Goal: Complete application form: Complete application form

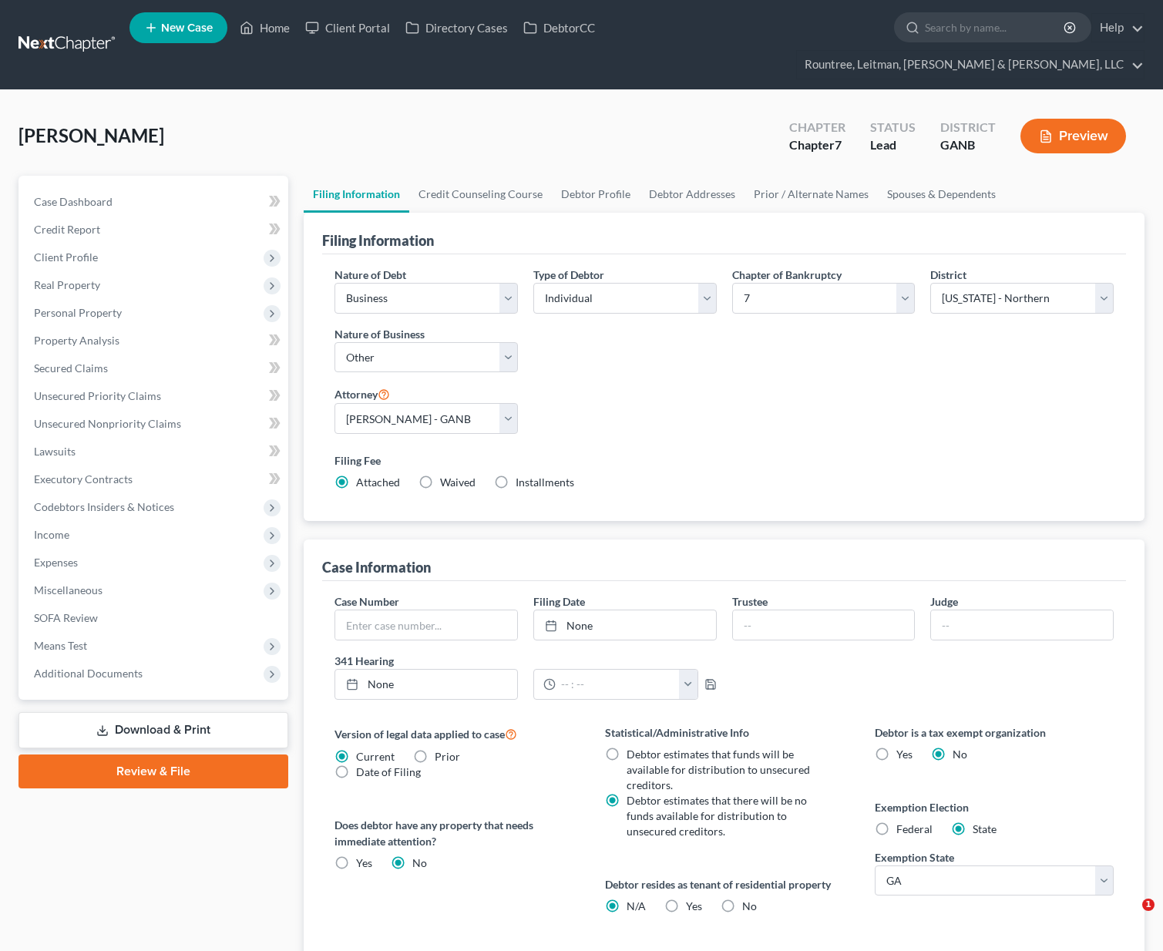
select select "0"
select select "3"
select select "0"
select select "19"
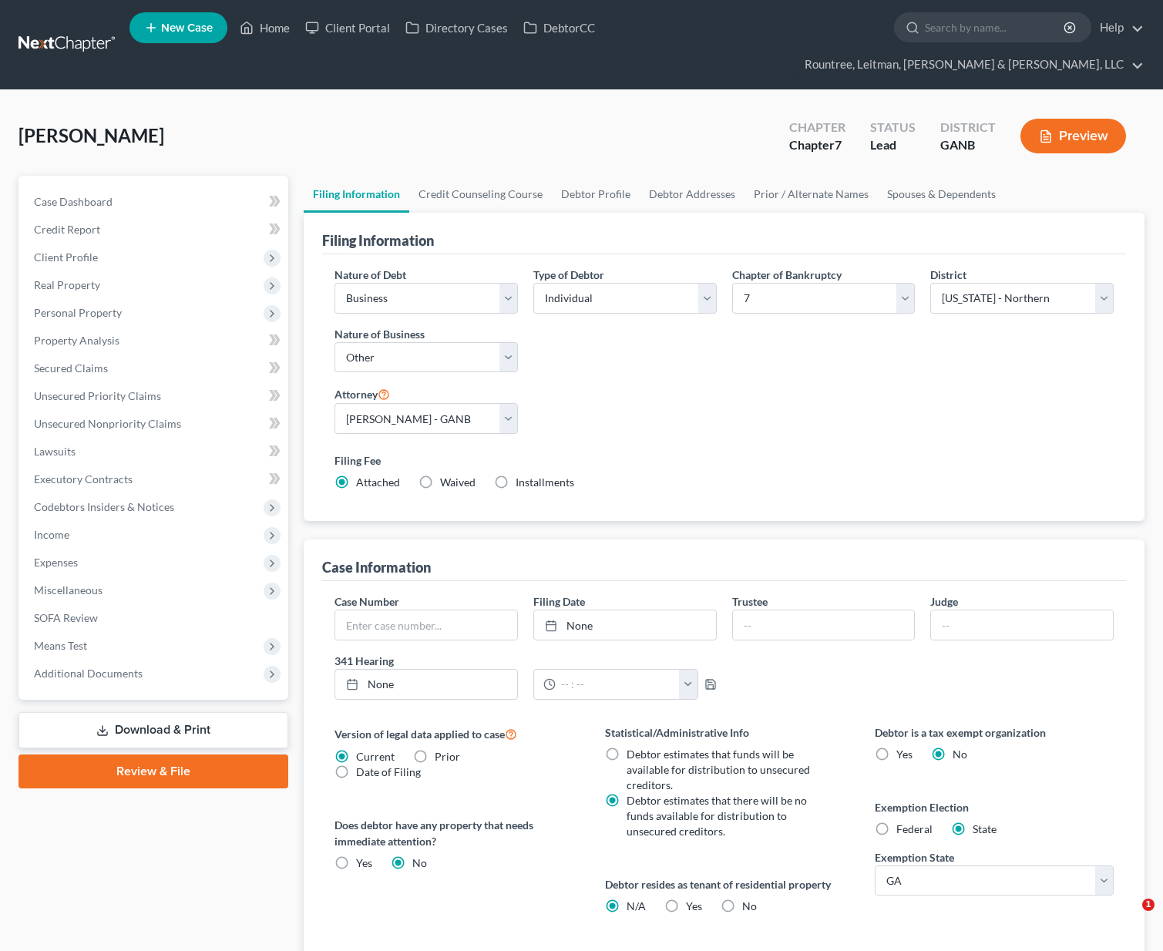
select select "0"
select select "10"
click at [59, 271] on span "Real Property" at bounding box center [155, 285] width 267 height 28
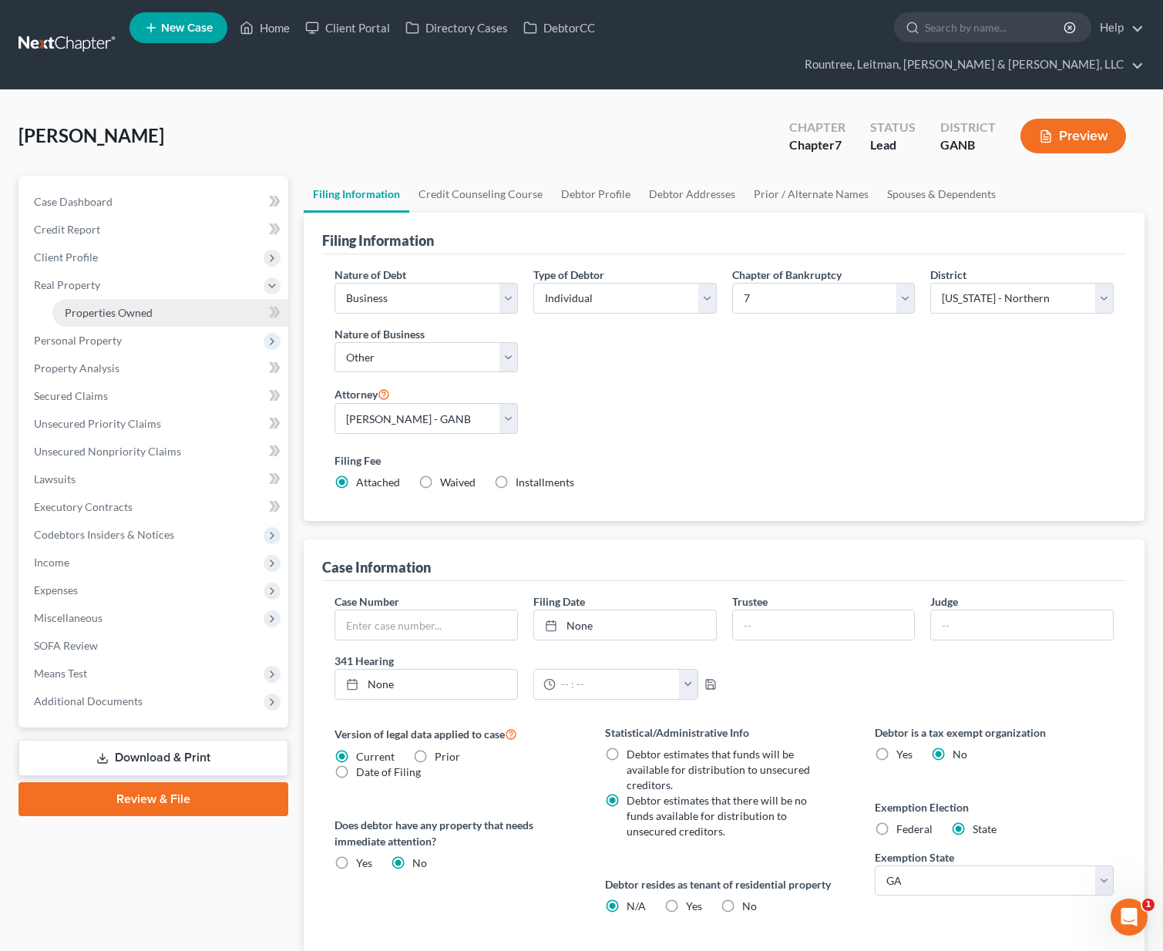
click at [92, 306] on span "Properties Owned" at bounding box center [109, 312] width 88 height 13
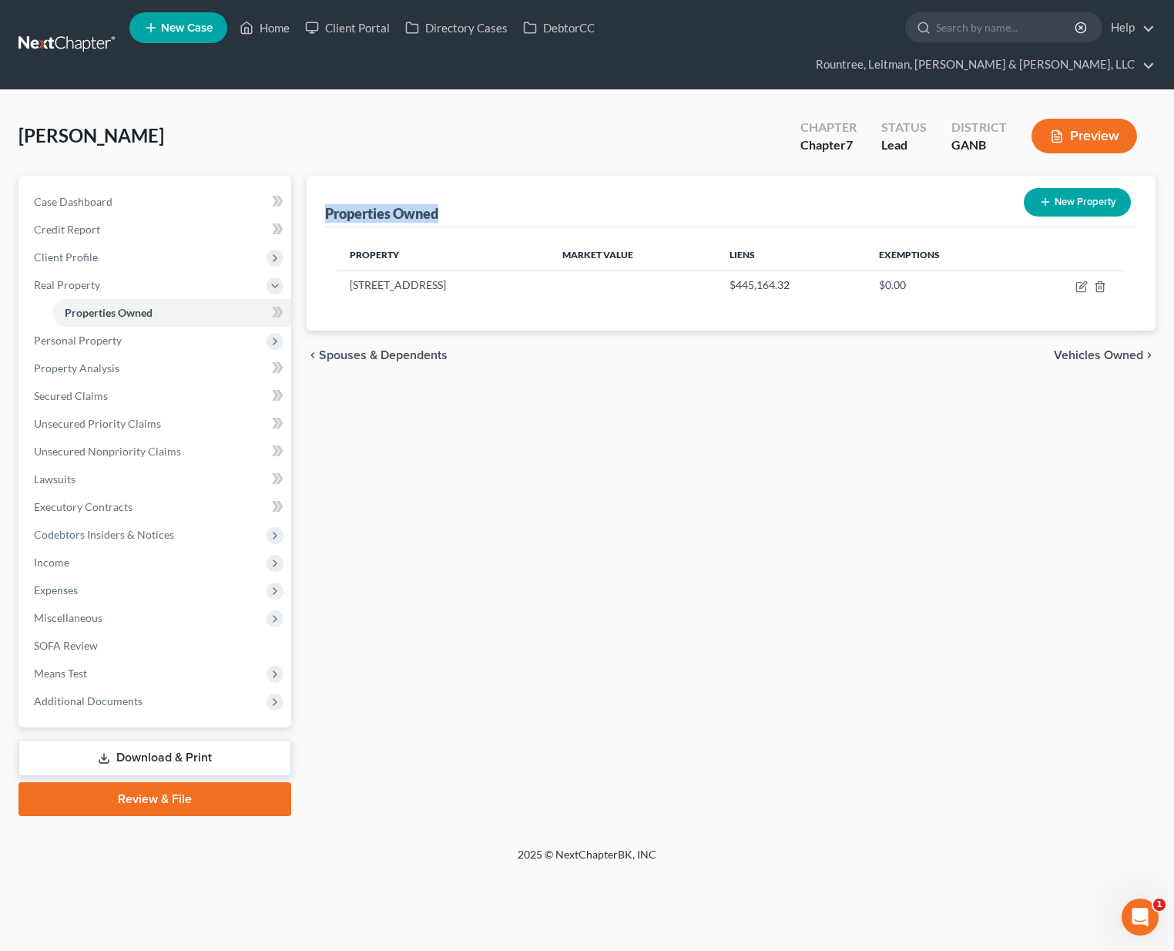
drag, startPoint x: 329, startPoint y: 191, endPoint x: 448, endPoint y: 185, distance: 118.8
click at [448, 185] on div "Properties Owned New Property" at bounding box center [731, 202] width 812 height 52
click at [489, 364] on div "Properties Owned New Property Property Market Value Liens Exemptions [STREET_AD…" at bounding box center [731, 496] width 865 height 640
click at [72, 278] on span "Real Property" at bounding box center [67, 284] width 66 height 13
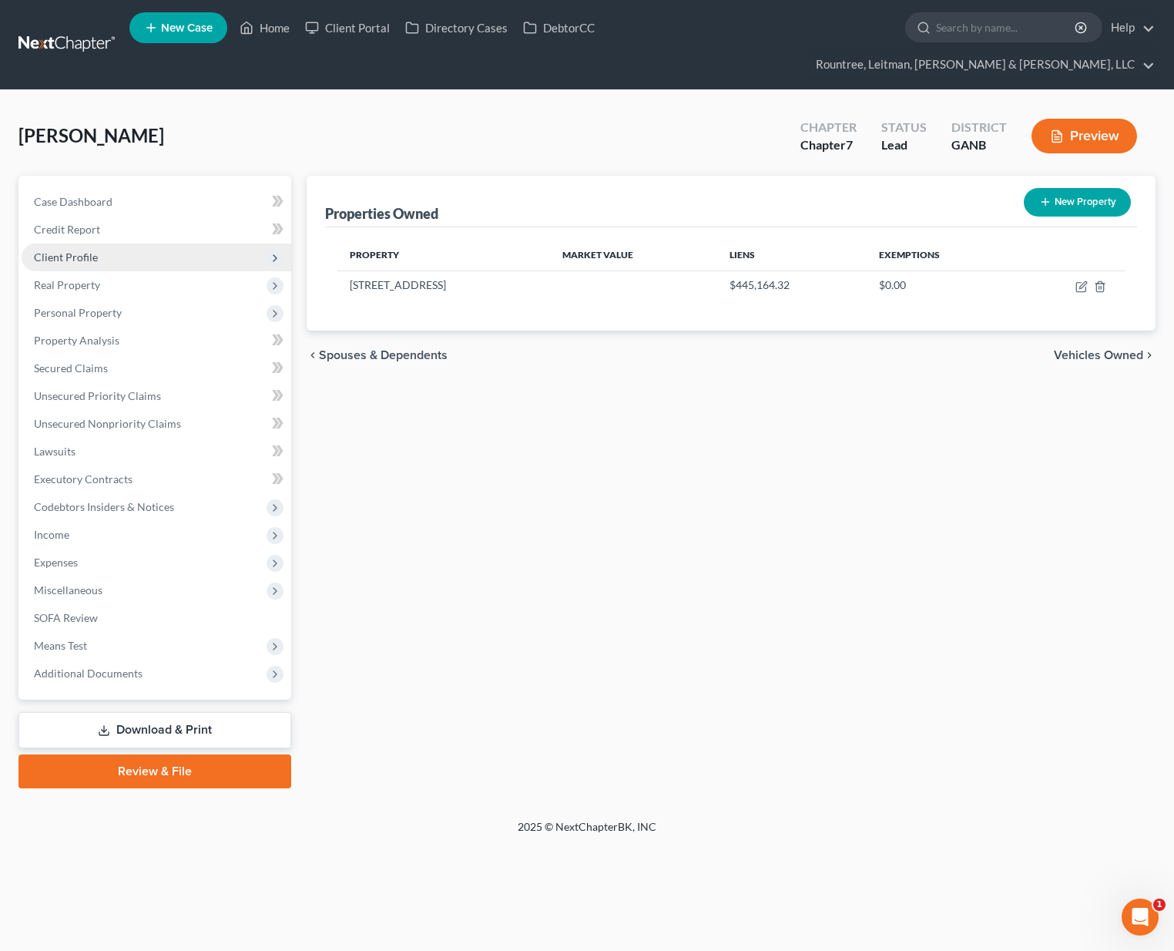
click at [80, 250] on span "Client Profile" at bounding box center [66, 256] width 64 height 13
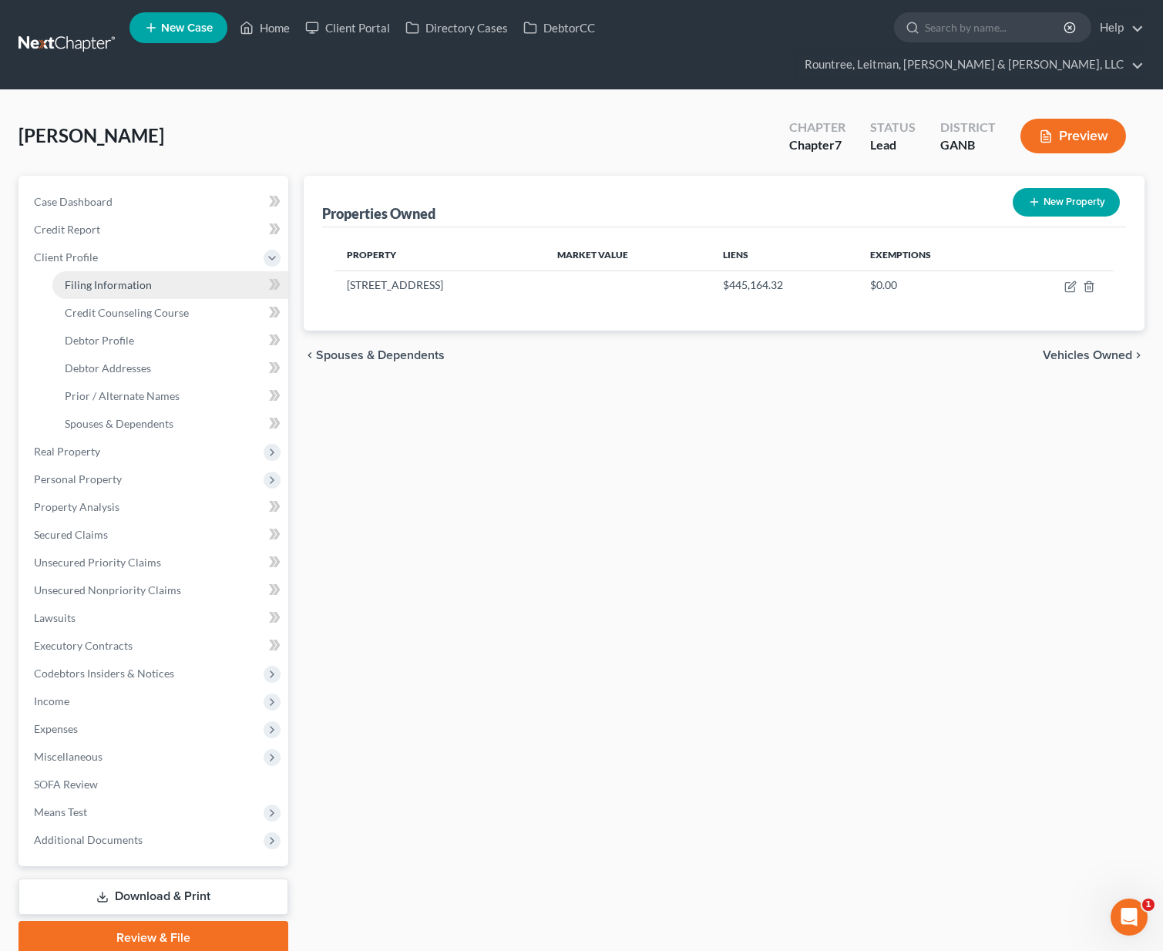
click at [102, 278] on span "Filing Information" at bounding box center [108, 284] width 87 height 13
select select "0"
select select "3"
select select "0"
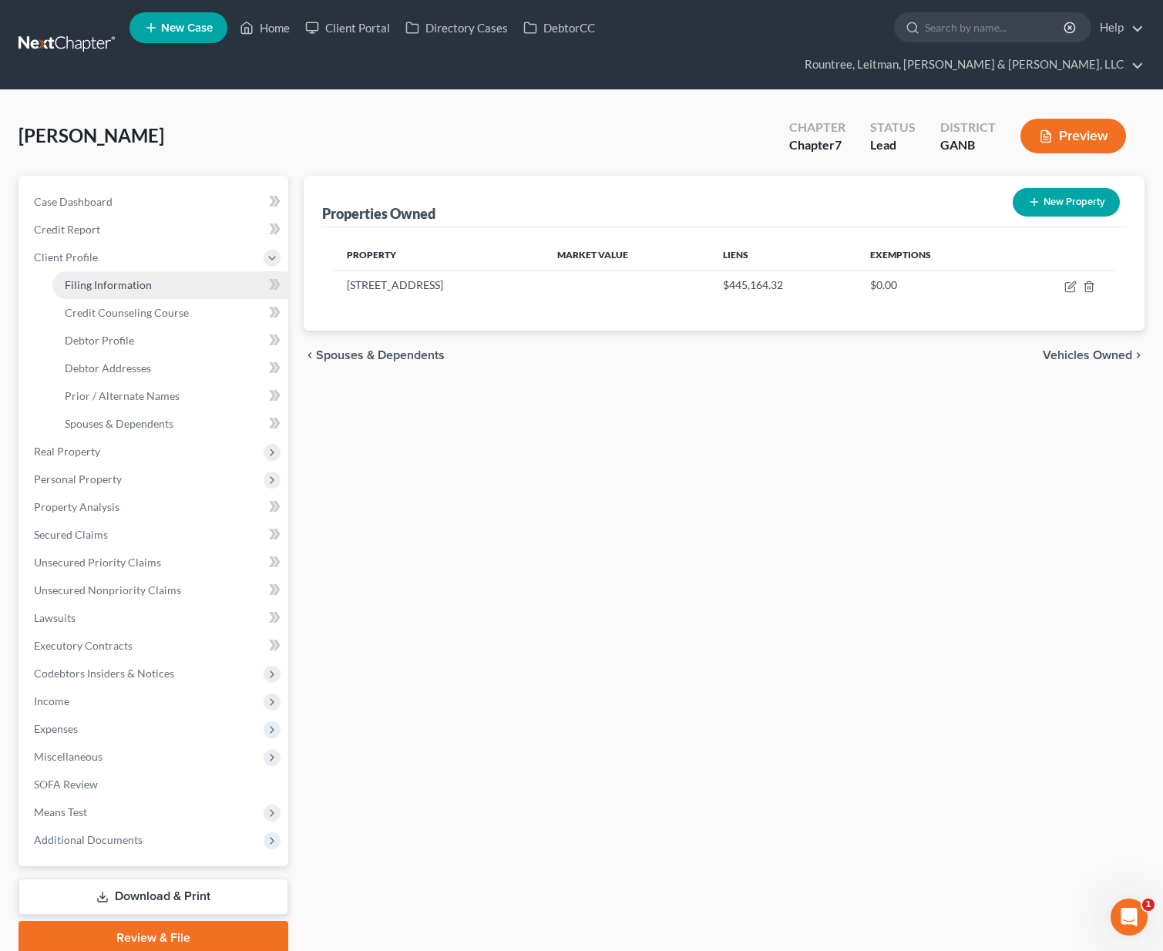
select select "19"
select select "0"
select select "10"
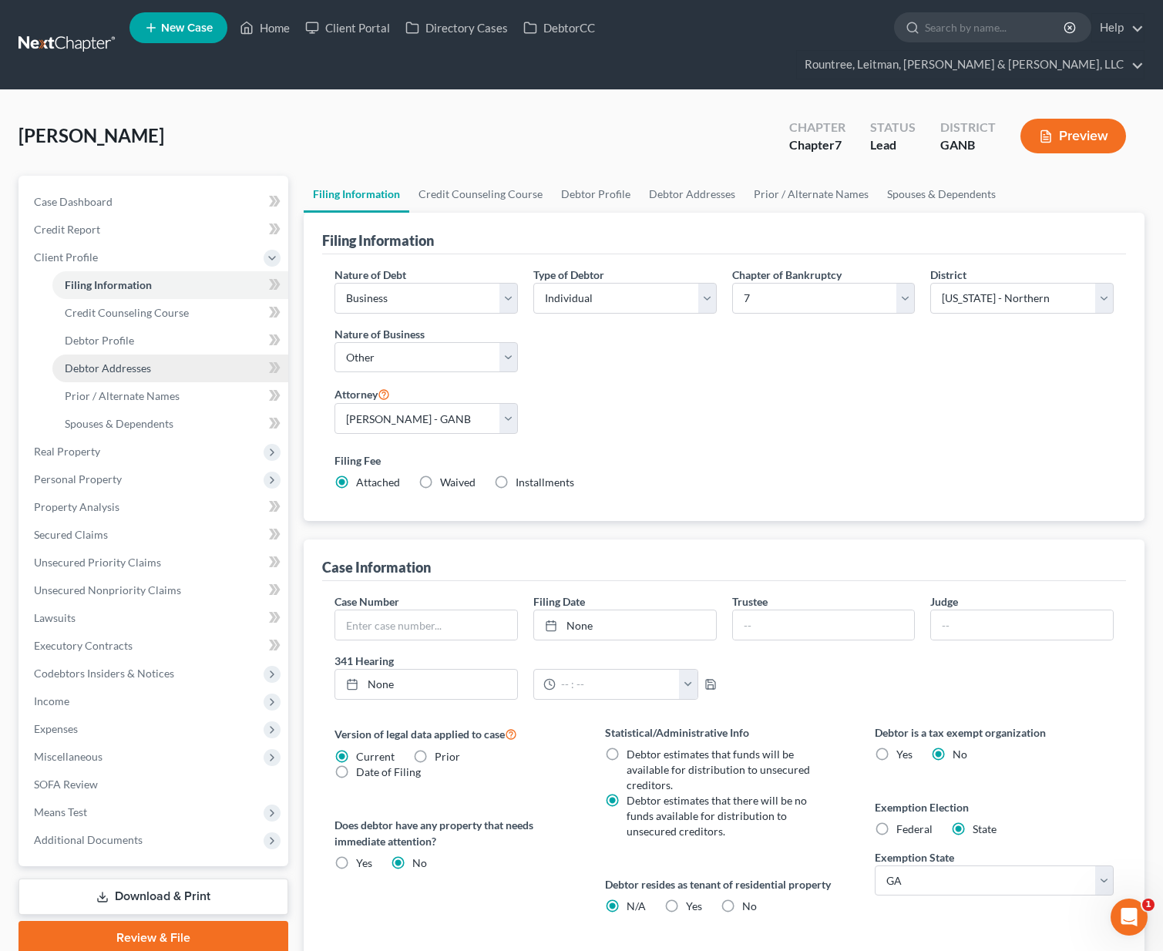
click at [115, 361] on span "Debtor Addresses" at bounding box center [108, 367] width 86 height 13
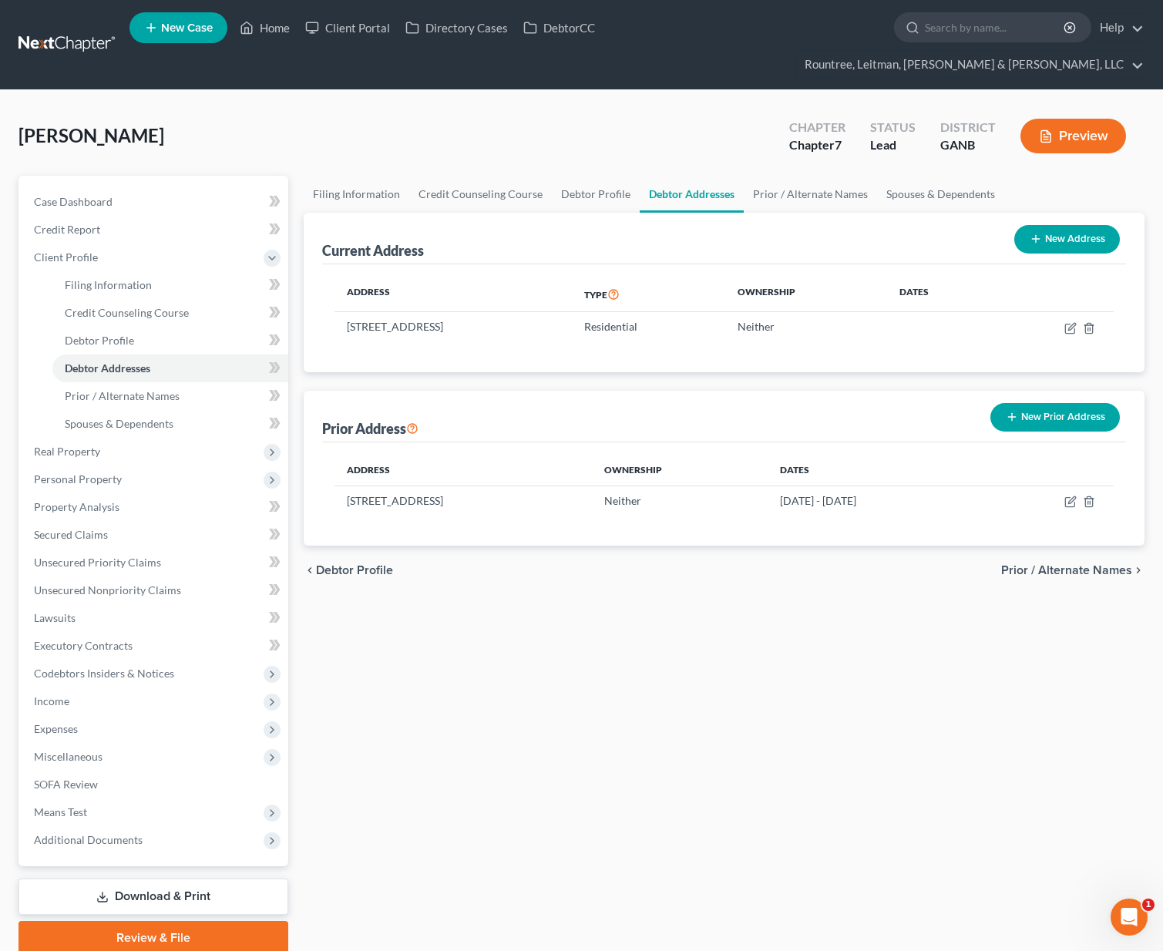
click at [1031, 403] on button "New Prior Address" at bounding box center [1054, 417] width 129 height 29
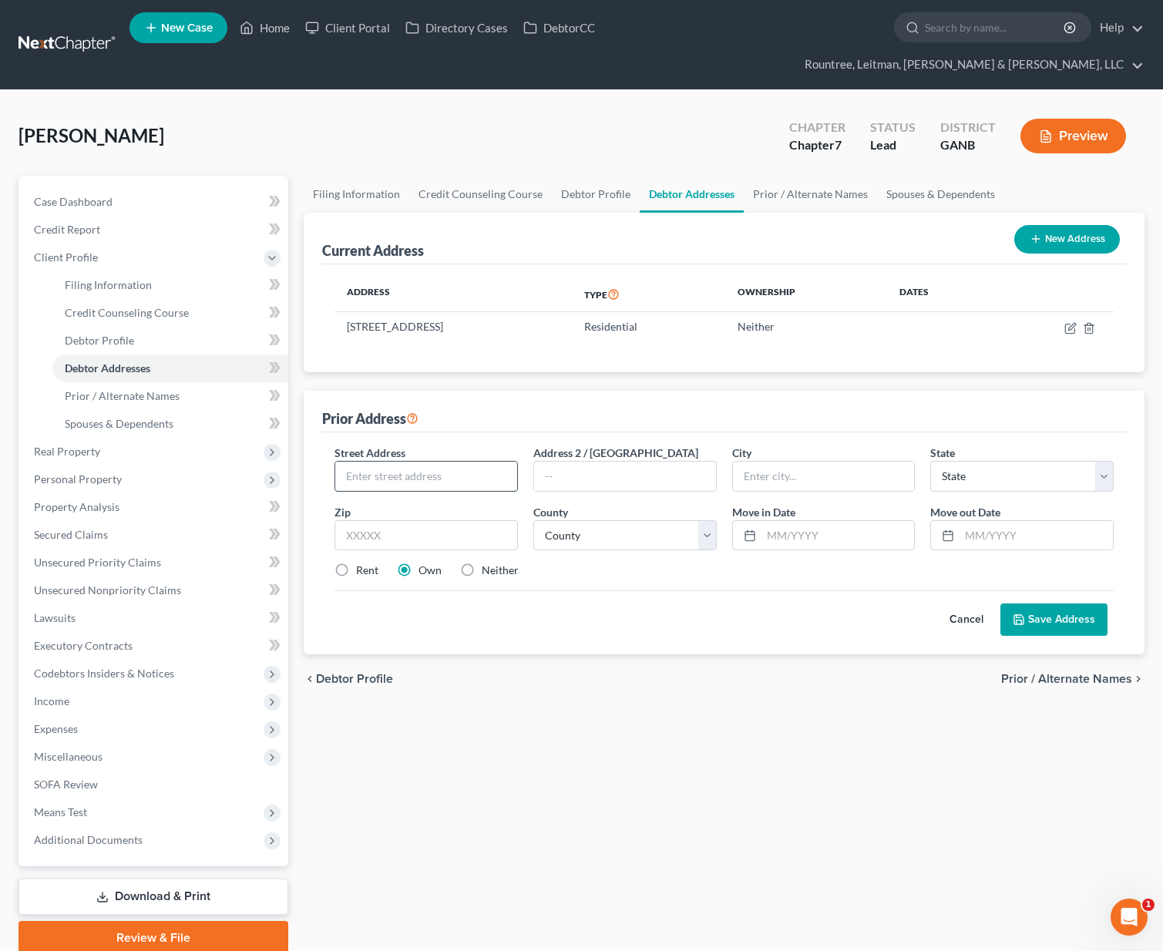
click at [382, 462] on input "text" at bounding box center [426, 476] width 182 height 29
drag, startPoint x: 347, startPoint y: 299, endPoint x: 439, endPoint y: 301, distance: 92.5
click at [439, 312] on td "[STREET_ADDRESS]" at bounding box center [452, 326] width 237 height 29
copy td "[STREET_ADDRESS]"
click at [368, 462] on input "text" at bounding box center [426, 476] width 182 height 29
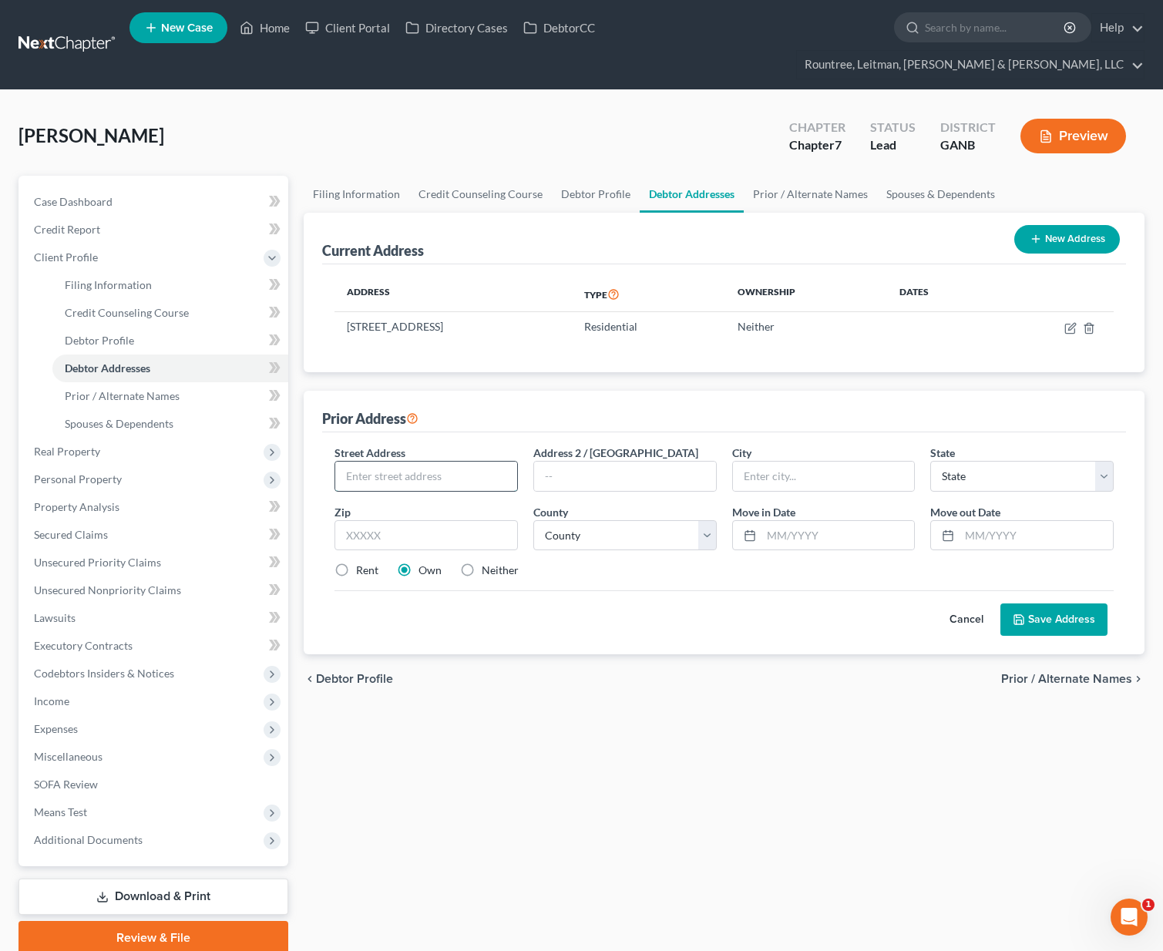
paste input "[STREET_ADDRESS]"
type input "[STREET_ADDRESS]"
click at [767, 462] on input "text" at bounding box center [824, 476] width 182 height 29
type input "Stone Mountain"
select select "10"
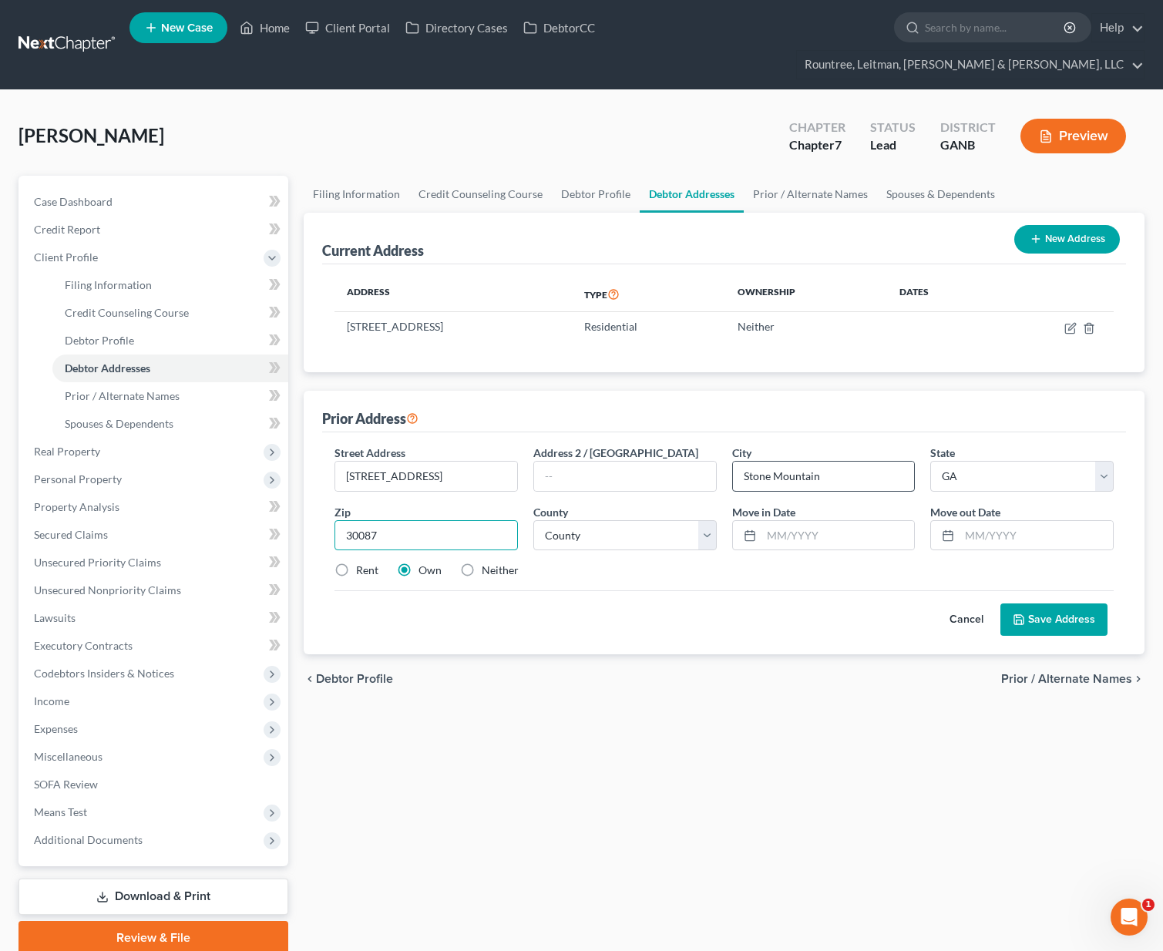
type input "30087"
click at [614, 520] on select "County [GEOGRAPHIC_DATA] [GEOGRAPHIC_DATA] [GEOGRAPHIC_DATA] [GEOGRAPHIC_DATA] …" at bounding box center [624, 535] width 183 height 31
select select "42"
click at [533, 520] on select "County [GEOGRAPHIC_DATA] [GEOGRAPHIC_DATA] [GEOGRAPHIC_DATA] [GEOGRAPHIC_DATA] …" at bounding box center [624, 535] width 183 height 31
click at [785, 521] on input "text" at bounding box center [837, 535] width 153 height 29
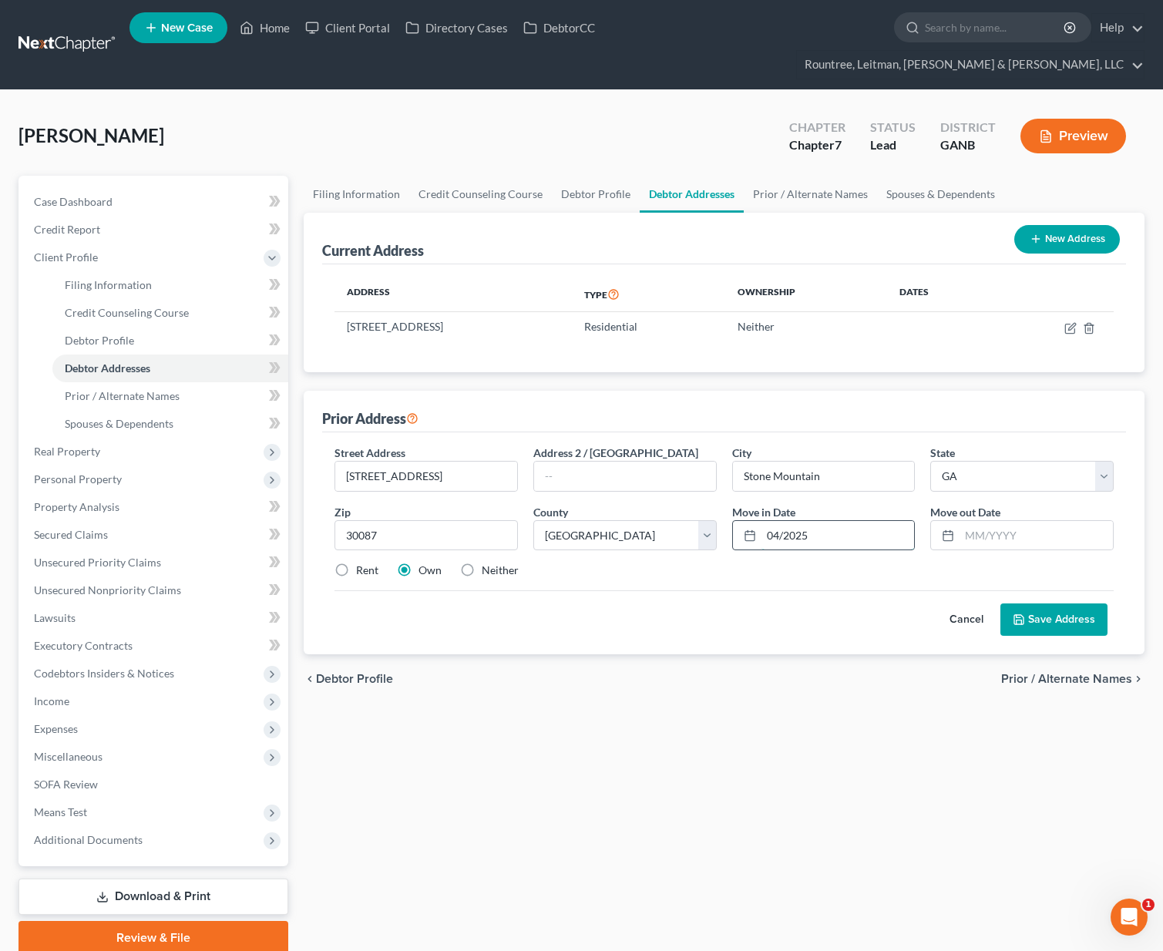
type input "04/2025"
type input "08/2025"
click at [482, 562] on label "Neither" at bounding box center [500, 569] width 37 height 15
click at [488, 562] on input "Neither" at bounding box center [493, 567] width 10 height 10
radio input "true"
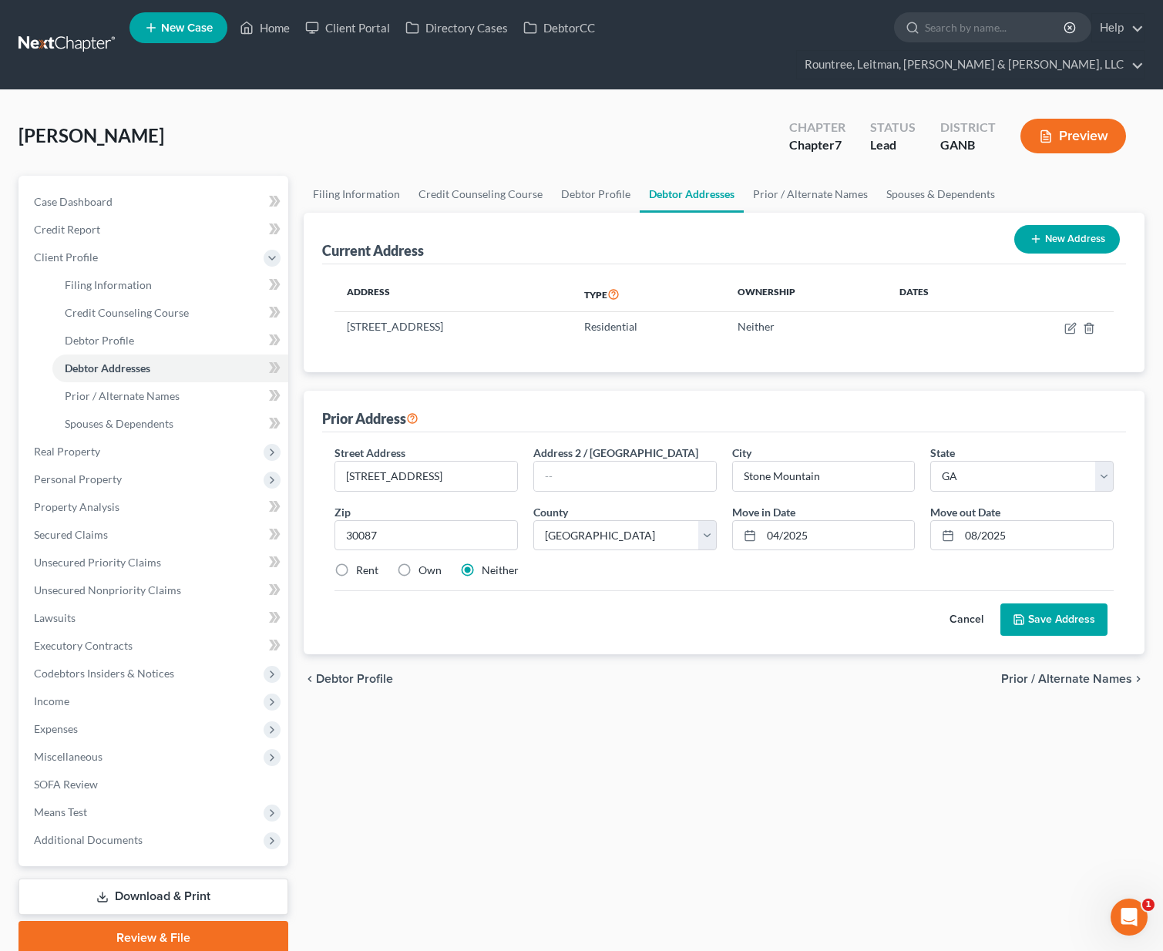
click at [1026, 603] on button "Save Address" at bounding box center [1053, 619] width 107 height 32
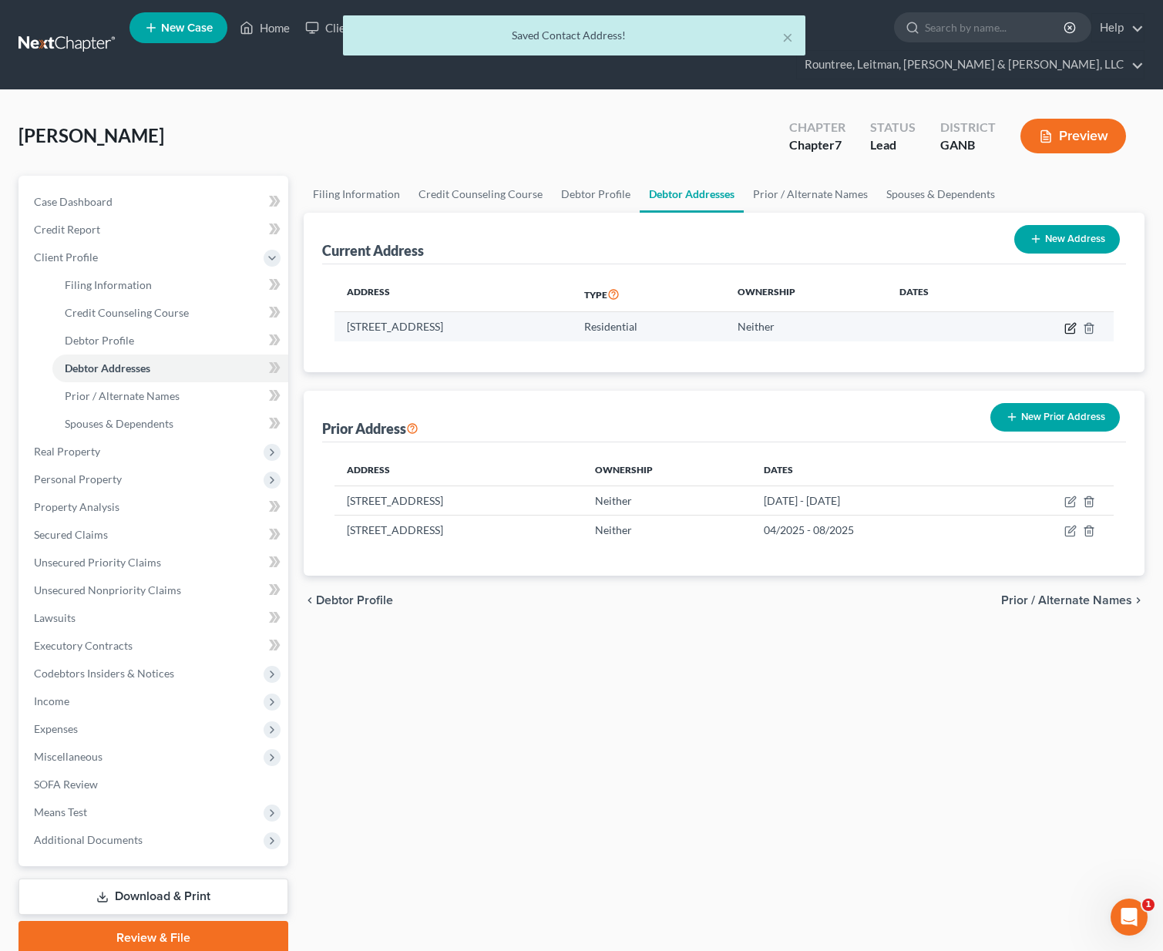
click at [1069, 324] on icon "button" at bounding box center [1069, 328] width 9 height 9
select select "10"
select select "42"
select select "0"
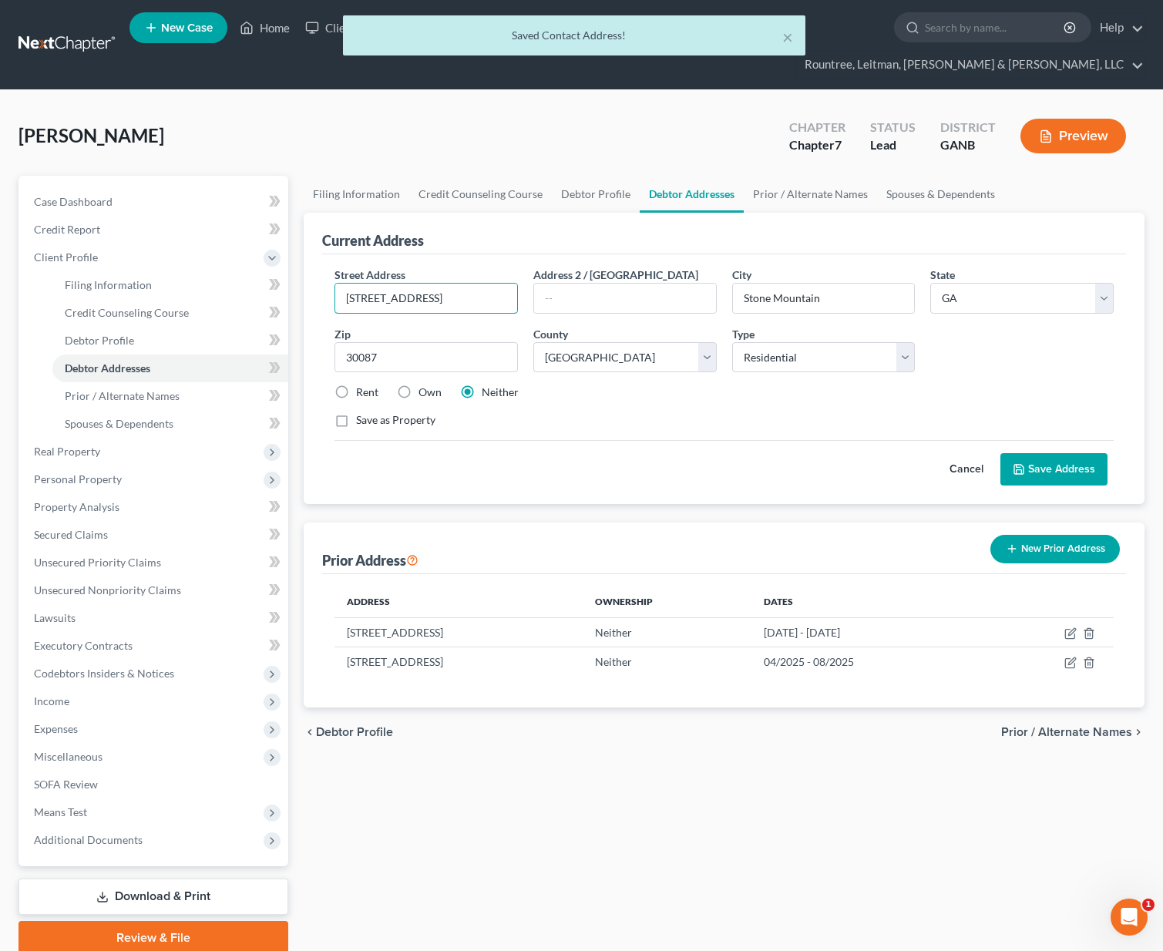
drag, startPoint x: 450, startPoint y: 276, endPoint x: 333, endPoint y: 268, distance: 117.4
click at [333, 268] on div "Street Address * [STREET_ADDRESS]" at bounding box center [426, 290] width 199 height 47
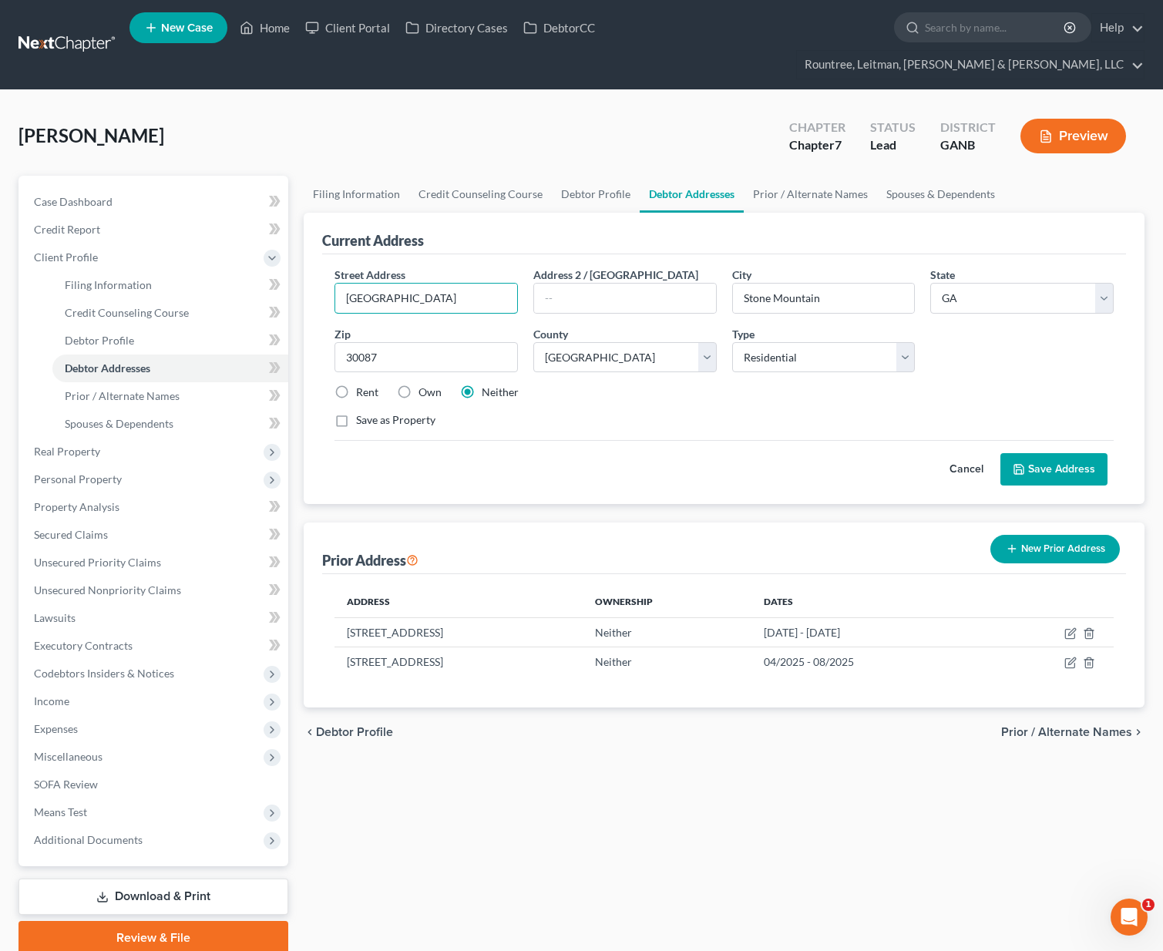
type input "[GEOGRAPHIC_DATA]"
click at [580, 342] on select "County [GEOGRAPHIC_DATA] [GEOGRAPHIC_DATA] [GEOGRAPHIC_DATA] [GEOGRAPHIC_DATA] …" at bounding box center [624, 357] width 183 height 31
select select "59"
click at [533, 342] on select "County [GEOGRAPHIC_DATA] [GEOGRAPHIC_DATA] [GEOGRAPHIC_DATA] [GEOGRAPHIC_DATA] …" at bounding box center [624, 357] width 183 height 31
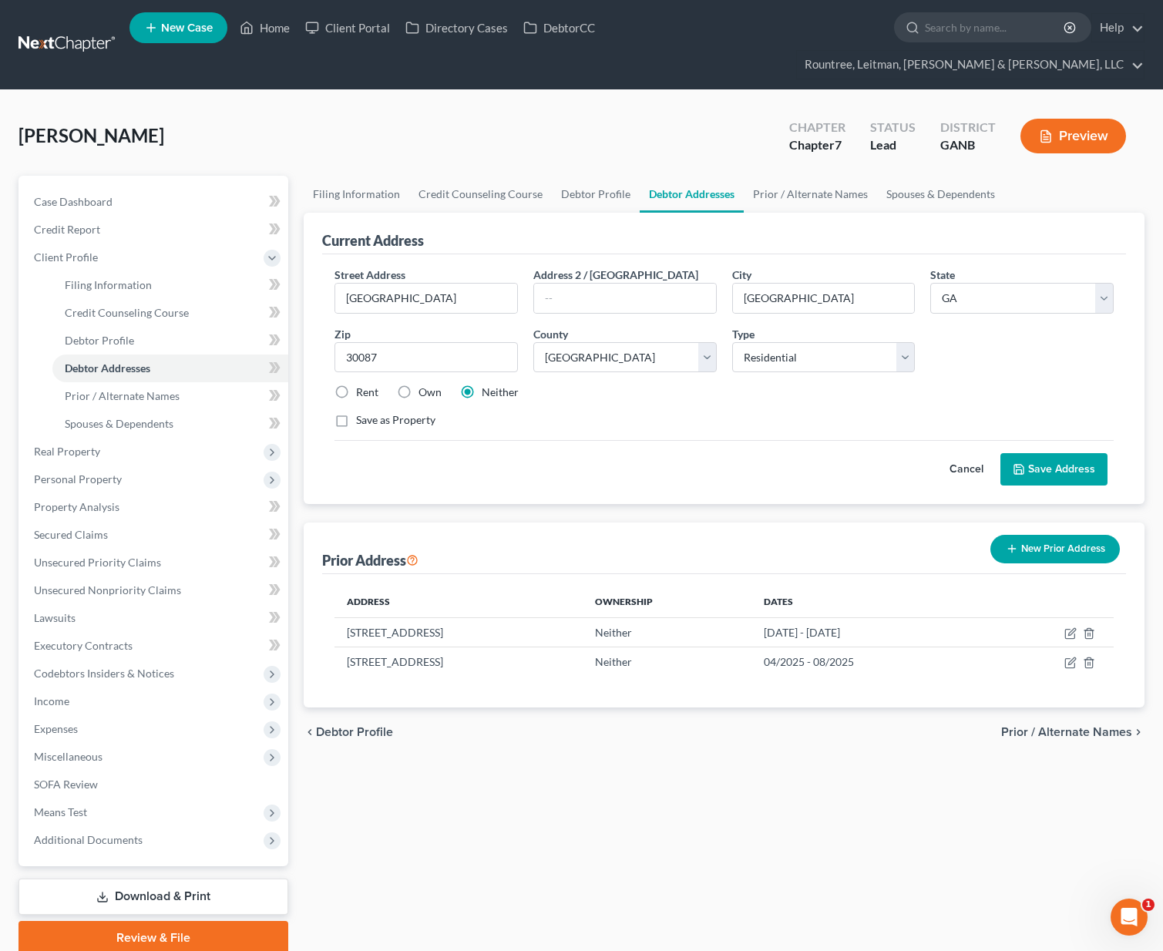
click at [356, 384] on label "Rent" at bounding box center [367, 391] width 22 height 15
click at [362, 384] on input "Rent" at bounding box center [367, 389] width 10 height 10
radio input "true"
click at [389, 342] on input "30087" at bounding box center [425, 357] width 183 height 31
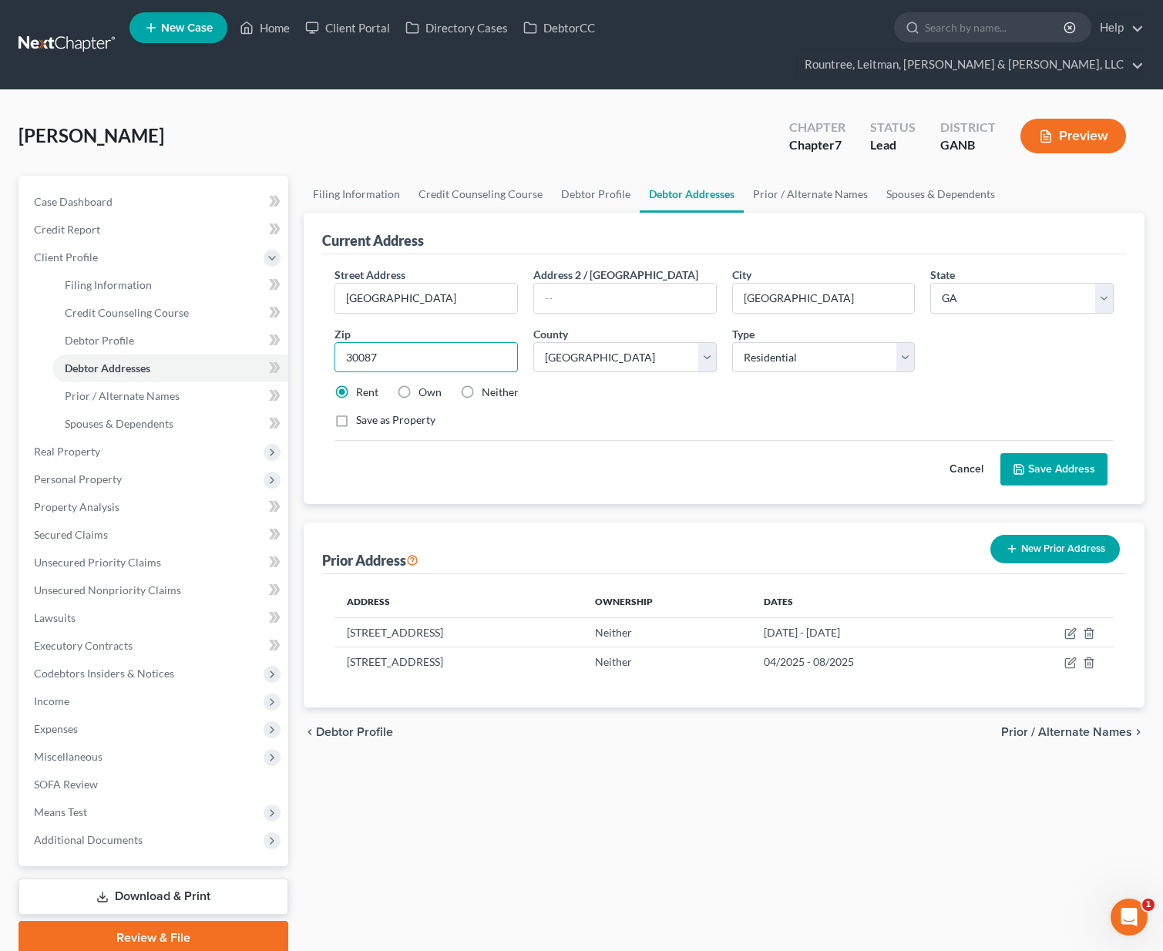
click at [389, 342] on input "30087" at bounding box center [425, 357] width 183 height 31
type input "30309"
click at [660, 440] on div "Cancel Save Address" at bounding box center [723, 462] width 779 height 45
click at [1061, 453] on button "Save Address" at bounding box center [1053, 469] width 107 height 32
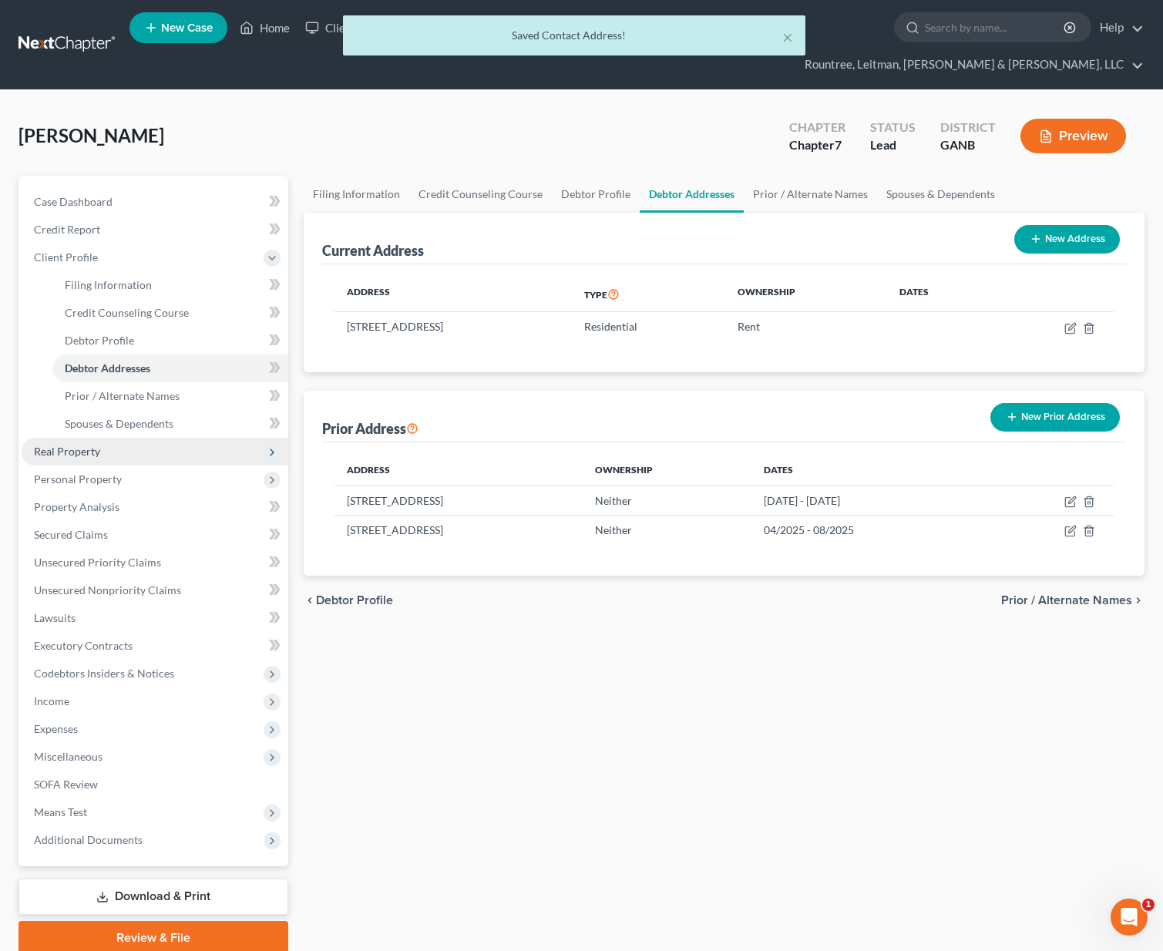
click at [65, 438] on span "Real Property" at bounding box center [155, 452] width 267 height 28
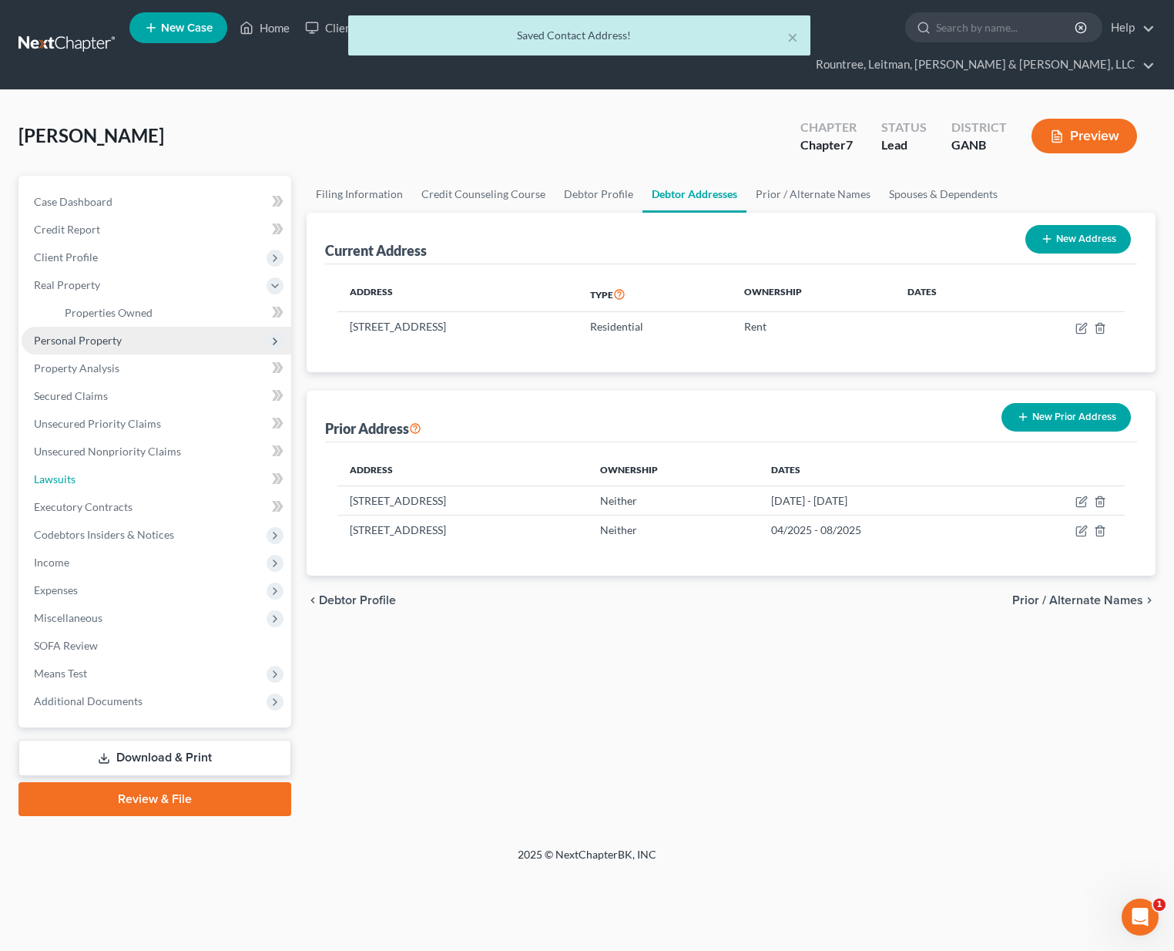
click at [89, 465] on link "Lawsuits" at bounding box center [157, 479] width 270 height 28
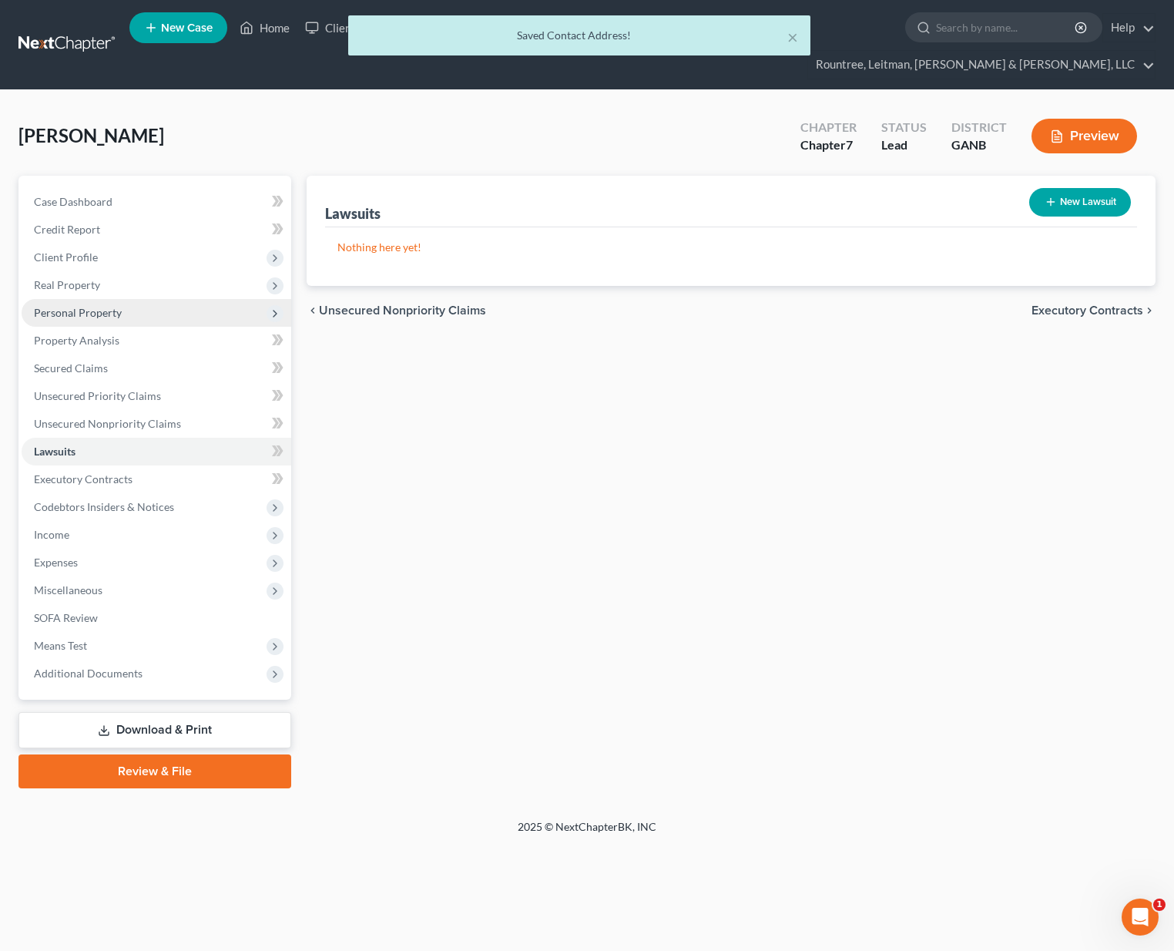
click at [109, 299] on span "Personal Property" at bounding box center [157, 313] width 270 height 28
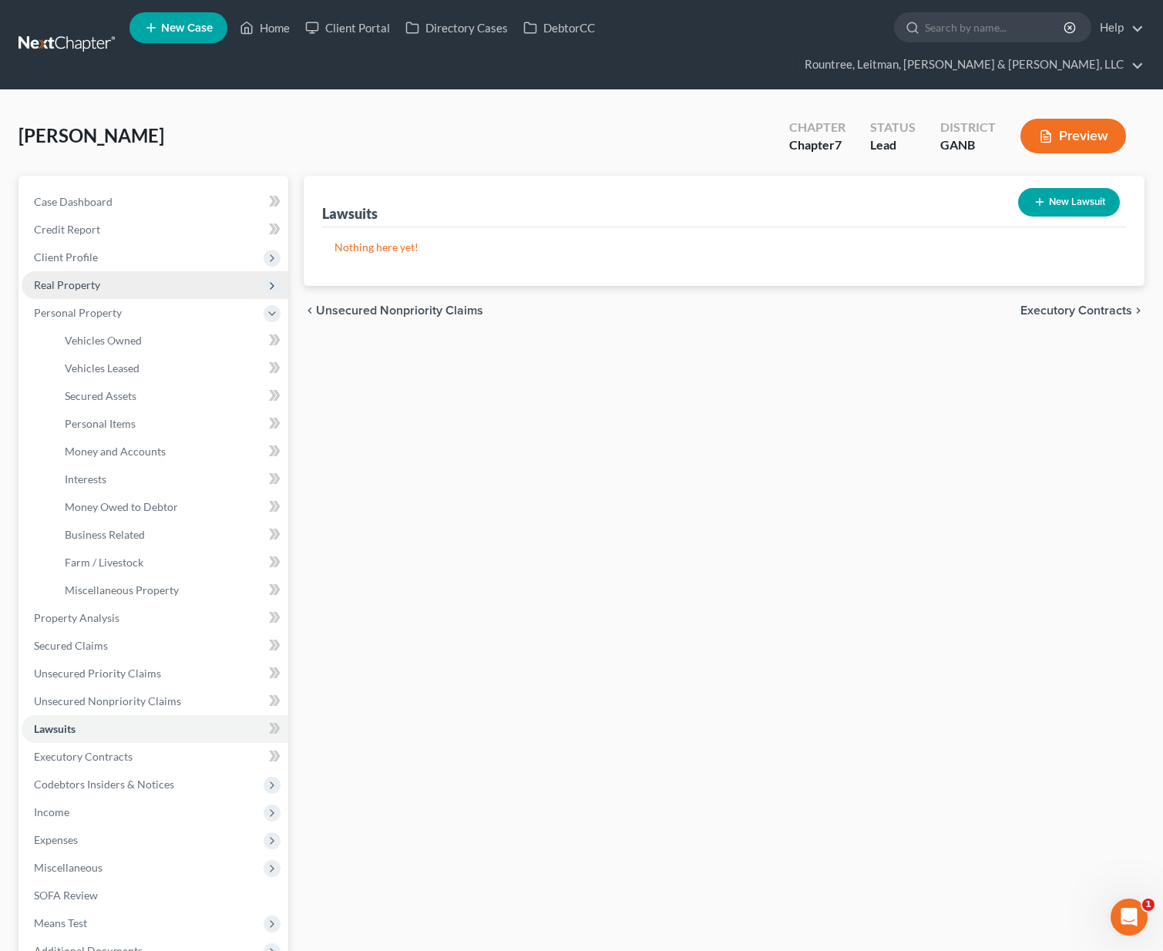
click at [89, 271] on span "Real Property" at bounding box center [155, 285] width 267 height 28
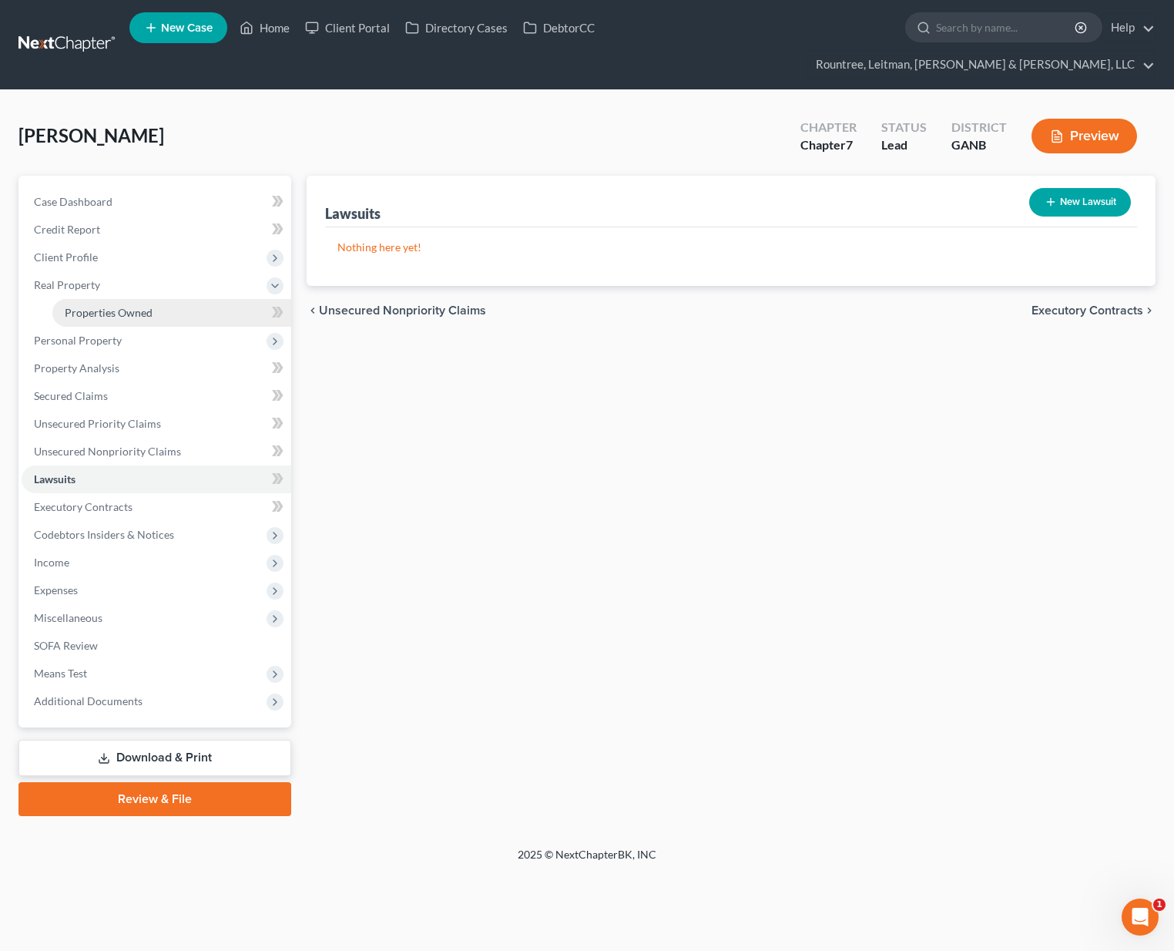
click at [107, 306] on span "Properties Owned" at bounding box center [109, 312] width 88 height 13
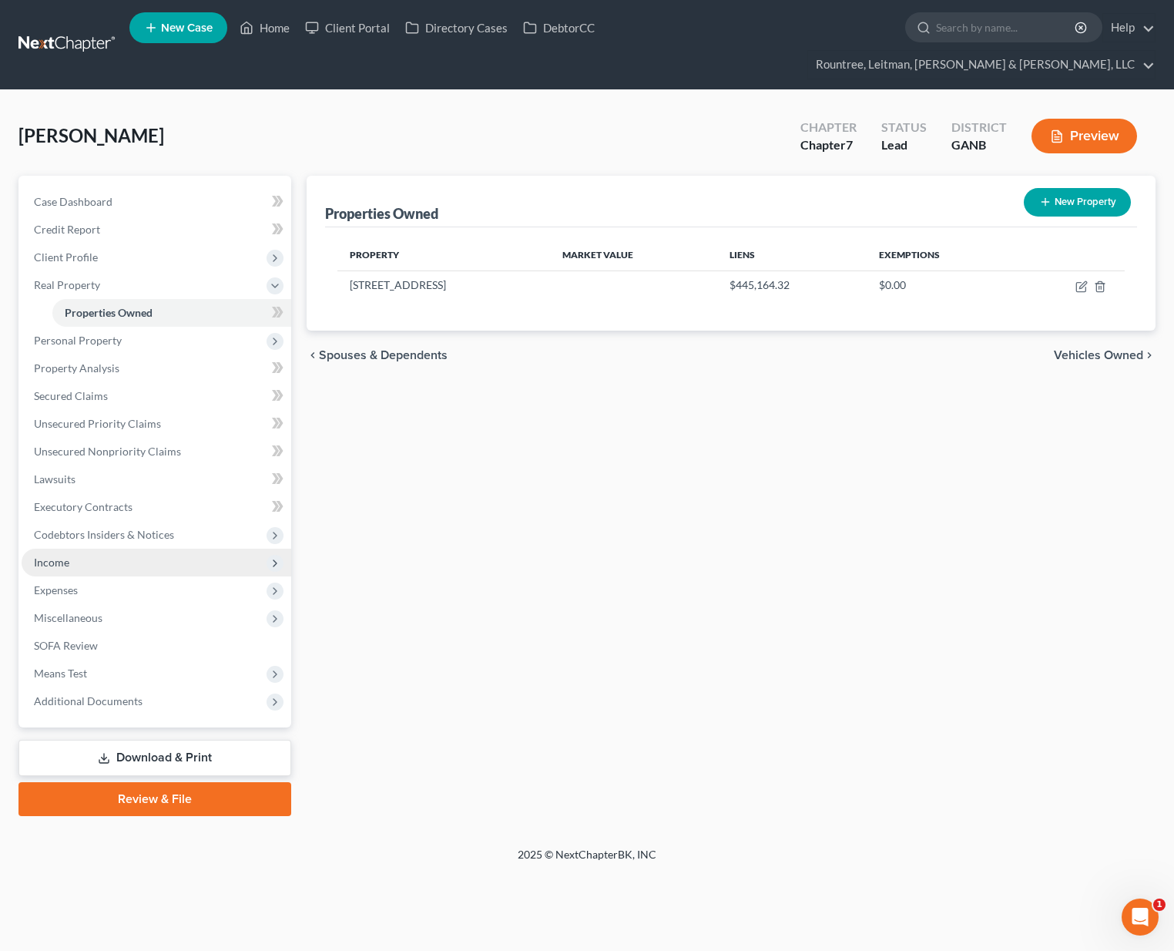
click at [66, 556] on span "Income" at bounding box center [51, 562] width 35 height 13
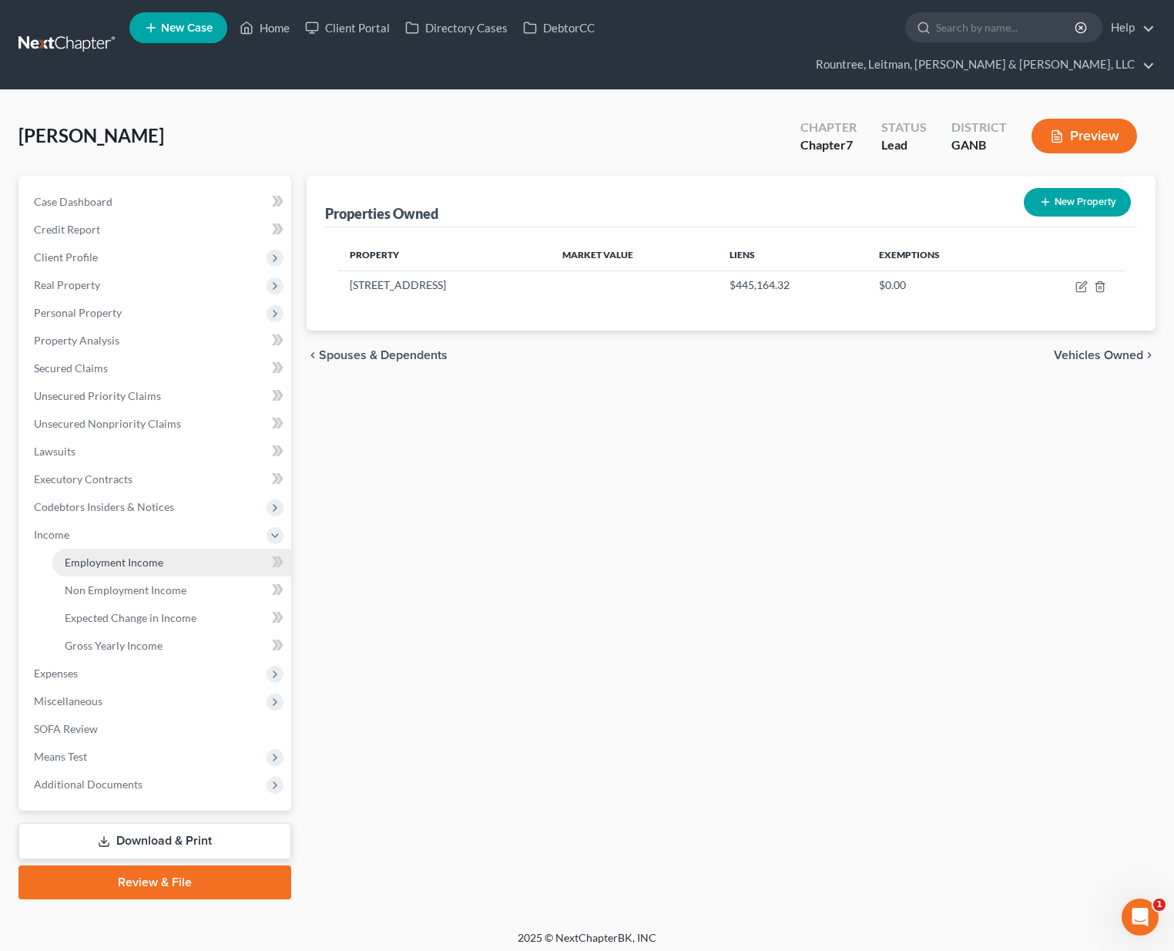
click at [89, 556] on span "Employment Income" at bounding box center [114, 562] width 99 height 13
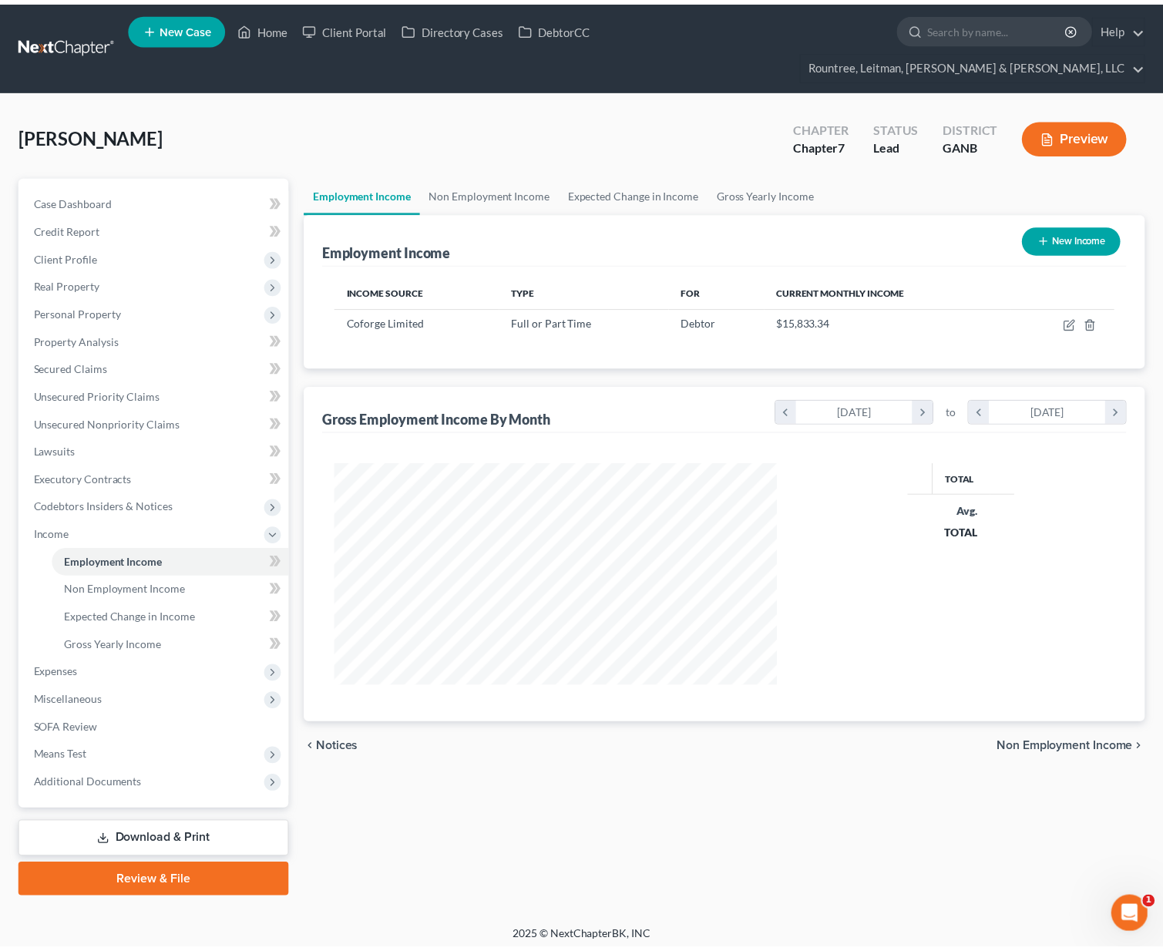
scroll to position [277, 477]
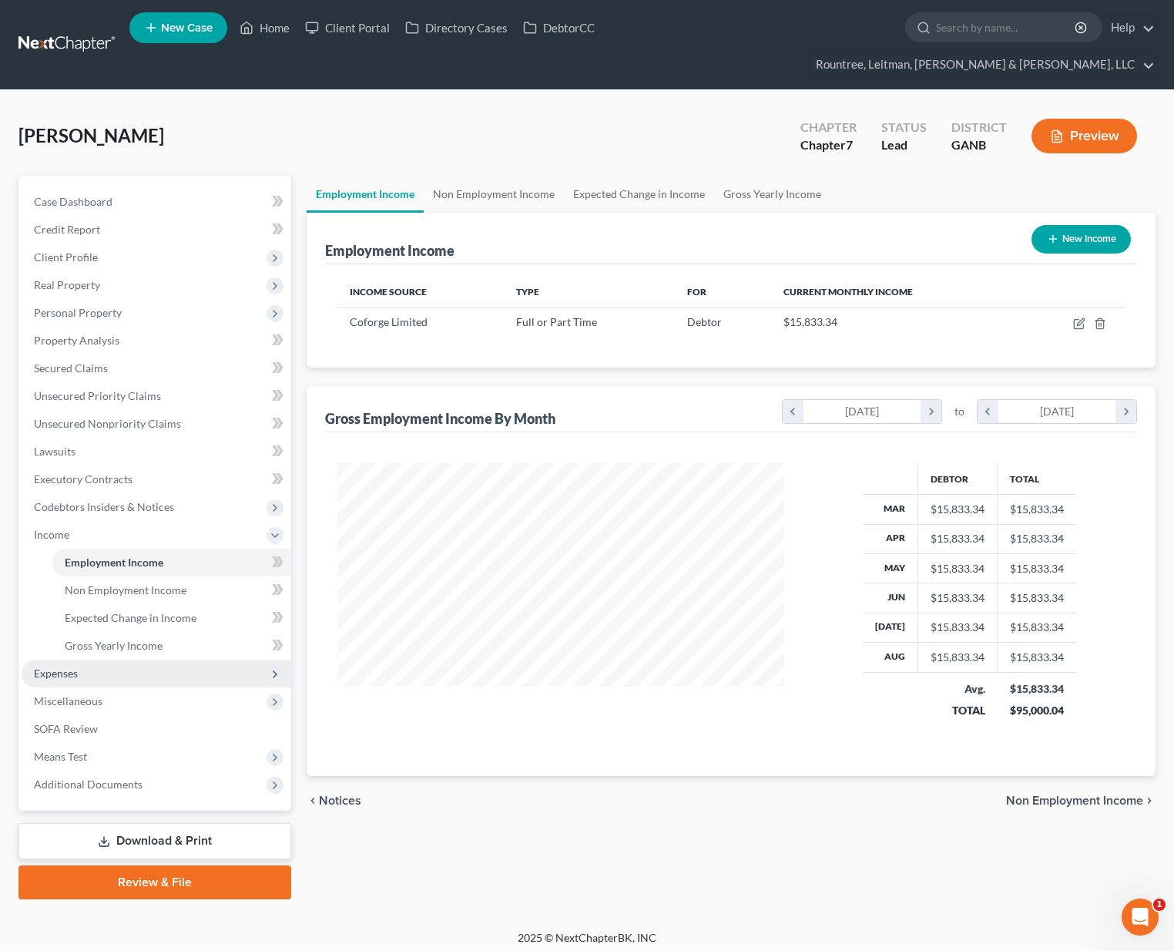
click at [57, 660] on span "Expenses" at bounding box center [157, 674] width 270 height 28
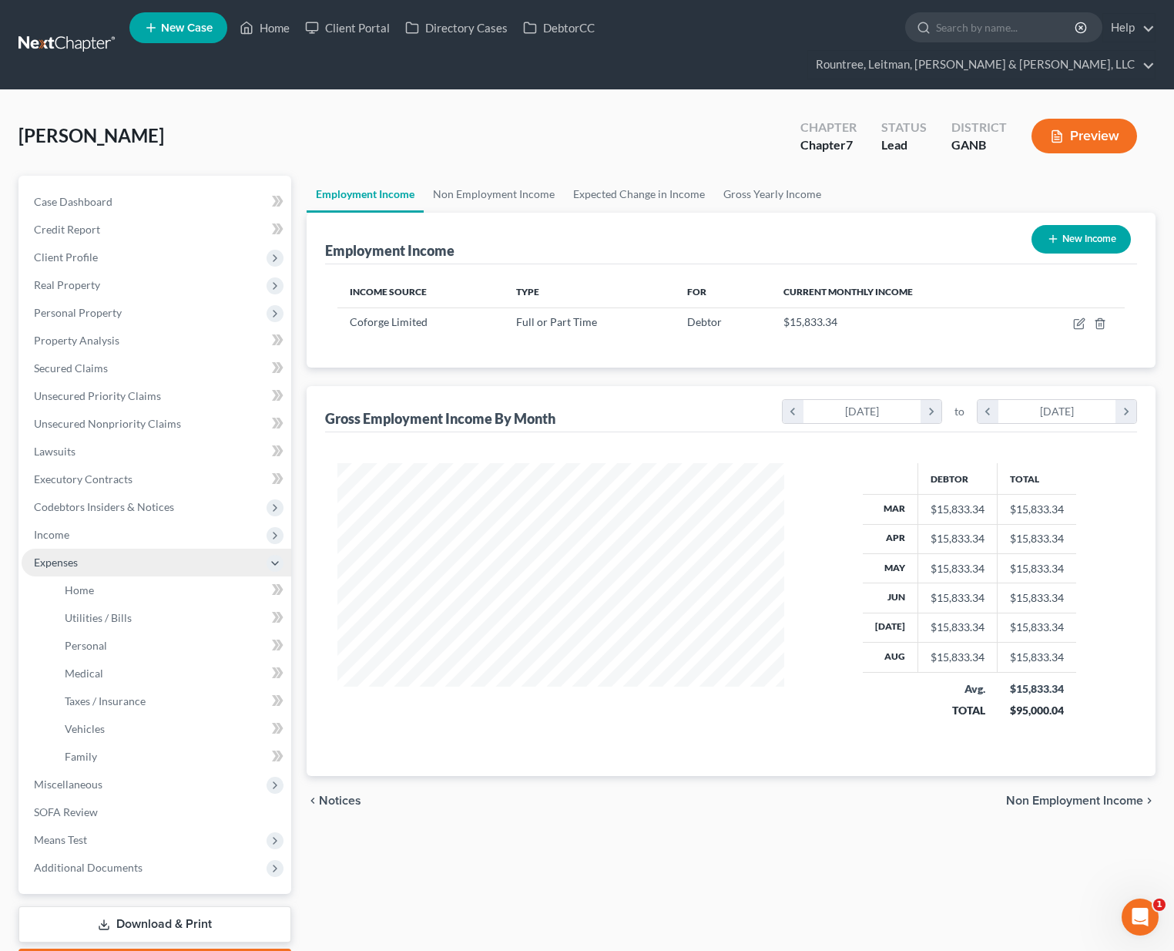
scroll to position [770257, 770061]
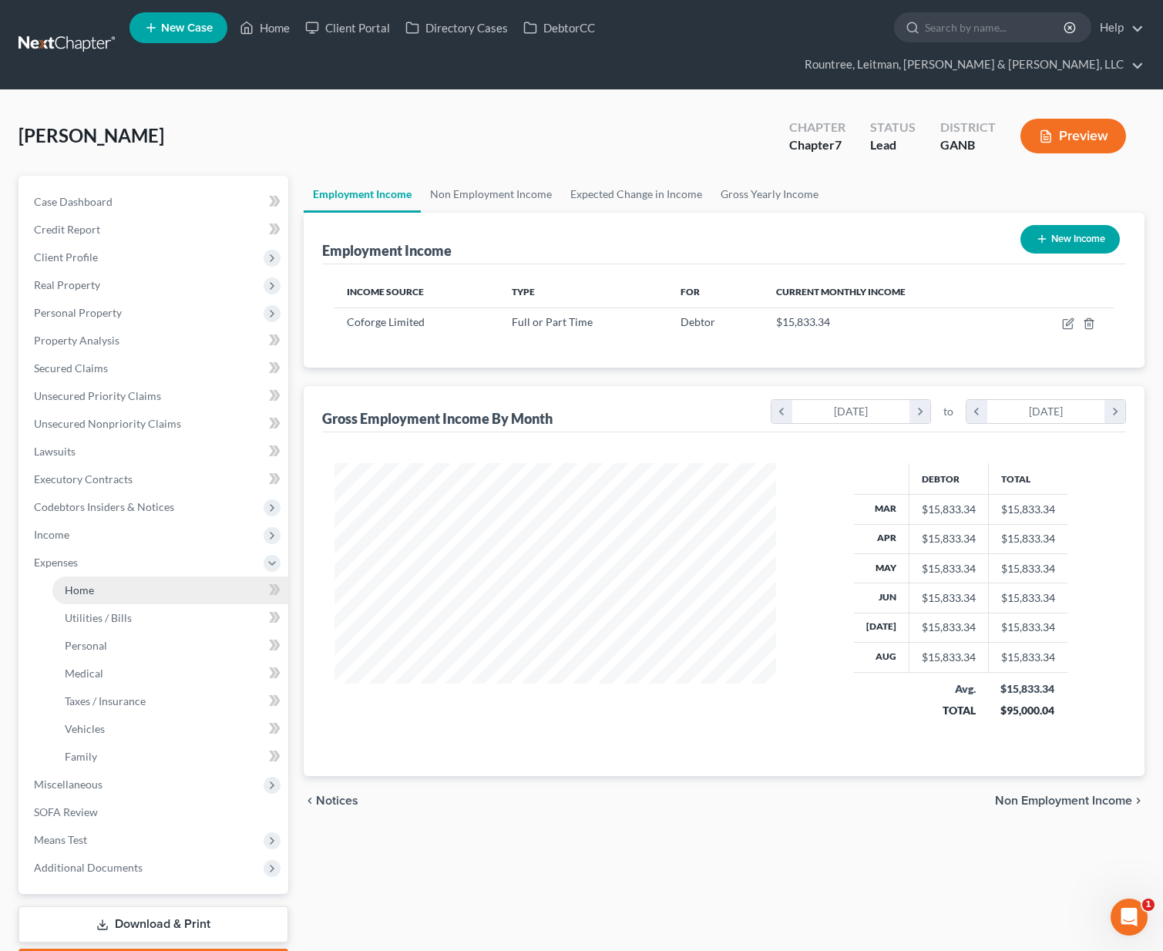
click at [106, 576] on link "Home" at bounding box center [170, 590] width 236 height 28
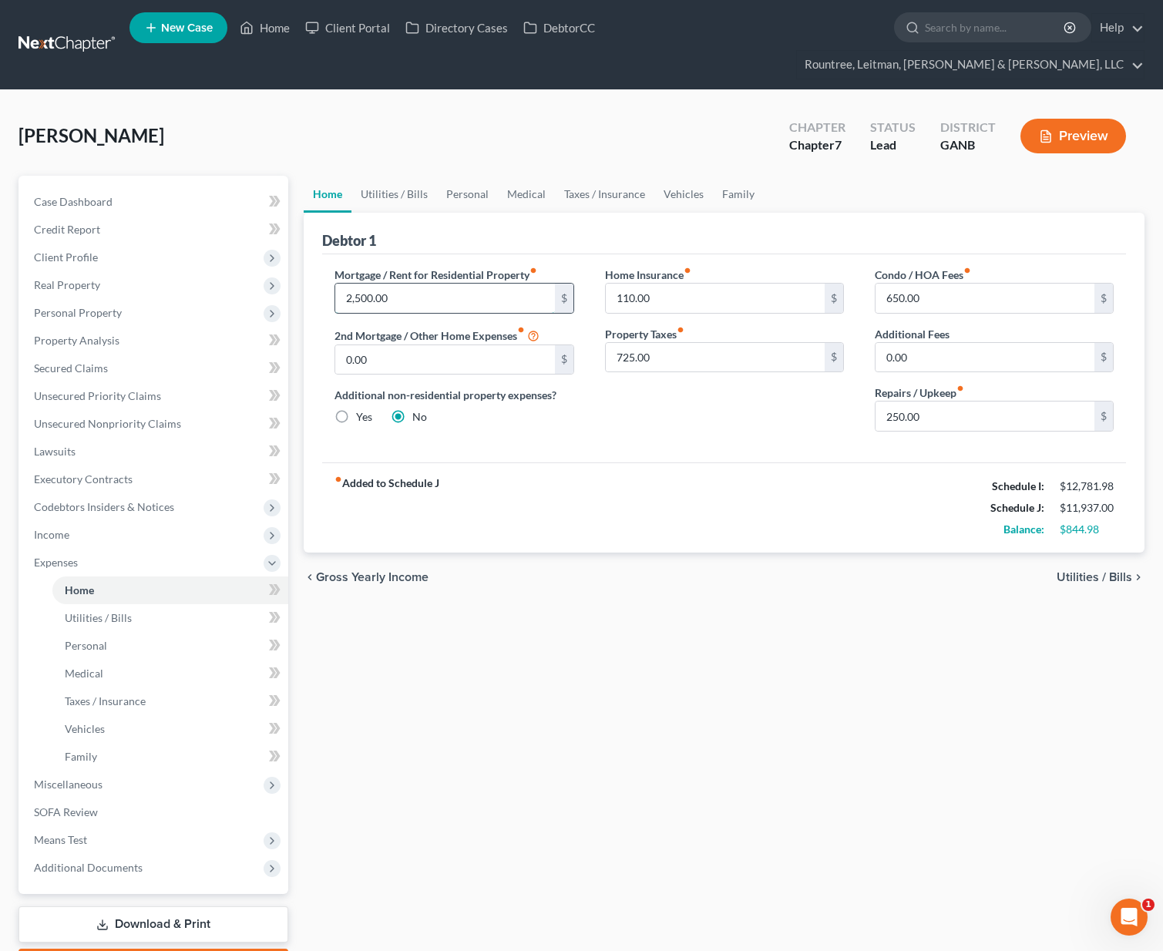
drag, startPoint x: 405, startPoint y: 279, endPoint x: 348, endPoint y: 280, distance: 57.8
click at [348, 284] on input "2,500.00" at bounding box center [444, 298] width 219 height 29
type input "3,700"
click at [673, 385] on div "Home Insurance fiber_manual_record 110.00 $ Property Taxes fiber_manual_record …" at bounding box center [724, 355] width 270 height 177
drag, startPoint x: 652, startPoint y: 328, endPoint x: 680, endPoint y: 319, distance: 30.0
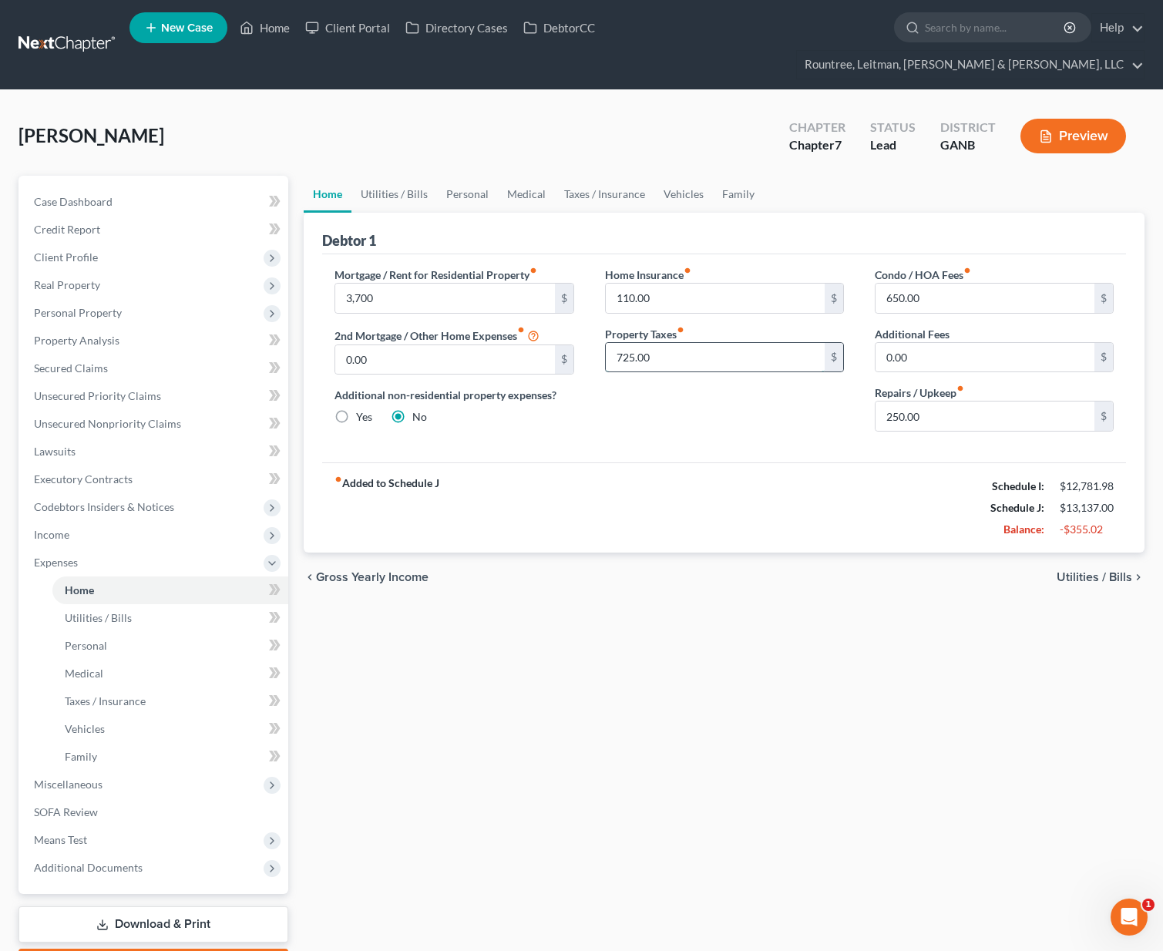
click at [680, 343] on input "725.00" at bounding box center [715, 357] width 219 height 29
click at [676, 343] on input "725.00" at bounding box center [715, 357] width 219 height 29
click at [673, 343] on input "725.00" at bounding box center [715, 357] width 219 height 29
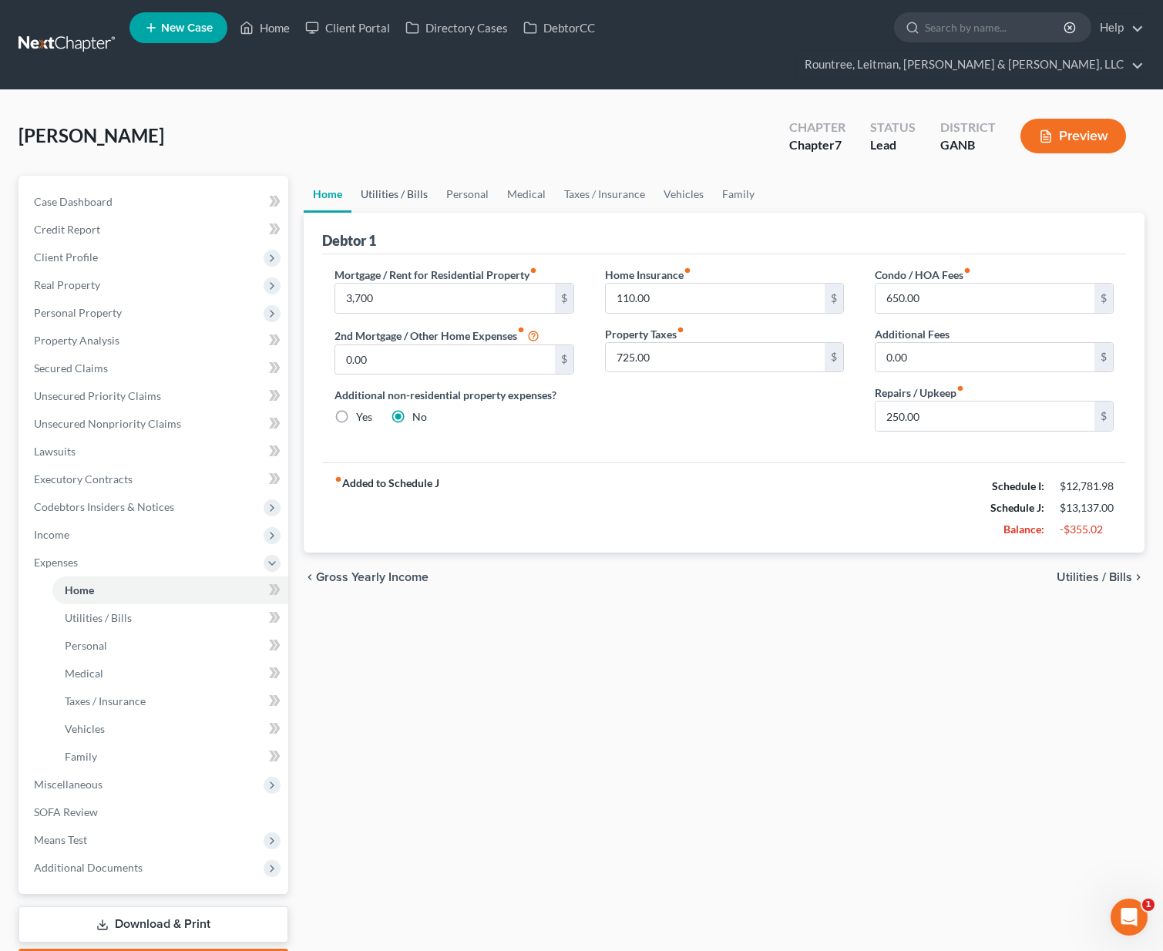
click at [384, 176] on link "Utilities / Bills" at bounding box center [394, 194] width 86 height 37
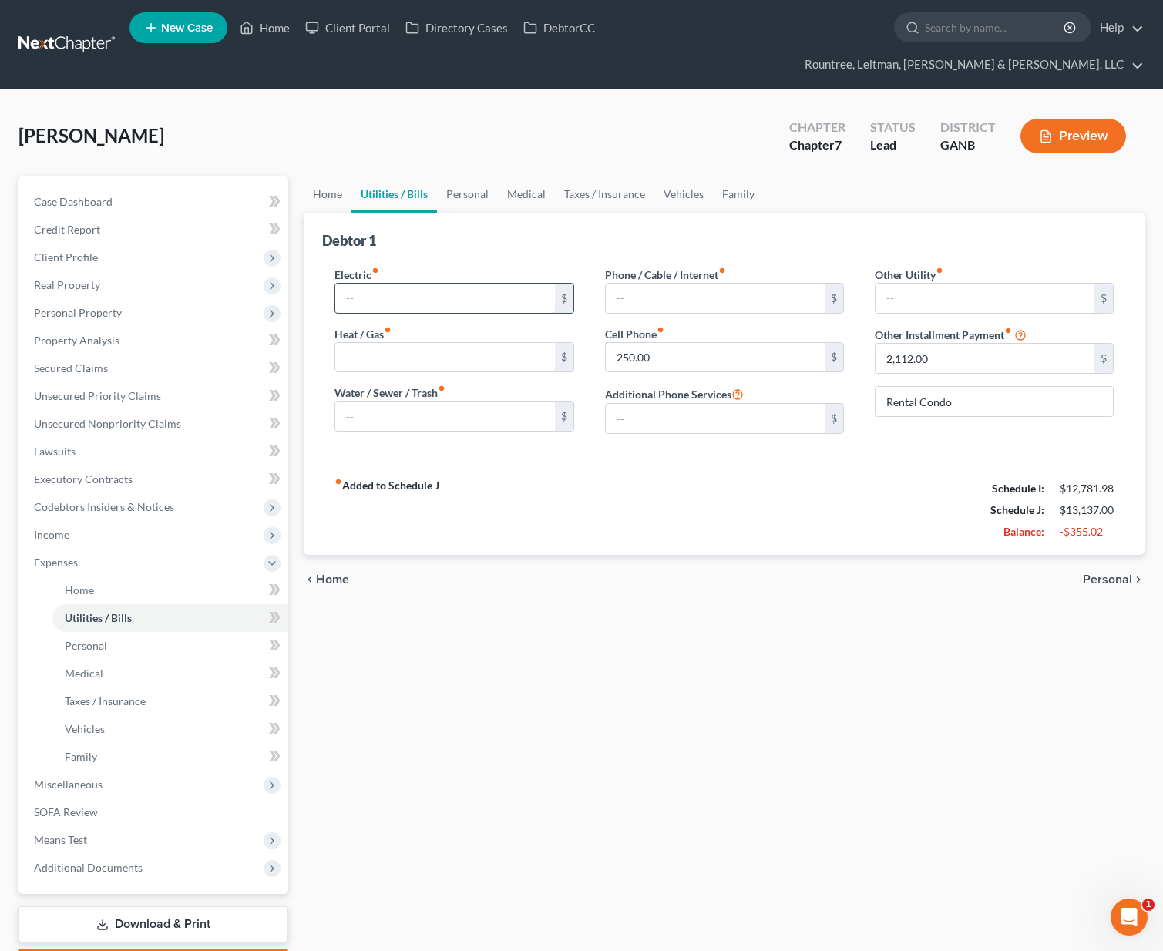
click at [400, 284] on input "text" at bounding box center [444, 298] width 219 height 29
type input "100"
click at [431, 343] on input "text" at bounding box center [444, 357] width 219 height 29
click at [433, 343] on input "text" at bounding box center [444, 357] width 219 height 29
click at [418, 343] on input "text" at bounding box center [444, 357] width 219 height 29
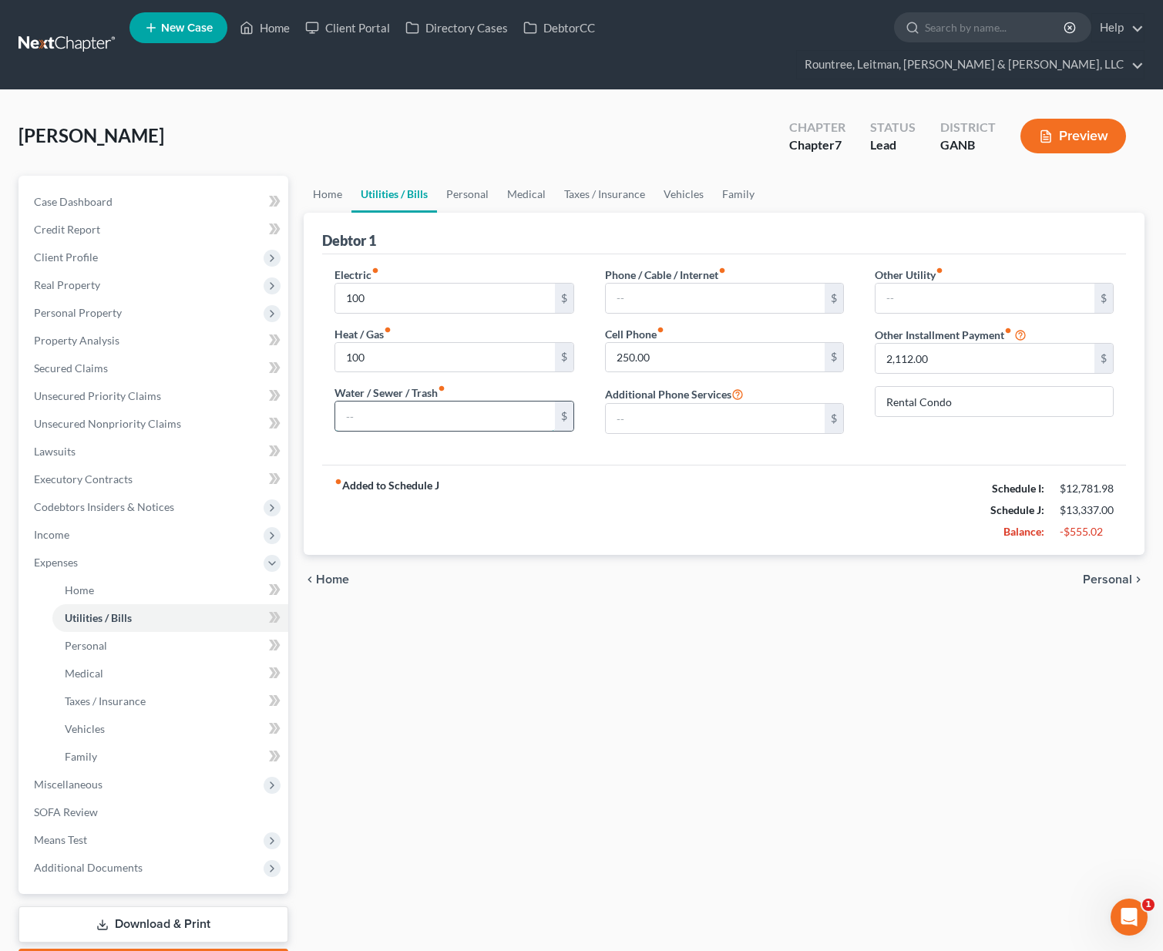
click at [418, 401] on input "text" at bounding box center [444, 415] width 219 height 29
drag, startPoint x: 388, startPoint y: 336, endPoint x: 447, endPoint y: 320, distance: 60.8
click at [447, 343] on input "100" at bounding box center [444, 357] width 219 height 29
type input "0"
type input "50"
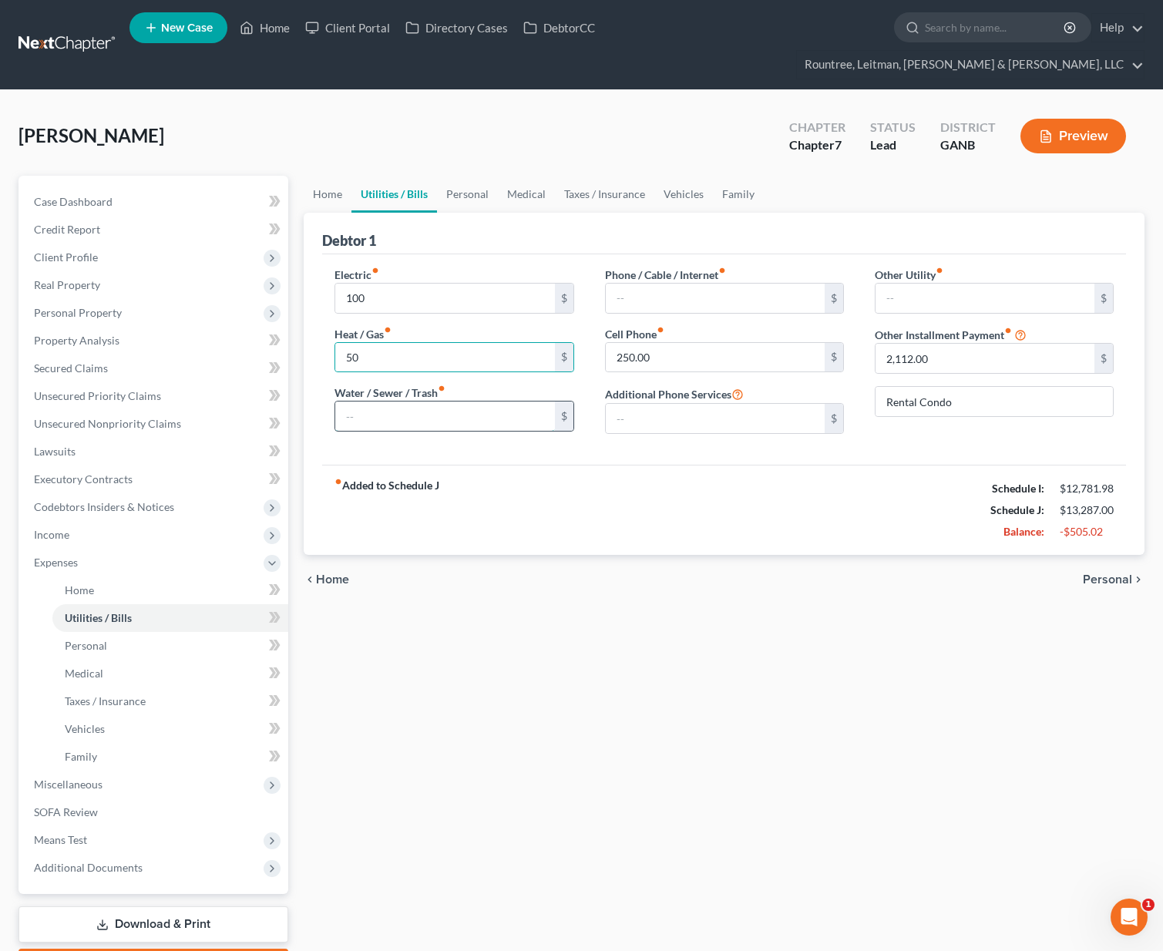
click at [451, 401] on input "text" at bounding box center [444, 415] width 219 height 29
click at [676, 284] on input "text" at bounding box center [715, 298] width 219 height 29
click at [688, 284] on input "text" at bounding box center [715, 298] width 219 height 29
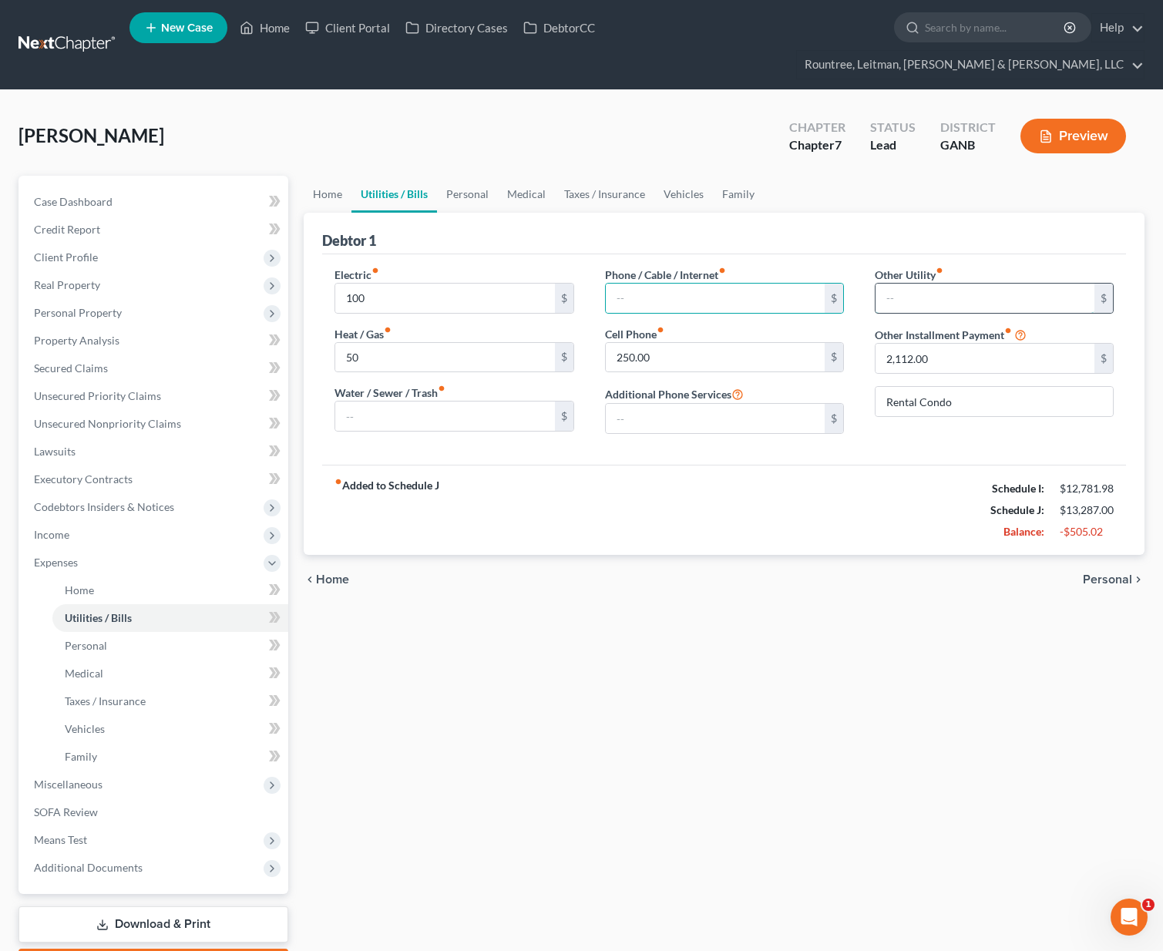
click at [928, 284] on input "text" at bounding box center [984, 298] width 219 height 29
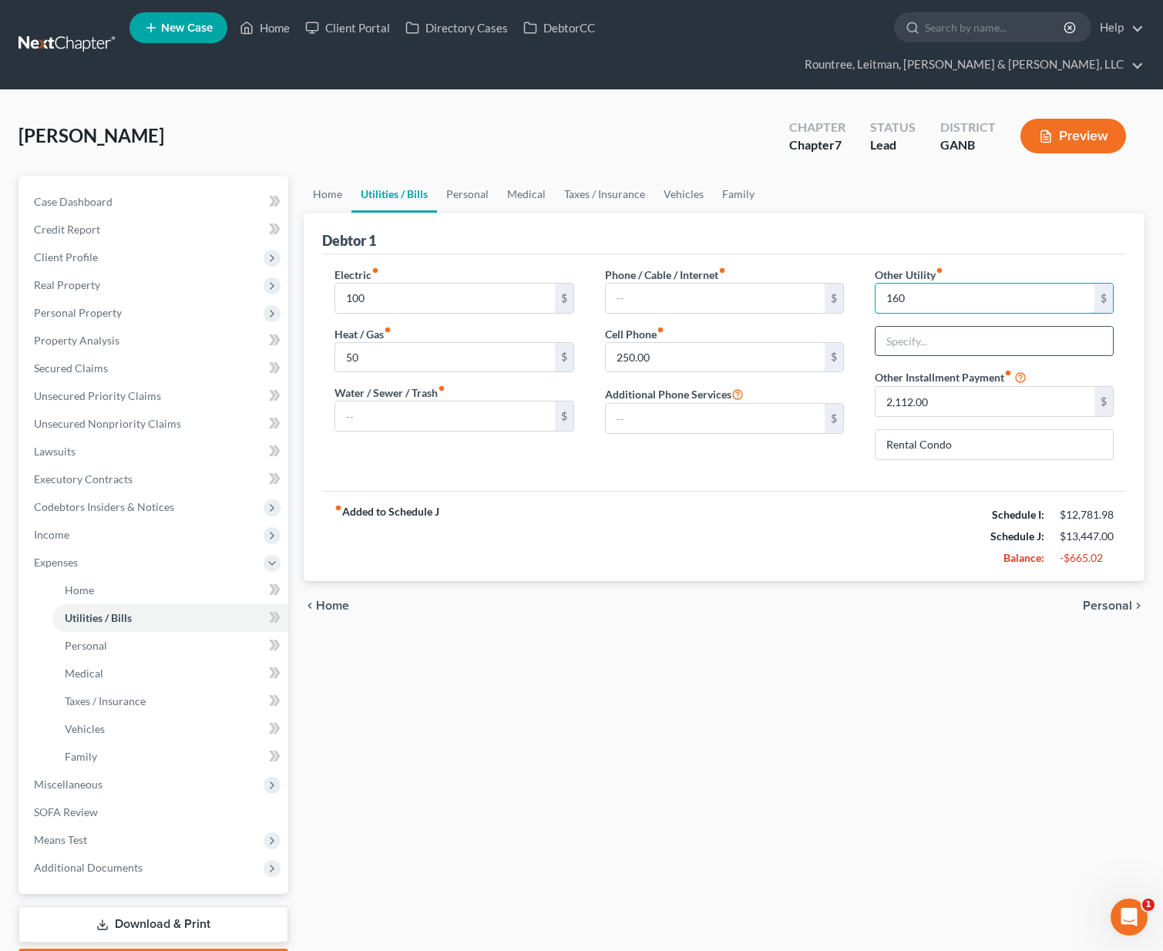
type input "160"
click at [919, 327] on input "text" at bounding box center [993, 341] width 237 height 29
type input "Parking Fee at Residence"
click at [640, 284] on input "text" at bounding box center [715, 298] width 219 height 29
click at [650, 345] on div "Phone / Cable / Internet fiber_manual_record $ Cell Phone fiber_manual_record 2…" at bounding box center [724, 370] width 270 height 206
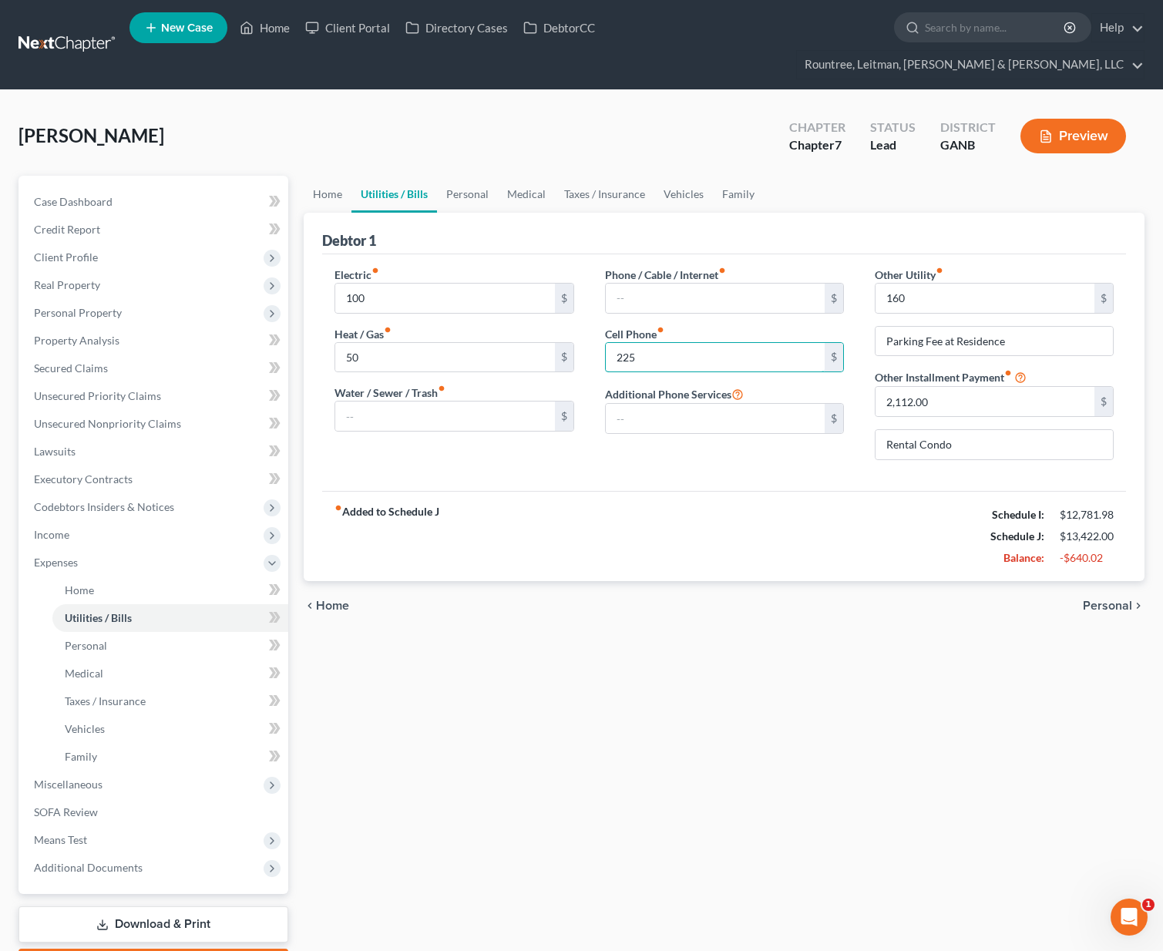
type input "225"
click at [706, 455] on div "Electric fiber_manual_record 100 $ Heat / Gas fiber_manual_record 50 $ Water / …" at bounding box center [724, 372] width 804 height 237
click at [638, 284] on input "text" at bounding box center [715, 298] width 219 height 29
click at [476, 176] on link "Personal" at bounding box center [467, 194] width 61 height 37
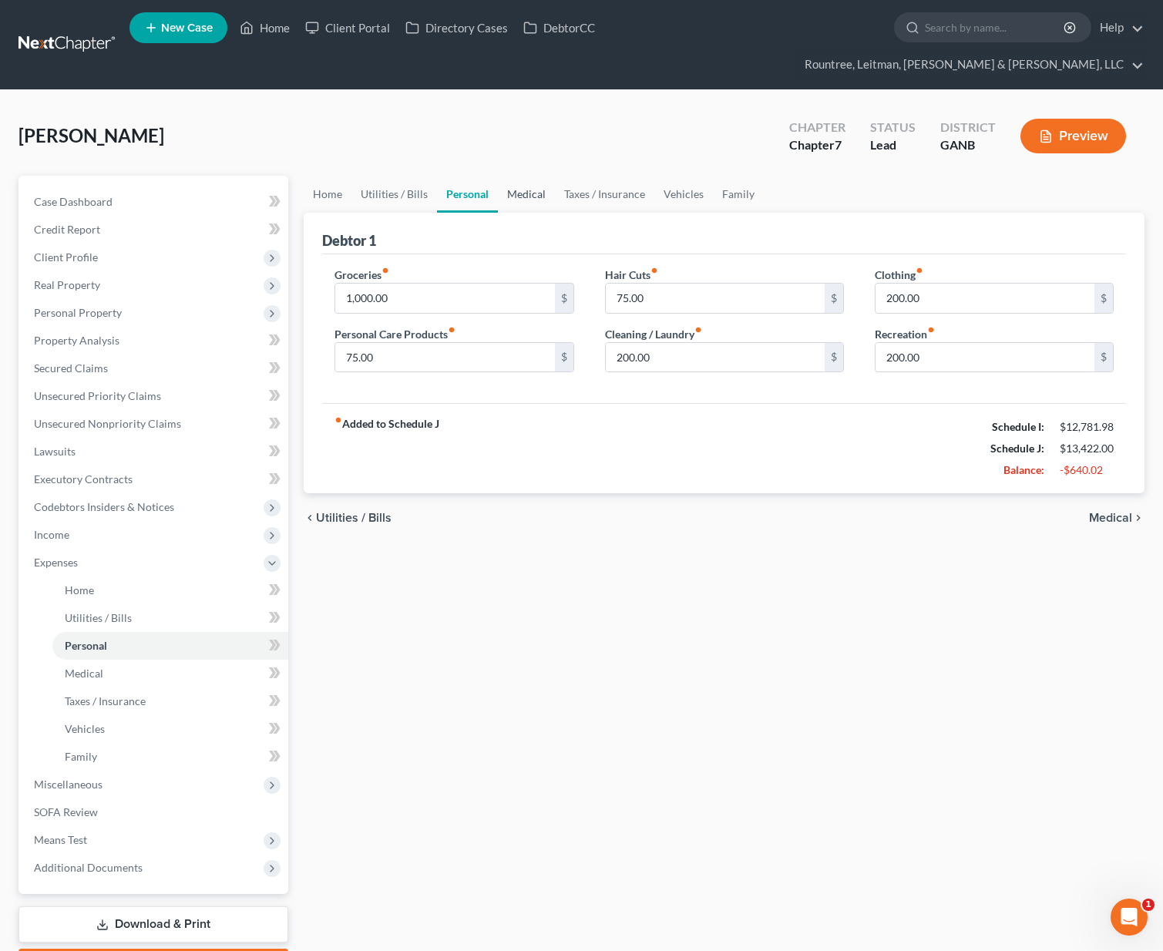
click at [534, 176] on link "Medical" at bounding box center [526, 194] width 57 height 37
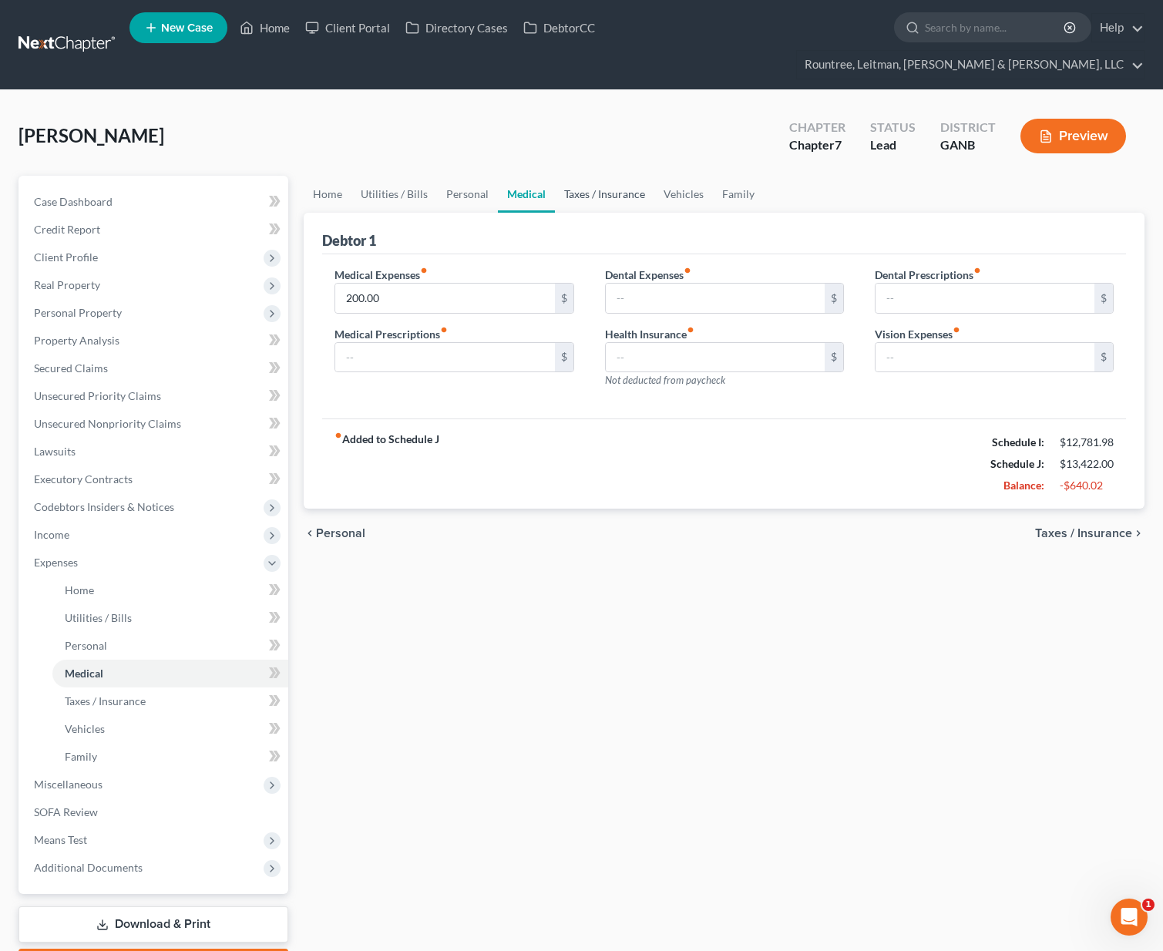
click at [593, 176] on link "Taxes / Insurance" at bounding box center [604, 194] width 99 height 37
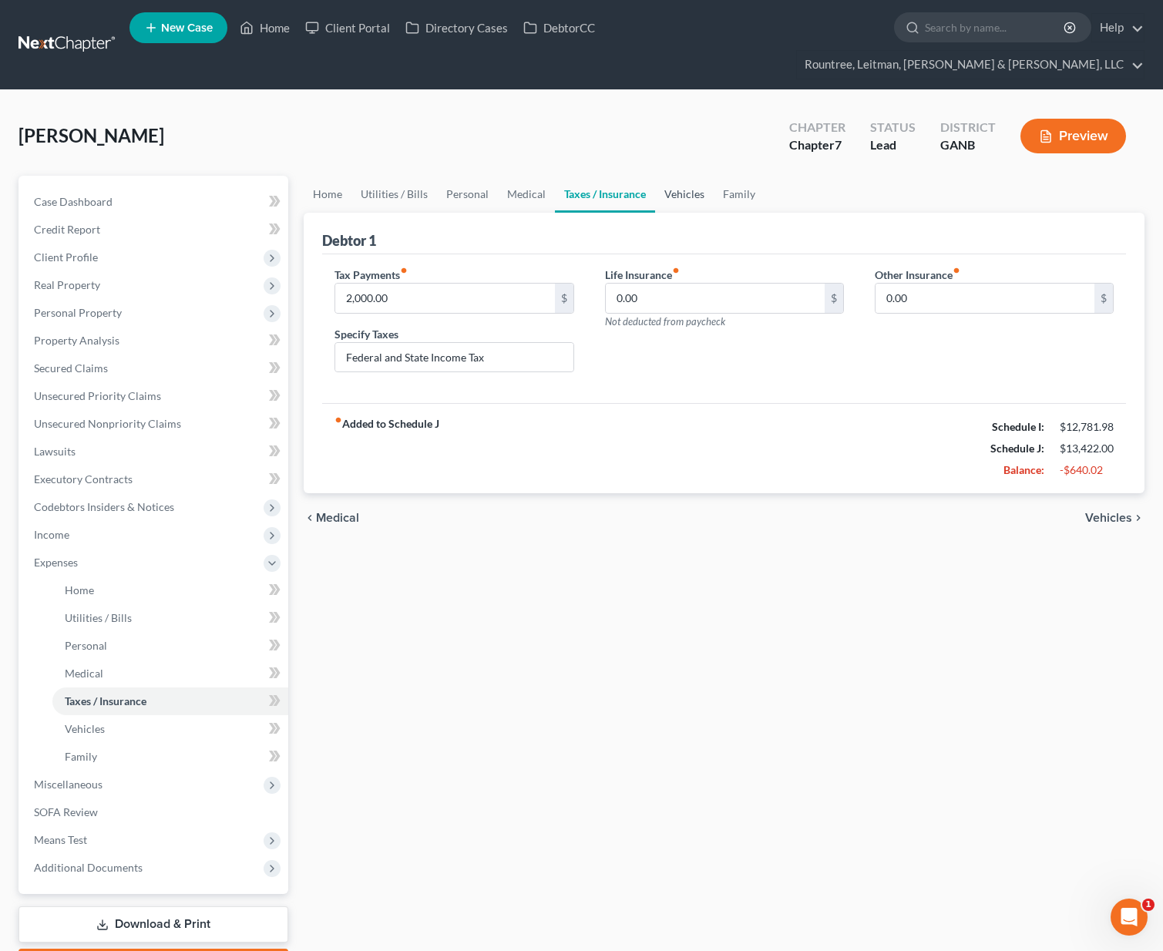
click at [676, 176] on link "Vehicles" at bounding box center [684, 194] width 59 height 37
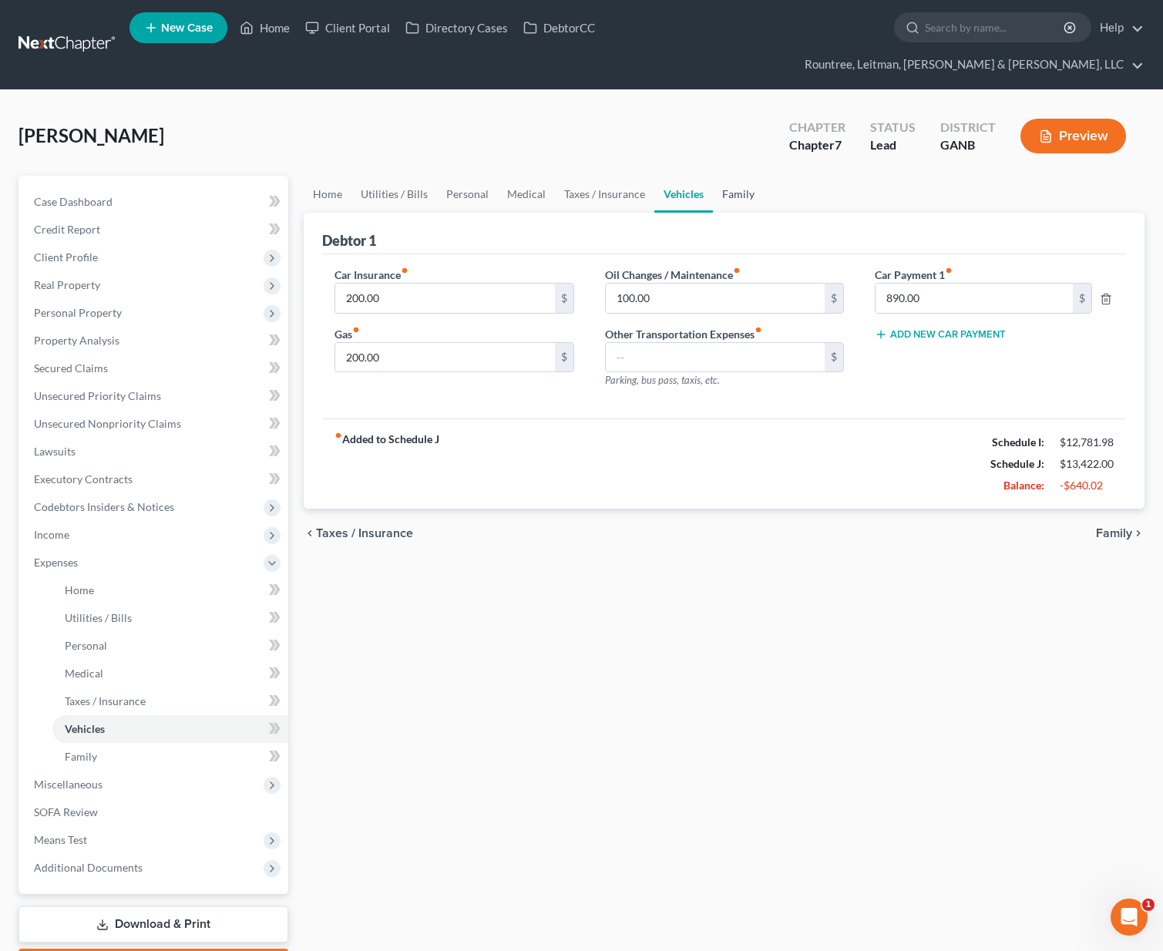
click at [728, 176] on link "Family" at bounding box center [738, 194] width 51 height 37
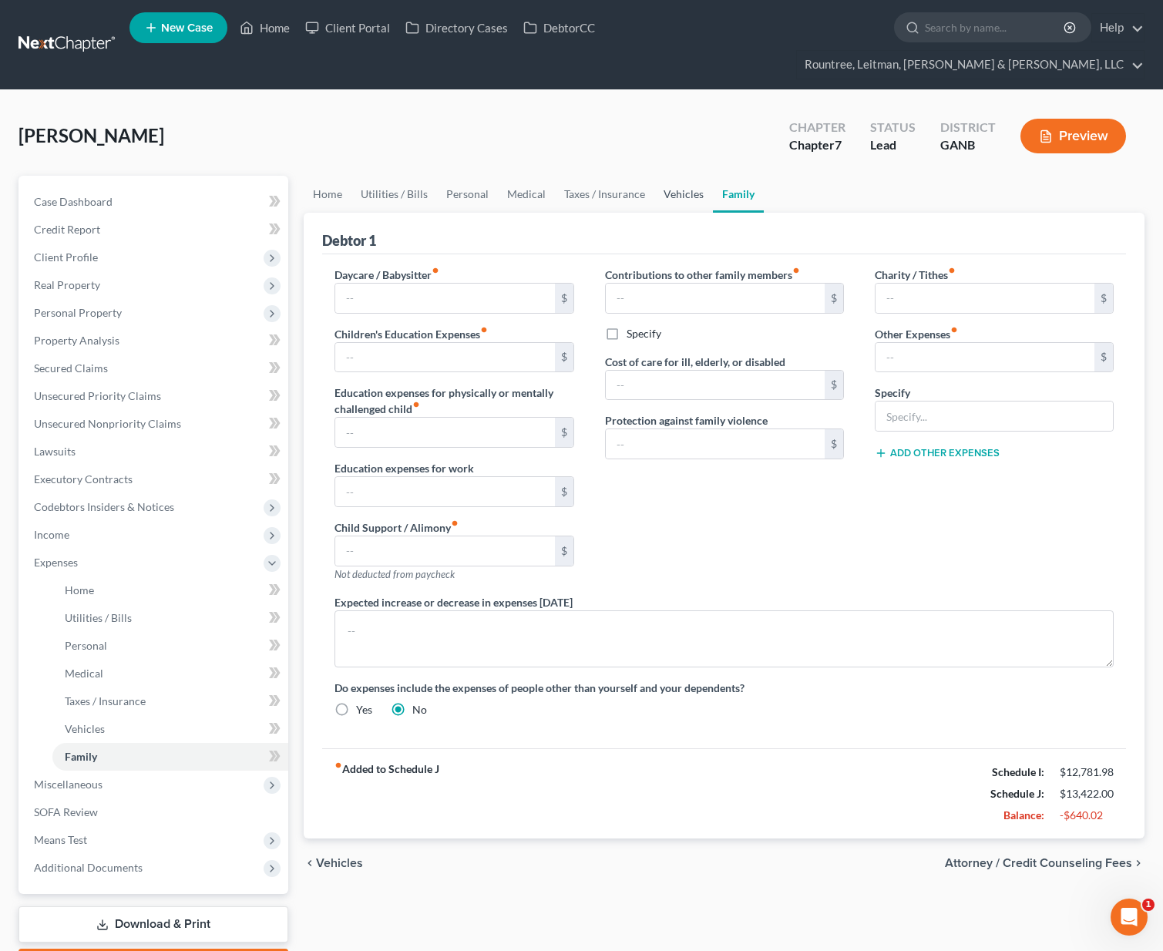
click at [673, 176] on link "Vehicles" at bounding box center [683, 194] width 59 height 37
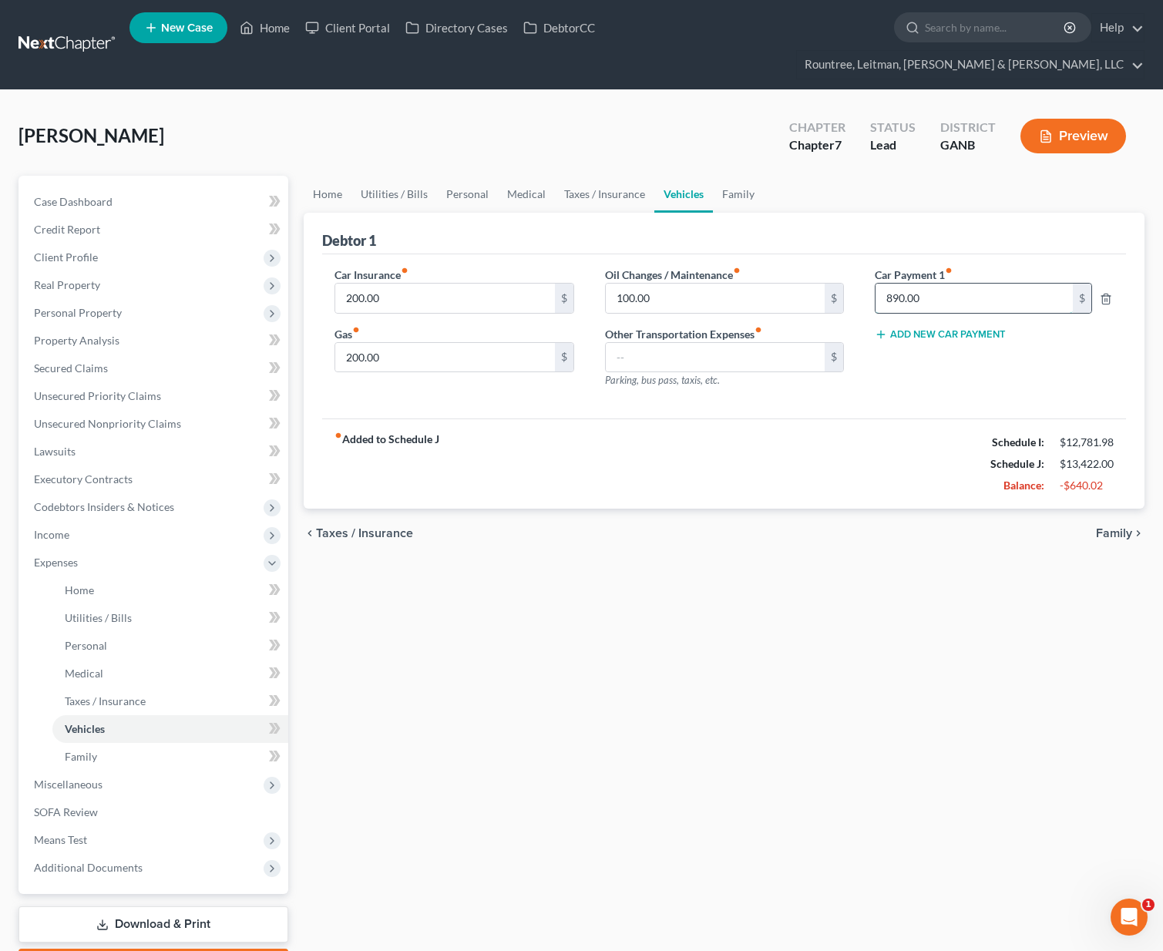
click at [922, 284] on input "890.00" at bounding box center [974, 298] width 198 height 29
click at [926, 284] on input "890.00" at bounding box center [974, 298] width 198 height 29
drag, startPoint x: 929, startPoint y: 272, endPoint x: 883, endPoint y: 270, distance: 46.3
click at [883, 284] on input "890.00" at bounding box center [974, 298] width 198 height 29
click at [729, 176] on link "Family" at bounding box center [738, 194] width 51 height 37
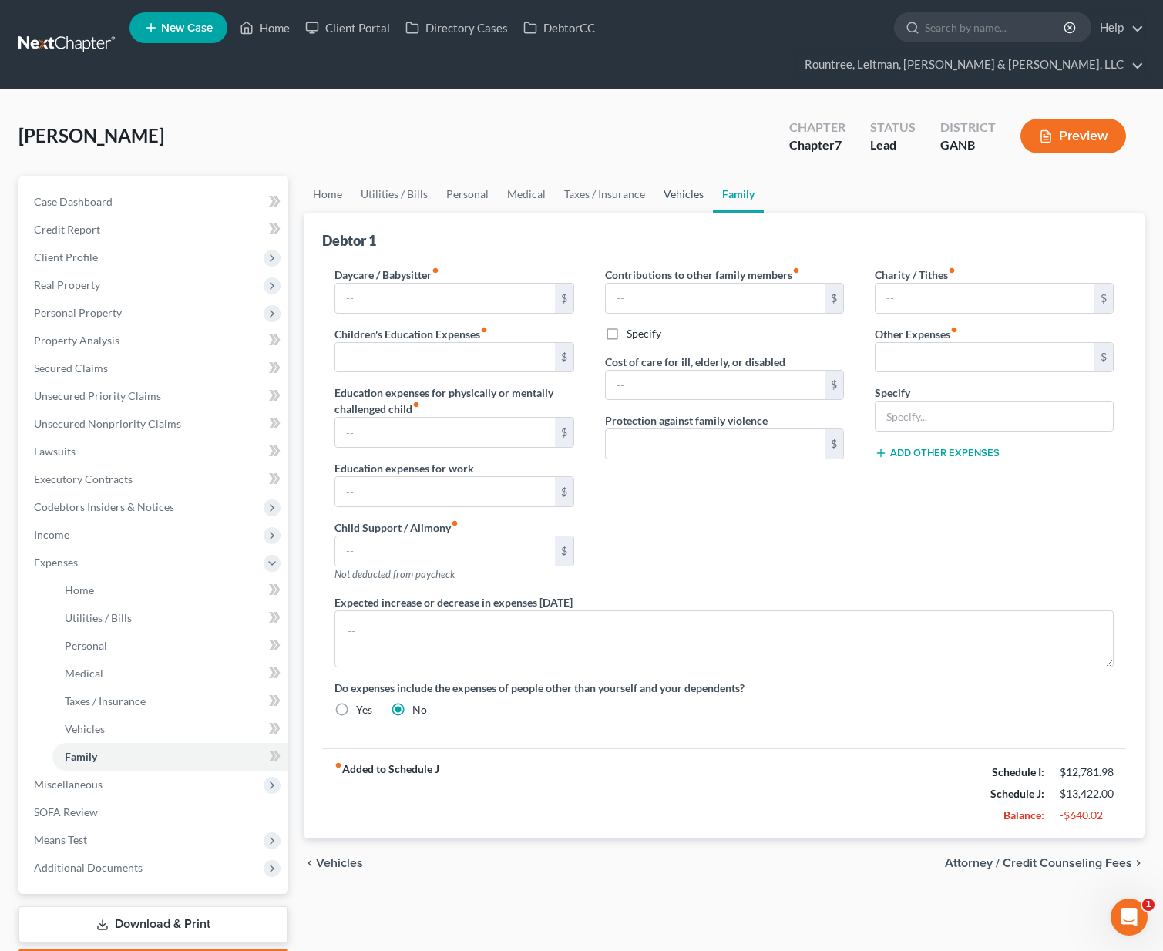
click at [677, 176] on link "Vehicles" at bounding box center [683, 194] width 59 height 37
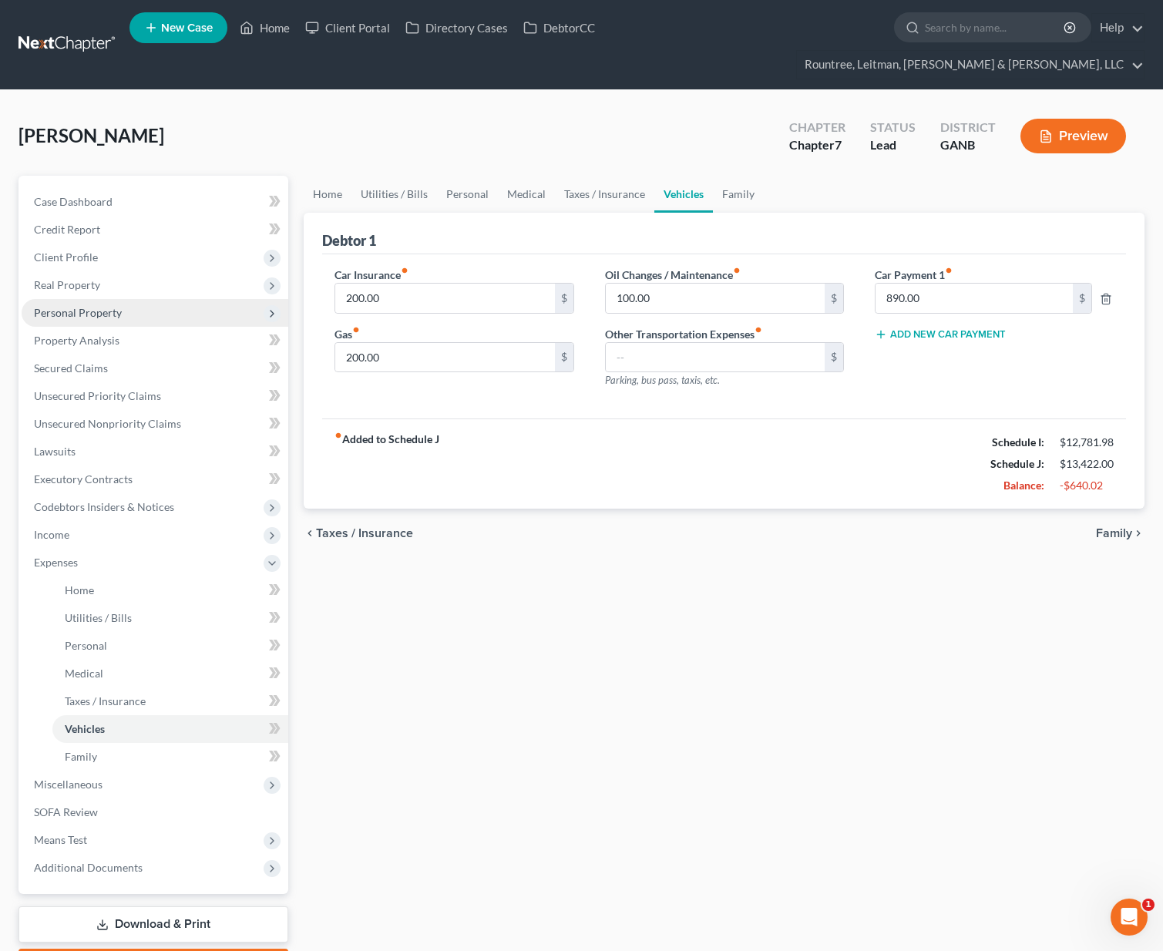
click at [93, 306] on span "Personal Property" at bounding box center [78, 312] width 88 height 13
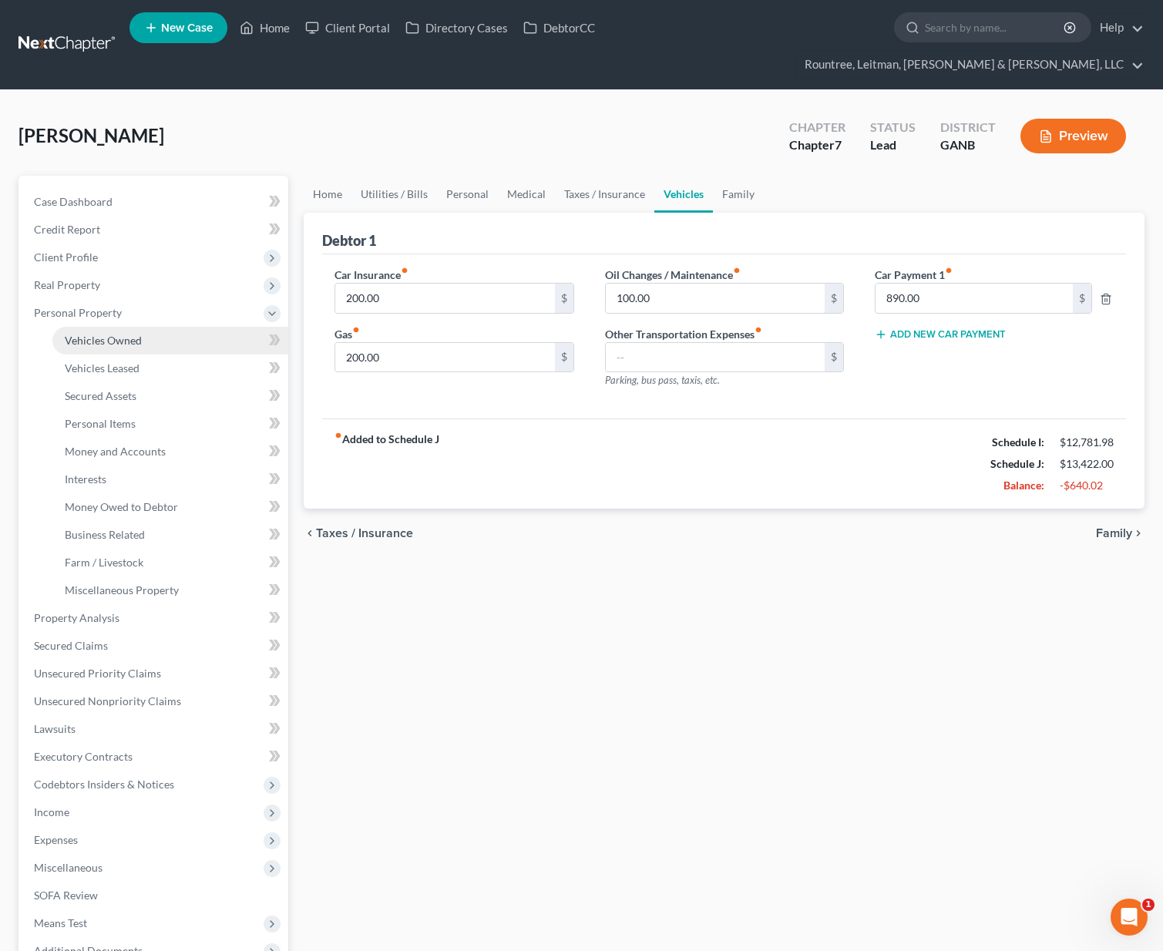
click at [104, 334] on span "Vehicles Owned" at bounding box center [103, 340] width 77 height 13
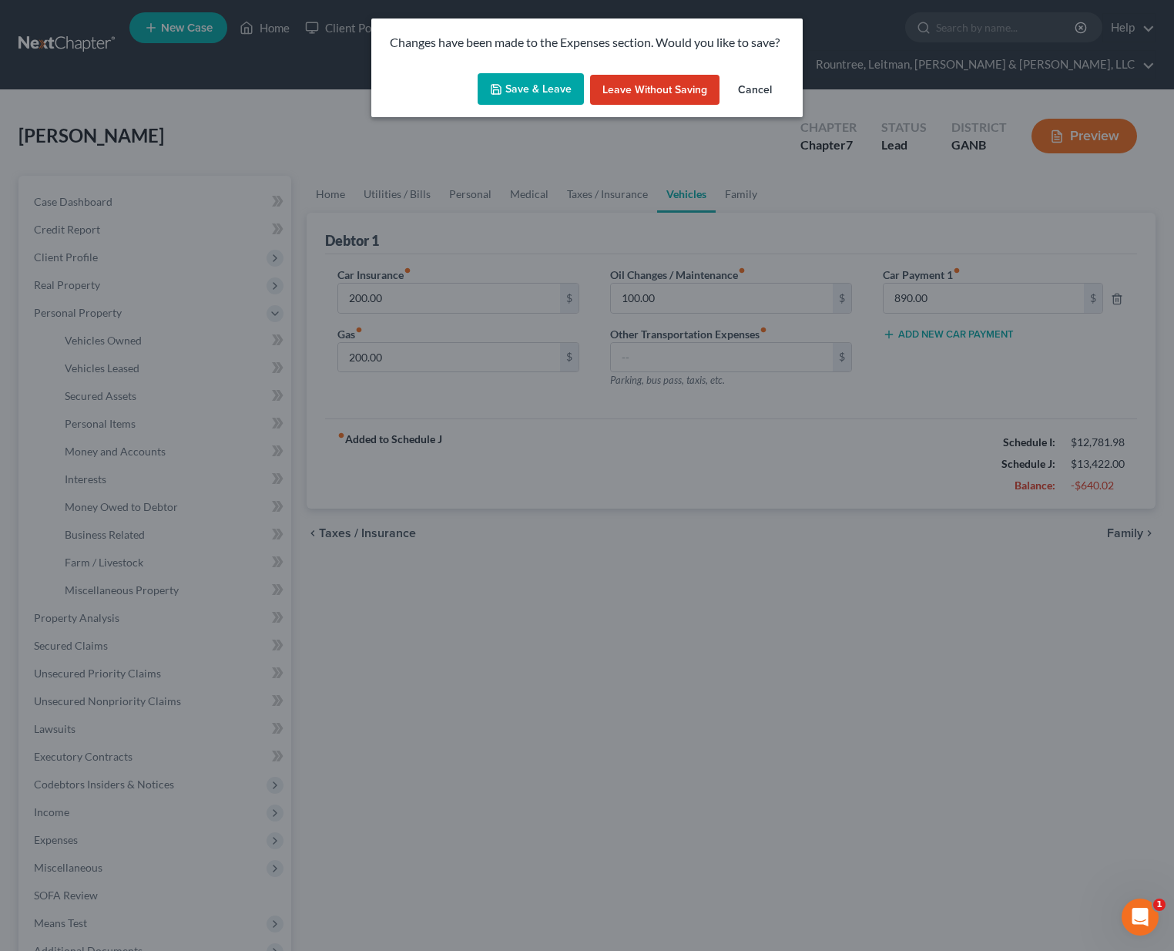
click at [546, 82] on button "Save & Leave" at bounding box center [531, 89] width 106 height 32
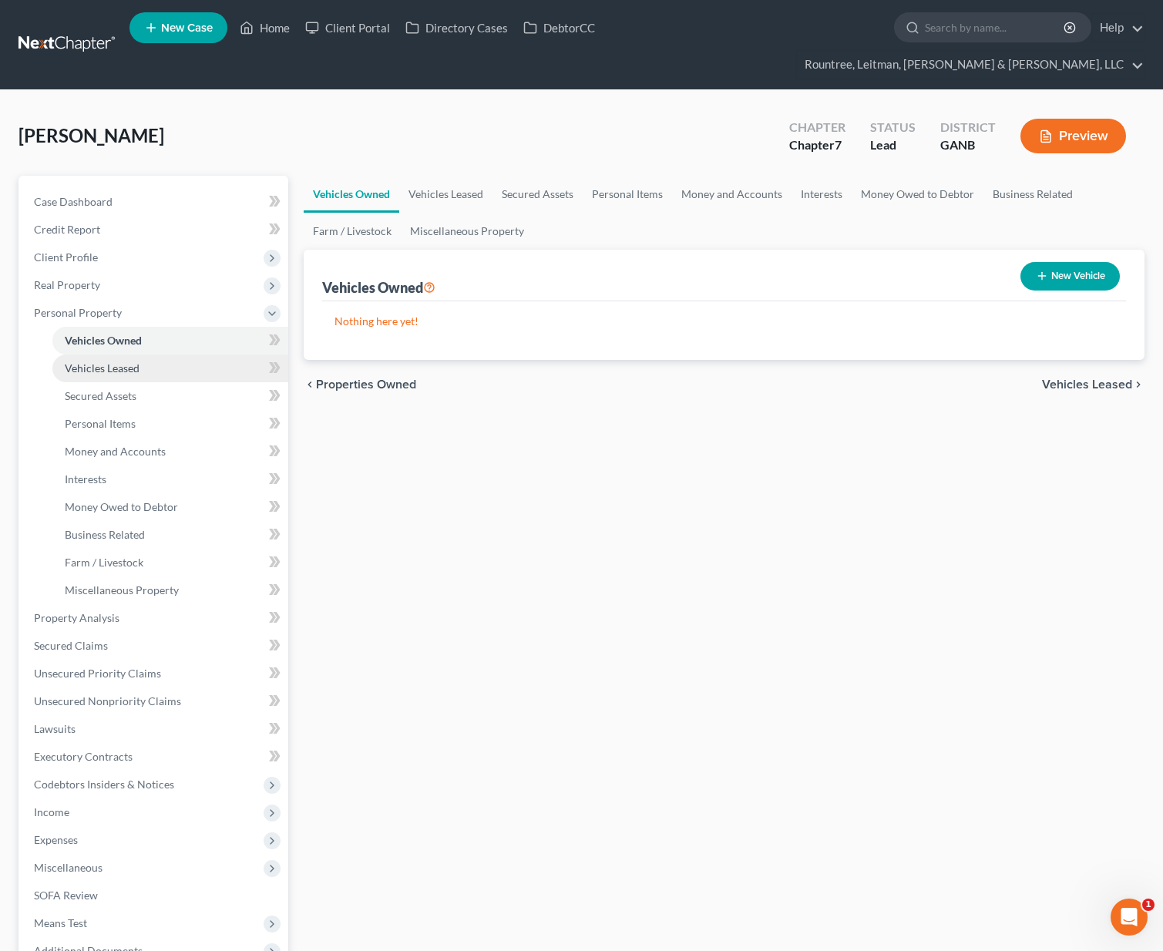
click at [112, 354] on link "Vehicles Leased" at bounding box center [170, 368] width 236 height 28
click at [117, 334] on span "Vehicles Owned" at bounding box center [103, 340] width 77 height 13
click at [1057, 262] on button "New Vehicle" at bounding box center [1069, 276] width 99 height 29
select select "0"
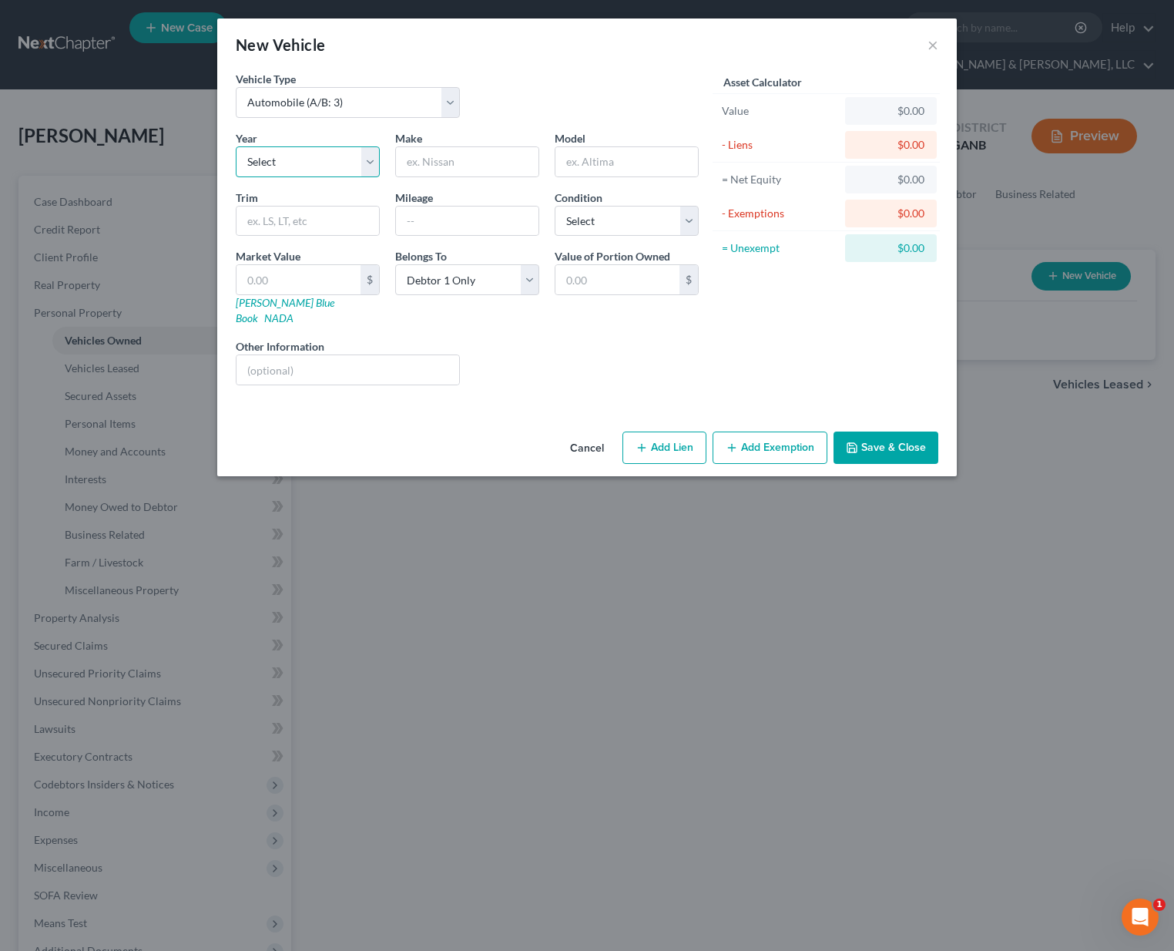
click at [326, 152] on select "Select 2026 2025 2024 2023 2022 2021 2020 2019 2018 2017 2016 2015 2014 2013 20…" at bounding box center [308, 161] width 144 height 31
select select "1"
click at [236, 146] on select "Select 2026 2025 2024 2023 2022 2021 2020 2019 2018 2017 2016 2015 2014 2013 20…" at bounding box center [308, 161] width 144 height 31
click at [428, 162] on input "text" at bounding box center [467, 161] width 143 height 29
type input "Ford"
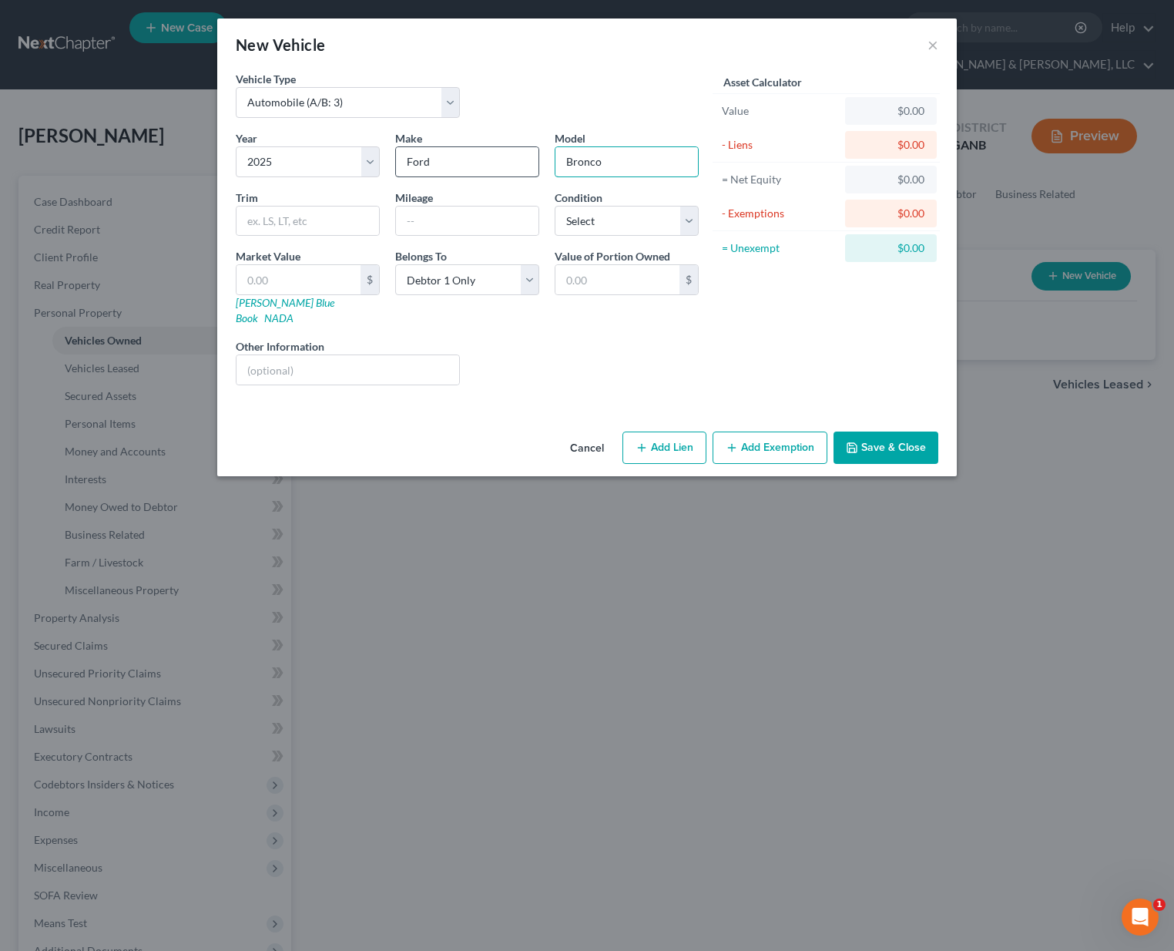
type input "Bronco"
click at [556, 220] on select "Select Excellent Very Good Good Fair Poor" at bounding box center [627, 221] width 144 height 31
select select "0"
click at [555, 206] on select "Select Excellent Very Good Good Fair Poor" at bounding box center [627, 221] width 144 height 31
click at [317, 215] on input "text" at bounding box center [308, 221] width 143 height 29
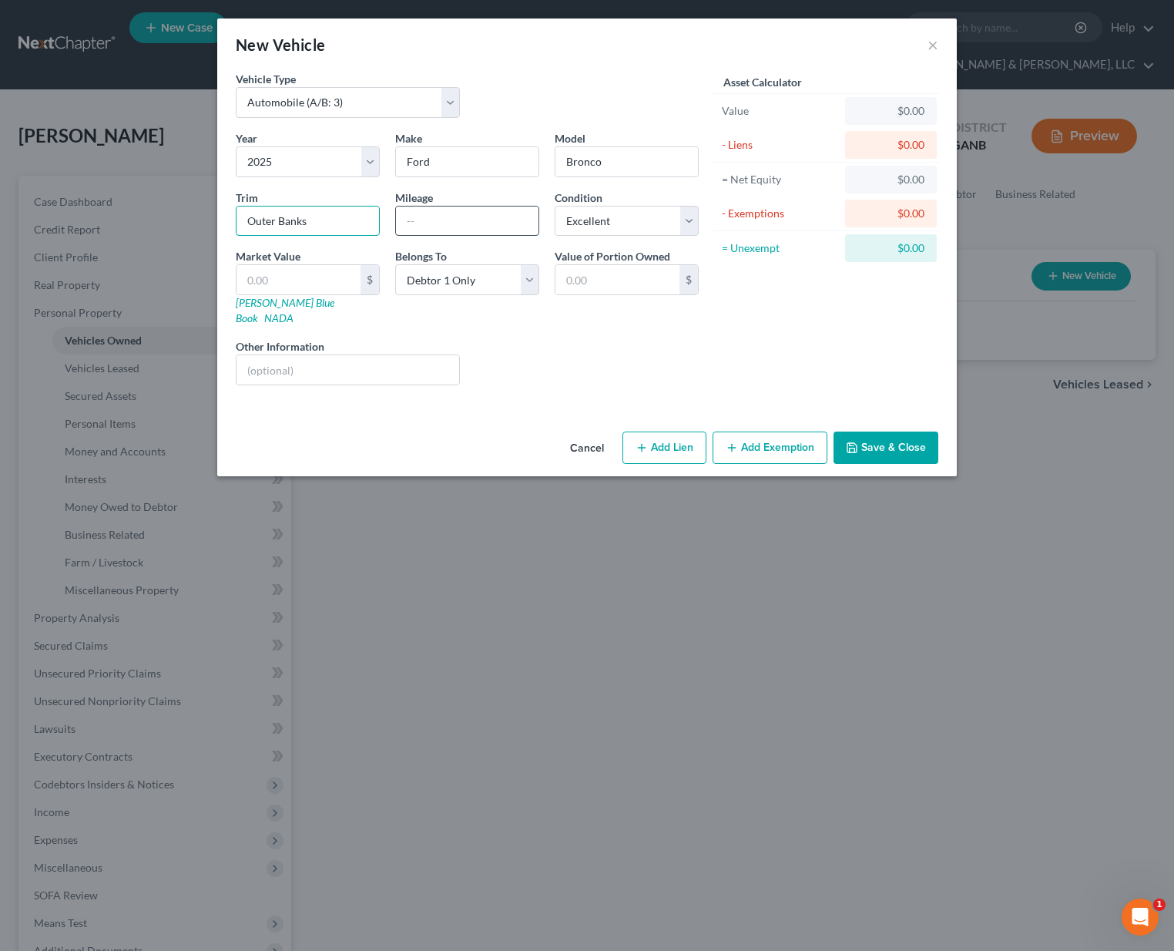
type input "Outer Banks"
click at [452, 212] on input "text" at bounding box center [467, 221] width 143 height 29
type input "100"
click at [277, 284] on input "text" at bounding box center [299, 279] width 124 height 29
type input "5"
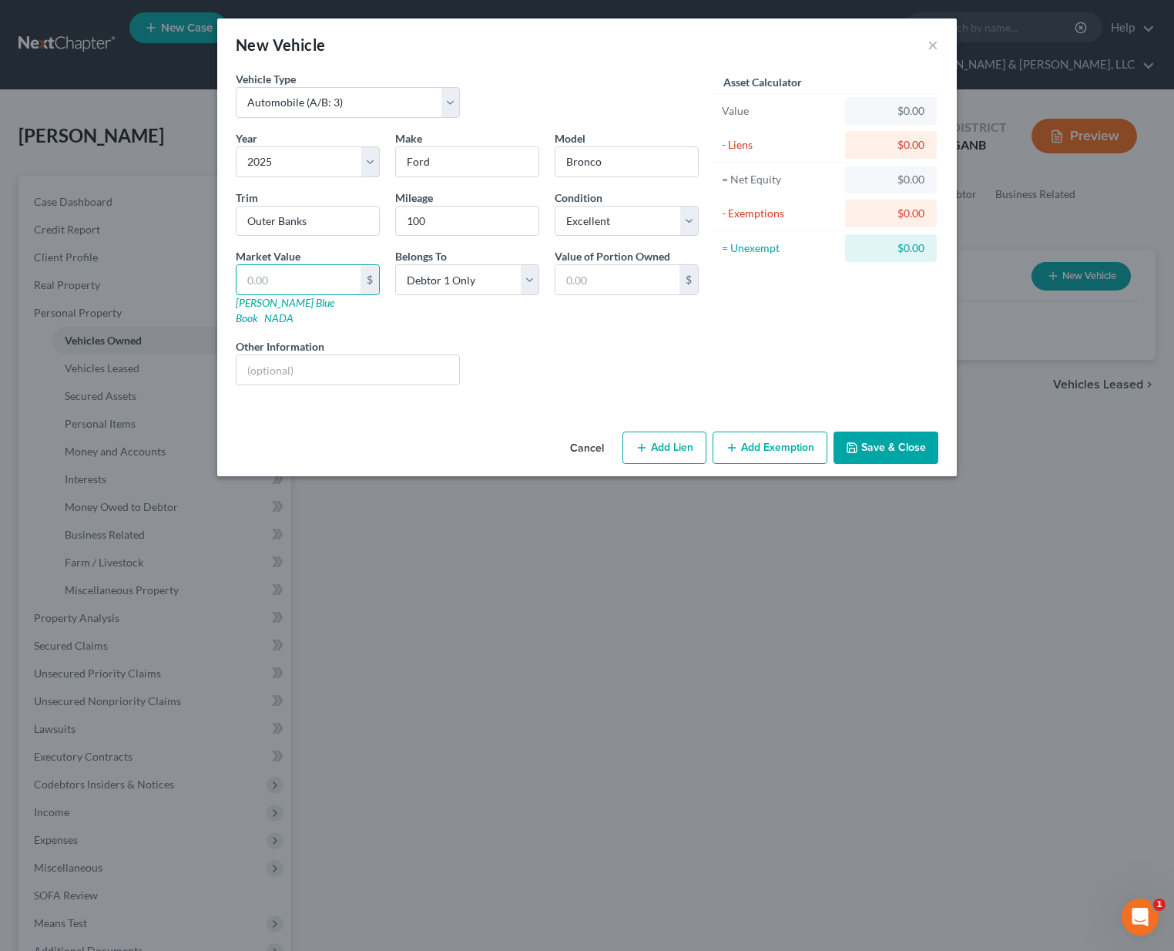
type input "5.00"
type input "55"
type input "55.00"
type input "550"
type input "550.00"
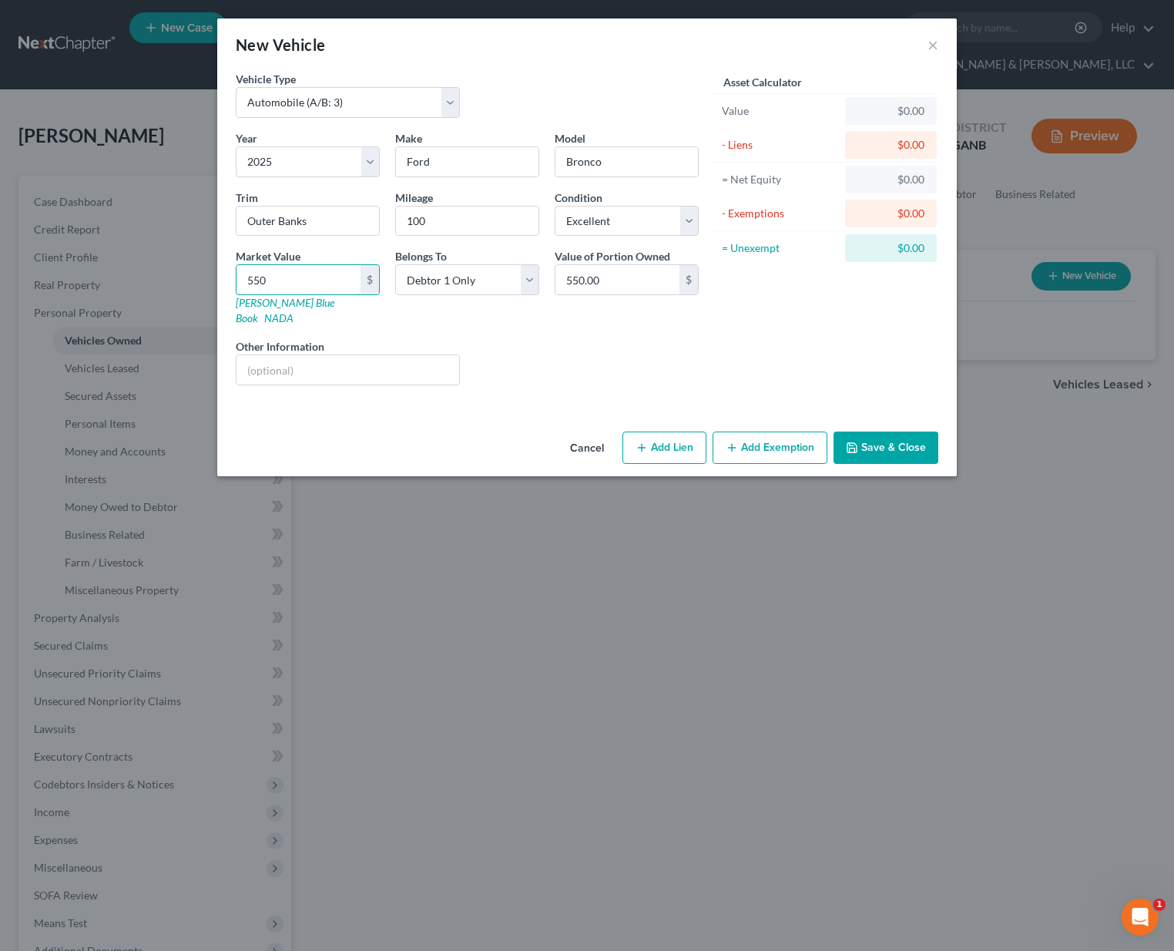
type input "5500"
type input "5,500.00"
type input "5,5000"
type input "55,000.00"
type input "55,000"
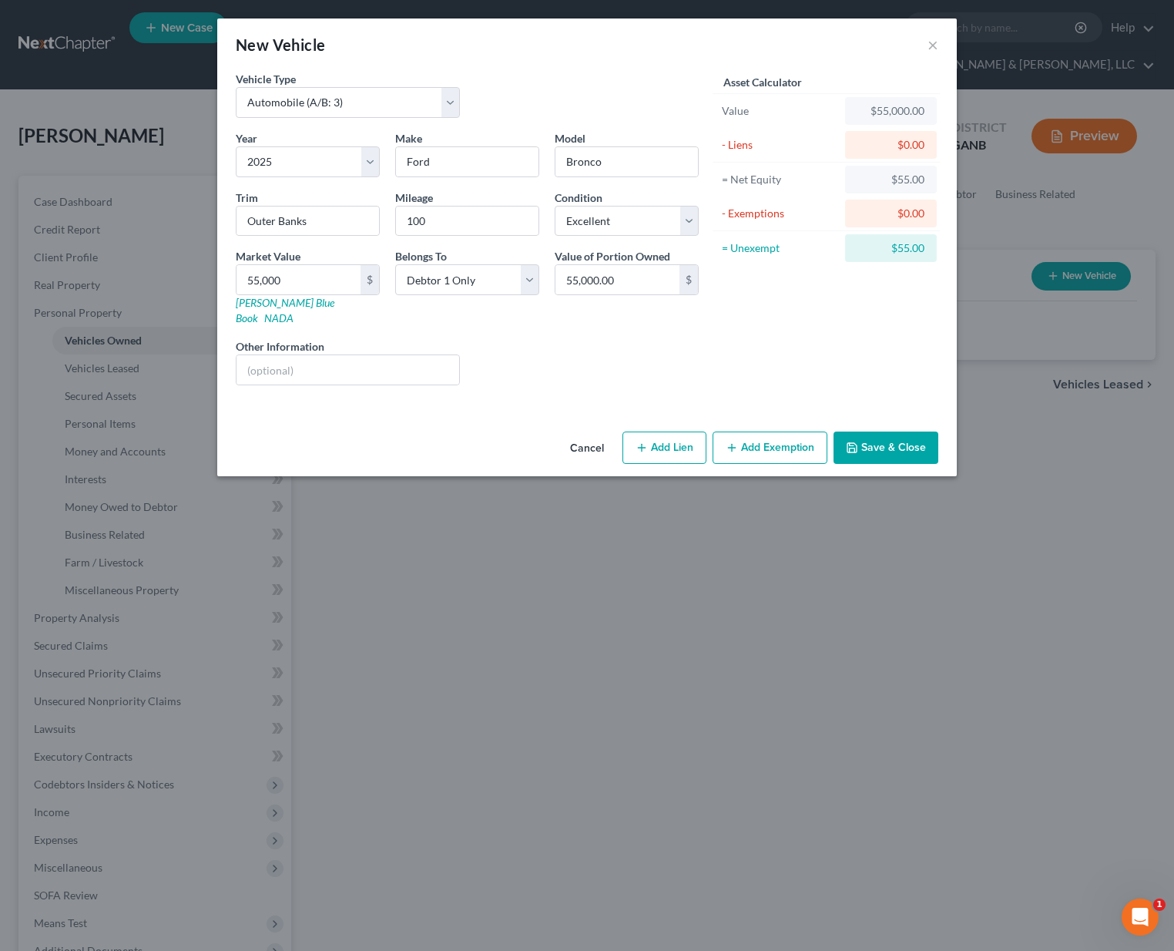
click at [660, 431] on button "Add Lien" at bounding box center [665, 447] width 84 height 32
select select "0"
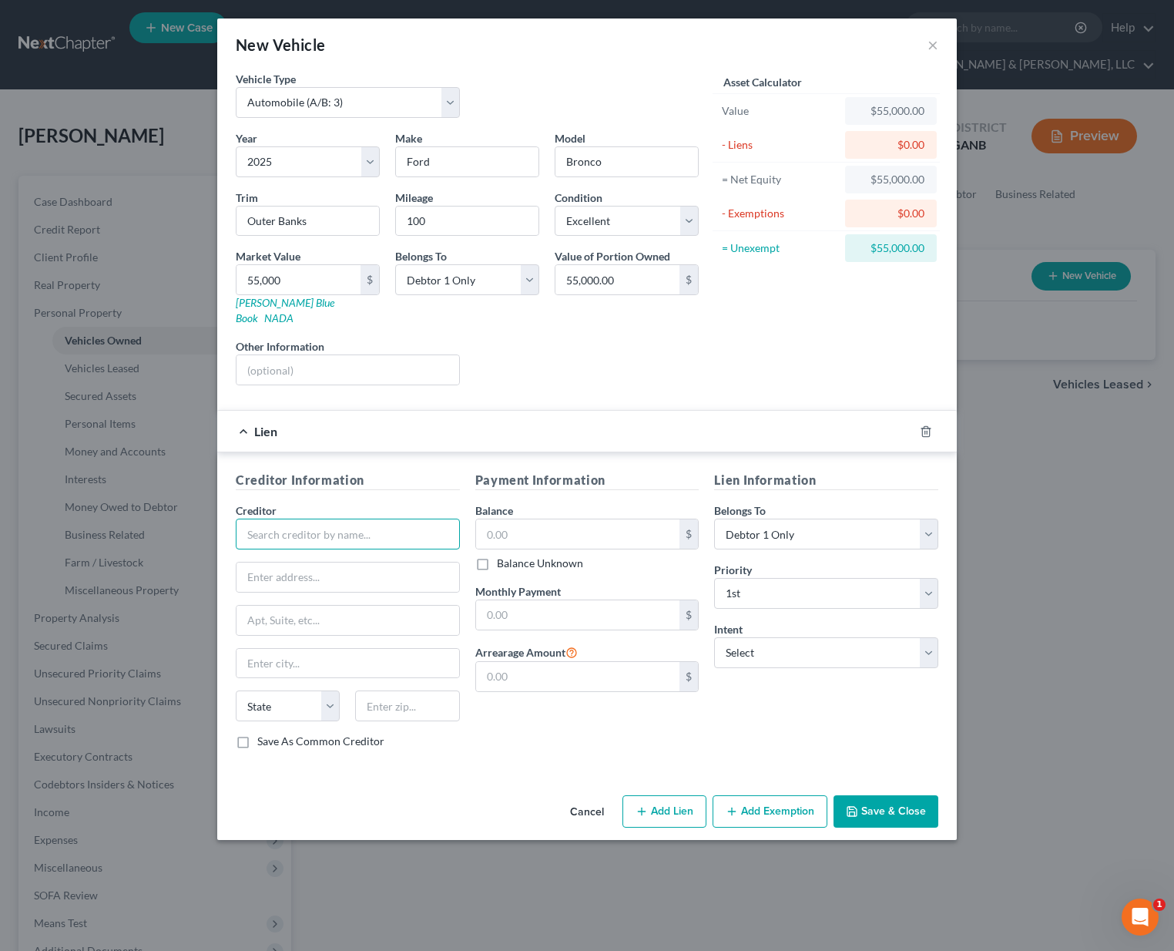
click at [322, 519] on input "text" at bounding box center [348, 534] width 224 height 31
click at [542, 519] on input "text" at bounding box center [578, 533] width 204 height 29
click at [415, 519] on input "text" at bounding box center [348, 534] width 224 height 31
type input "T"
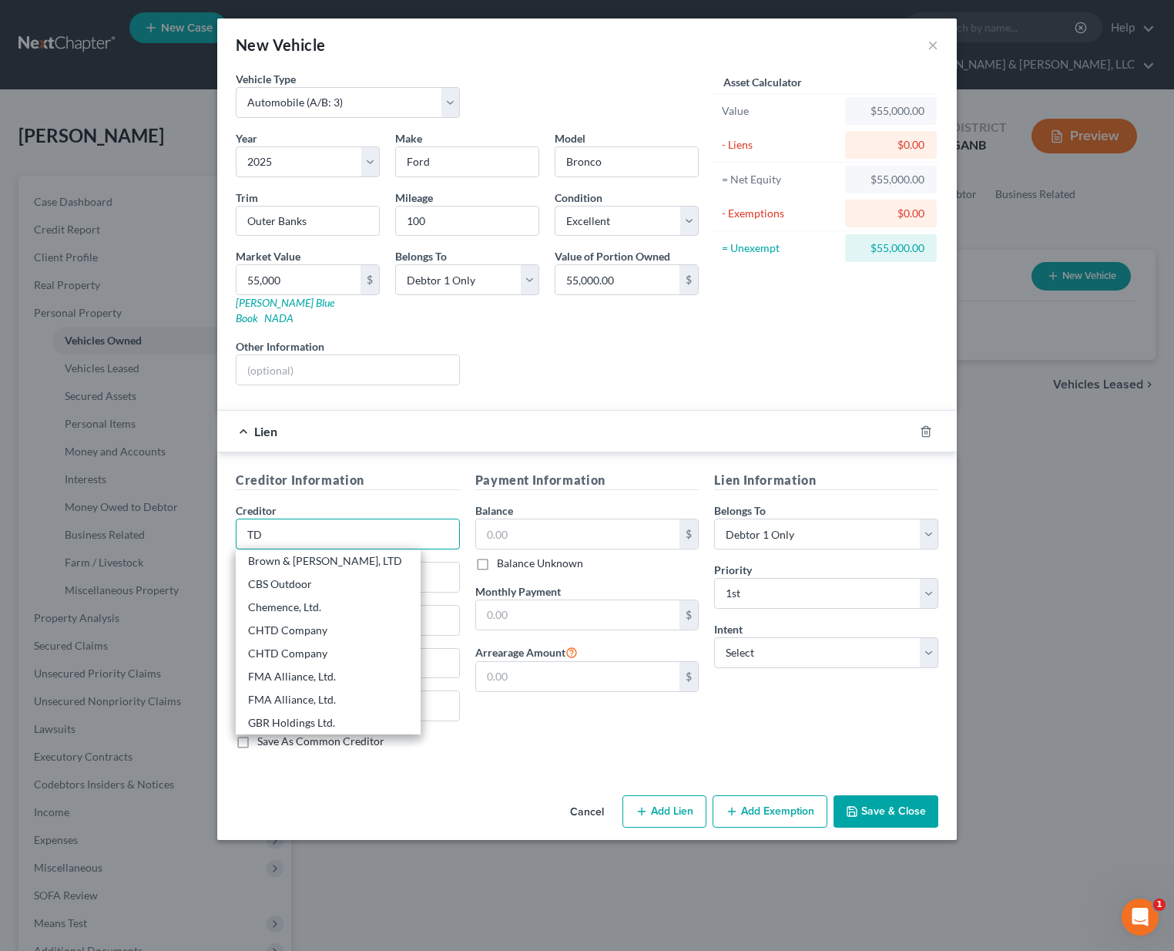
type input "T"
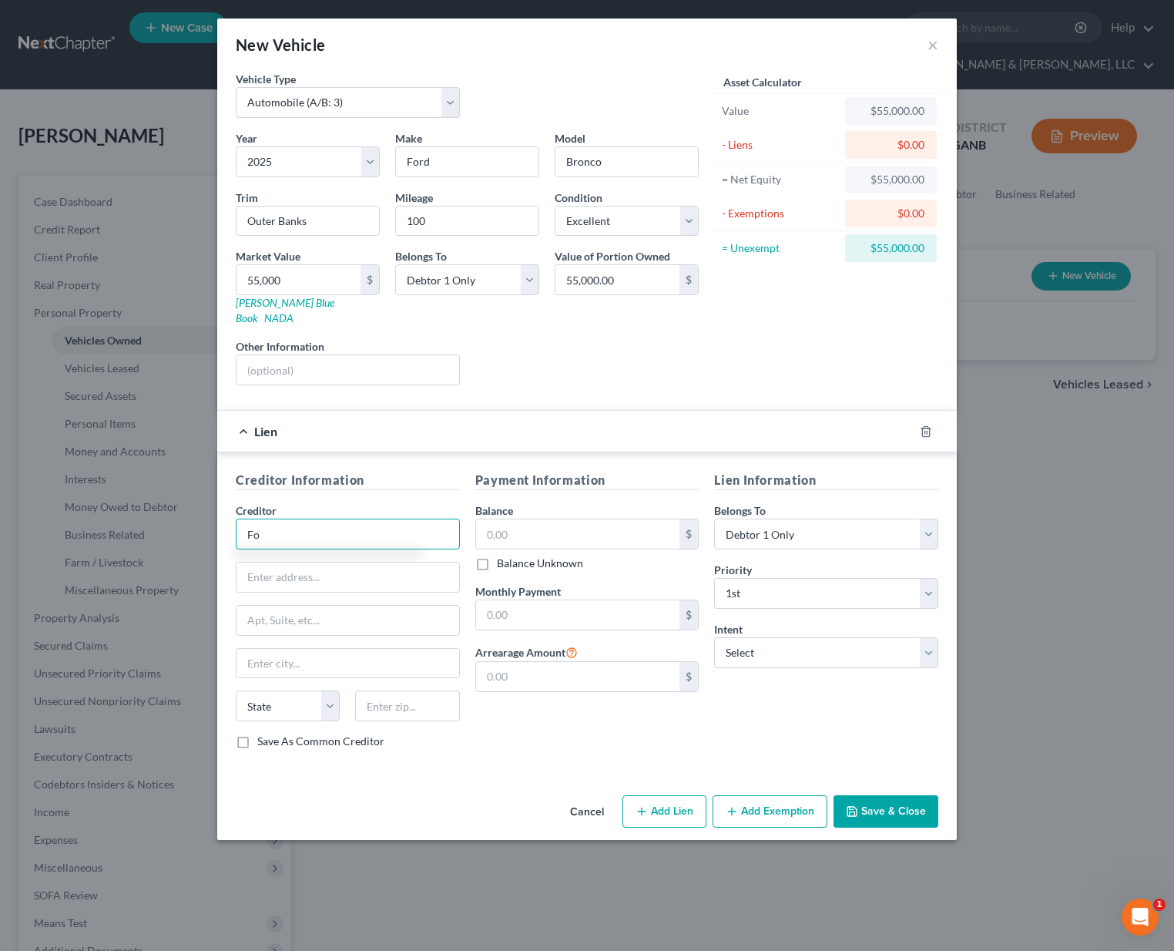
type input "F"
type input "Ford Motor"
click at [408, 471] on h5 "Creditor Information" at bounding box center [348, 480] width 224 height 19
click at [311, 525] on input "Ford Motor" at bounding box center [348, 534] width 224 height 31
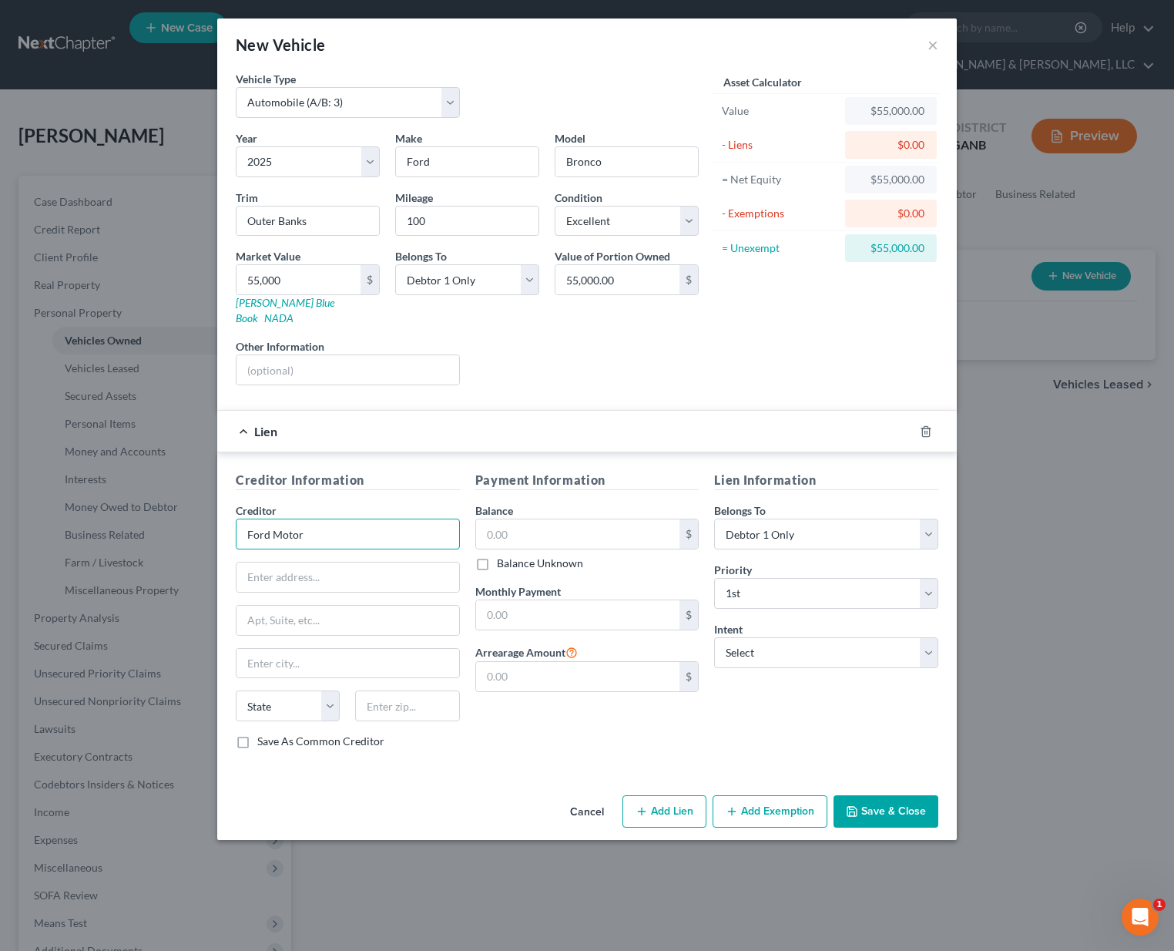
click at [311, 525] on input "Ford Motor" at bounding box center [348, 534] width 224 height 31
click at [312, 538] on div "Creditor * Ford Motor State [US_STATE] AK AR AZ CA CO [GEOGRAPHIC_DATA] DE DC […" at bounding box center [348, 617] width 224 height 231
click at [316, 524] on input "Ford Motor" at bounding box center [348, 534] width 224 height 31
click at [319, 521] on input "Ford Motor" at bounding box center [348, 534] width 224 height 31
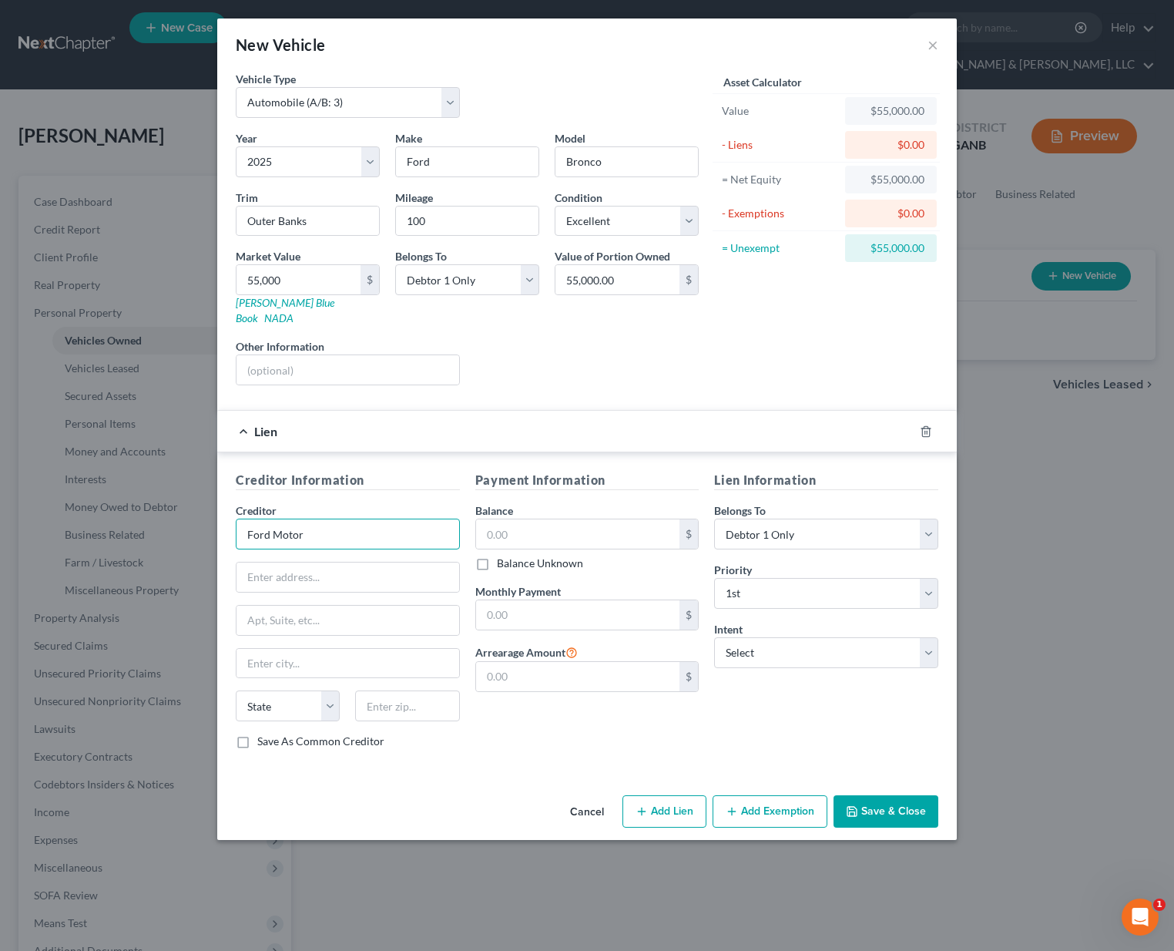
click at [319, 521] on input "Ford Motor" at bounding box center [348, 534] width 224 height 31
click at [926, 425] on icon "button" at bounding box center [926, 431] width 12 height 12
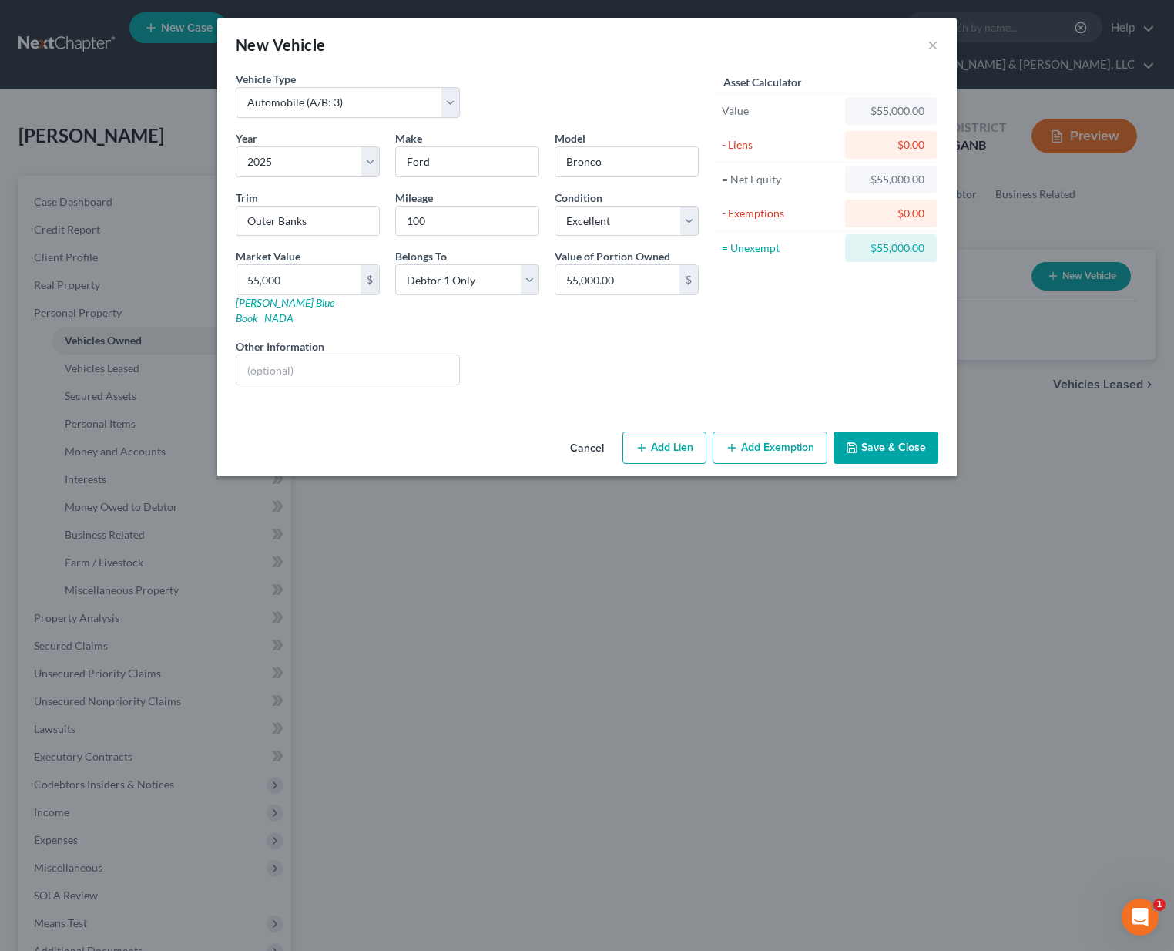
click at [902, 431] on button "Save & Close" at bounding box center [886, 447] width 105 height 32
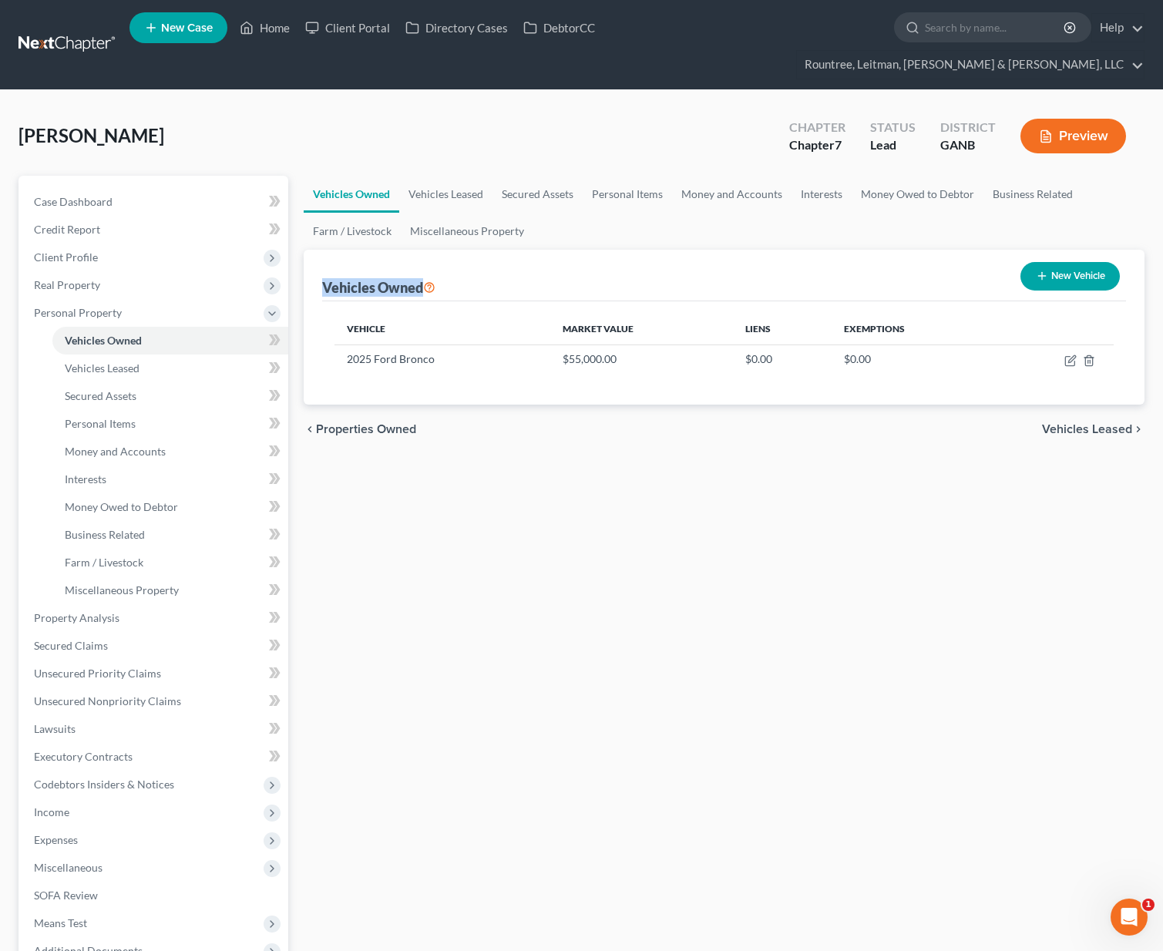
drag, startPoint x: 323, startPoint y: 257, endPoint x: 425, endPoint y: 259, distance: 101.7
click at [425, 278] on div "Vehicles Owned" at bounding box center [378, 287] width 113 height 18
click at [502, 250] on div "Vehicles Owned New Vehicle" at bounding box center [724, 276] width 804 height 52
click at [79, 306] on span "Personal Property" at bounding box center [78, 312] width 88 height 13
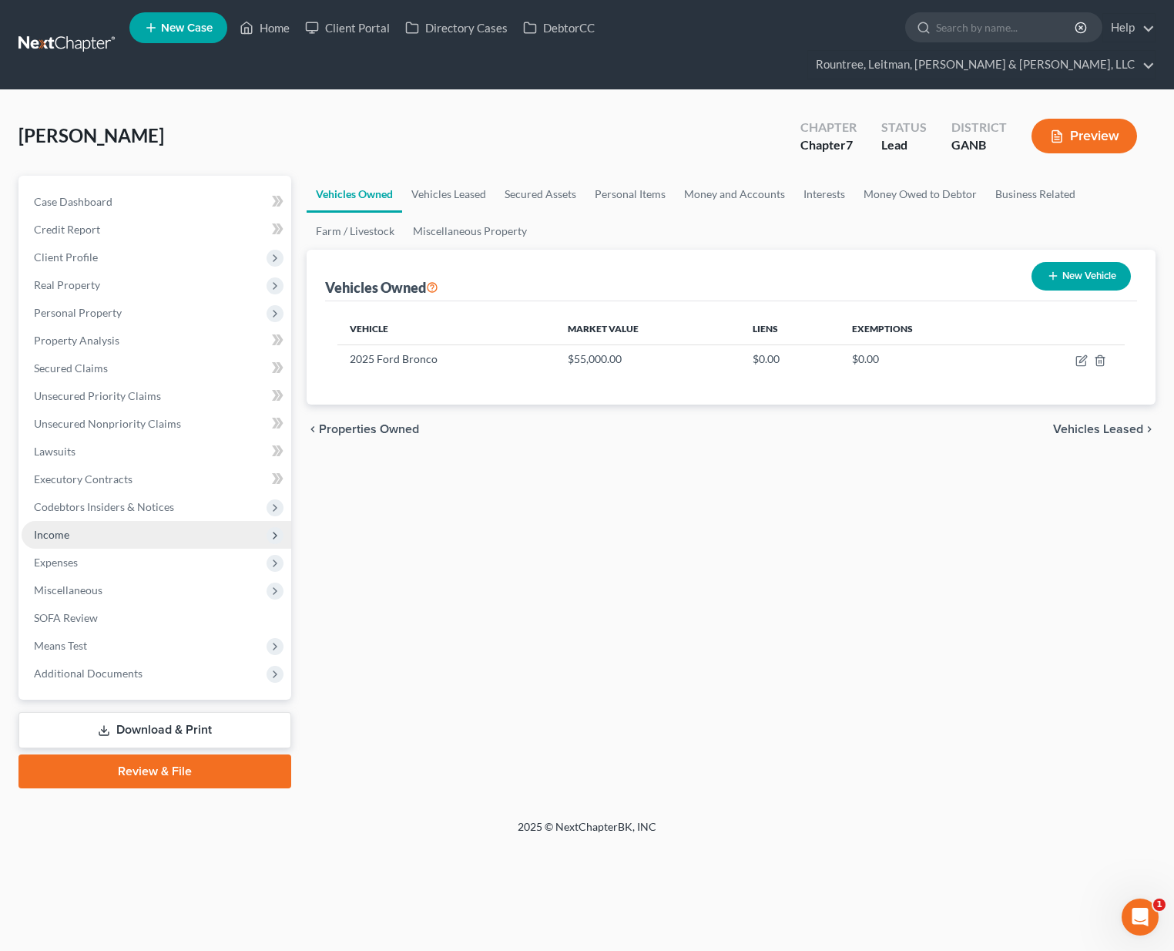
click at [55, 521] on span "Income" at bounding box center [157, 535] width 270 height 28
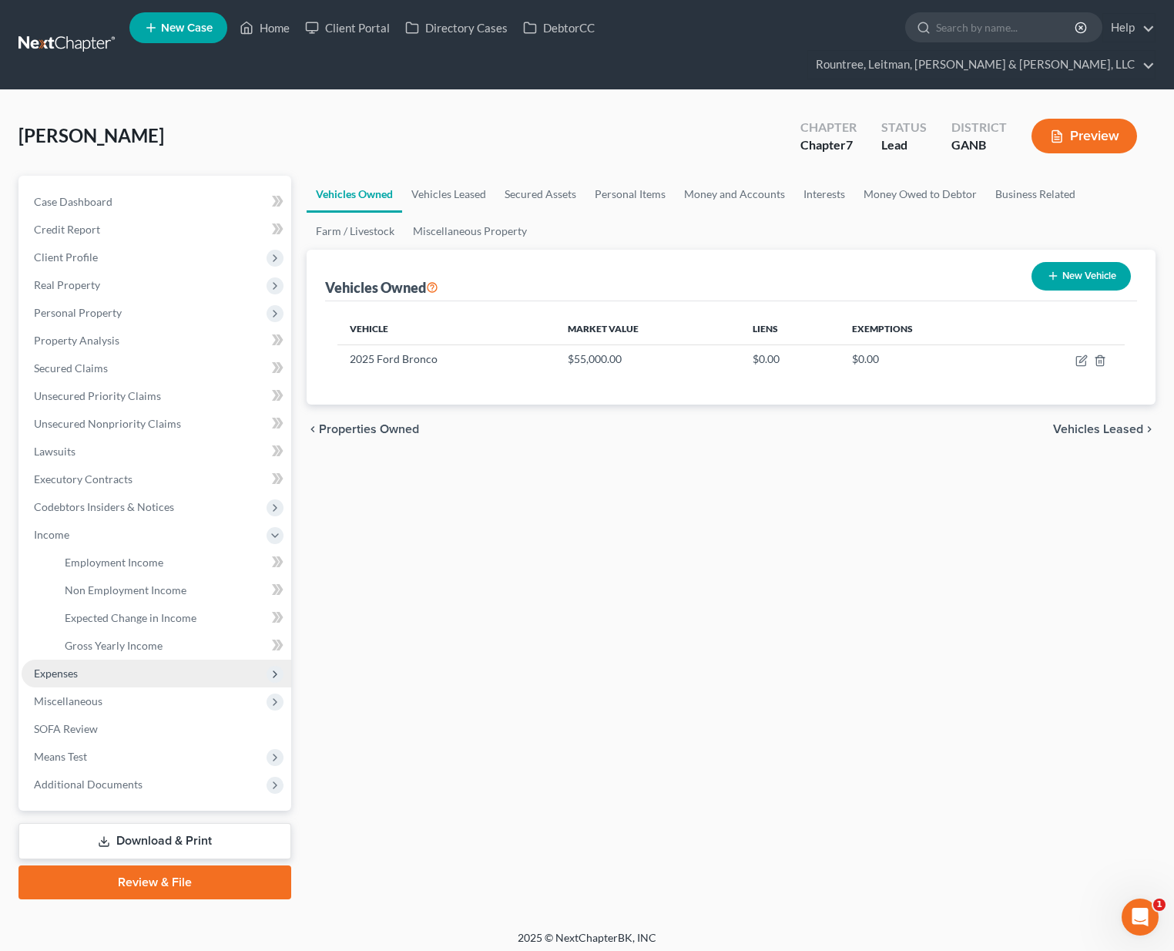
click at [65, 667] on span "Expenses" at bounding box center [56, 673] width 44 height 13
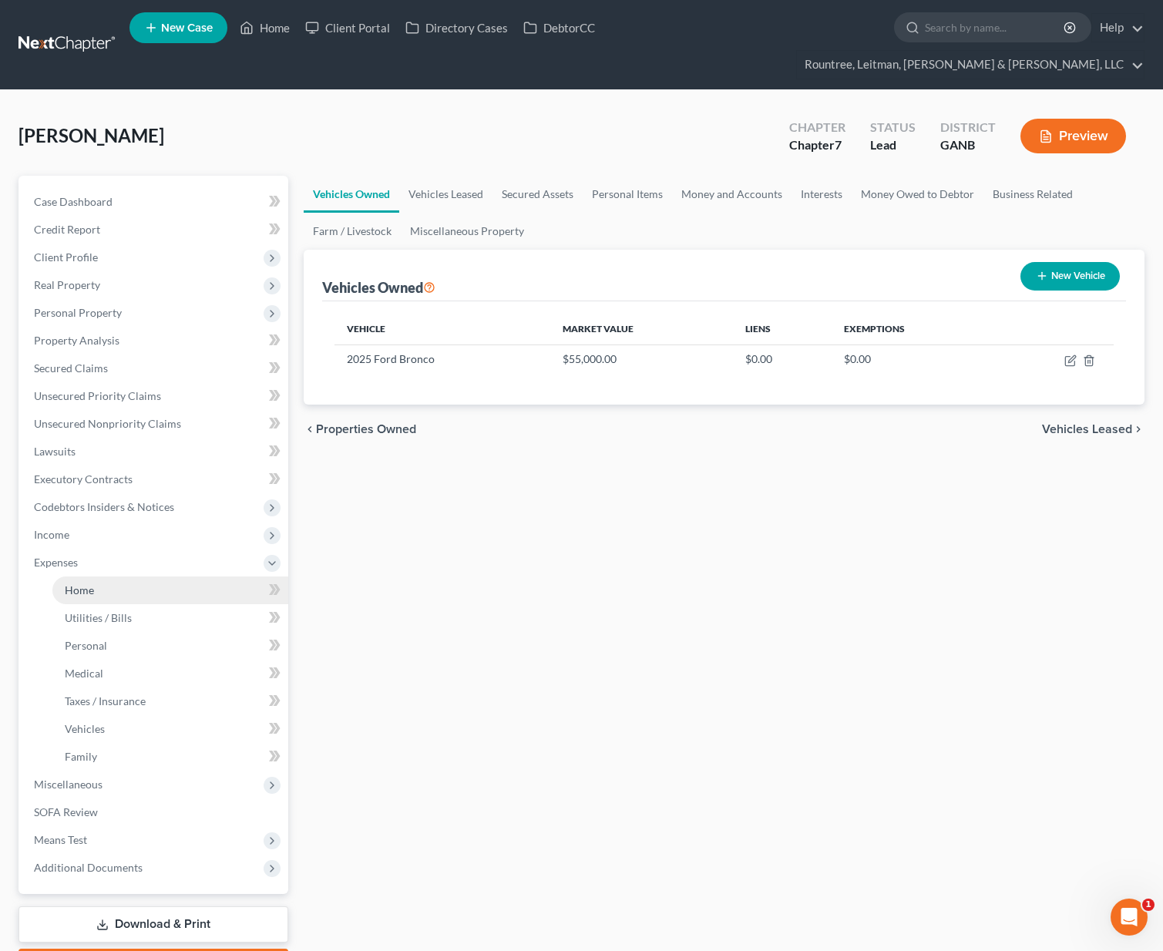
click at [83, 583] on span "Home" at bounding box center [79, 589] width 29 height 13
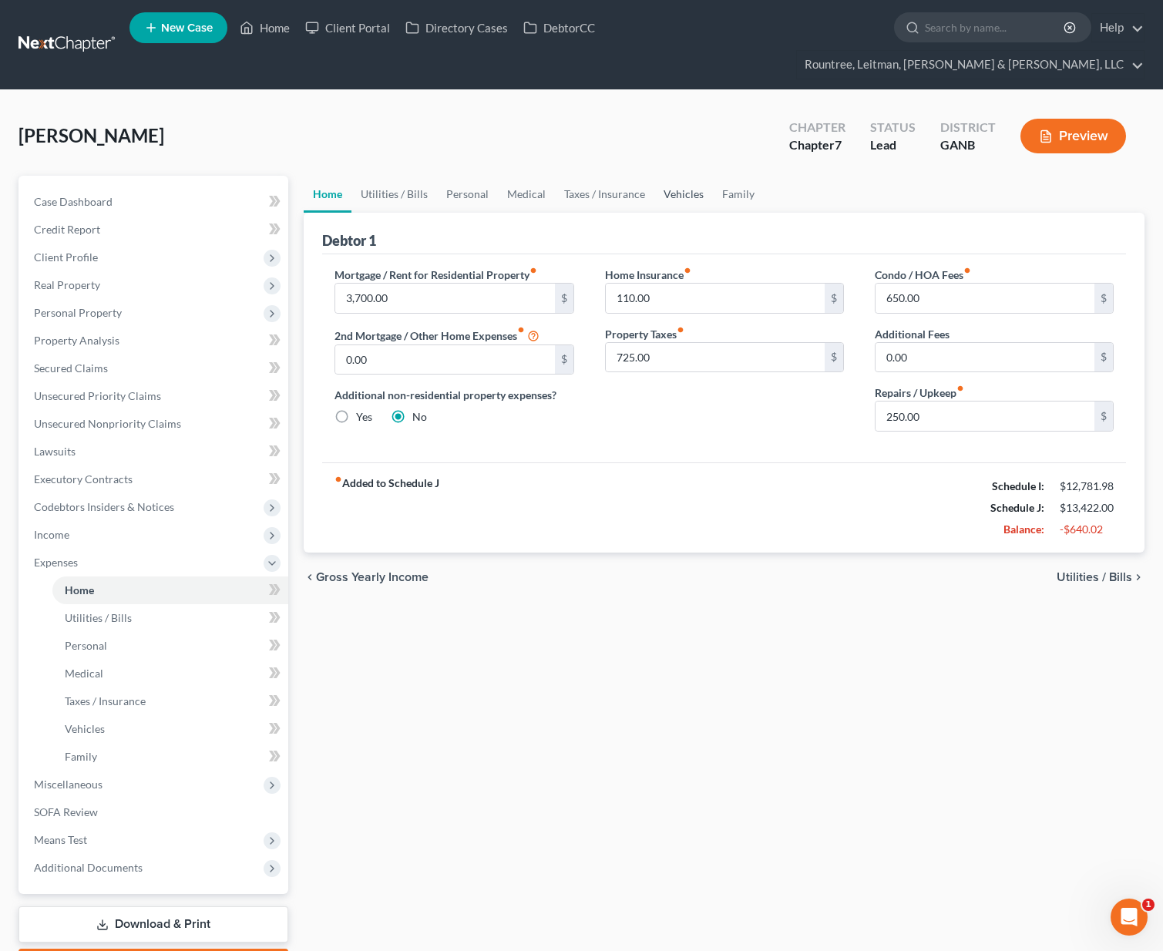
click at [683, 176] on link "Vehicles" at bounding box center [683, 194] width 59 height 37
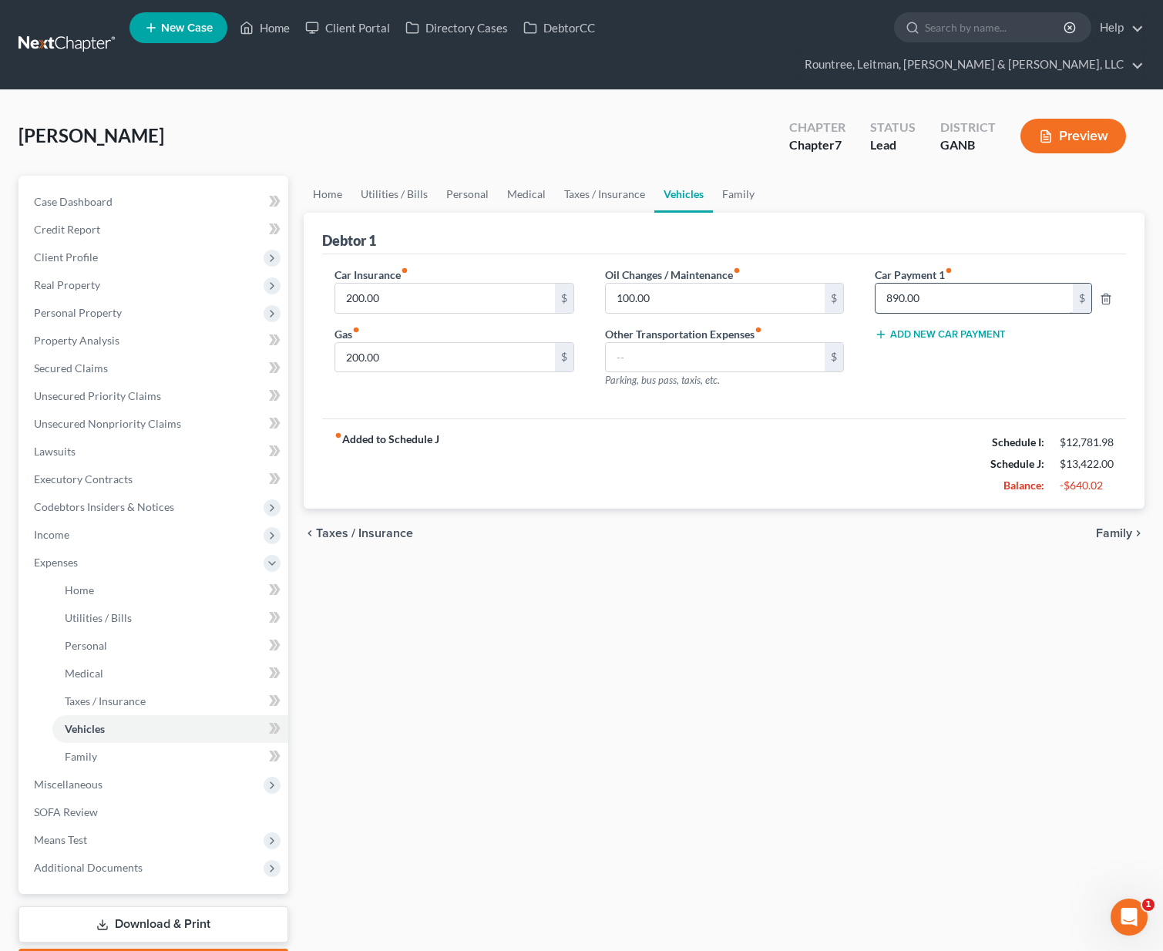
drag, startPoint x: 952, startPoint y: 264, endPoint x: 930, endPoint y: 267, distance: 21.9
click at [930, 284] on input "890.00" at bounding box center [974, 298] width 198 height 29
type input "1,400"
click at [892, 372] on div "Car Insurance fiber_manual_record 200.00 $ Gas fiber_manual_record 200.00 $ Oil…" at bounding box center [724, 336] width 804 height 165
click at [737, 176] on link "Family" at bounding box center [738, 194] width 51 height 37
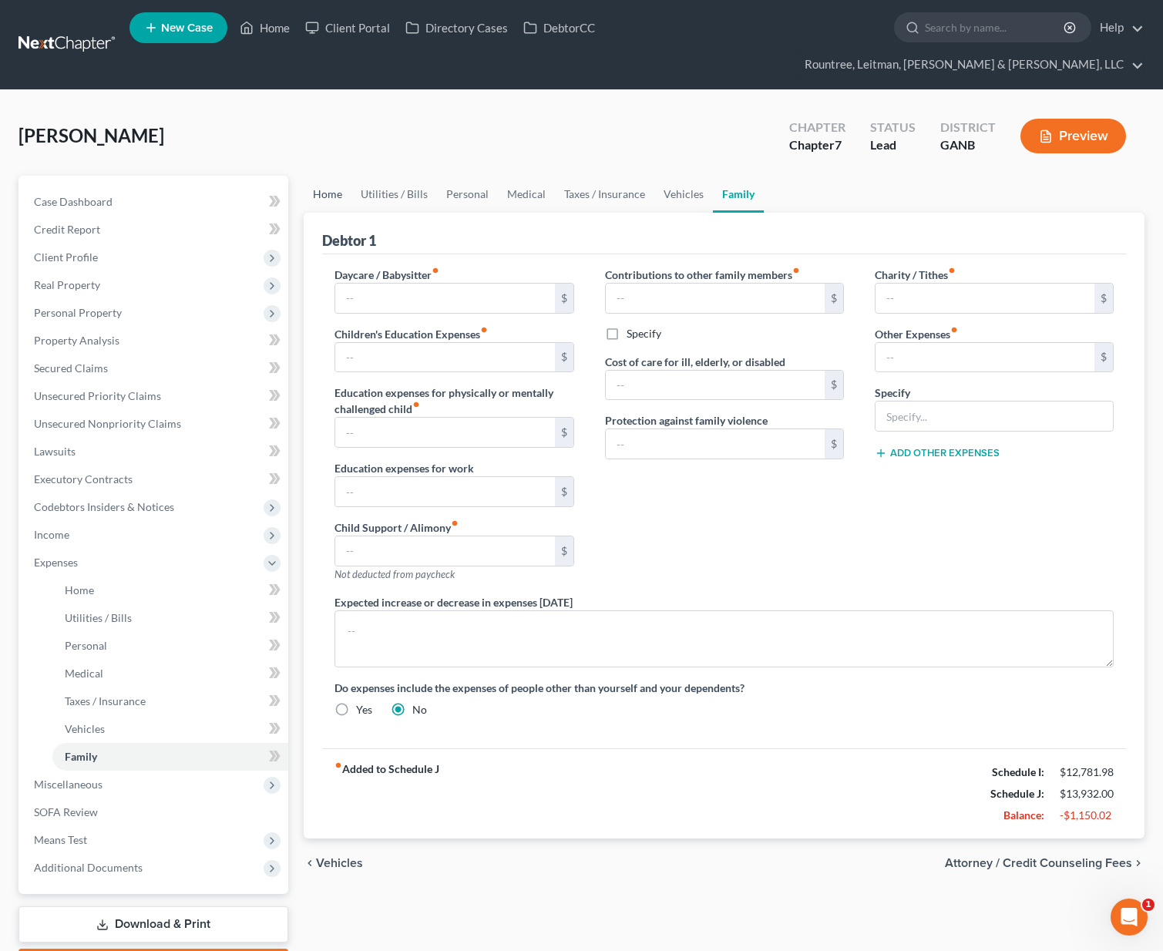
click at [331, 176] on link "Home" at bounding box center [328, 194] width 48 height 37
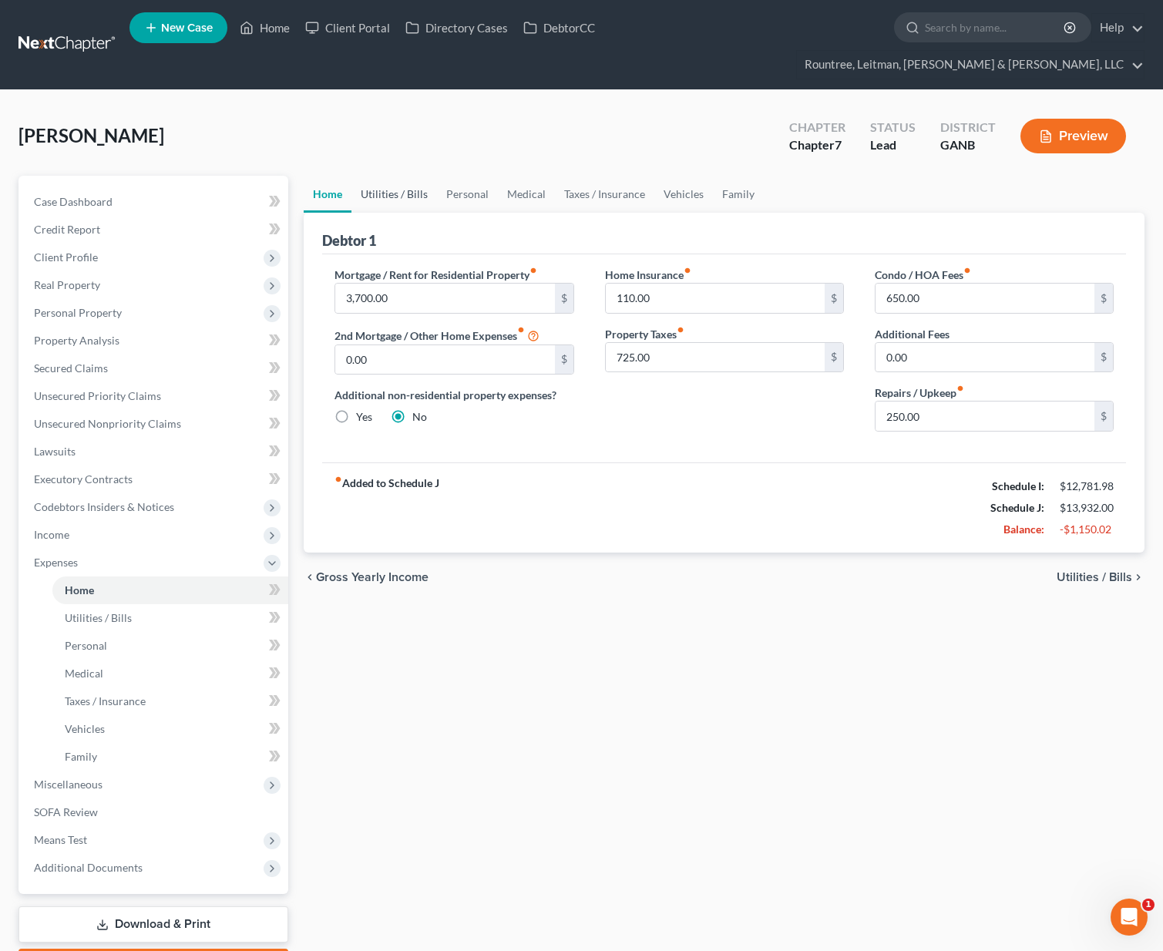
click at [401, 176] on link "Utilities / Bills" at bounding box center [394, 194] width 86 height 37
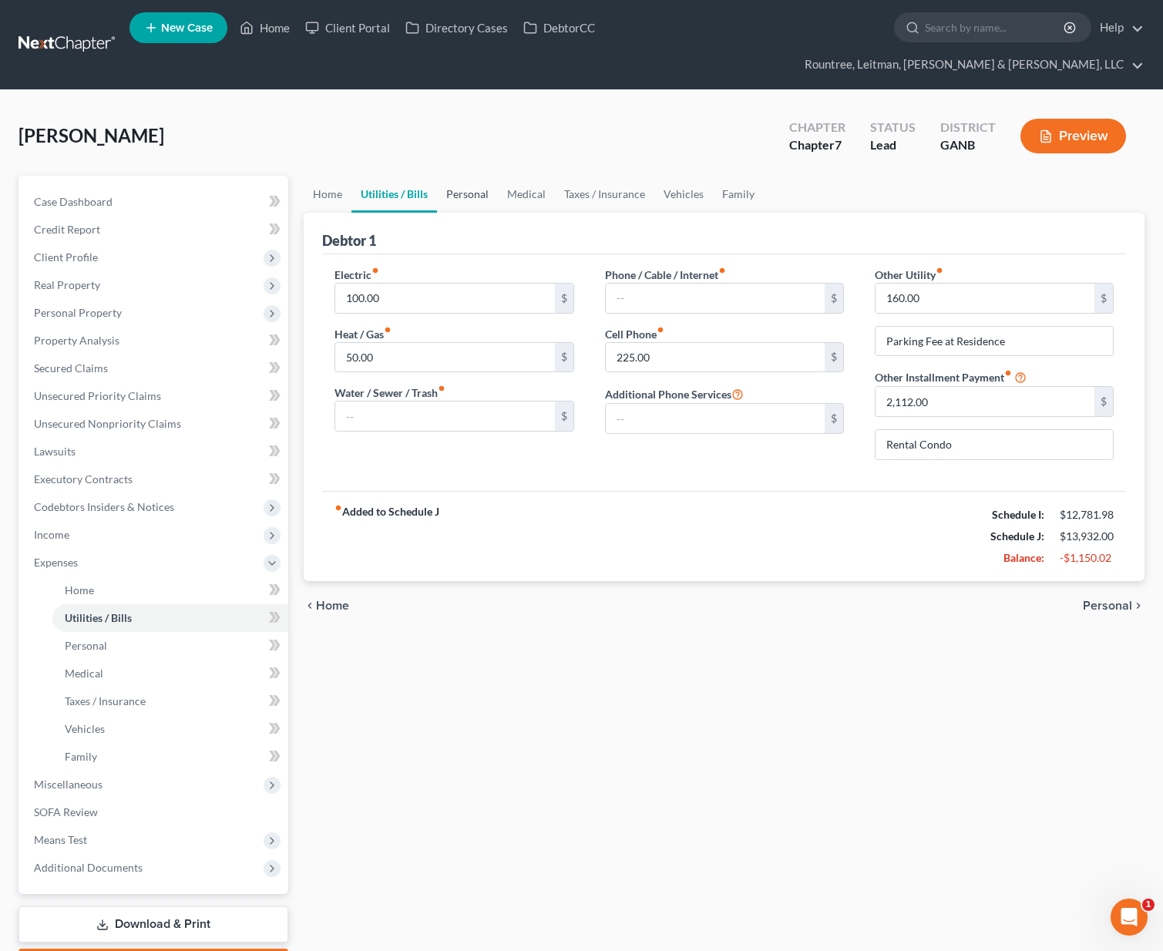
click at [468, 176] on link "Personal" at bounding box center [467, 194] width 61 height 37
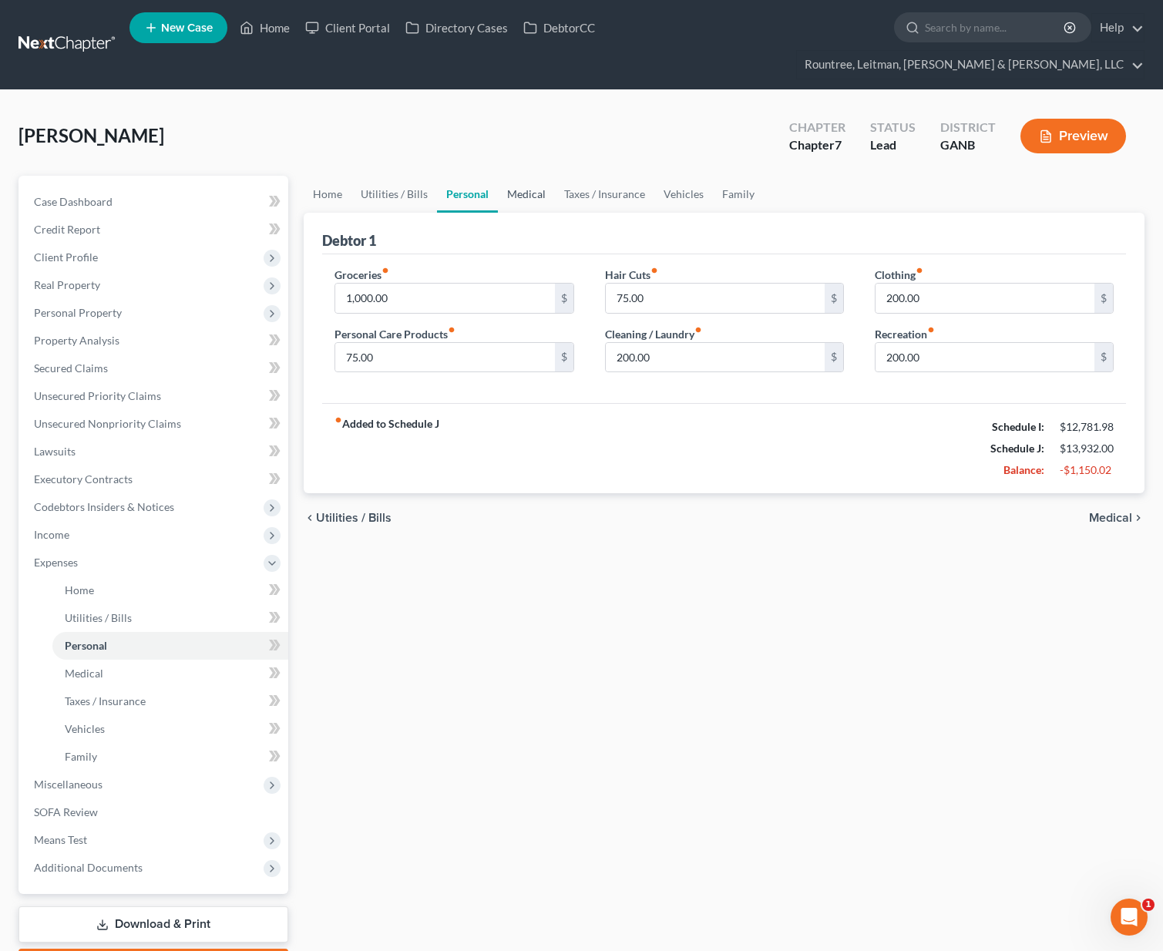
click at [504, 176] on link "Medical" at bounding box center [526, 194] width 57 height 37
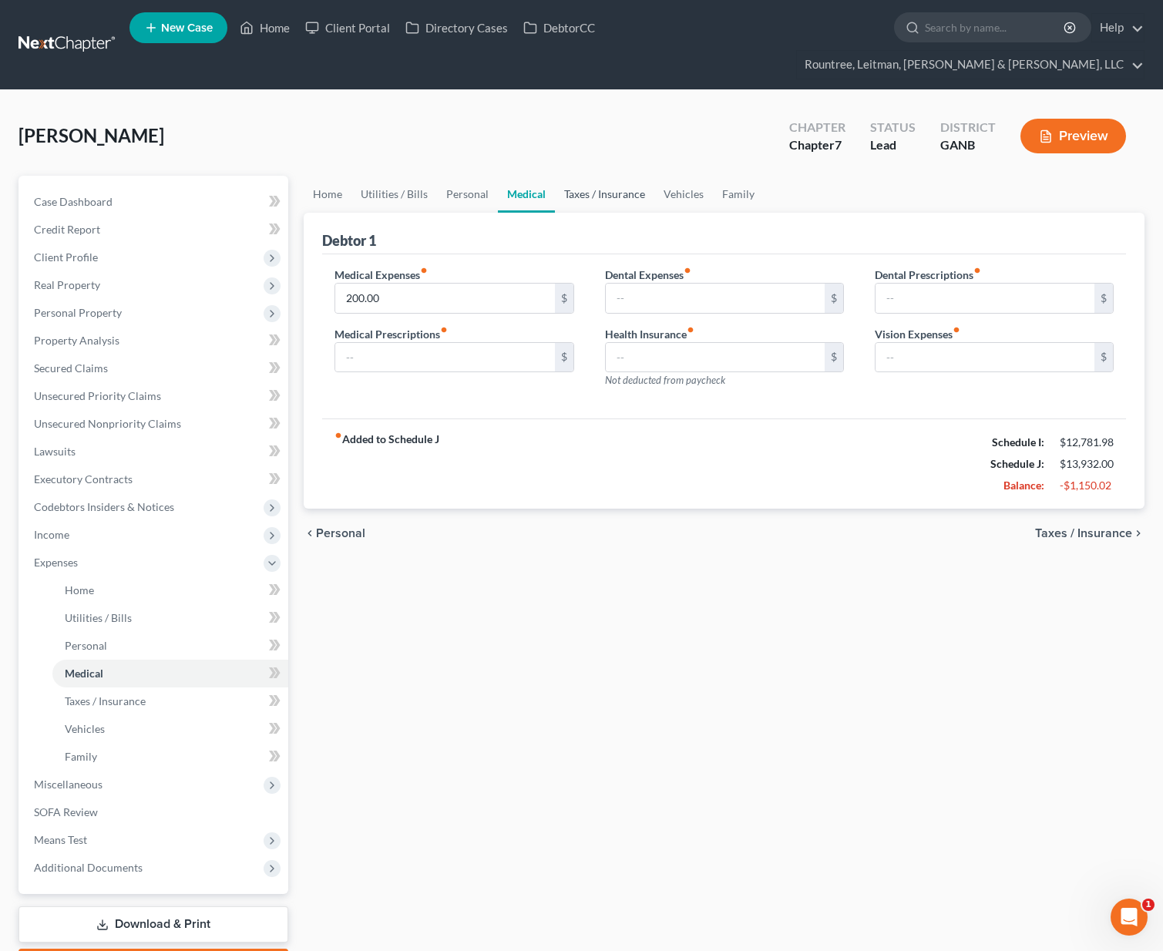
click at [574, 176] on link "Taxes / Insurance" at bounding box center [604, 194] width 99 height 37
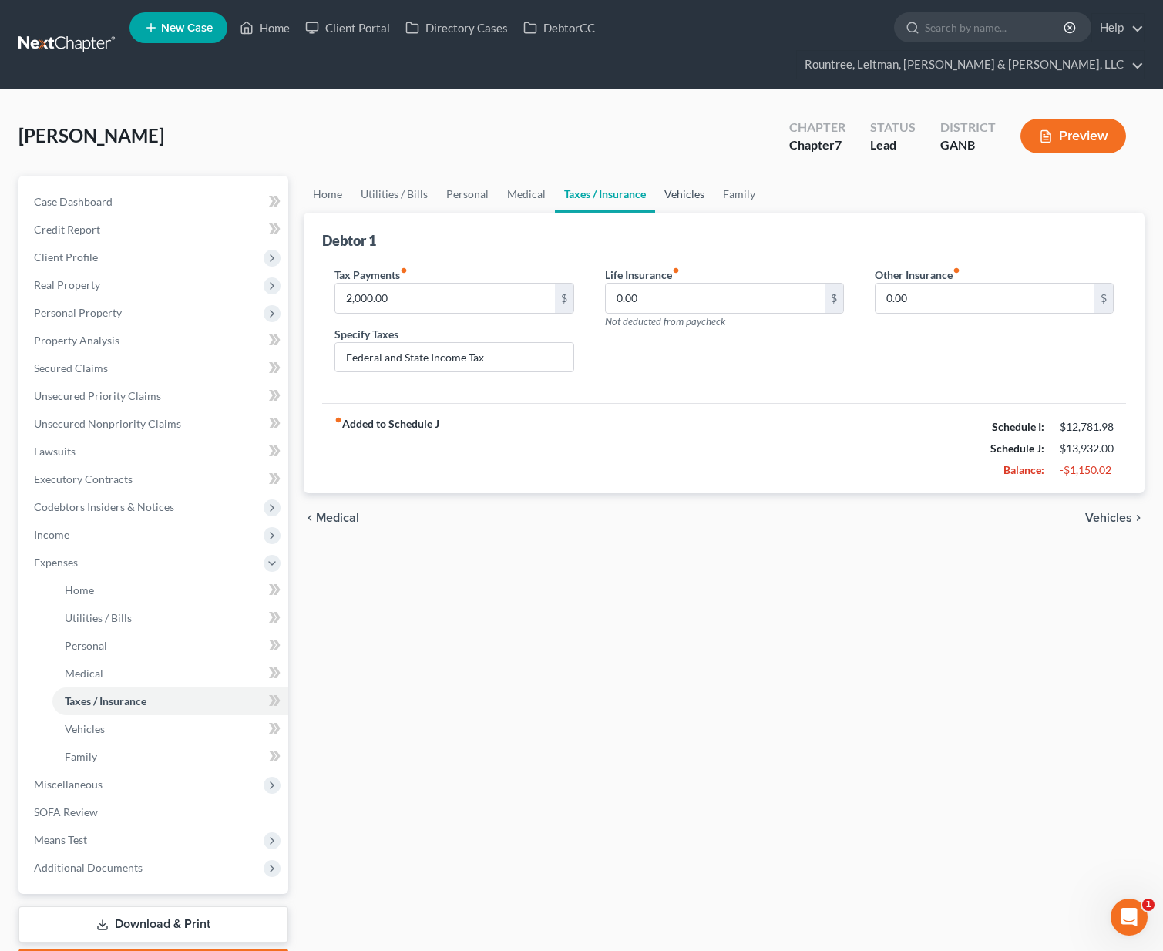
click at [680, 176] on link "Vehicles" at bounding box center [684, 194] width 59 height 37
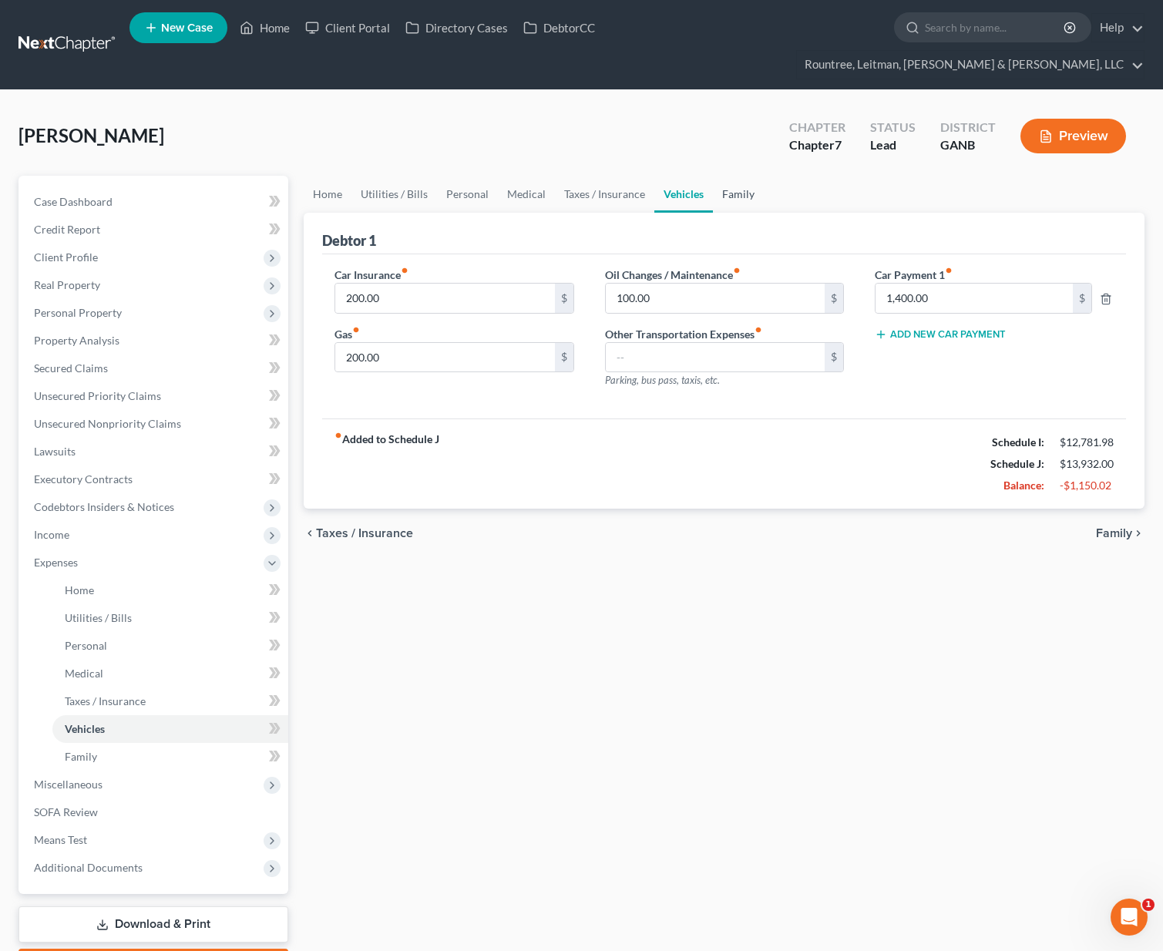
click at [740, 176] on link "Family" at bounding box center [738, 194] width 51 height 37
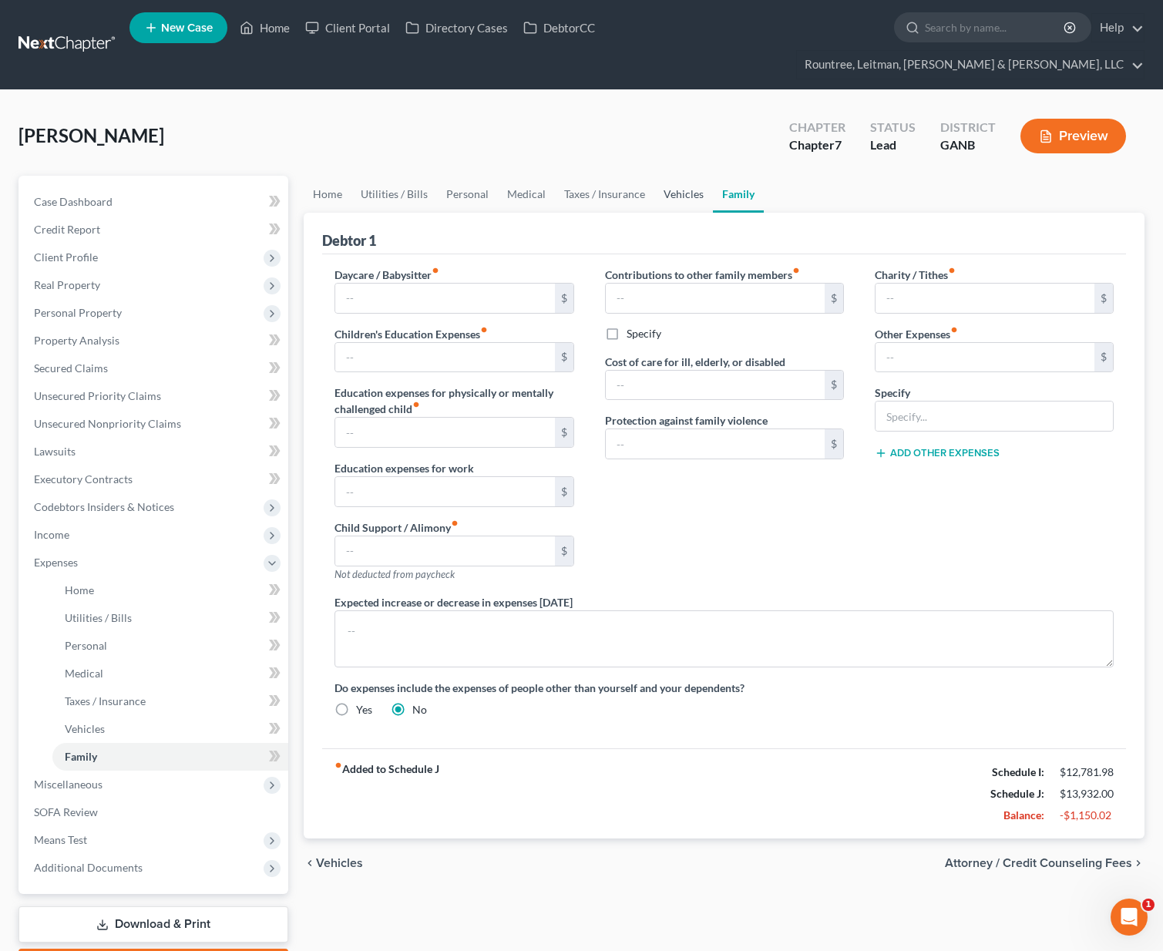
click at [673, 176] on link "Vehicles" at bounding box center [683, 194] width 59 height 37
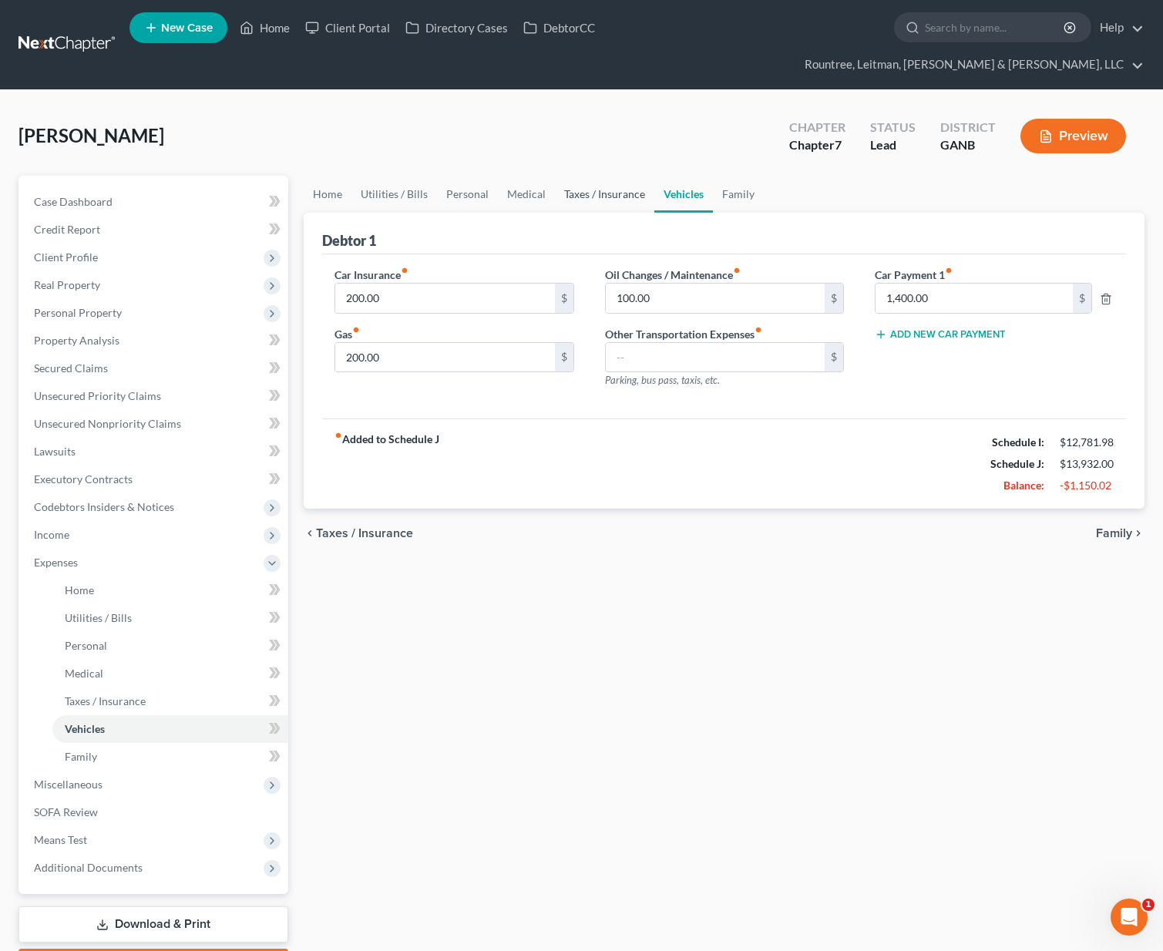
click at [579, 176] on link "Taxes / Insurance" at bounding box center [604, 194] width 99 height 37
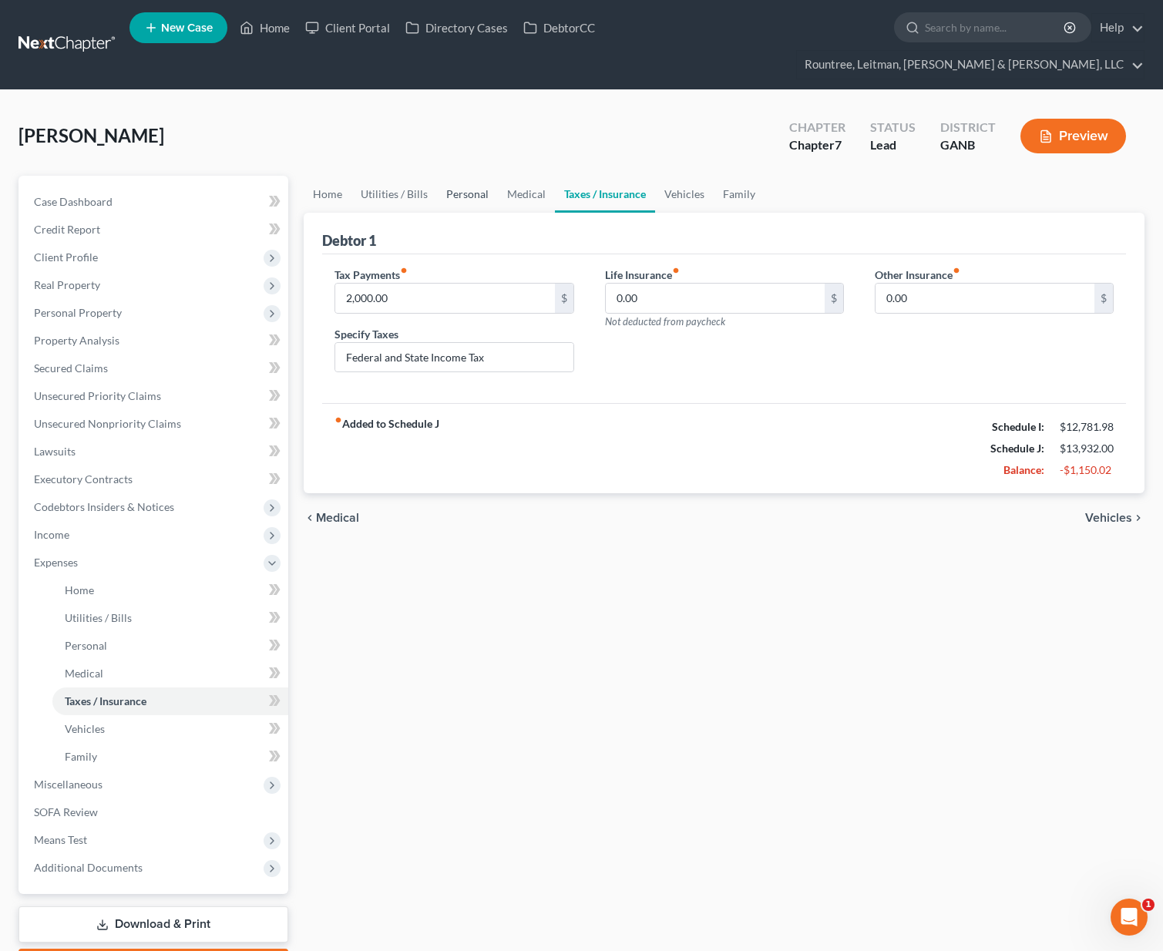
click at [486, 176] on link "Personal" at bounding box center [467, 194] width 61 height 37
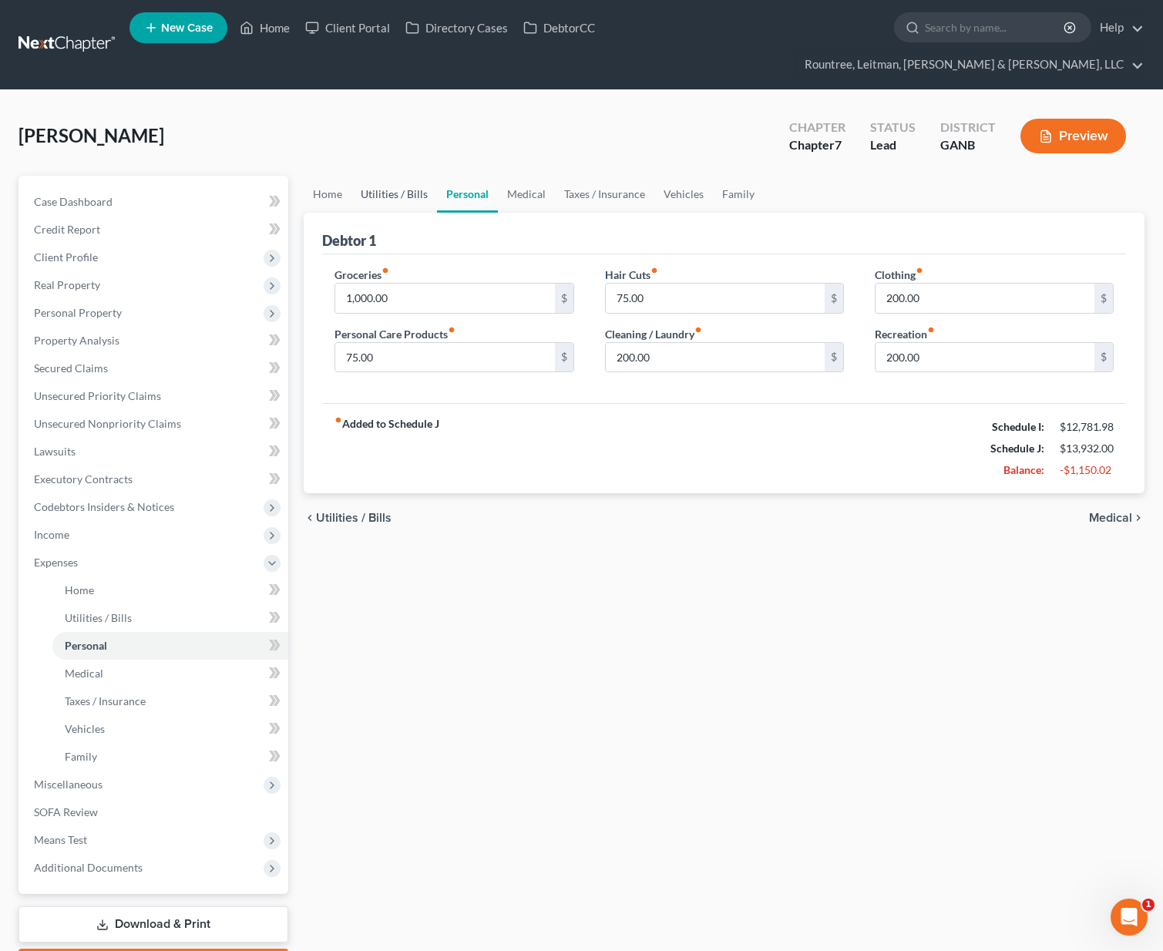
click at [367, 176] on link "Utilities / Bills" at bounding box center [394, 194] width 86 height 37
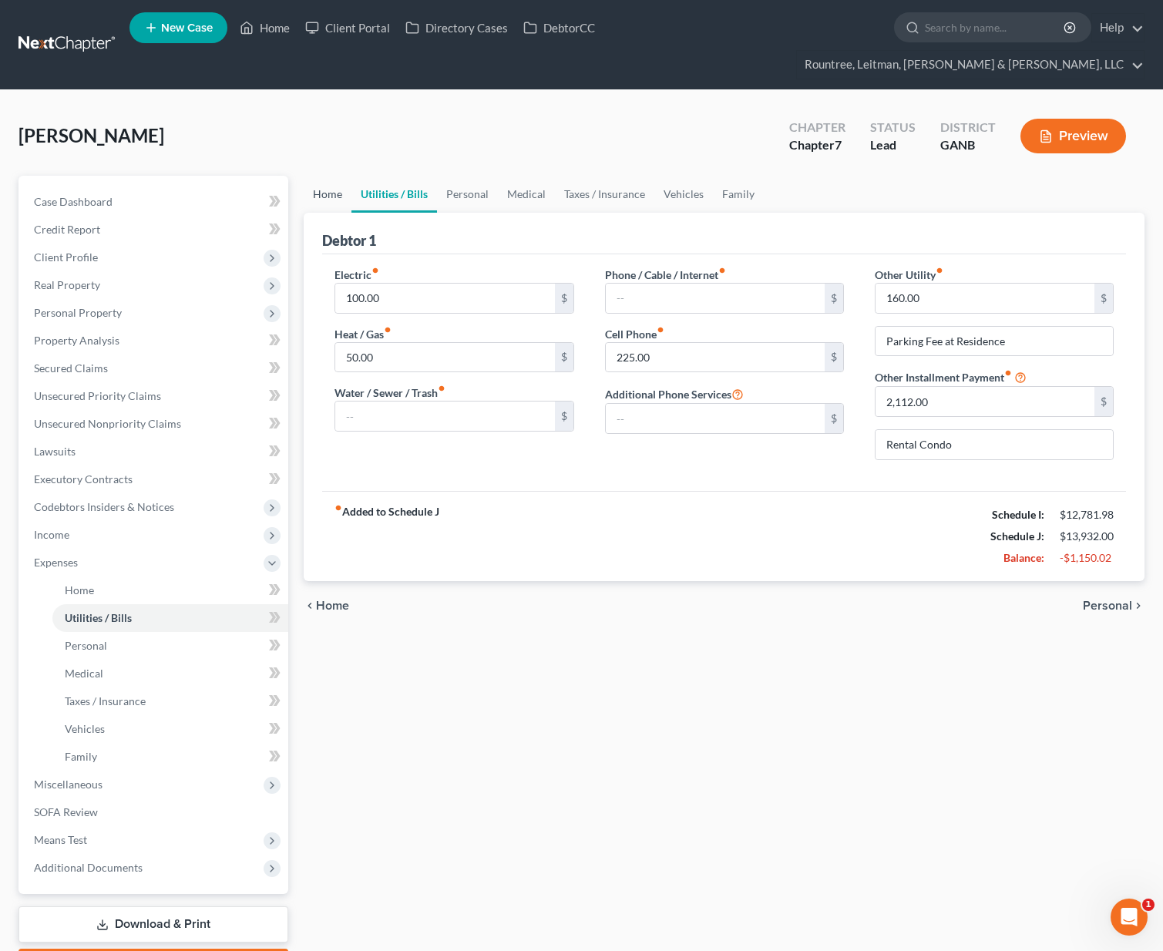
click at [333, 176] on link "Home" at bounding box center [328, 194] width 48 height 37
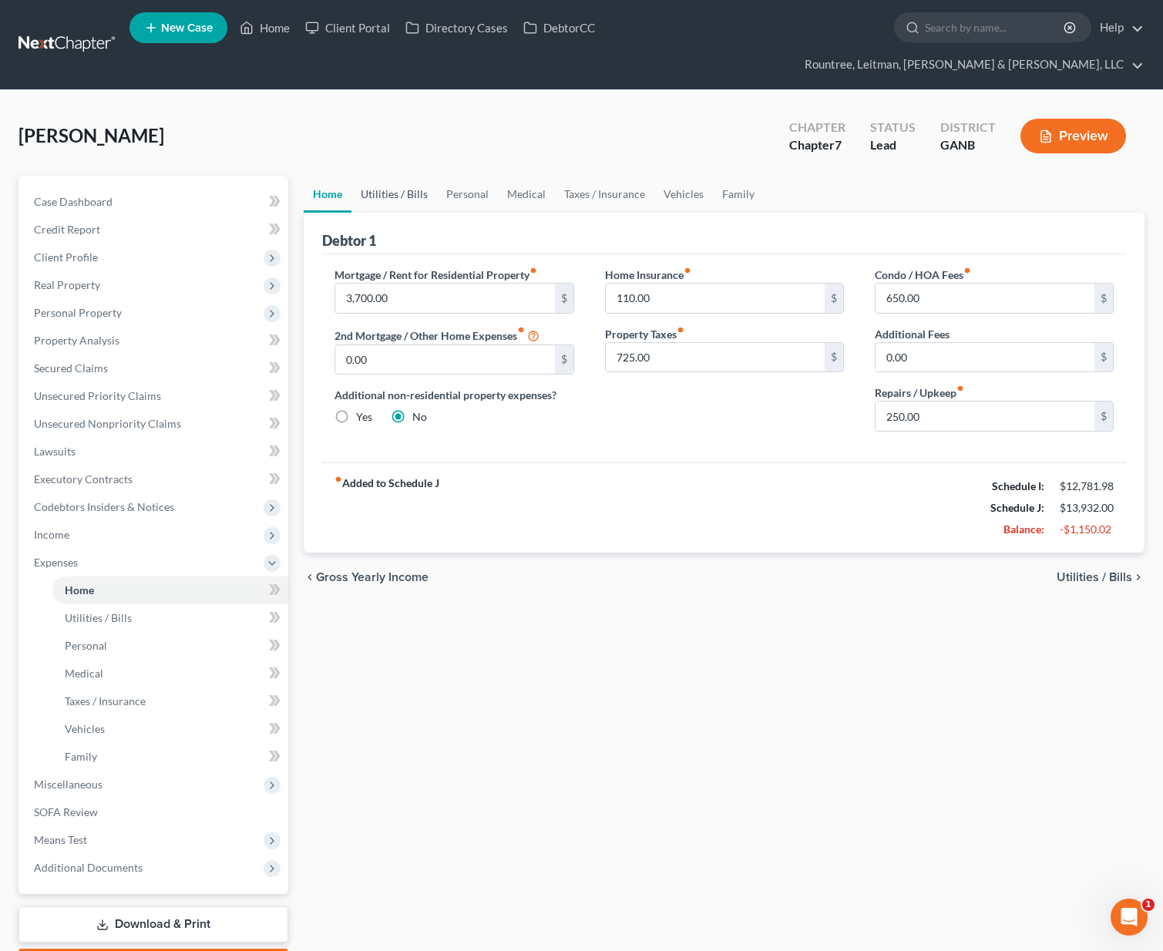
click at [415, 176] on link "Utilities / Bills" at bounding box center [394, 194] width 86 height 37
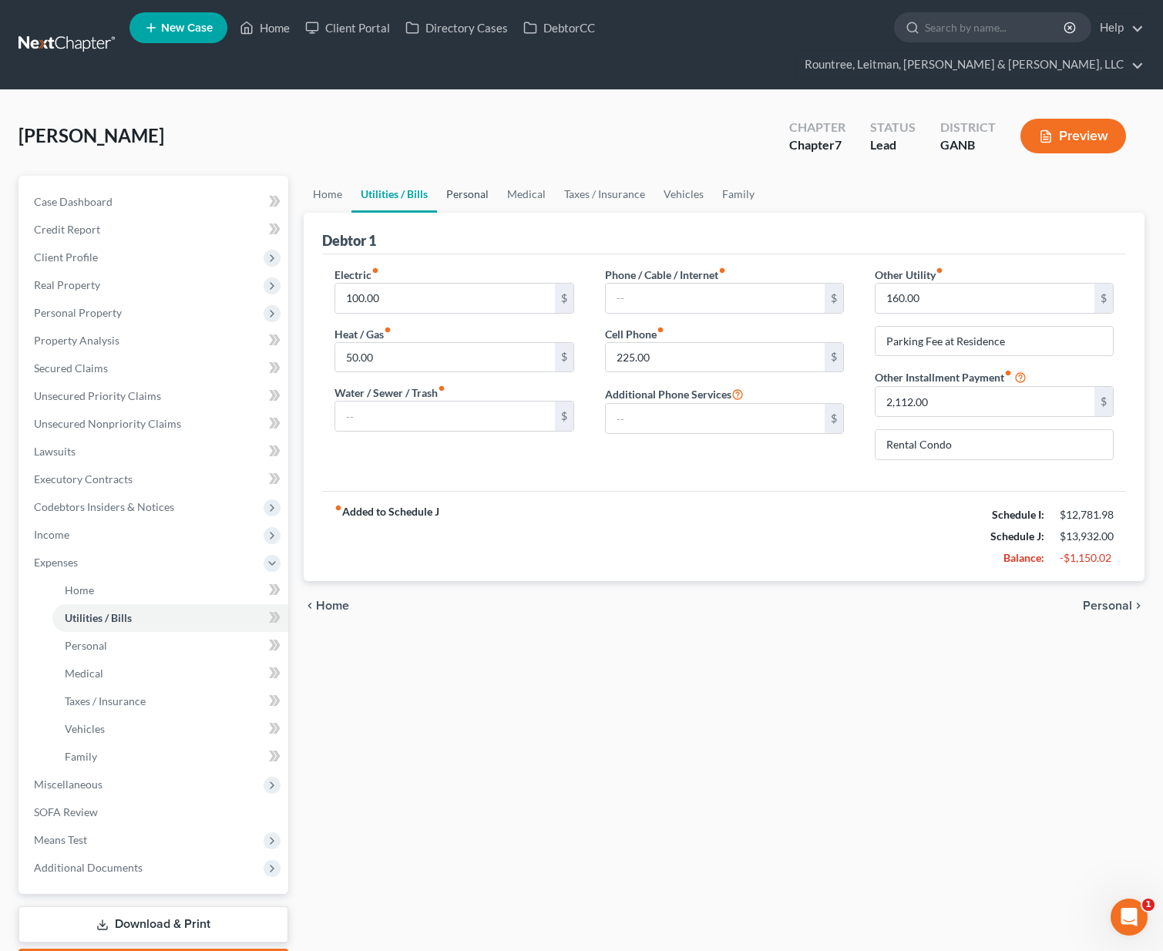
drag, startPoint x: 482, startPoint y: 169, endPoint x: 505, endPoint y: 170, distance: 23.2
click at [482, 176] on link "Personal" at bounding box center [467, 194] width 61 height 37
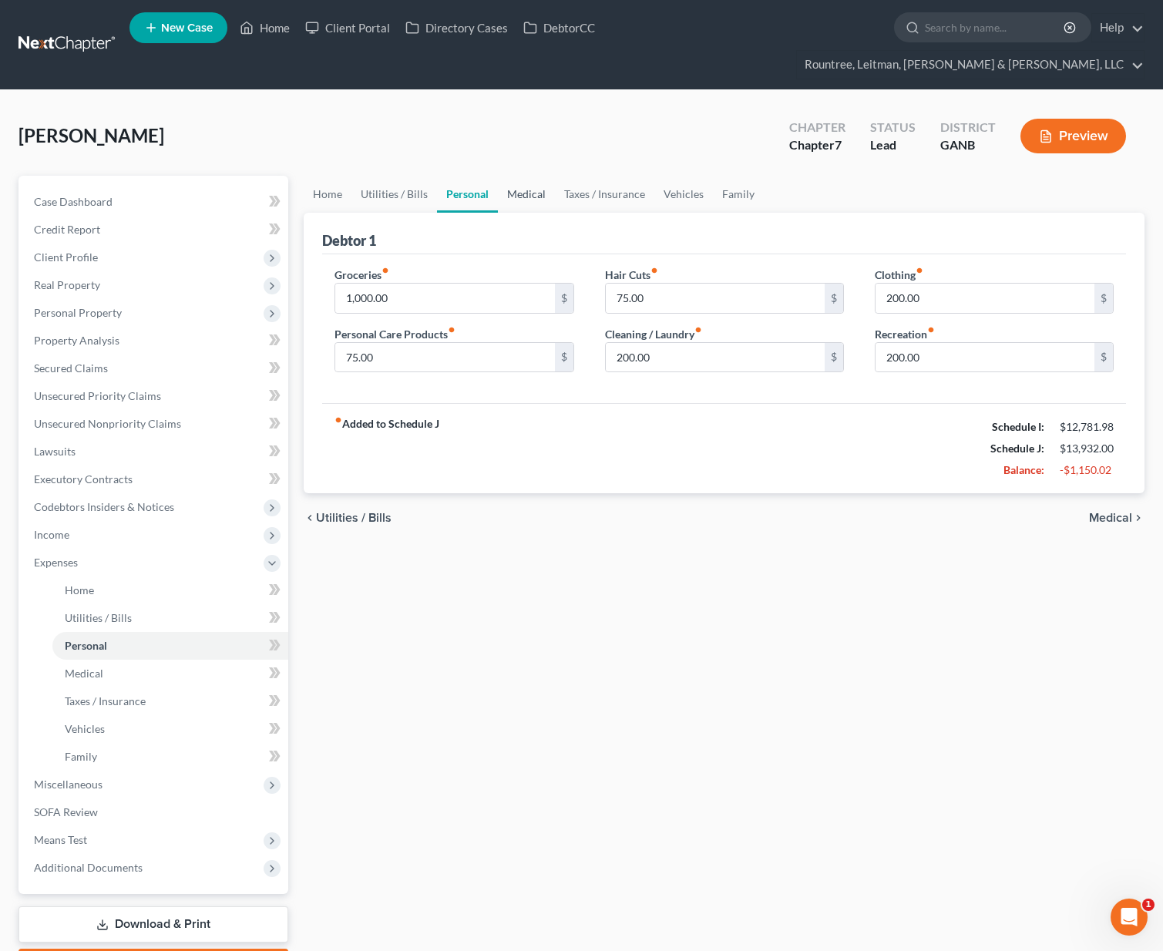
click at [533, 176] on link "Medical" at bounding box center [526, 194] width 57 height 37
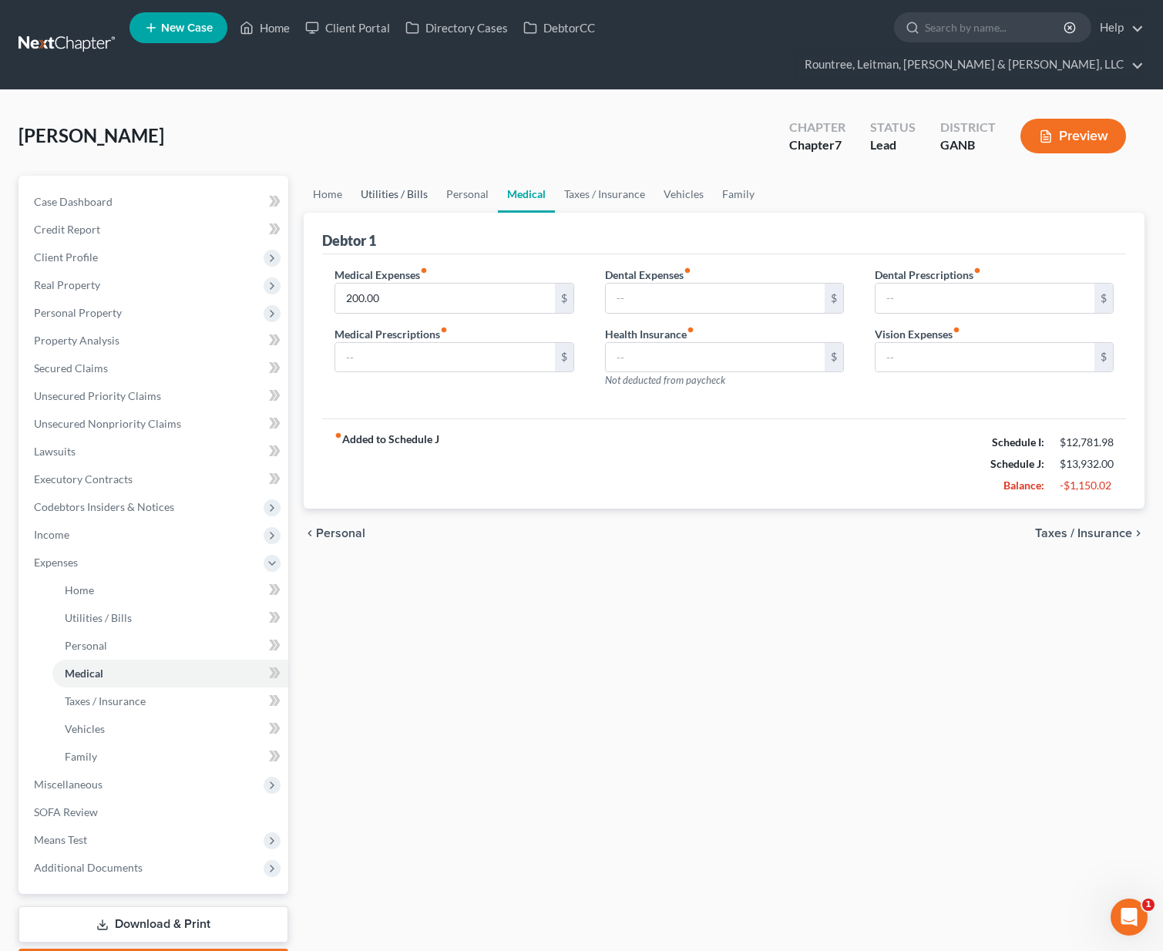
click at [372, 176] on link "Utilities / Bills" at bounding box center [394, 194] width 86 height 37
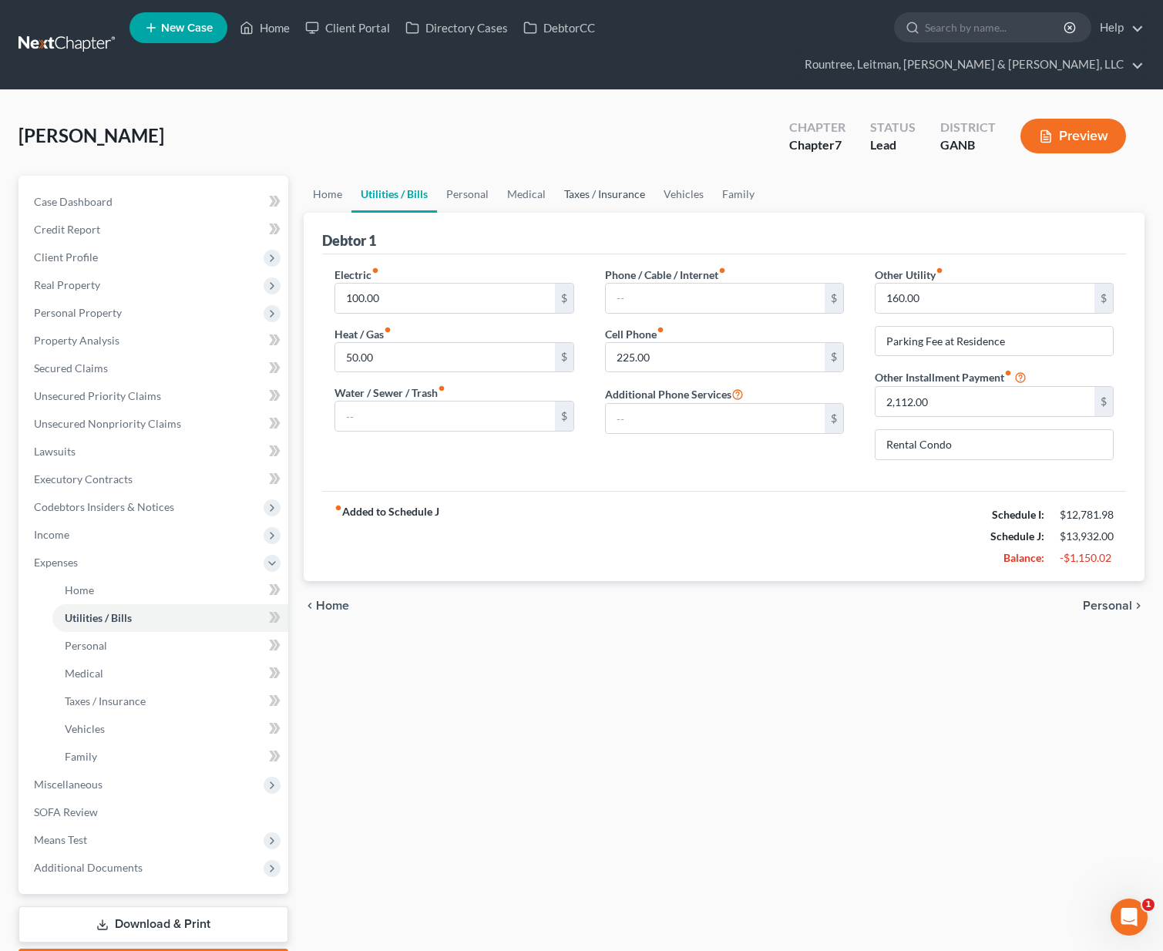
click at [593, 176] on link "Taxes / Insurance" at bounding box center [604, 194] width 99 height 37
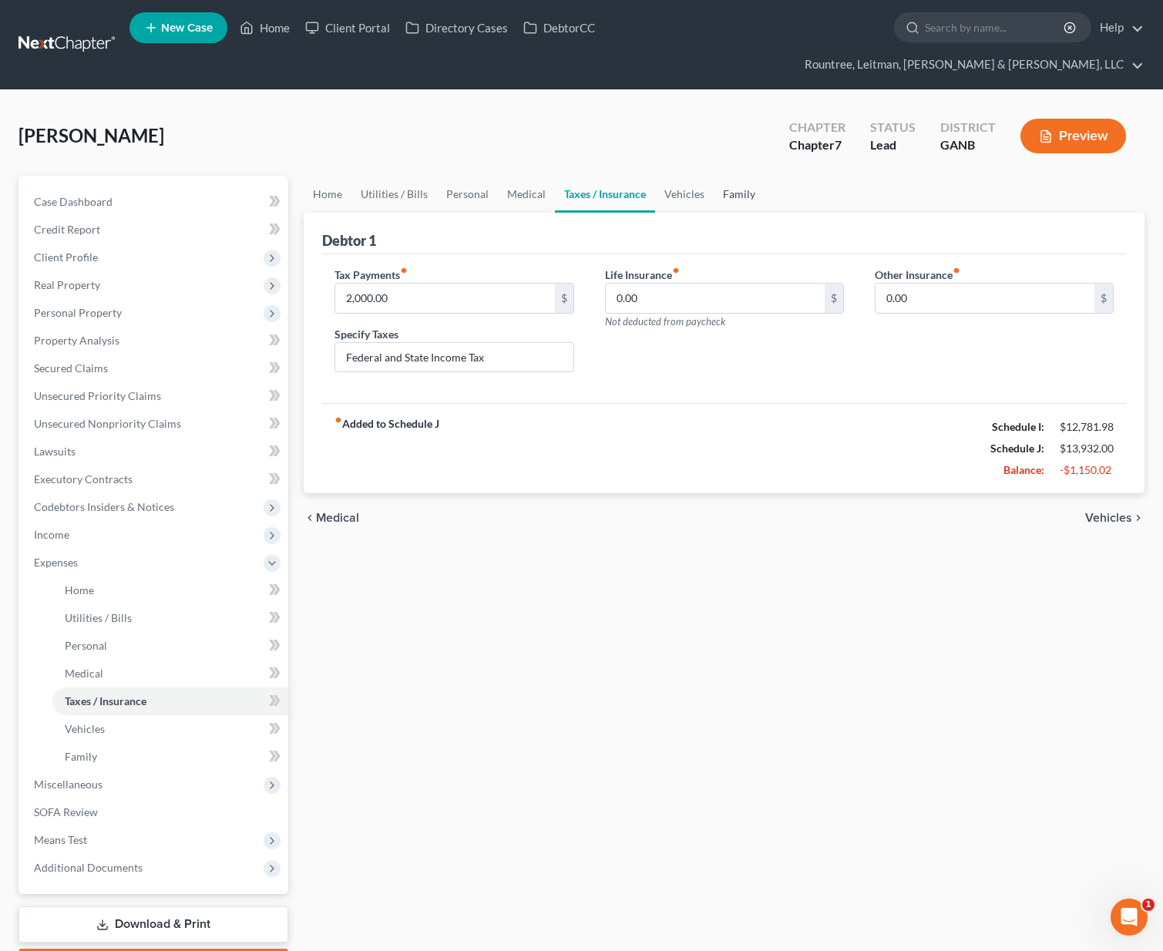
click at [714, 176] on link "Family" at bounding box center [739, 194] width 51 height 37
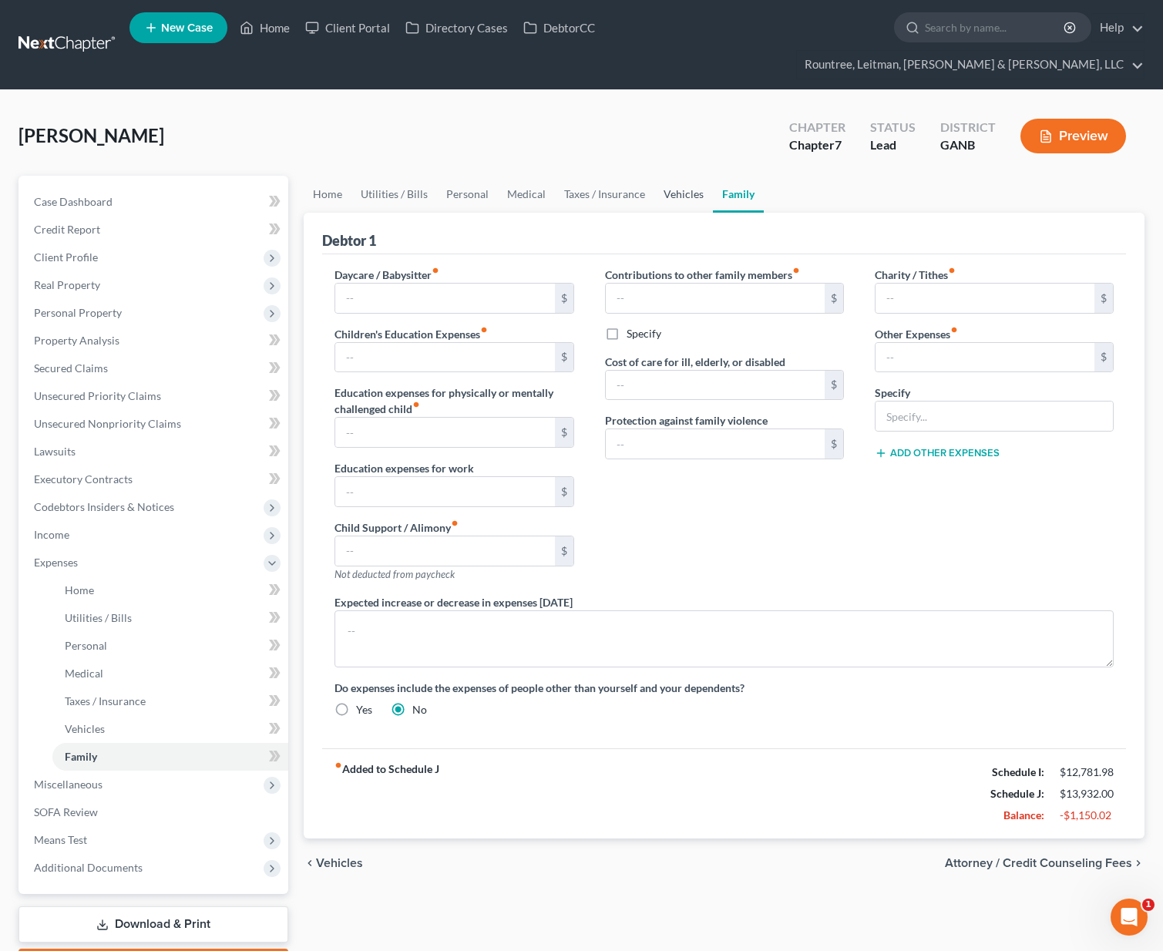
click at [696, 176] on link "Vehicles" at bounding box center [683, 194] width 59 height 37
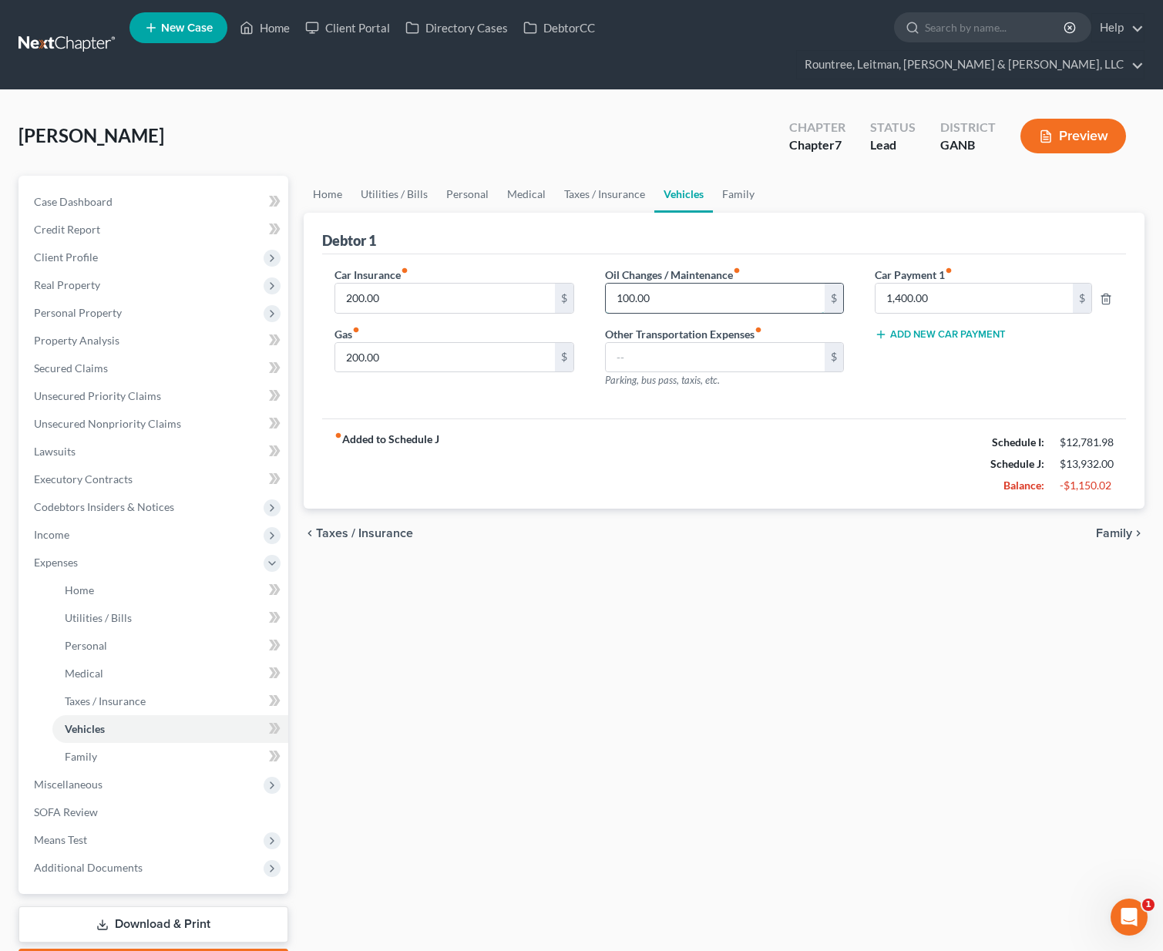
click at [647, 284] on input "100.00" at bounding box center [715, 298] width 219 height 29
type input "0.00"
click at [405, 284] on input "200.00" at bounding box center [444, 298] width 219 height 29
click at [489, 353] on div "Car Insurance fiber_manual_record 200.00 $ Gas fiber_manual_record 200.00 $" at bounding box center [454, 334] width 270 height 134
click at [408, 284] on input "200.00" at bounding box center [444, 298] width 219 height 29
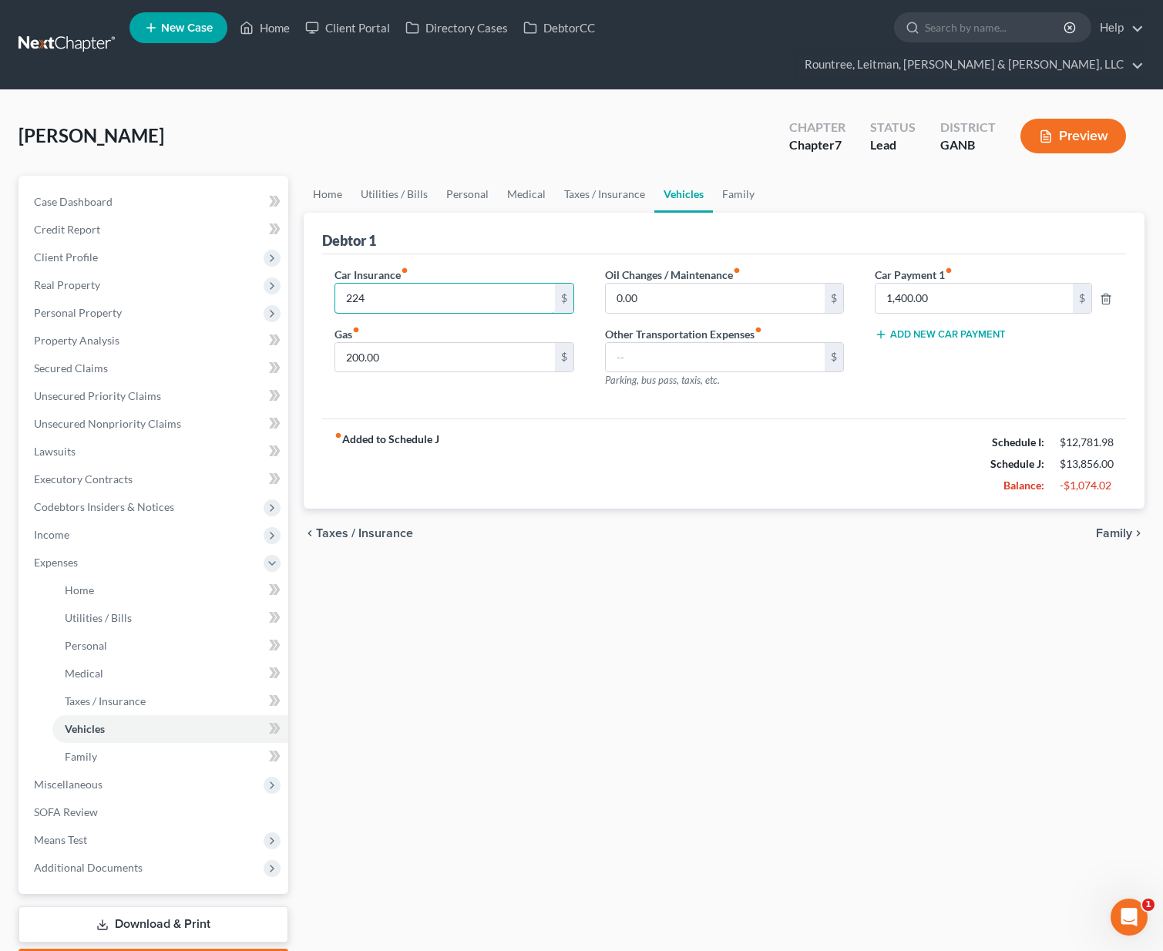
type input "224"
click at [467, 369] on div "Car Insurance fiber_manual_record 224 $ Gas fiber_manual_record 200.00 $" at bounding box center [454, 334] width 270 height 134
click at [746, 176] on link "Family" at bounding box center [738, 194] width 51 height 37
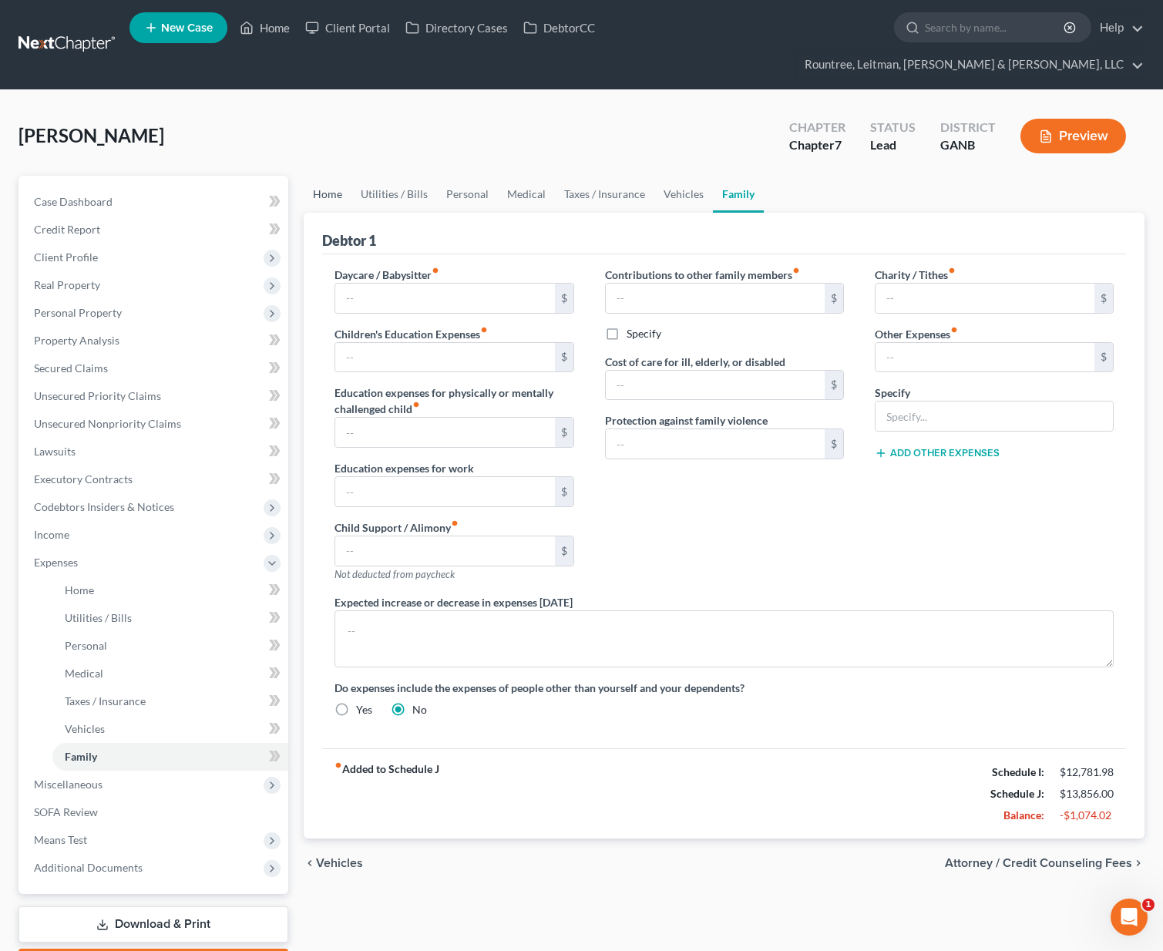
click at [330, 176] on link "Home" at bounding box center [328, 194] width 48 height 37
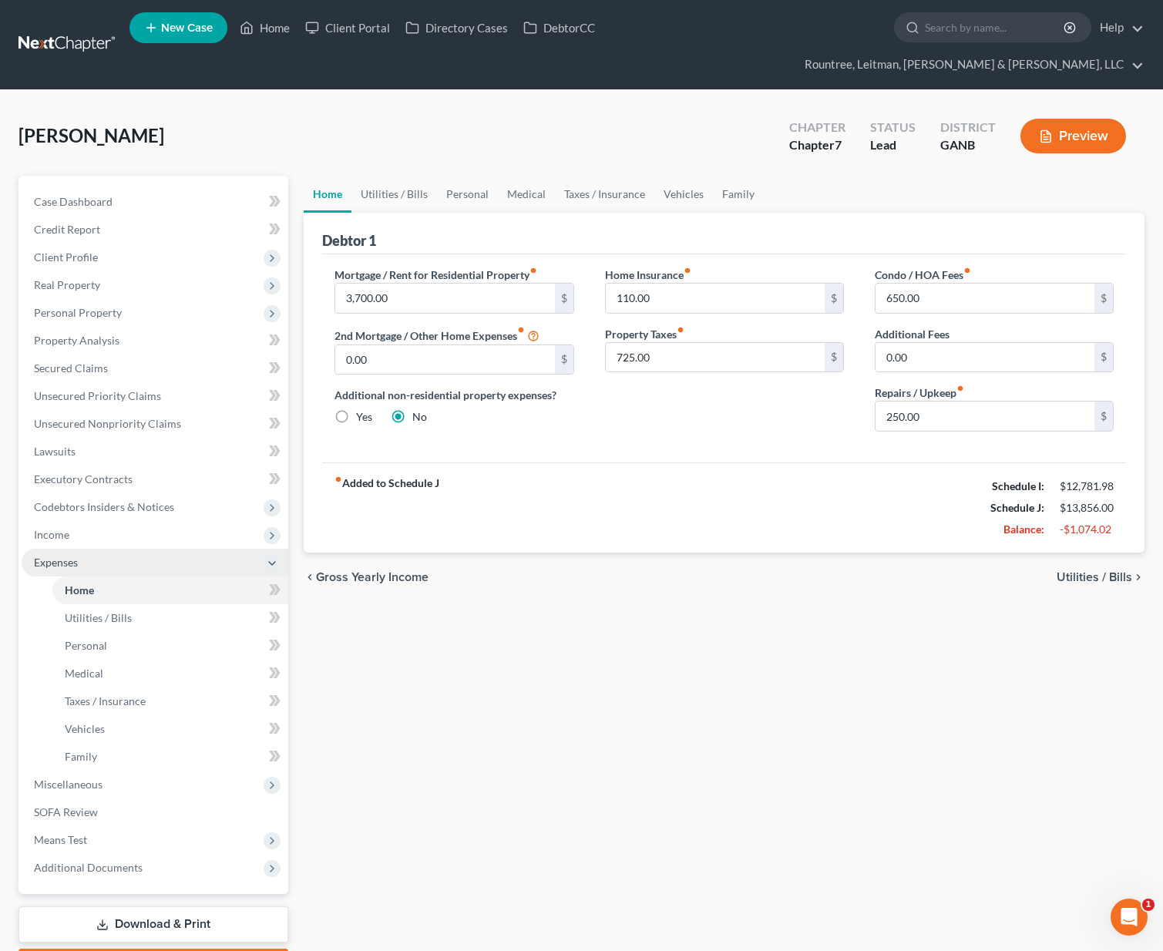
click at [62, 549] on span "Expenses" at bounding box center [155, 563] width 267 height 28
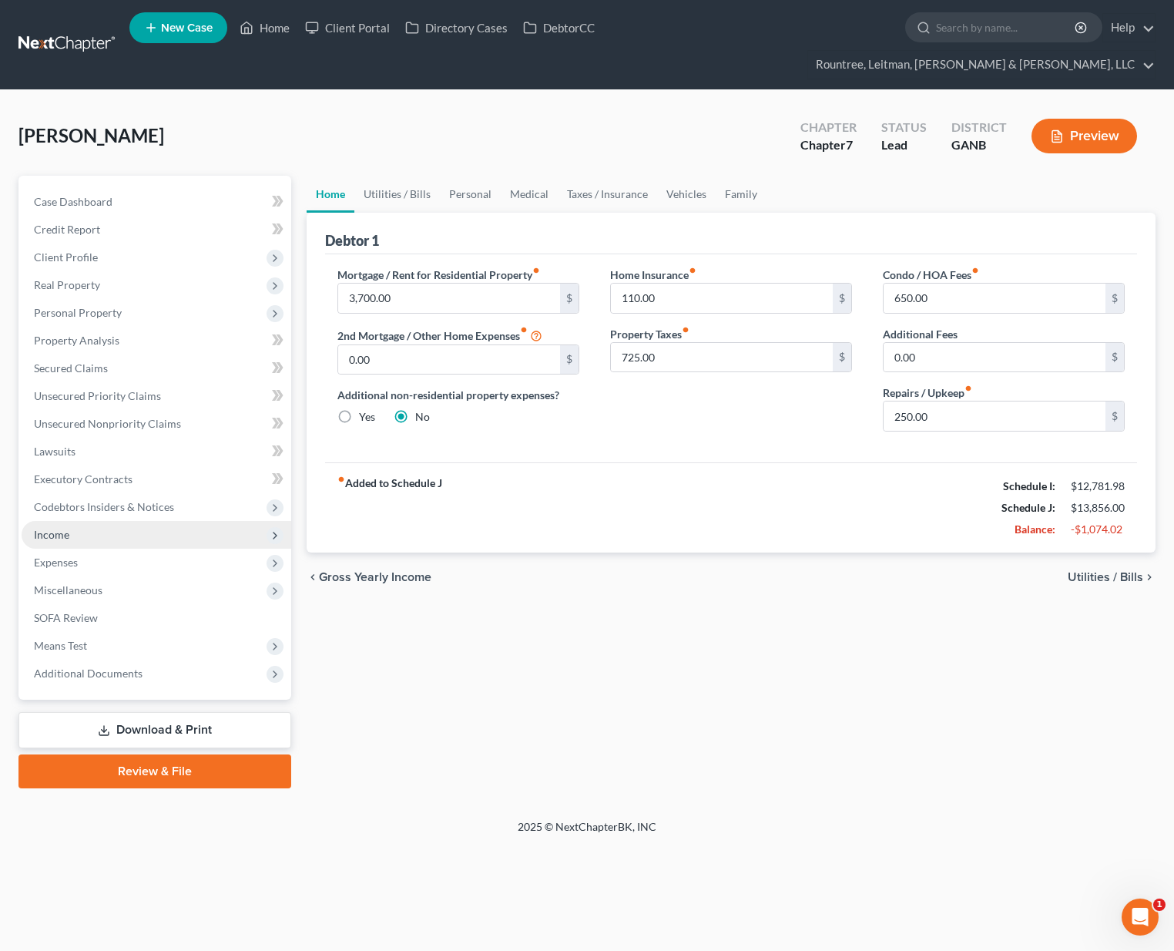
click at [61, 528] on span "Income" at bounding box center [51, 534] width 35 height 13
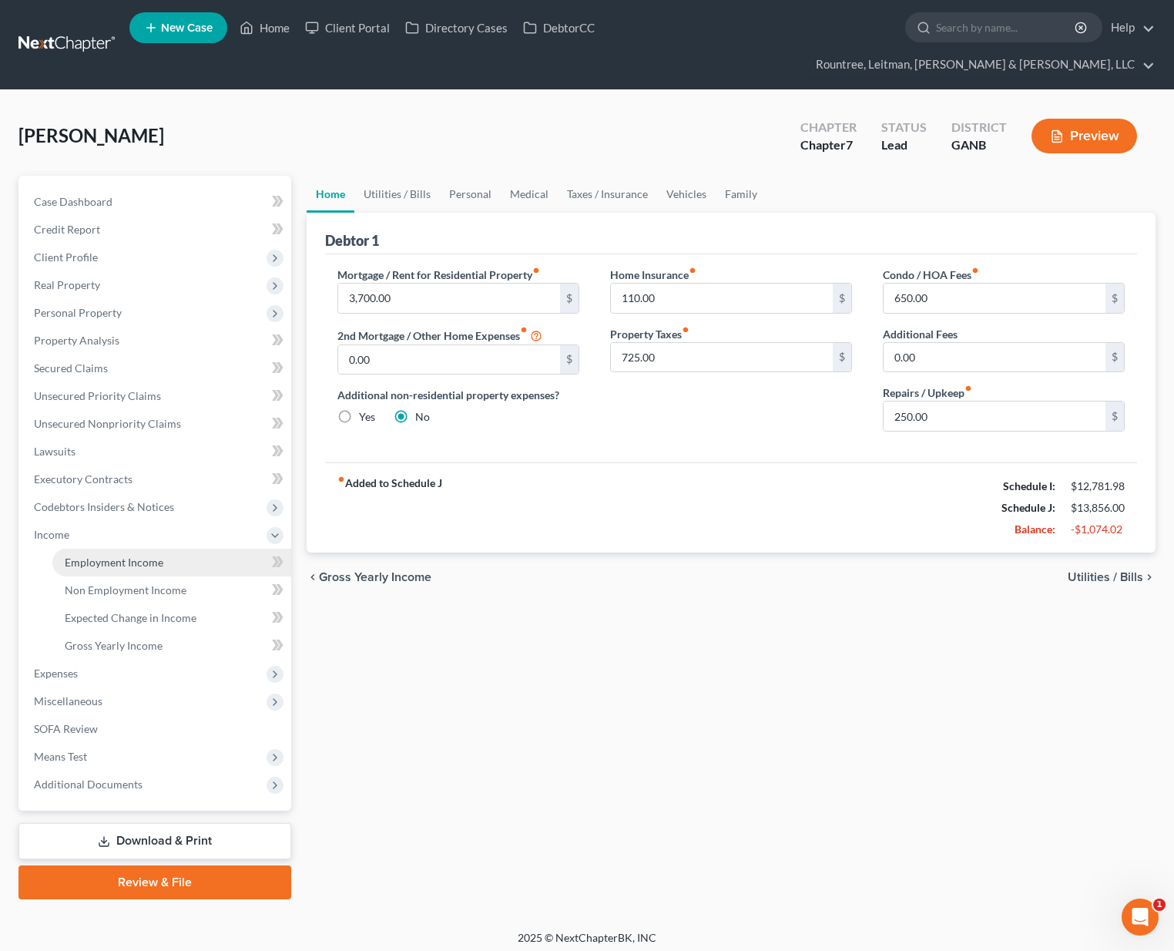
click at [92, 549] on link "Employment Income" at bounding box center [171, 563] width 239 height 28
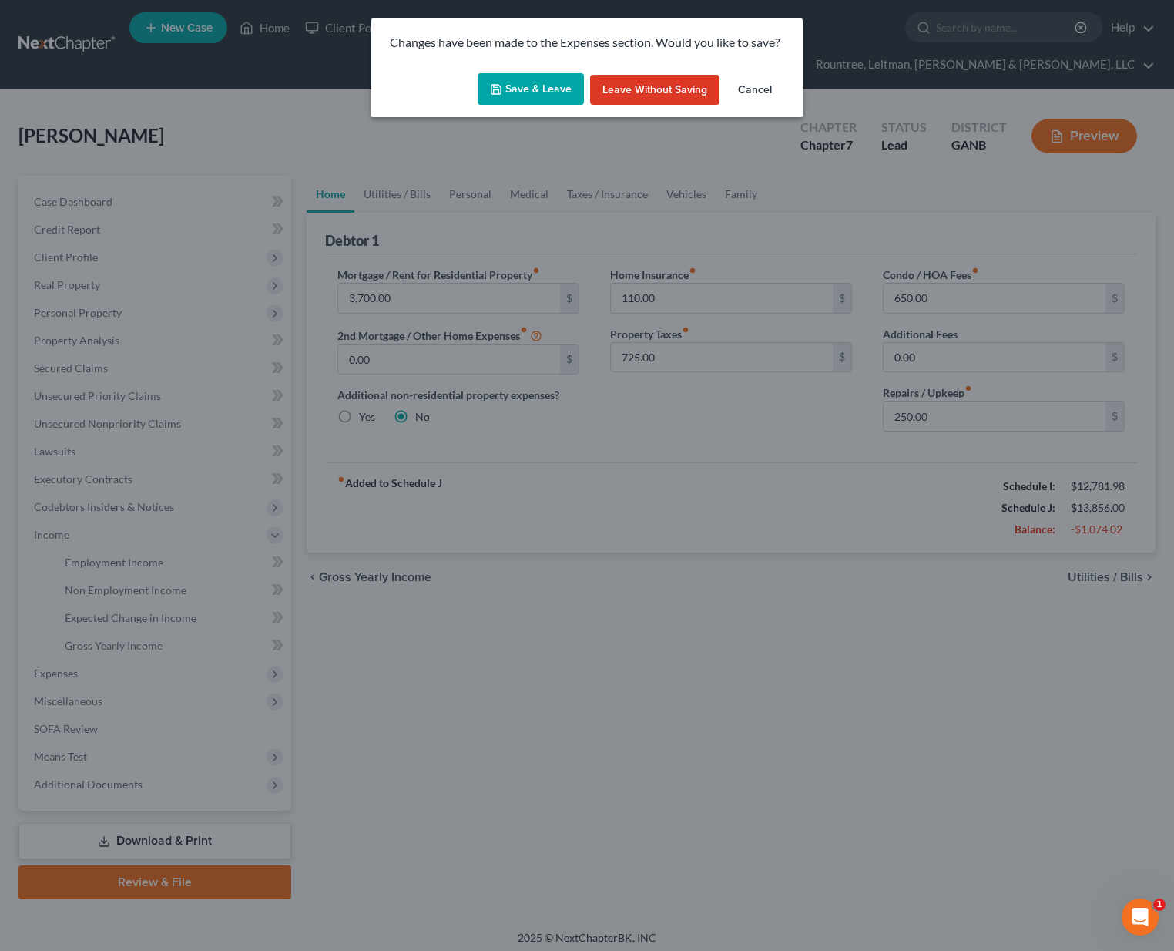
click at [526, 77] on button "Save & Leave" at bounding box center [531, 89] width 106 height 32
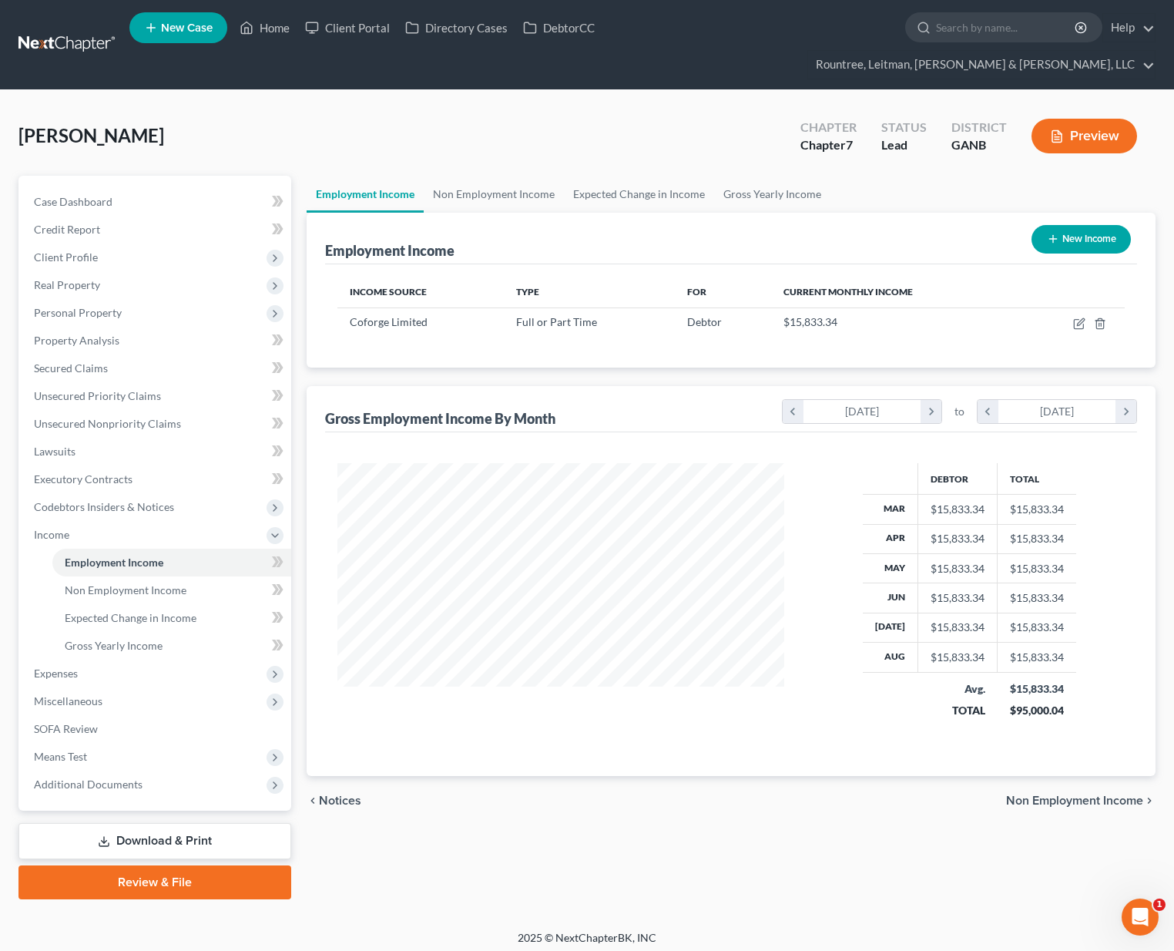
scroll to position [277, 477]
click at [495, 176] on link "Non Employment Income" at bounding box center [494, 194] width 140 height 37
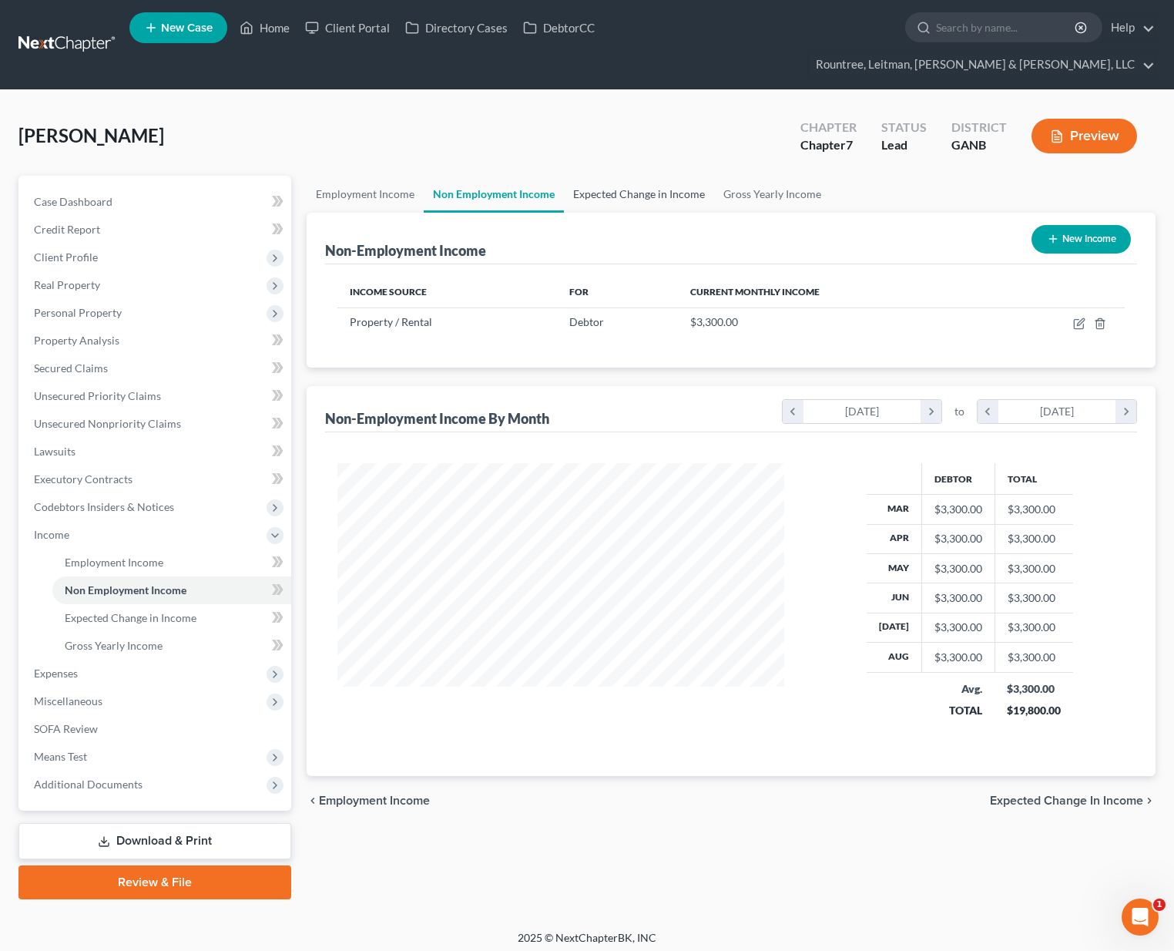
scroll to position [277, 477]
click at [620, 176] on link "Expected Change in Income" at bounding box center [639, 194] width 150 height 37
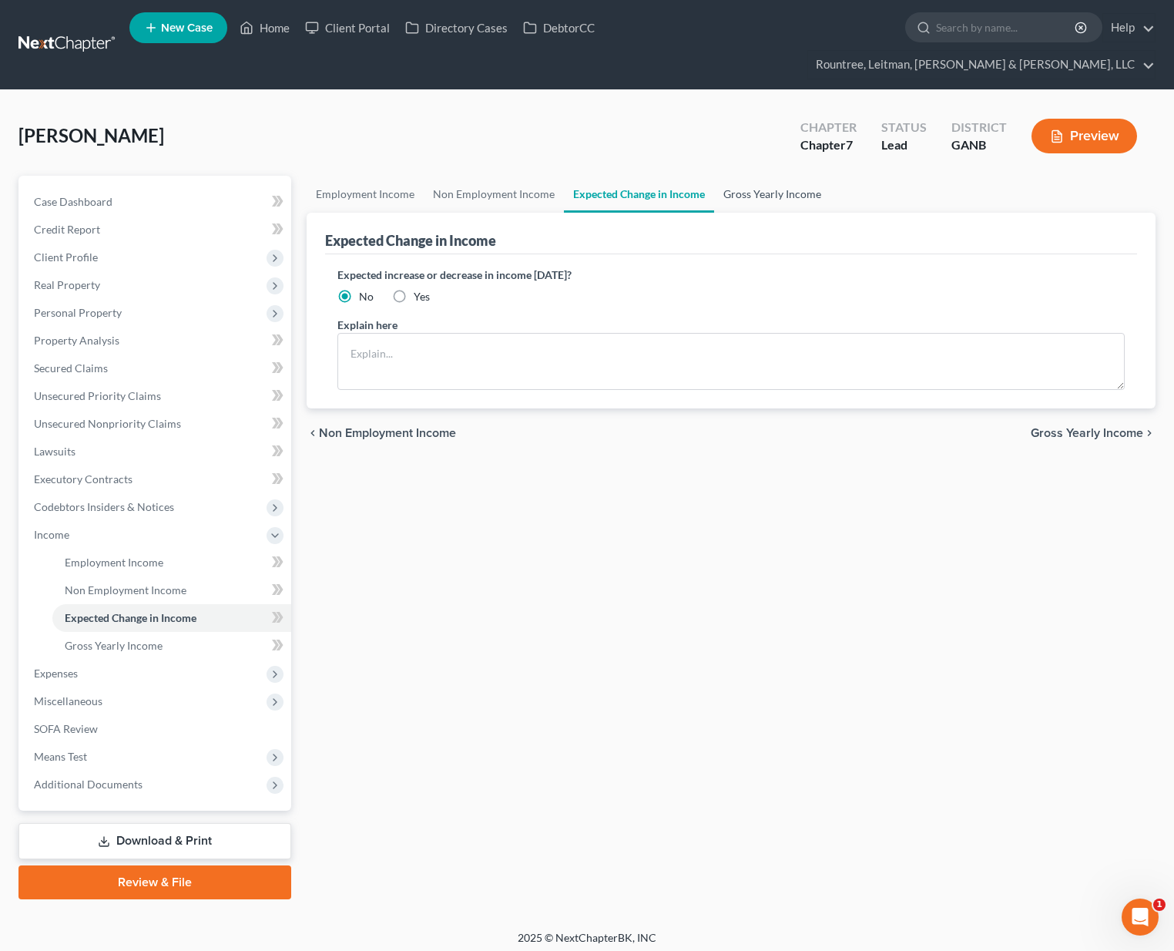
click at [764, 176] on link "Gross Yearly Income" at bounding box center [772, 194] width 116 height 37
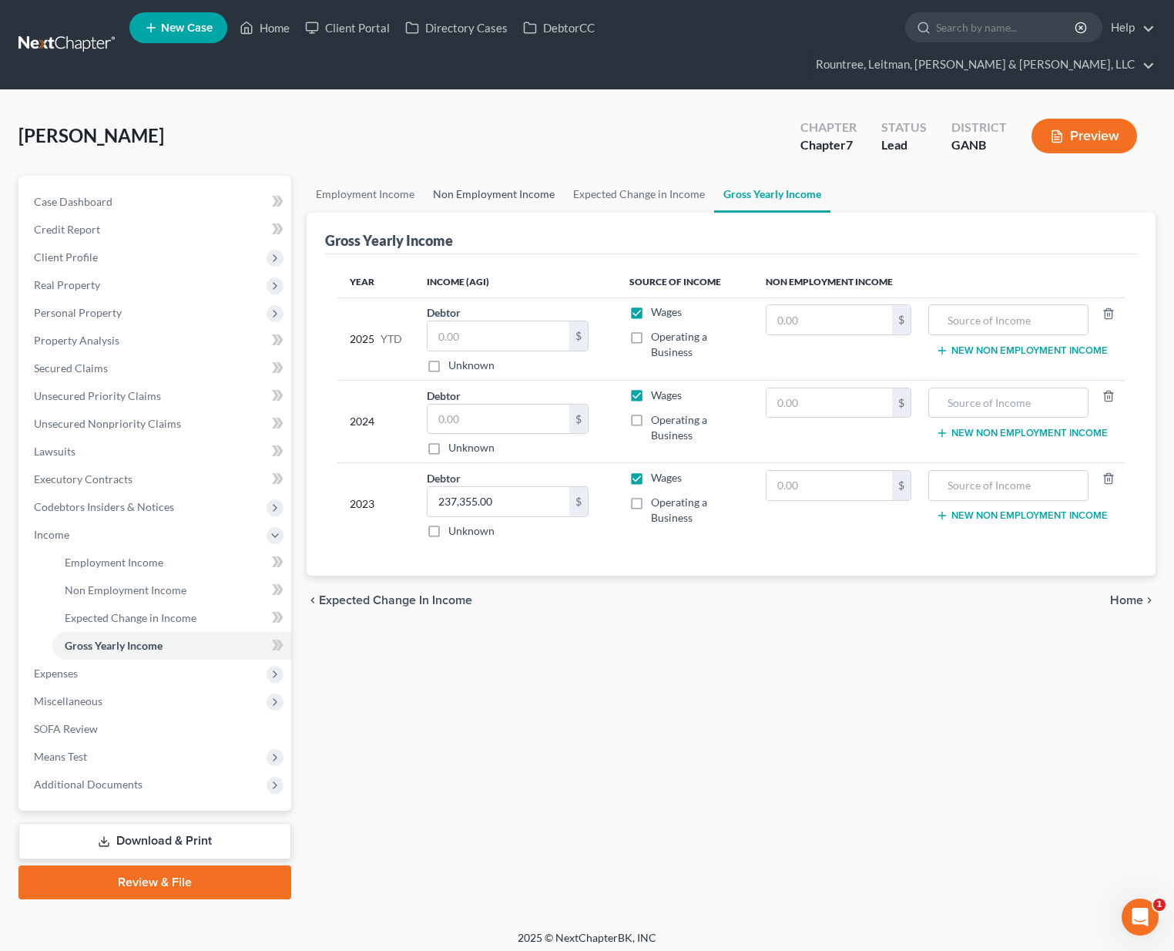
click at [495, 176] on link "Non Employment Income" at bounding box center [494, 194] width 140 height 37
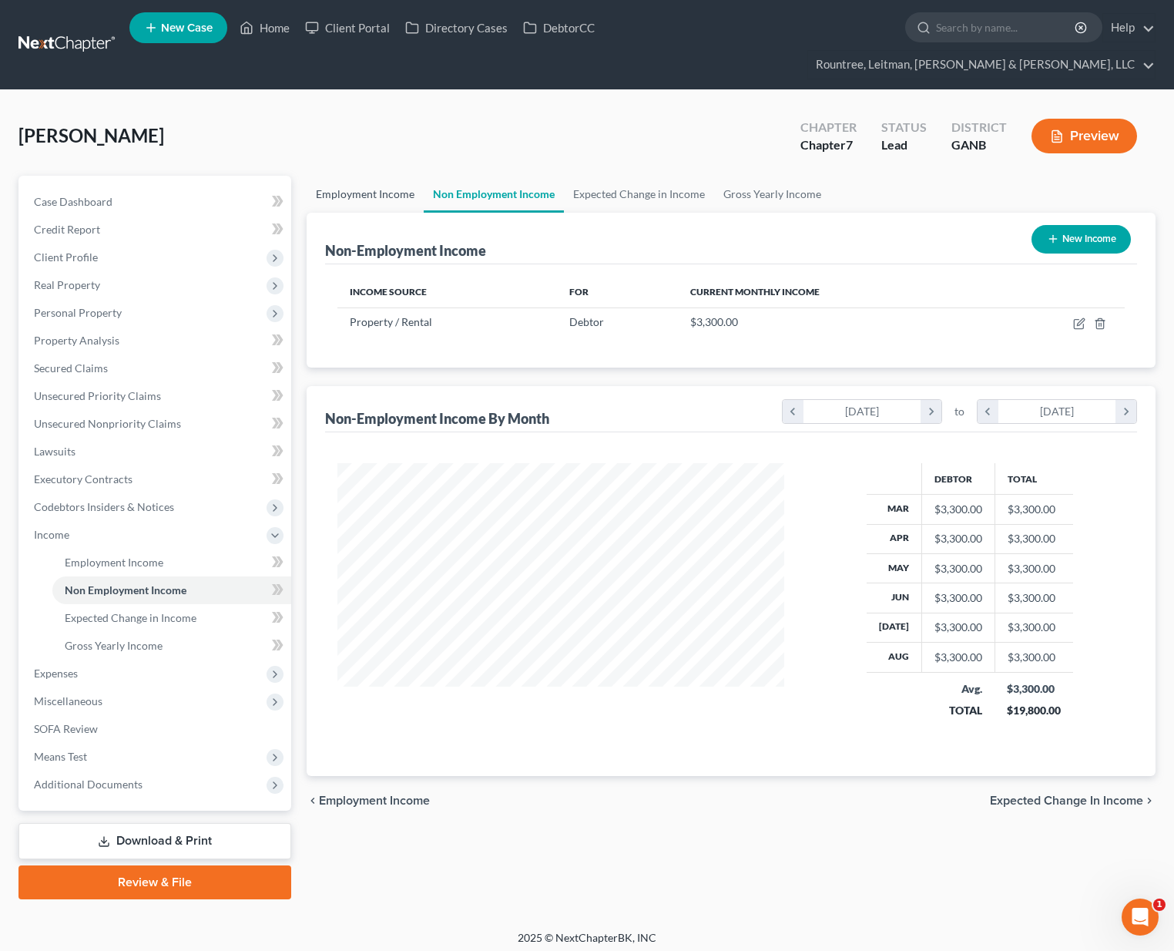
scroll to position [277, 477]
click at [383, 176] on link "Employment Income" at bounding box center [365, 194] width 117 height 37
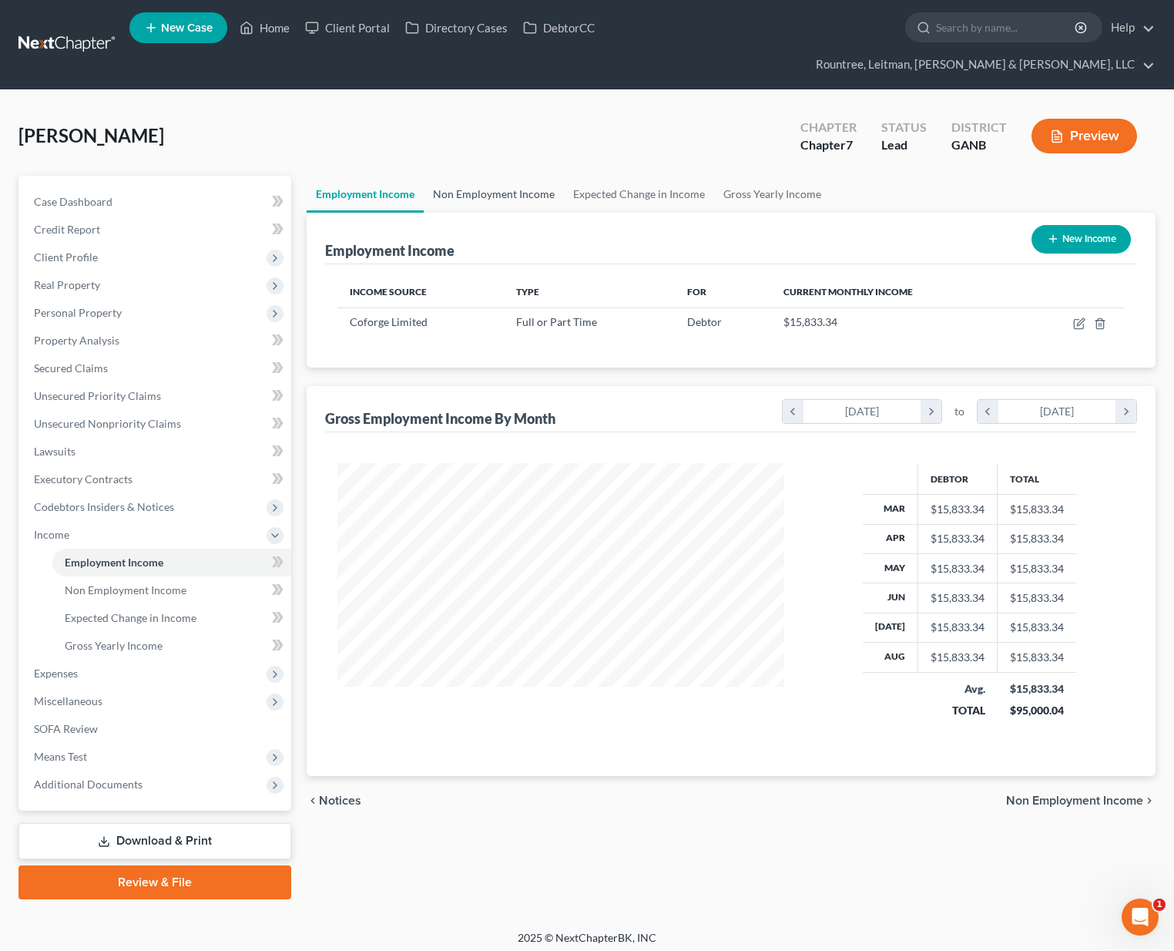
click at [455, 176] on link "Non Employment Income" at bounding box center [494, 194] width 140 height 37
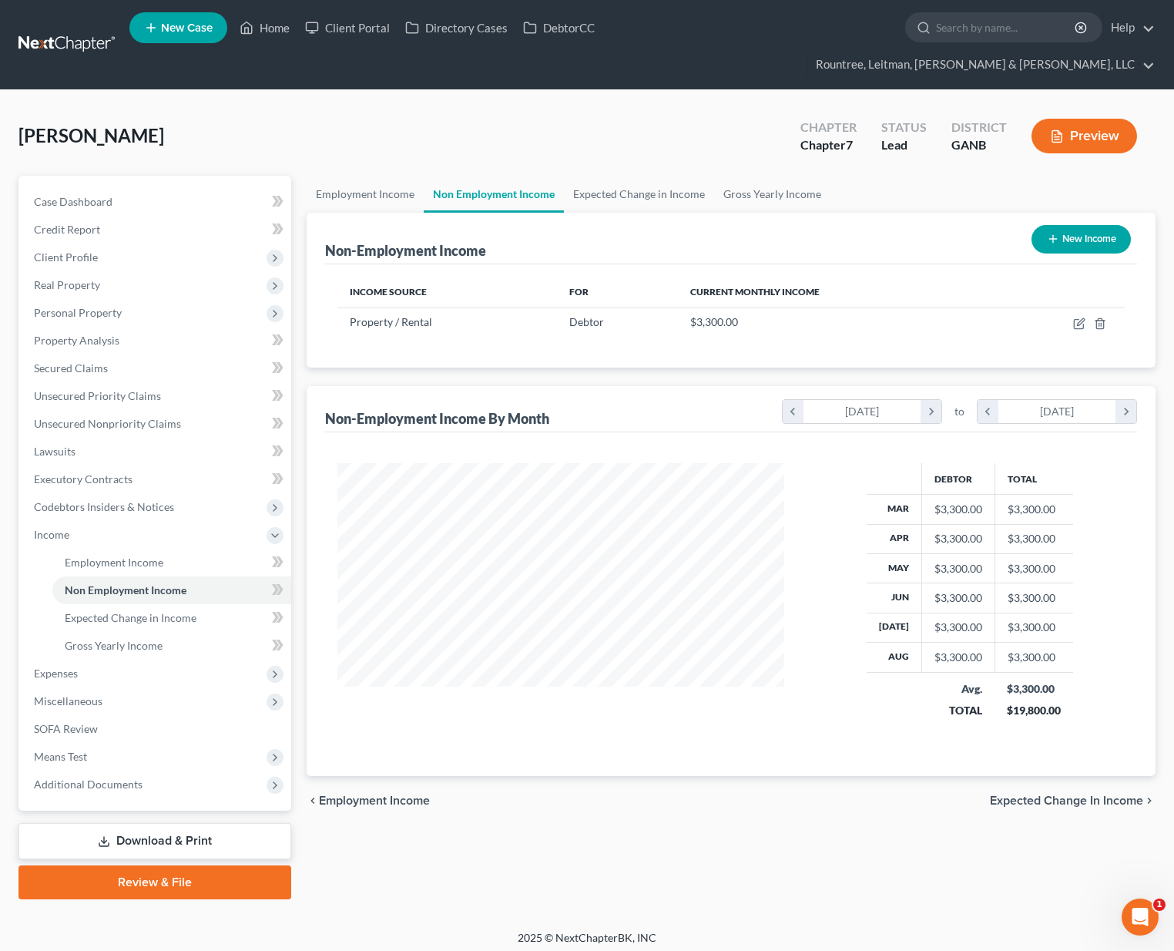
scroll to position [277, 477]
click at [665, 176] on link "Expected Change in Income" at bounding box center [639, 194] width 150 height 37
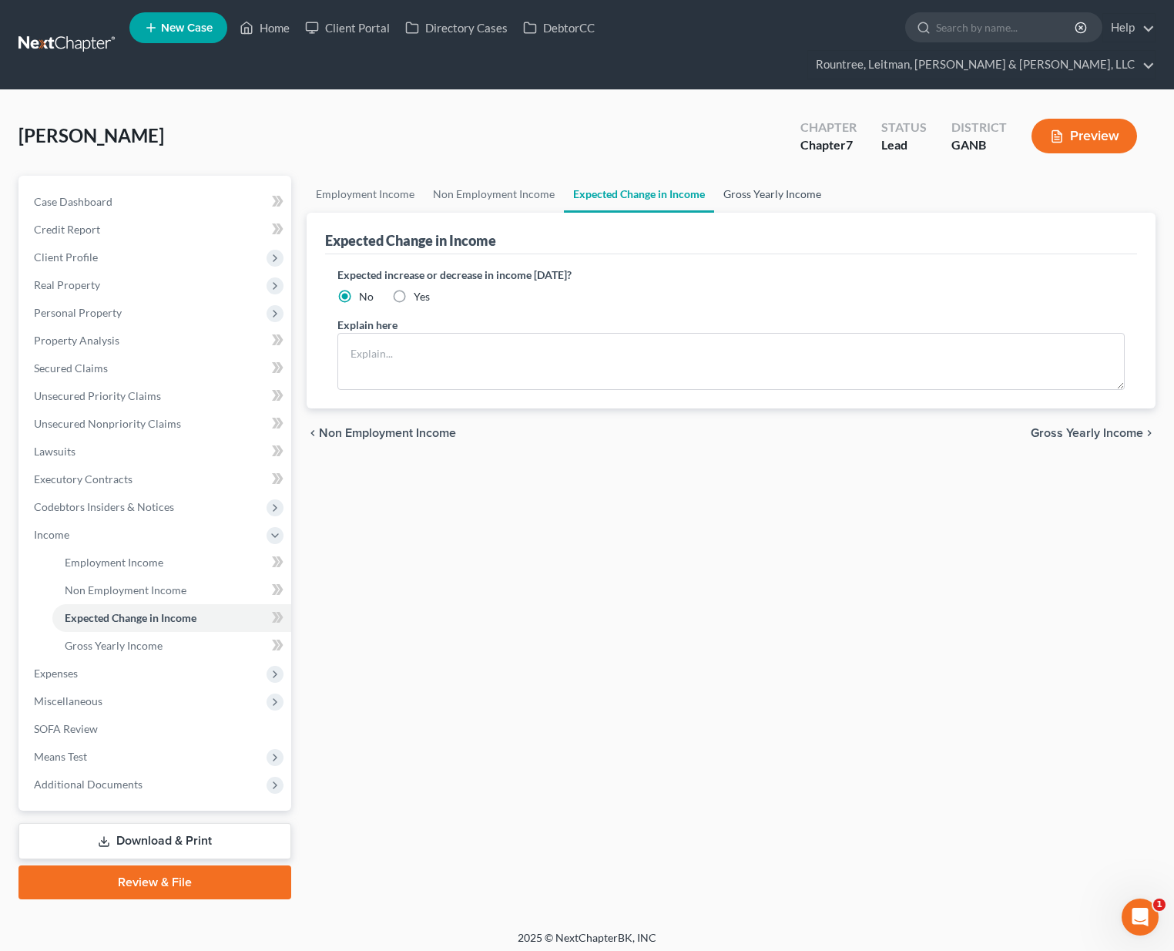
click at [767, 176] on link "Gross Yearly Income" at bounding box center [772, 194] width 116 height 37
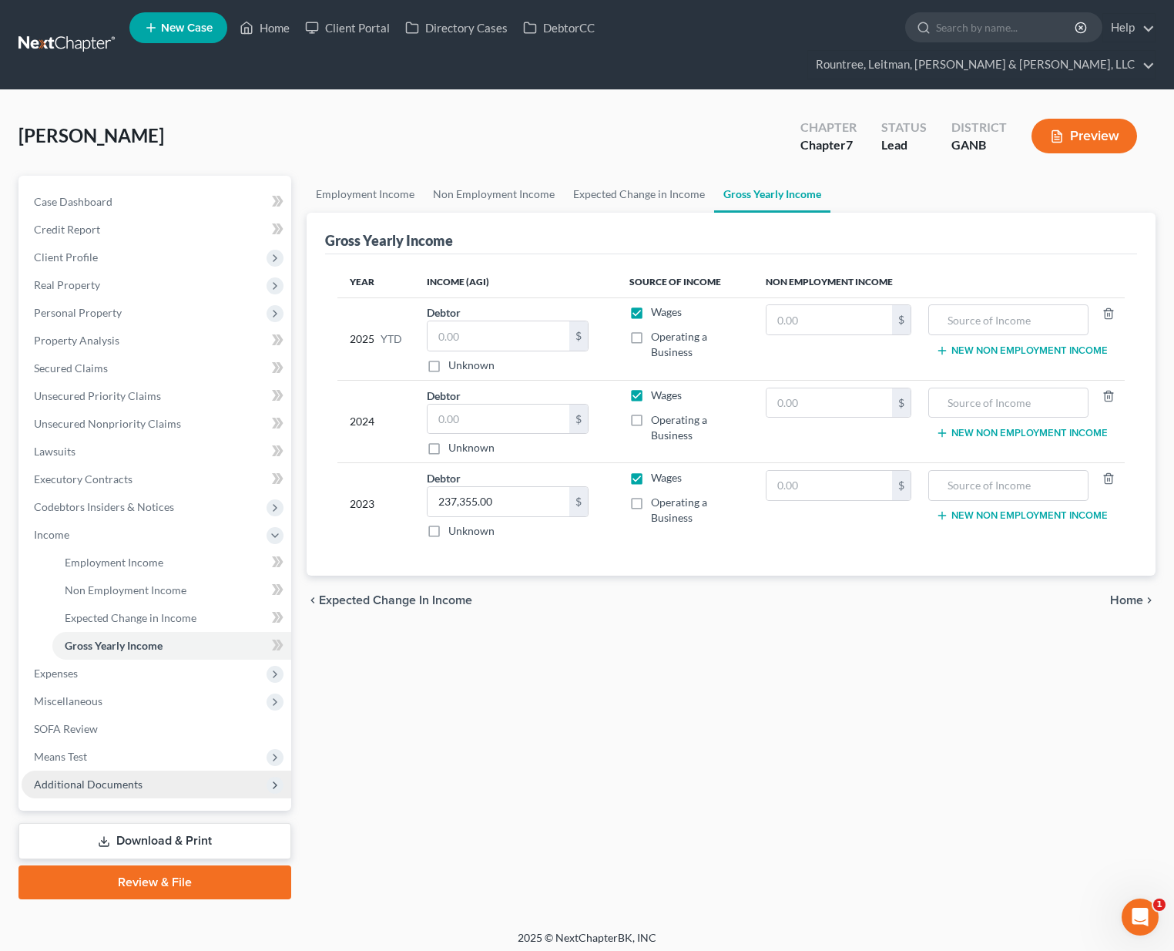
click at [81, 777] on span "Additional Documents" at bounding box center [88, 783] width 109 height 13
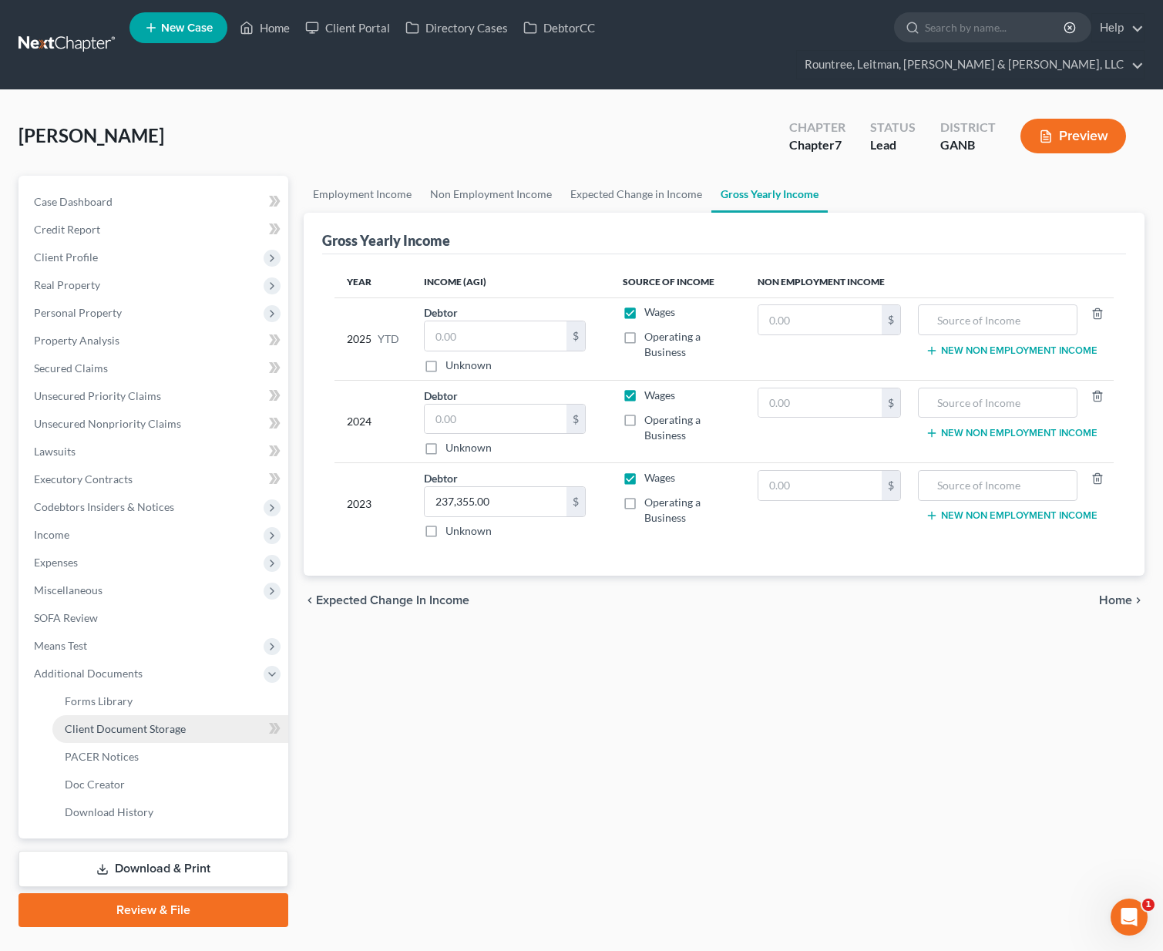
click at [123, 722] on span "Client Document Storage" at bounding box center [125, 728] width 121 height 13
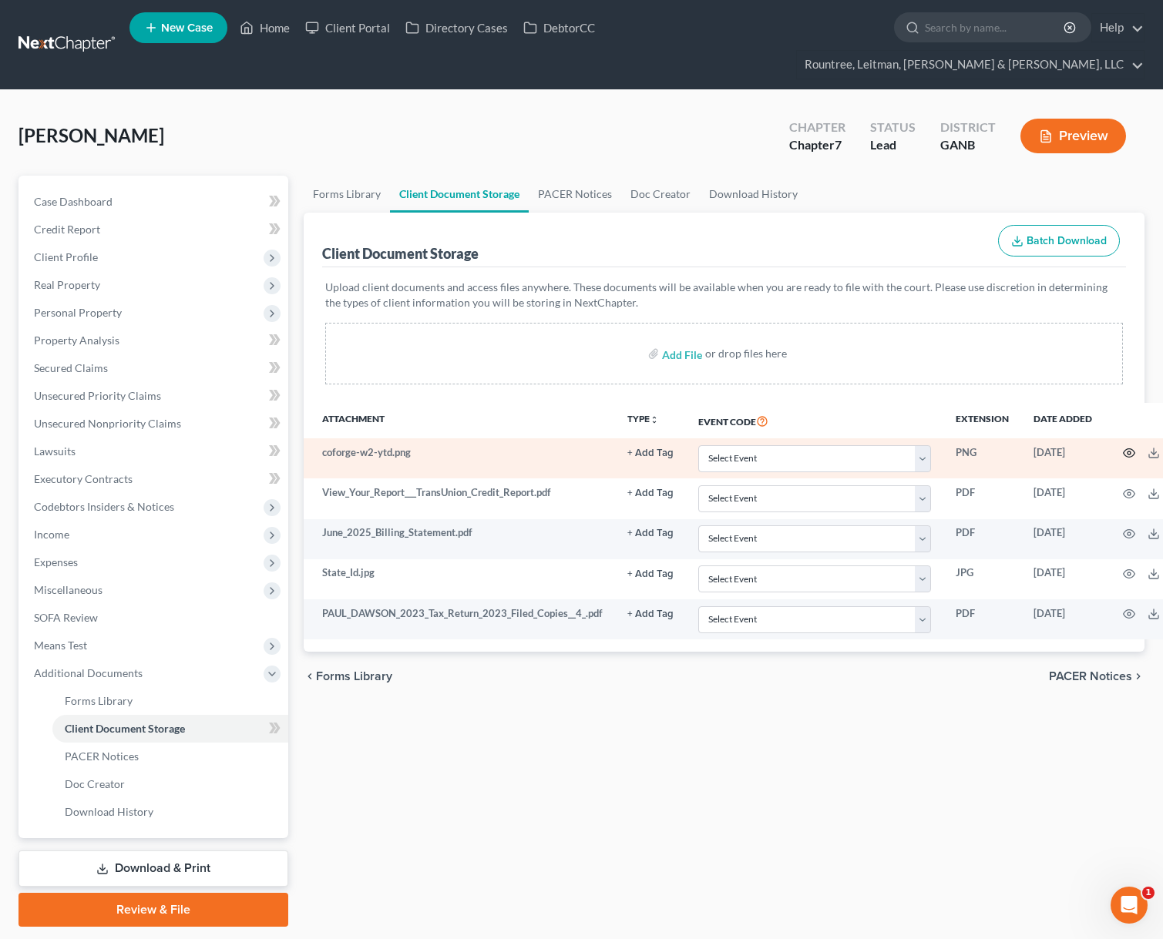
click at [1127, 447] on icon "button" at bounding box center [1129, 453] width 12 height 12
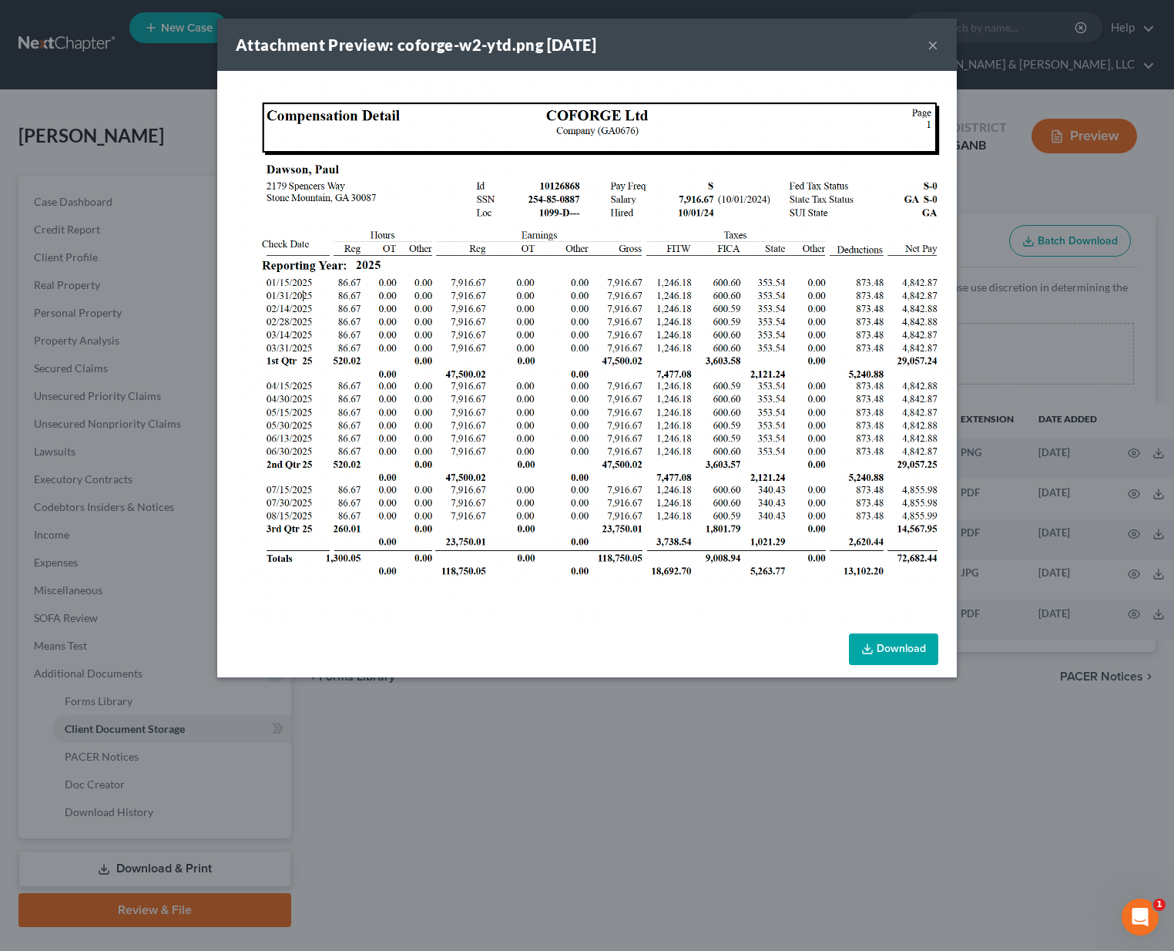
click at [931, 42] on button "×" at bounding box center [933, 44] width 11 height 18
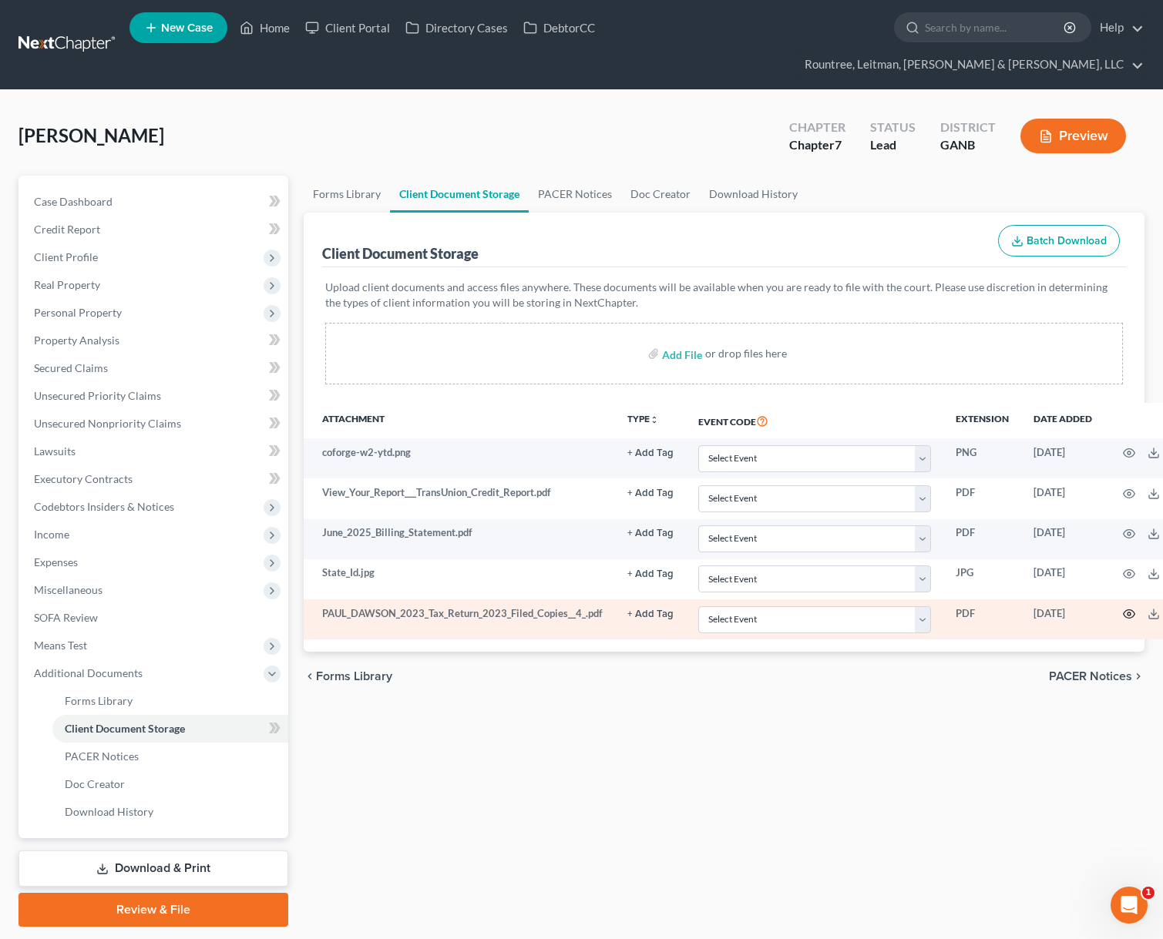
click at [1128, 608] on icon "button" at bounding box center [1129, 614] width 12 height 12
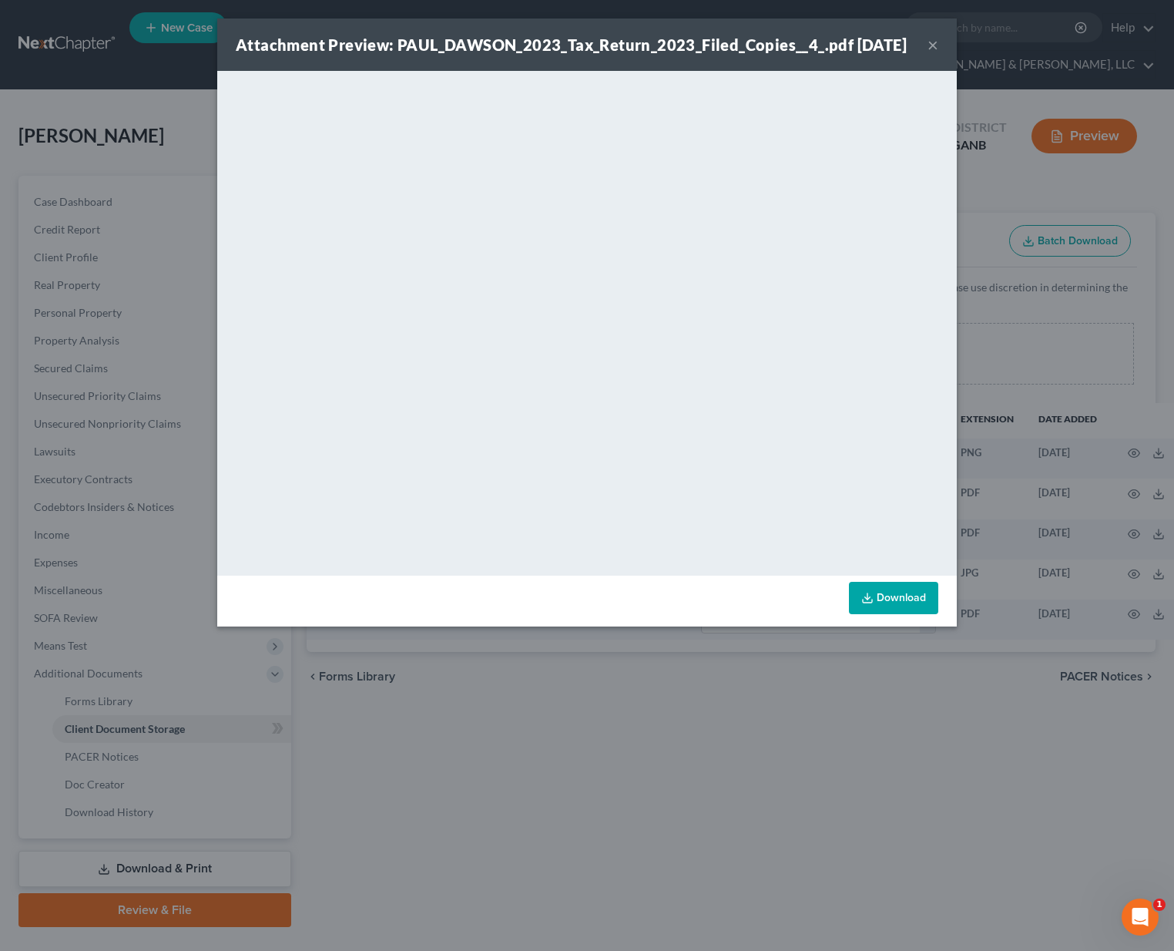
click at [928, 49] on button "×" at bounding box center [933, 44] width 11 height 18
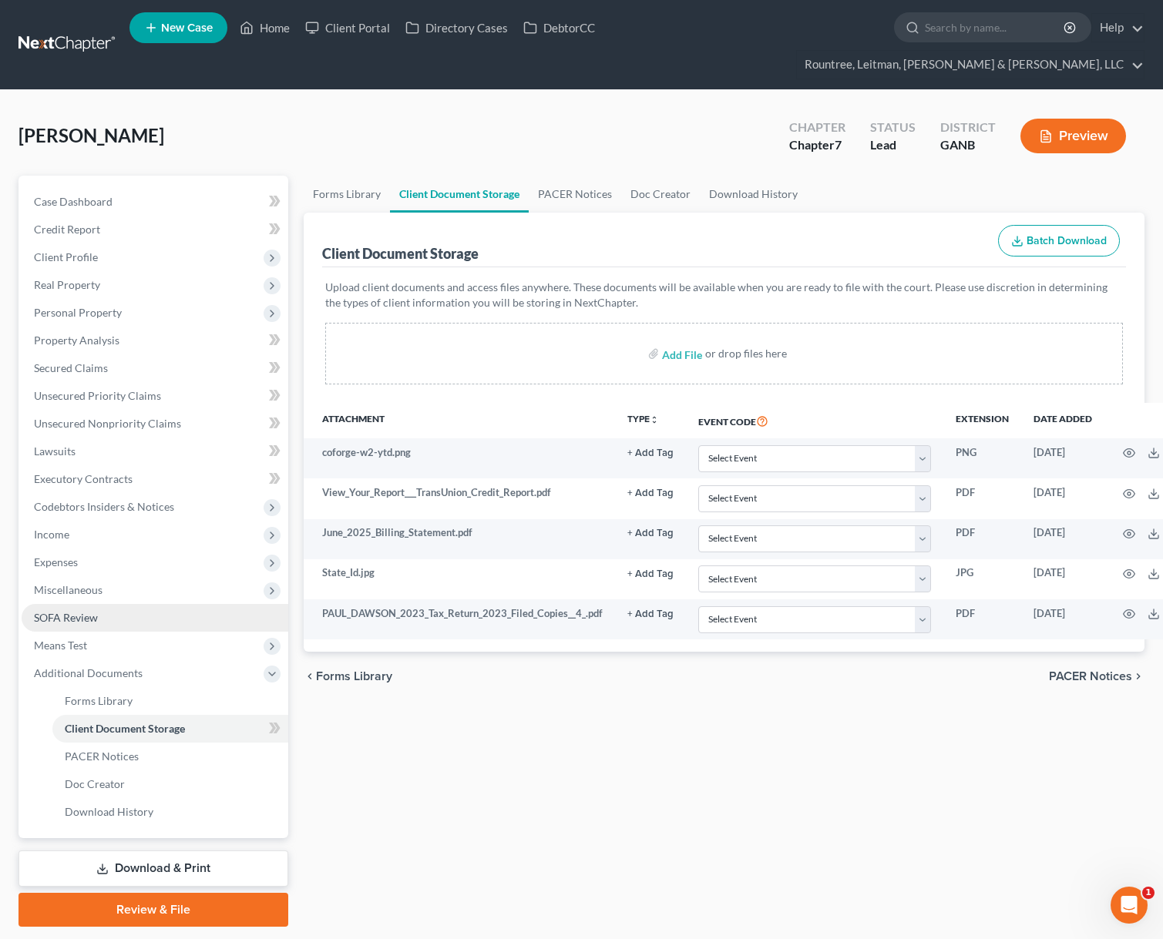
click at [75, 611] on span "SOFA Review" at bounding box center [66, 617] width 64 height 13
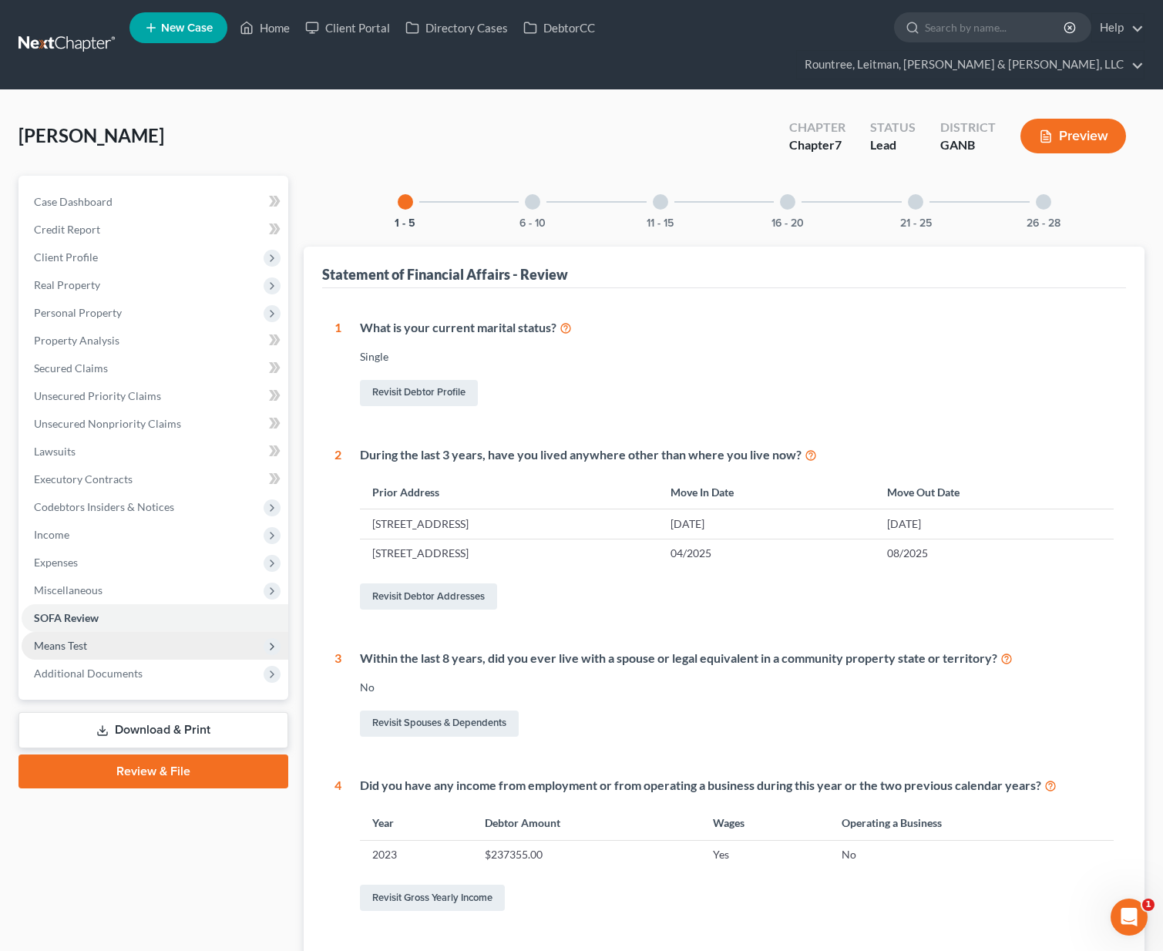
click at [74, 632] on span "Means Test" at bounding box center [155, 646] width 267 height 28
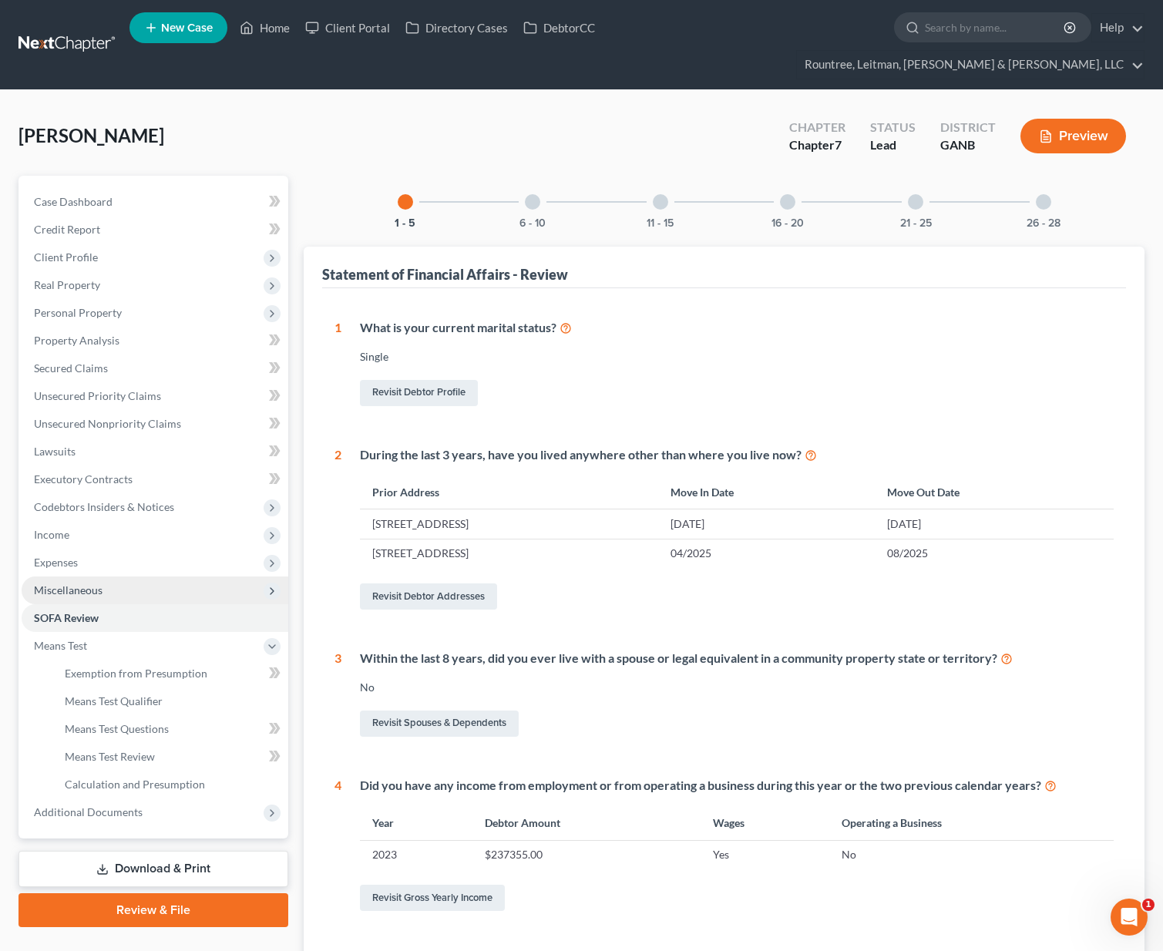
click at [76, 583] on span "Miscellaneous" at bounding box center [68, 589] width 69 height 13
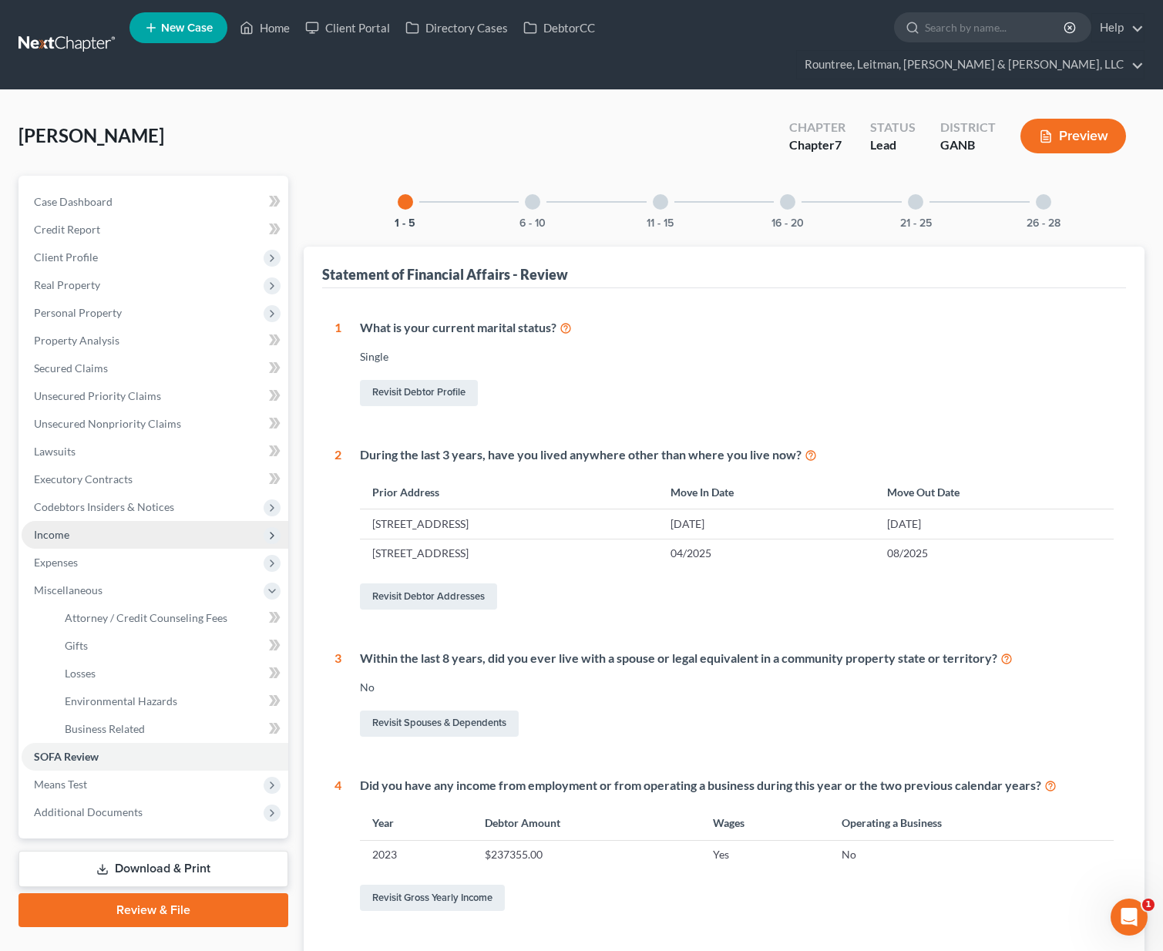
click at [68, 521] on span "Income" at bounding box center [155, 535] width 267 height 28
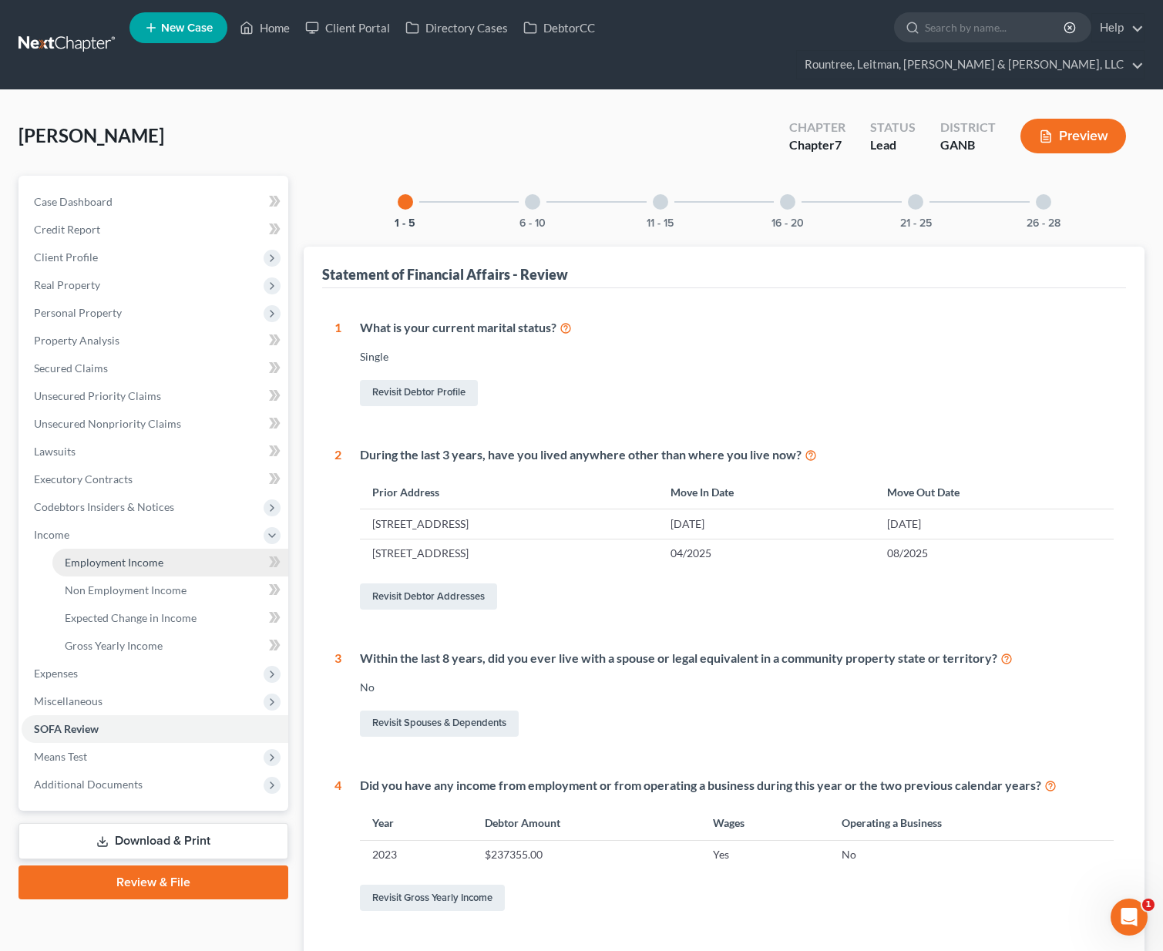
click at [100, 556] on span "Employment Income" at bounding box center [114, 562] width 99 height 13
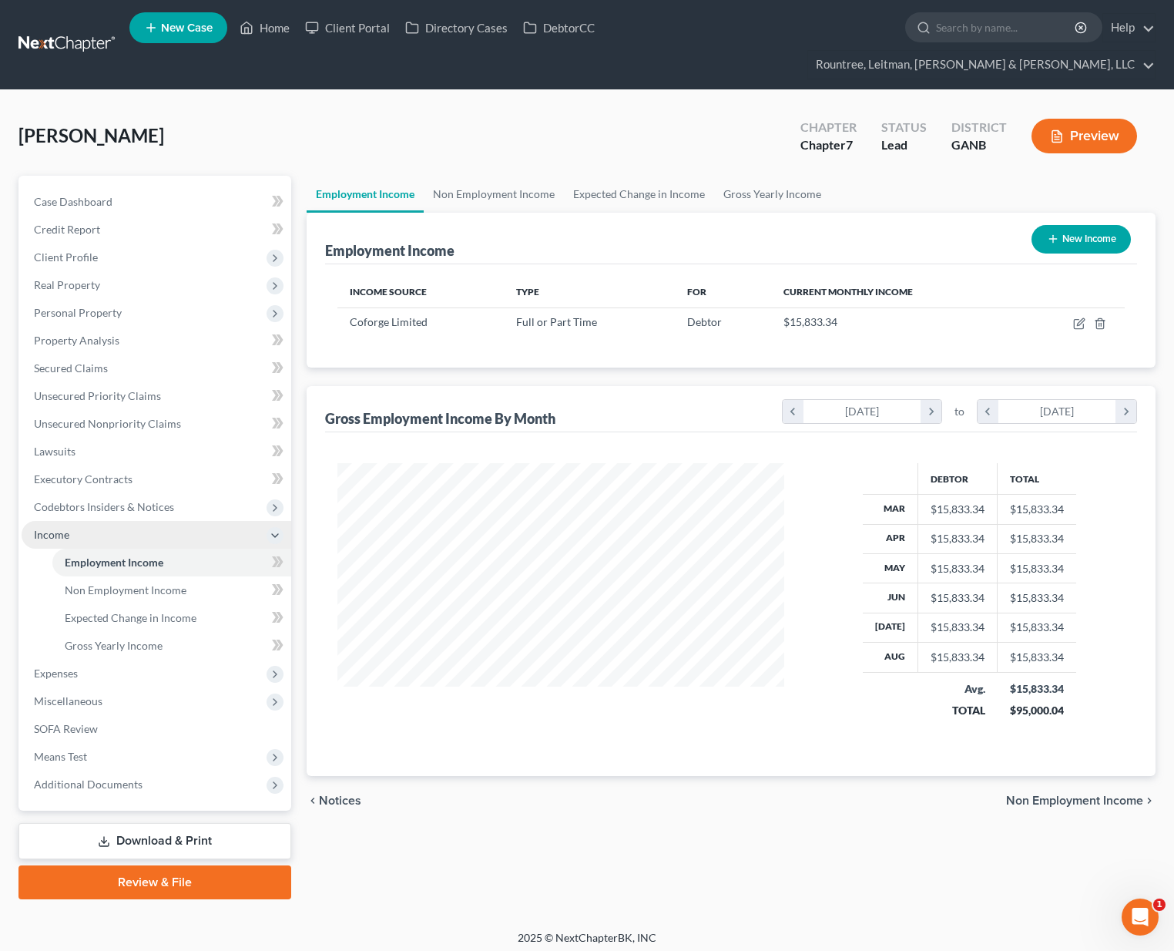
scroll to position [277, 477]
click at [126, 632] on link "Gross Yearly Income" at bounding box center [171, 646] width 239 height 28
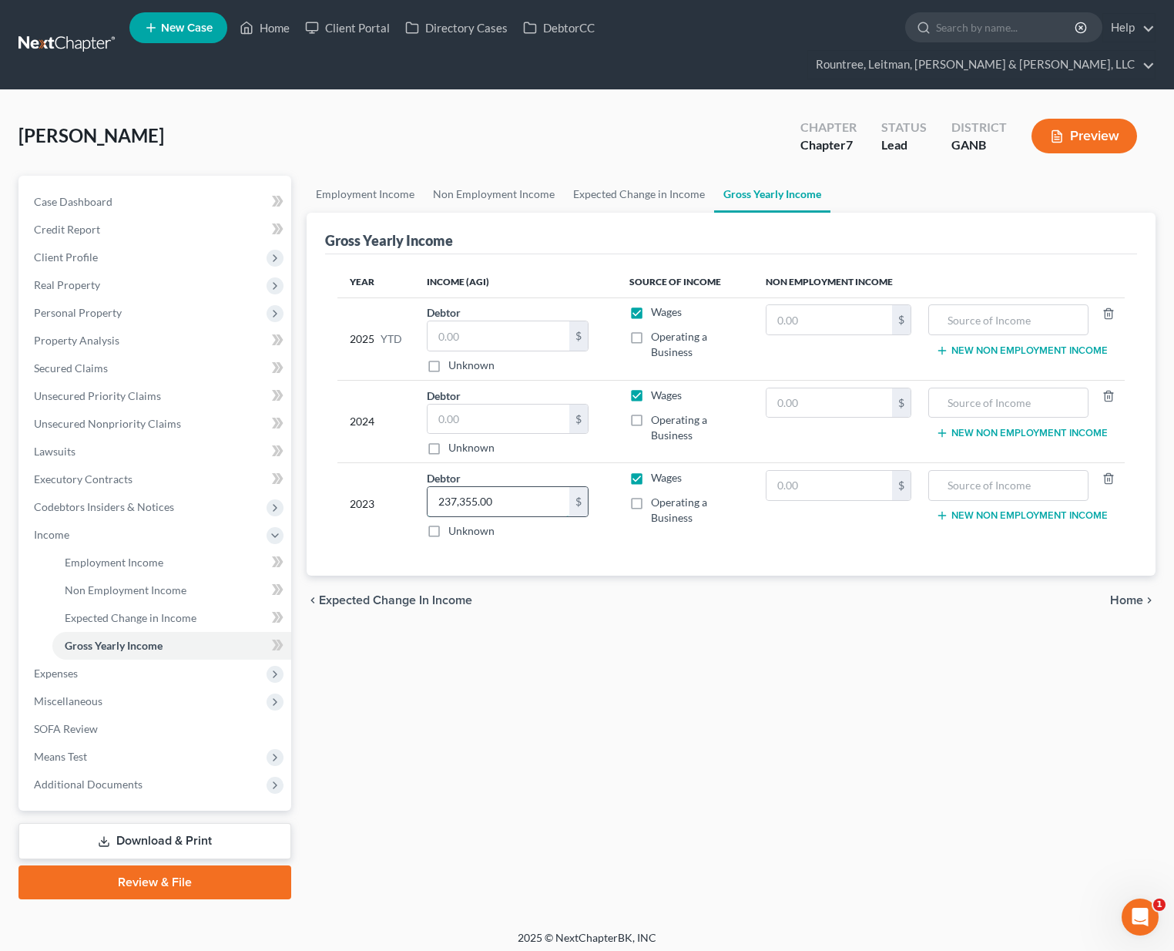
drag, startPoint x: 528, startPoint y: 476, endPoint x: 504, endPoint y: 478, distance: 23.9
click at [504, 487] on input "237,355.00" at bounding box center [499, 501] width 142 height 29
click at [651, 495] on label "Operating a Business" at bounding box center [696, 510] width 90 height 31
click at [657, 495] on input "Operating a Business" at bounding box center [662, 500] width 10 height 10
checkbox input "true"
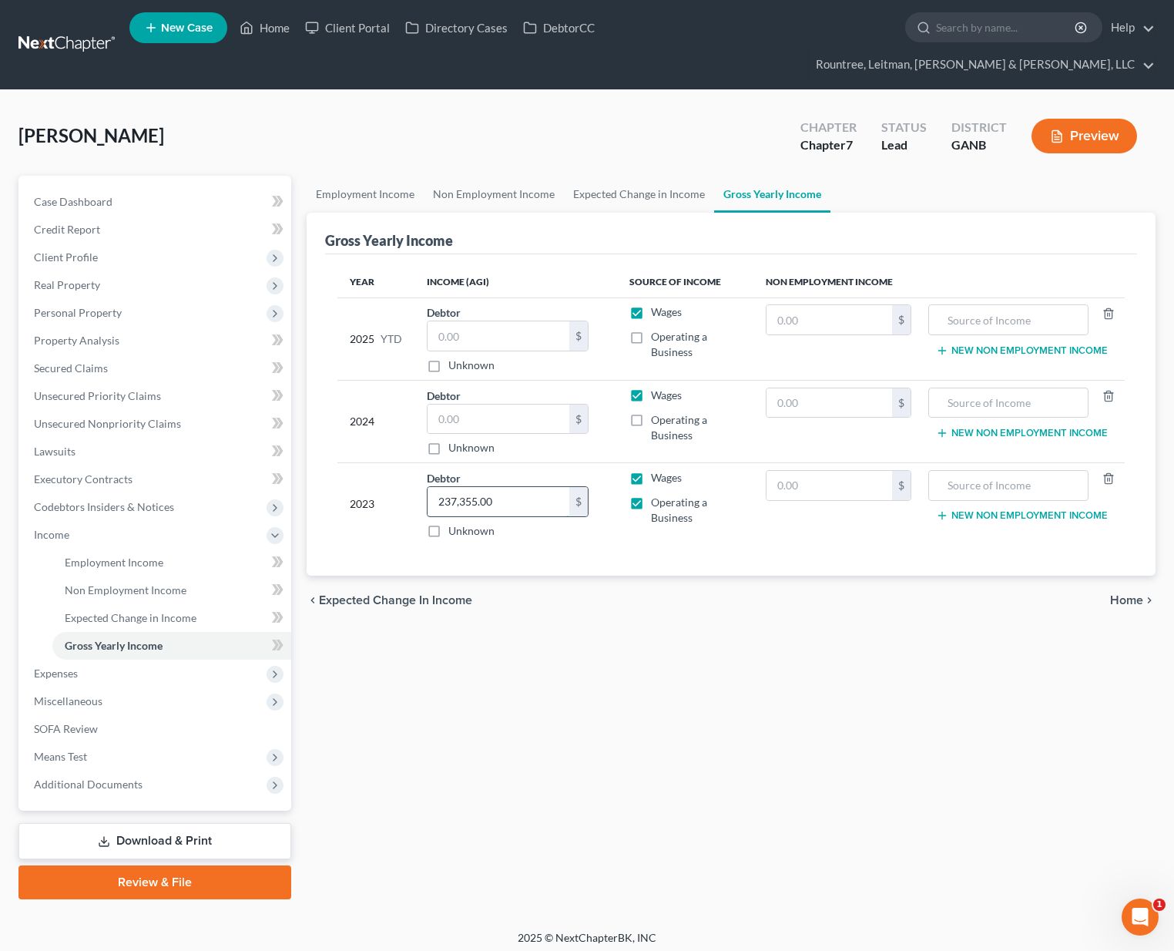
drag, startPoint x: 498, startPoint y: 475, endPoint x: 517, endPoint y: 472, distance: 19.4
click at [517, 487] on input "237,355.00" at bounding box center [499, 501] width 142 height 29
click at [470, 405] on input "text" at bounding box center [499, 419] width 142 height 29
paste input "313,962"
type input "313,962"
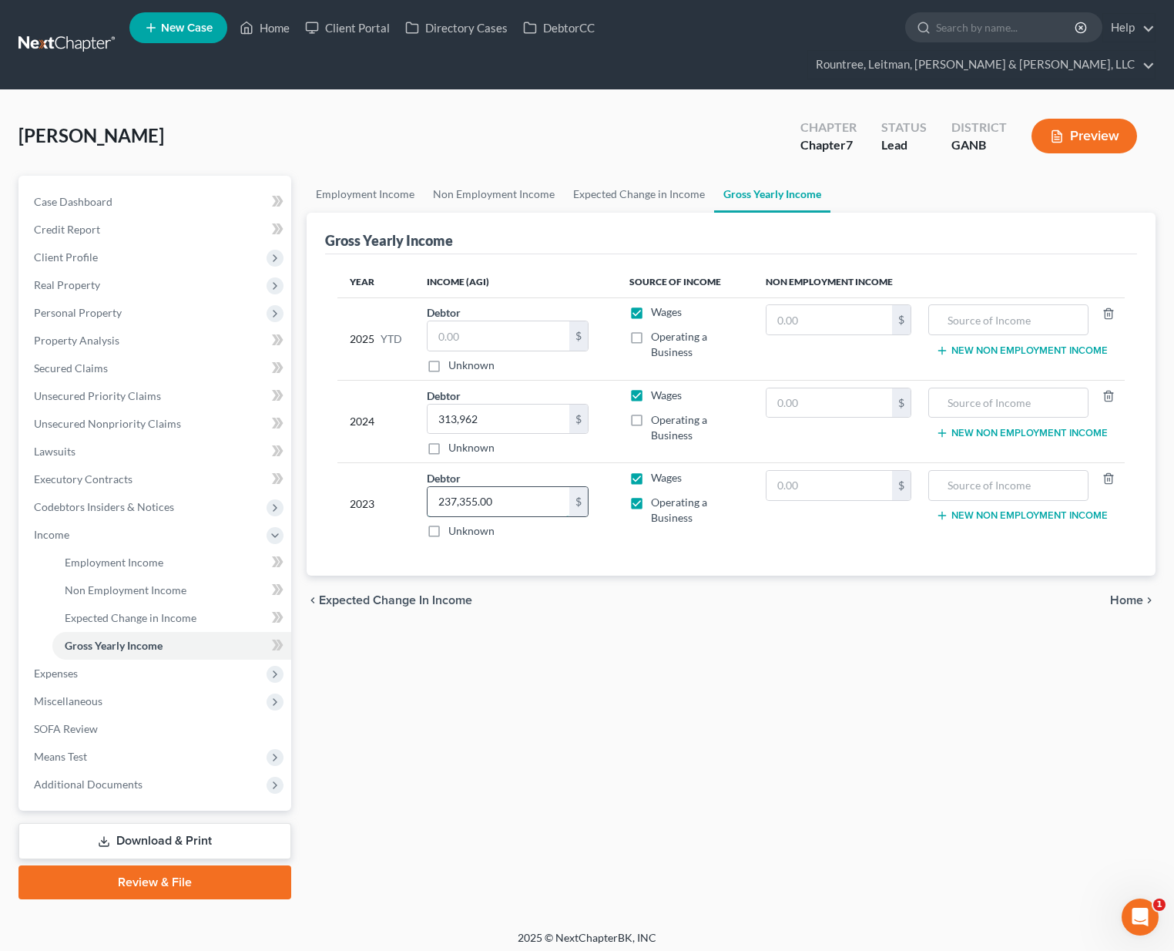
click at [510, 487] on input "237,355.00" at bounding box center [499, 501] width 142 height 29
drag, startPoint x: 509, startPoint y: 474, endPoint x: 549, endPoint y: 471, distance: 40.2
click at [549, 487] on input "237,355.00" at bounding box center [499, 501] width 142 height 29
paste input "313,962"
type input "313,962"
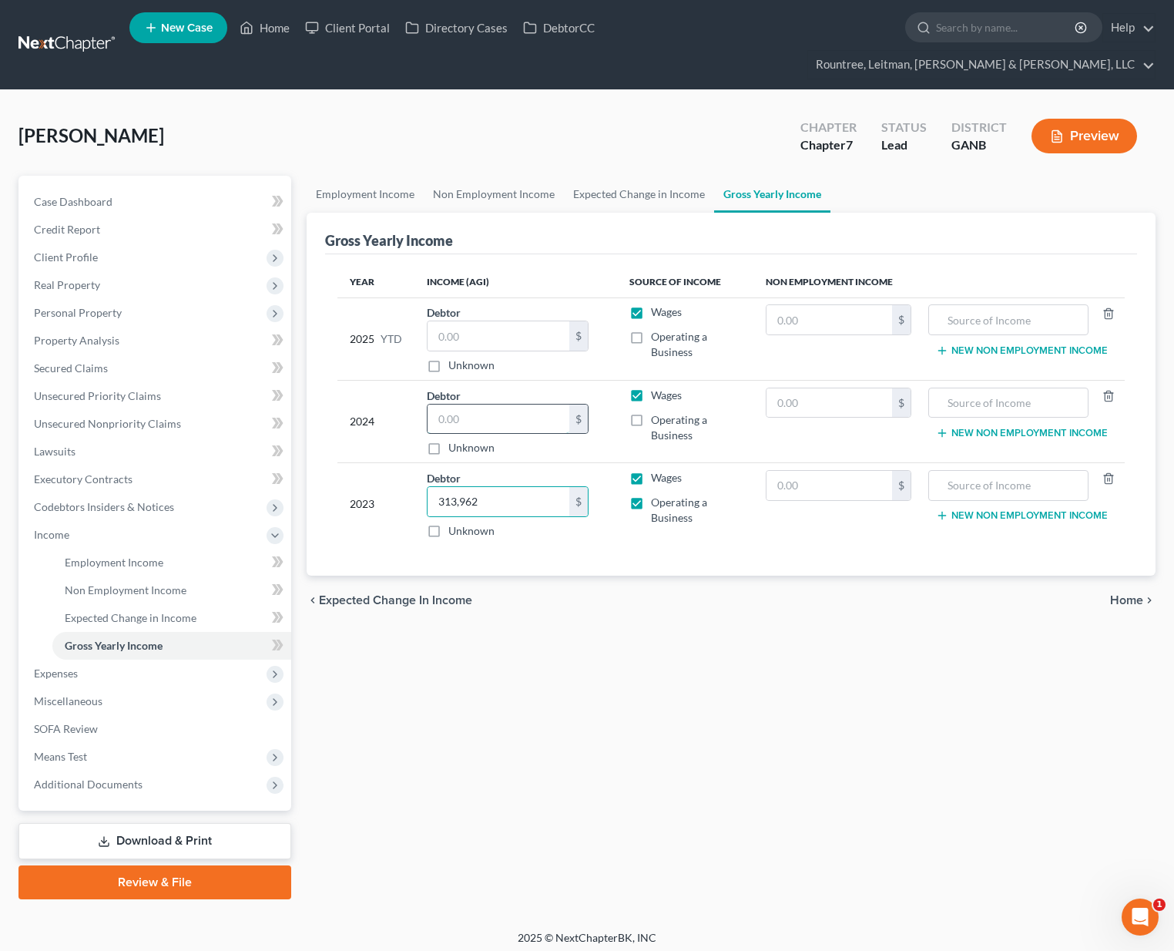
click at [465, 405] on input "text" at bounding box center [499, 419] width 142 height 29
click at [445, 321] on input "text" at bounding box center [499, 335] width 142 height 29
click at [150, 604] on link "Expected Change in Income" at bounding box center [171, 618] width 239 height 28
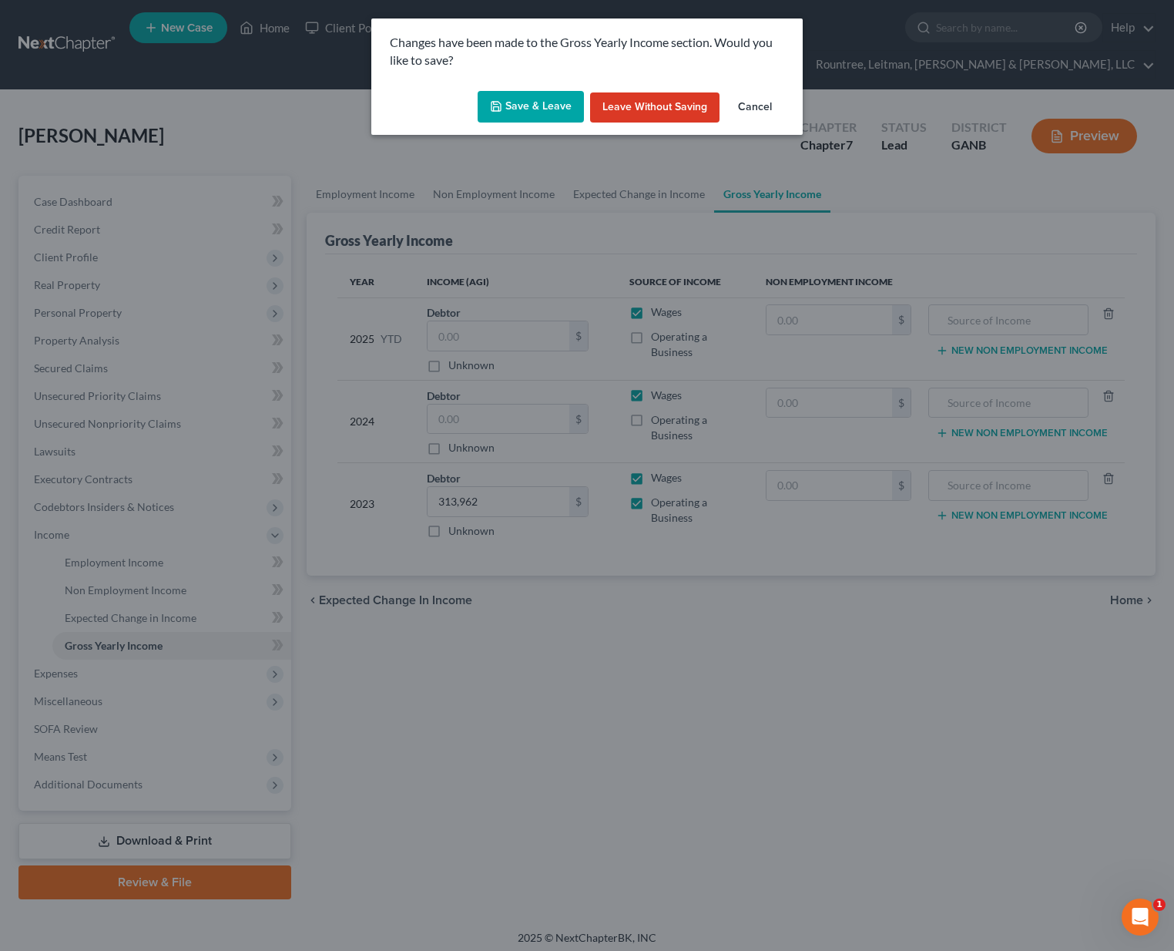
click at [502, 112] on icon "button" at bounding box center [496, 106] width 12 height 12
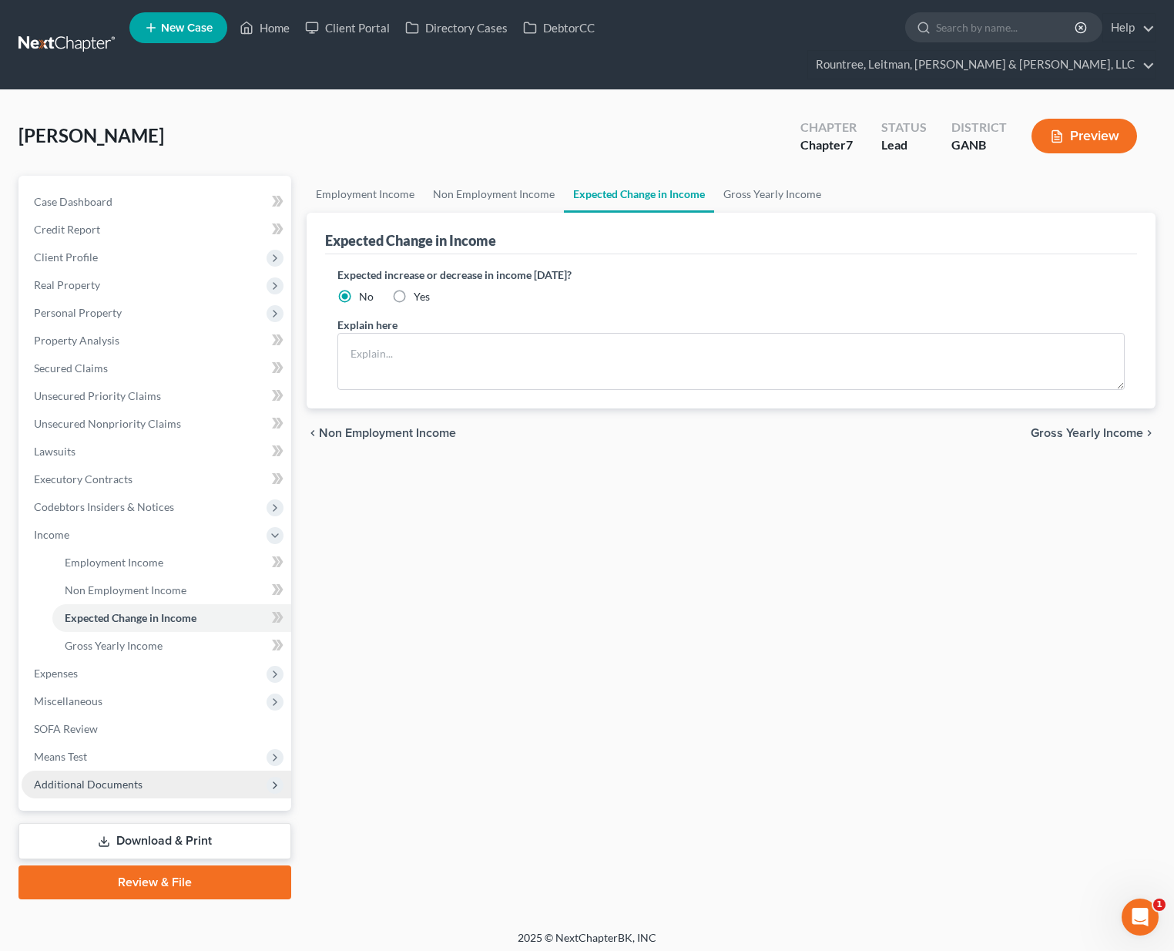
click at [108, 777] on span "Additional Documents" at bounding box center [88, 783] width 109 height 13
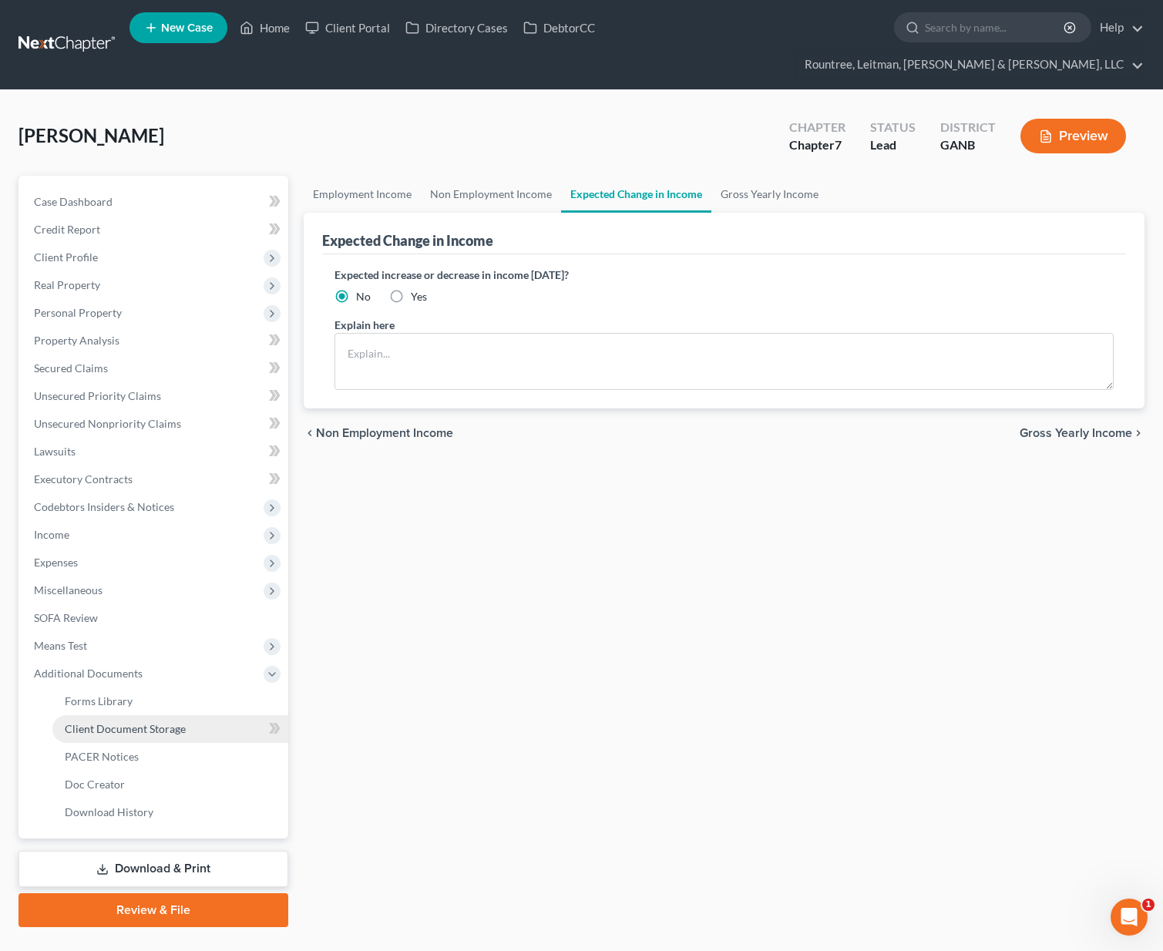
click at [126, 722] on span "Client Document Storage" at bounding box center [125, 728] width 121 height 13
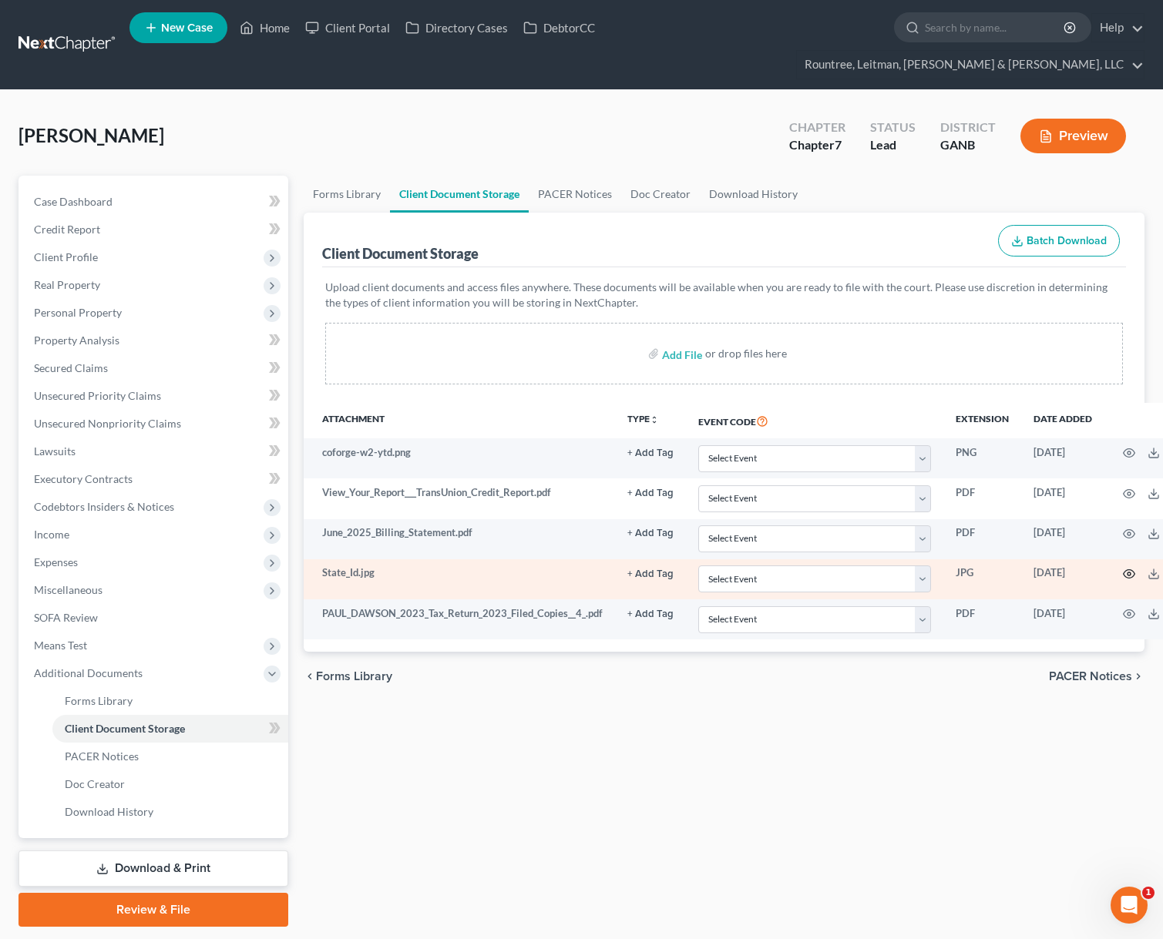
click at [1133, 568] on icon "button" at bounding box center [1129, 574] width 12 height 12
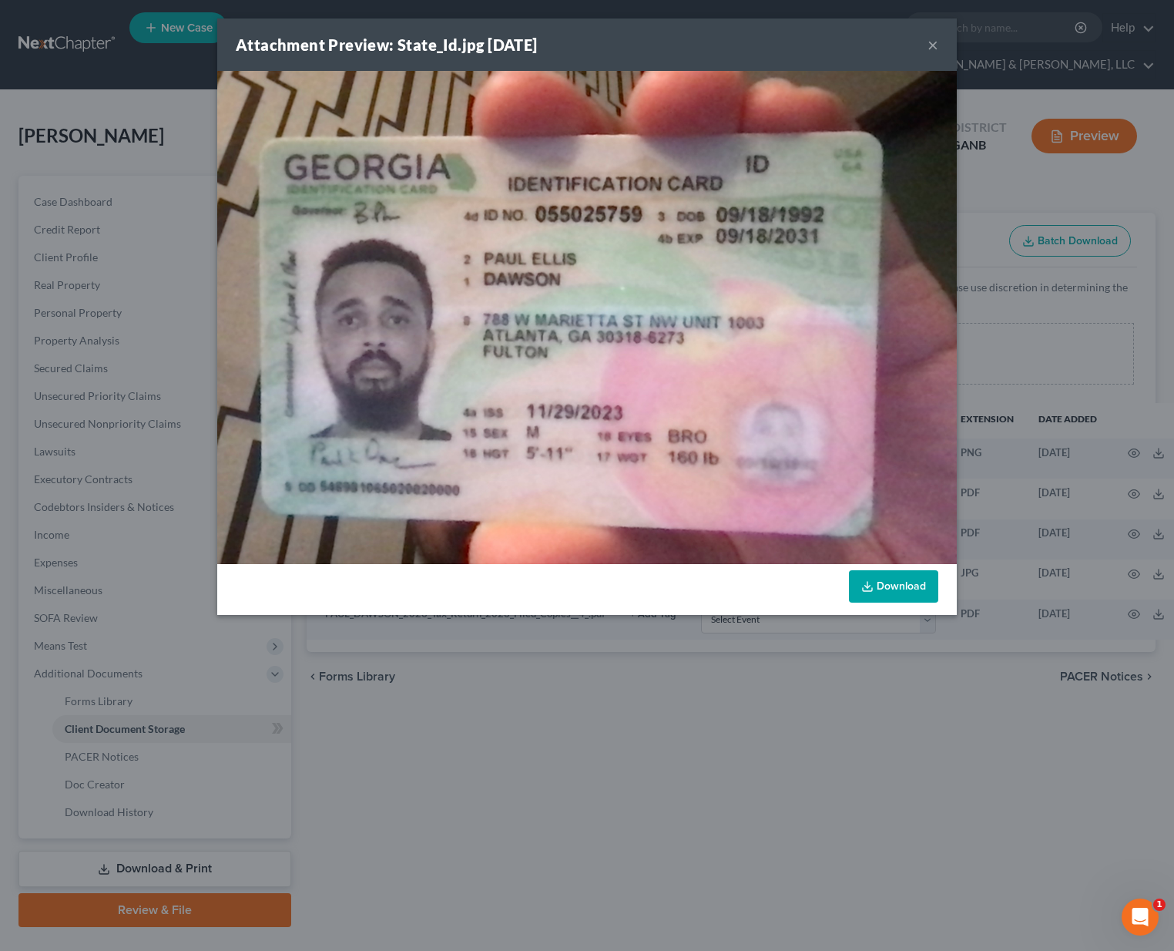
click at [936, 50] on button "×" at bounding box center [933, 44] width 11 height 18
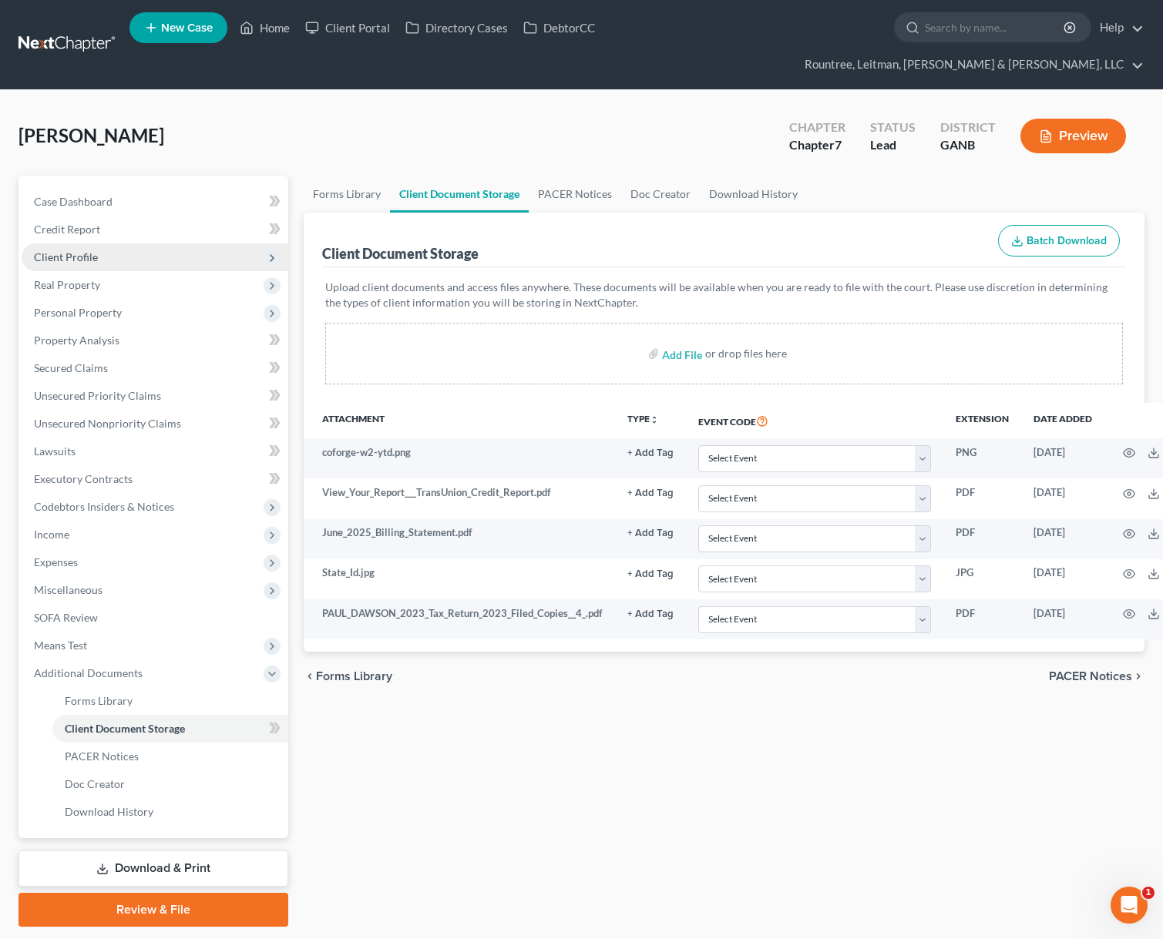
click at [78, 250] on span "Client Profile" at bounding box center [66, 256] width 64 height 13
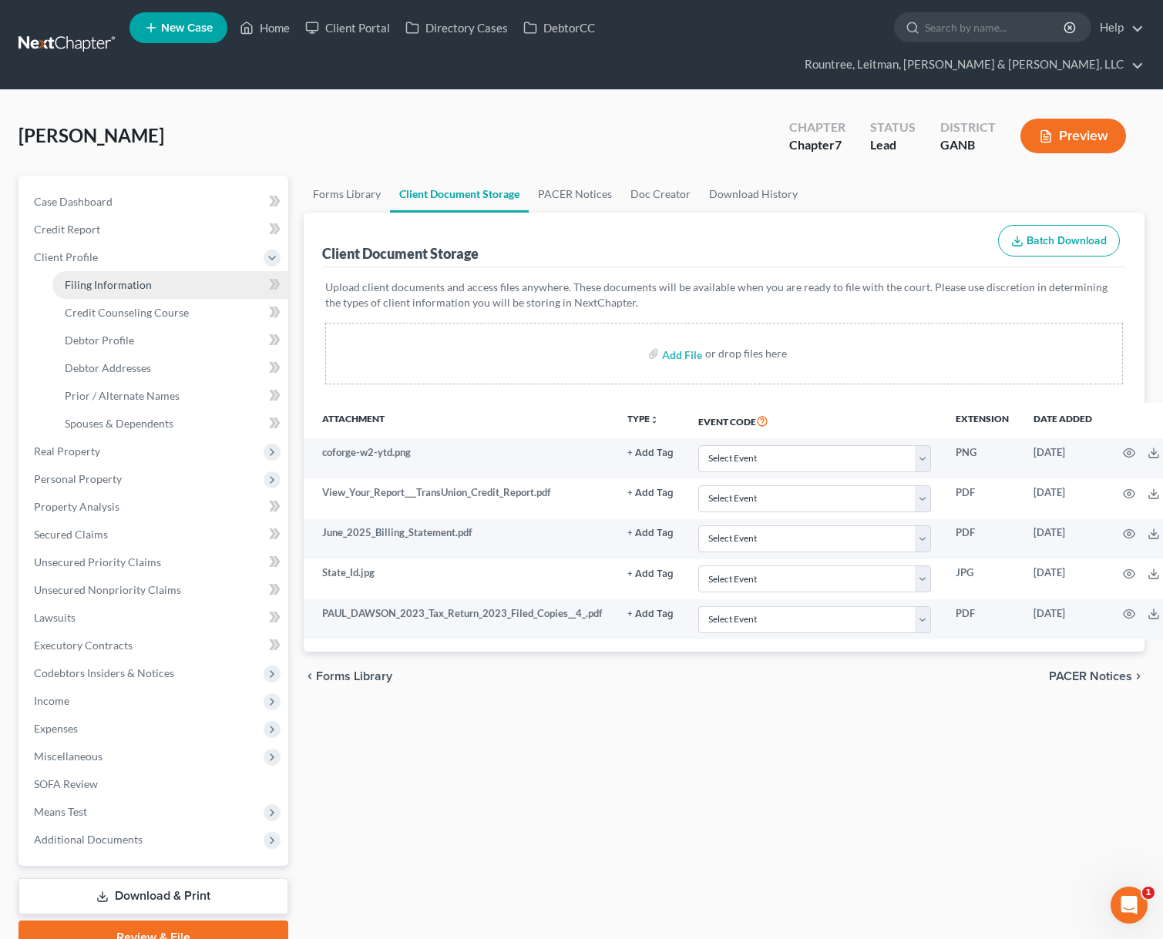
click at [112, 278] on span "Filing Information" at bounding box center [108, 284] width 87 height 13
select select "0"
select select "3"
select select "0"
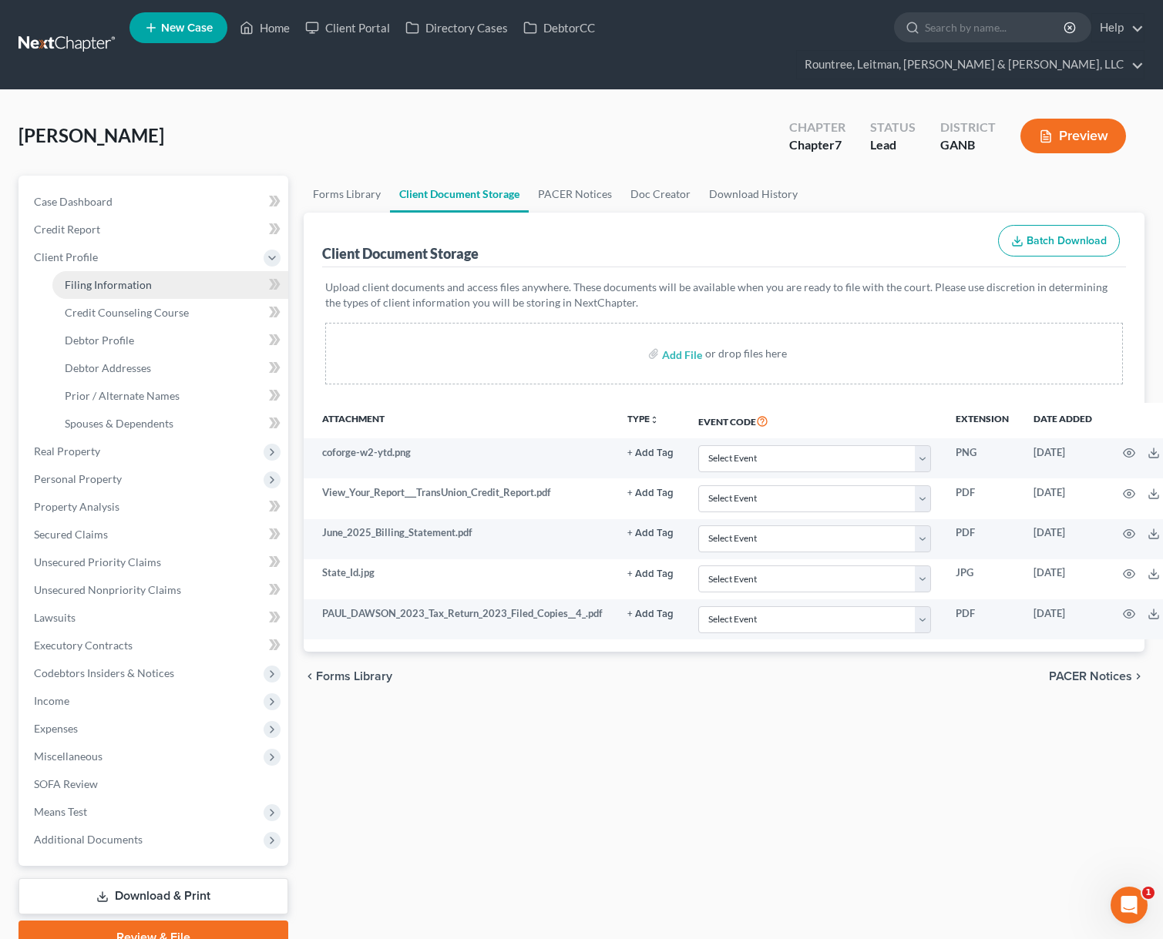
select select "19"
select select "0"
select select "10"
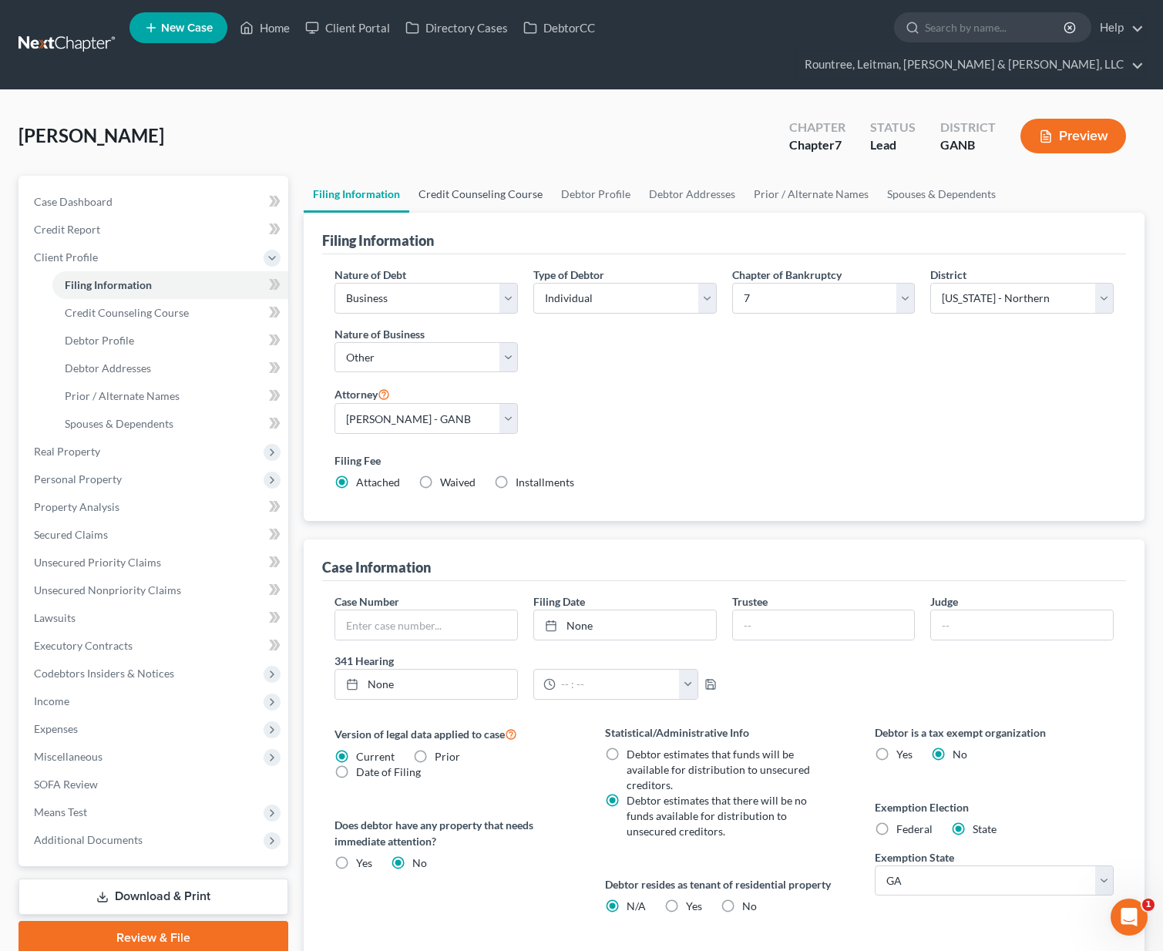
click at [487, 176] on link "Credit Counseling Course" at bounding box center [480, 194] width 143 height 37
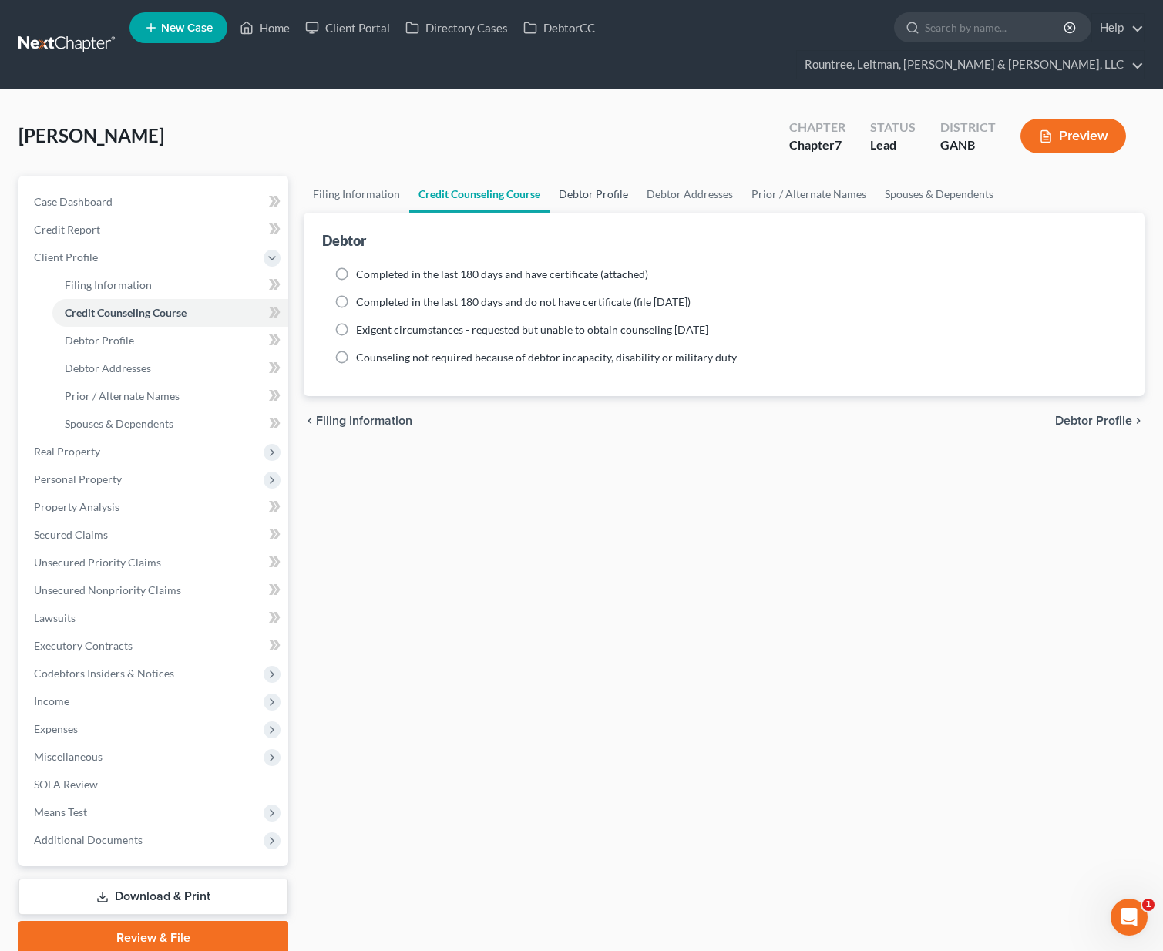
click at [584, 176] on link "Debtor Profile" at bounding box center [593, 194] width 88 height 37
select select "0"
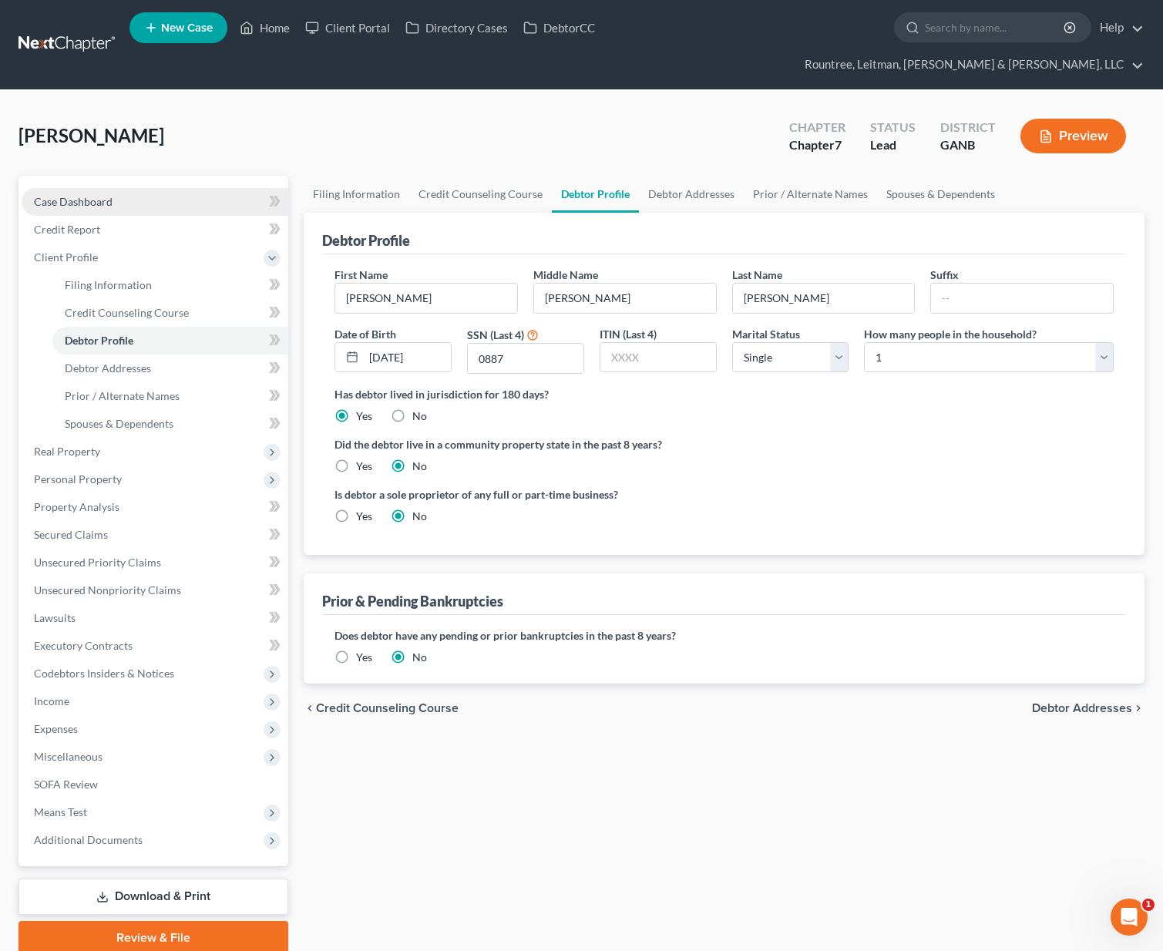
click at [89, 195] on span "Case Dashboard" at bounding box center [73, 201] width 79 height 13
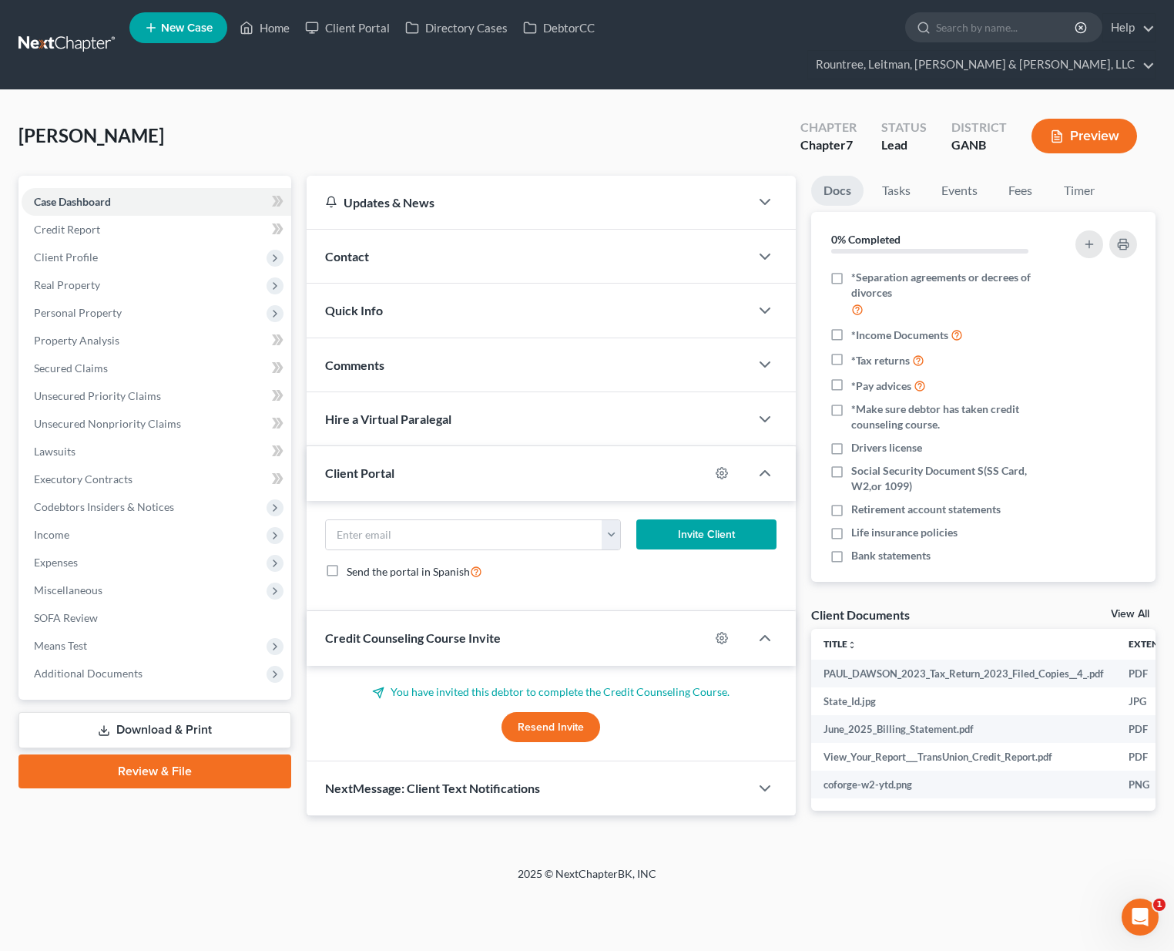
click at [542, 712] on button "Resend Invite" at bounding box center [551, 727] width 99 height 31
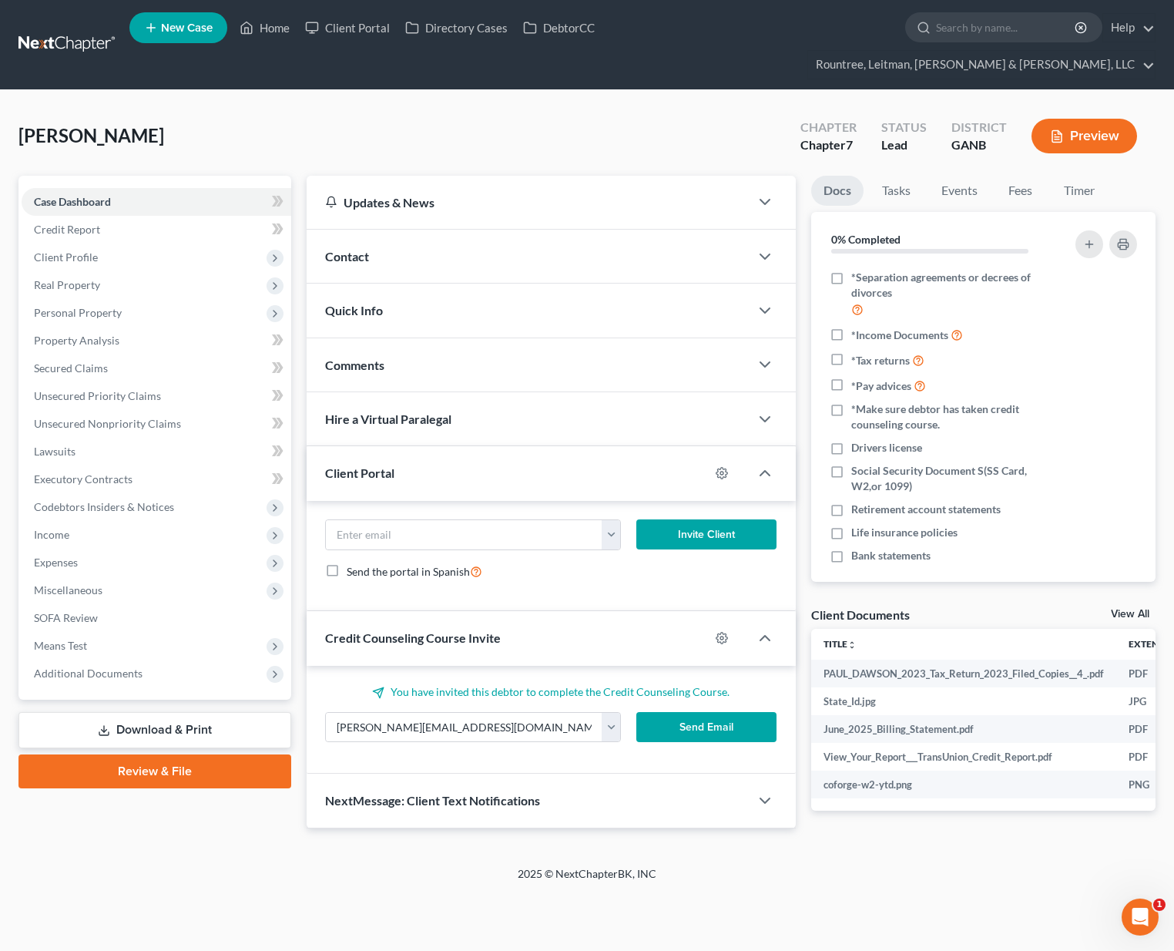
click at [690, 712] on button "Send Email" at bounding box center [706, 727] width 140 height 31
